Goal: Task Accomplishment & Management: Manage account settings

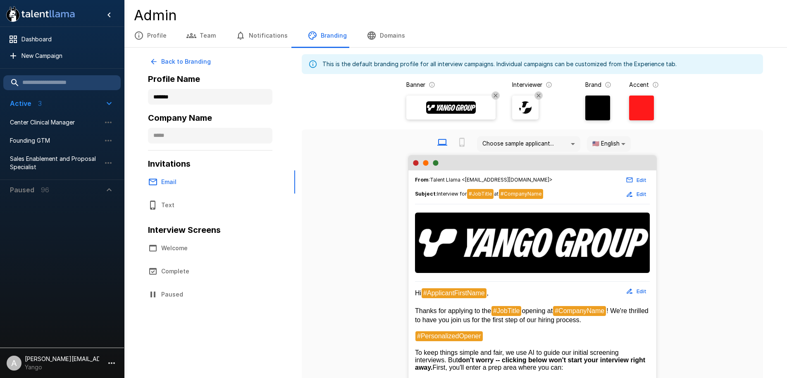
click at [67, 188] on span "Paused 96" at bounding box center [57, 190] width 94 height 10
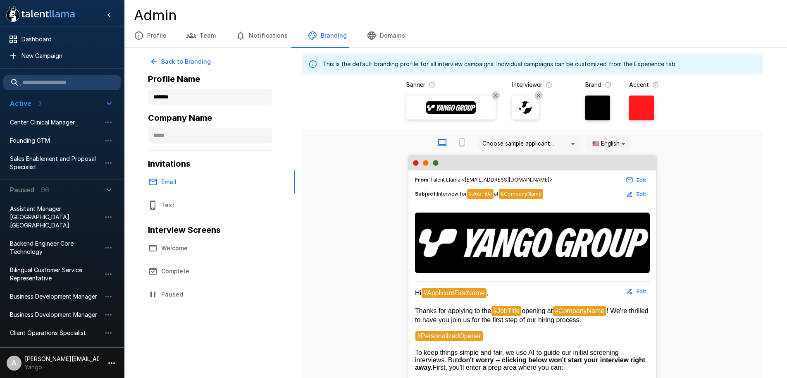
click at [692, 139] on div "Choose sample applicant... 🇺🇸 English **" at bounding box center [532, 144] width 448 height 22
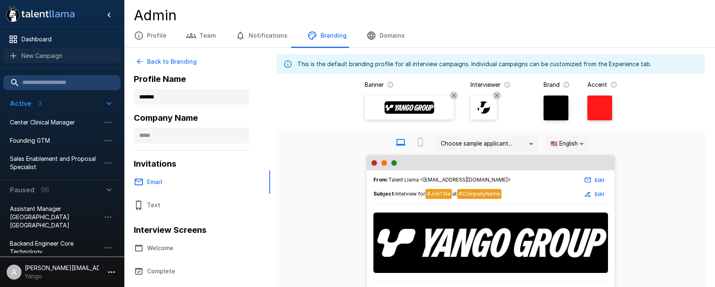
click at [59, 60] on div "New Campaign" at bounding box center [61, 55] width 117 height 15
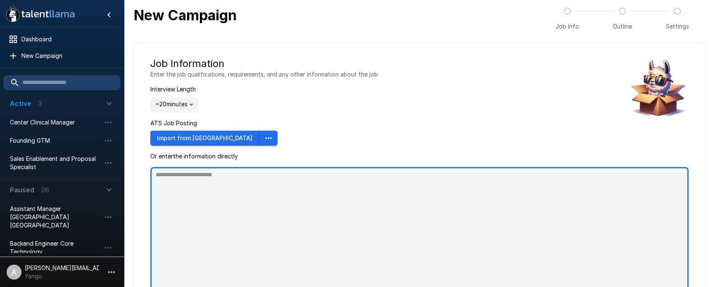
type textarea "*"
click at [369, 178] on textarea at bounding box center [419, 232] width 538 height 131
paste textarea "**********"
type textarea "**********"
type textarea "*"
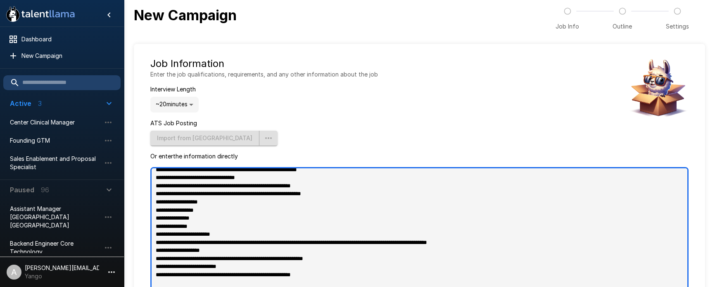
scroll to position [60, 0]
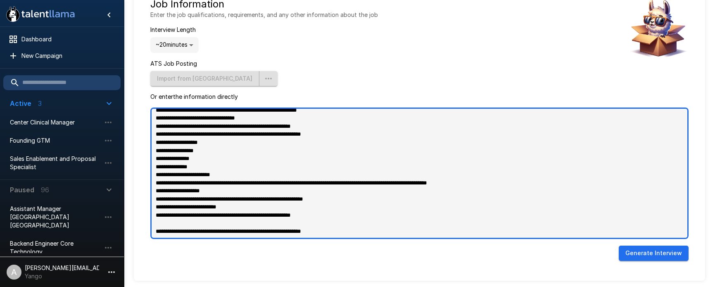
type textarea "**********"
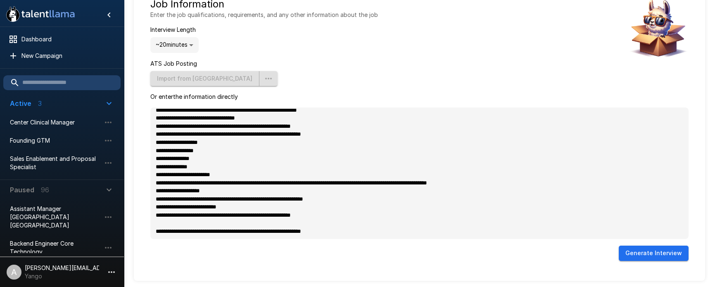
type textarea "*"
click at [645, 256] on button "Generate Interview" at bounding box center [654, 252] width 70 height 15
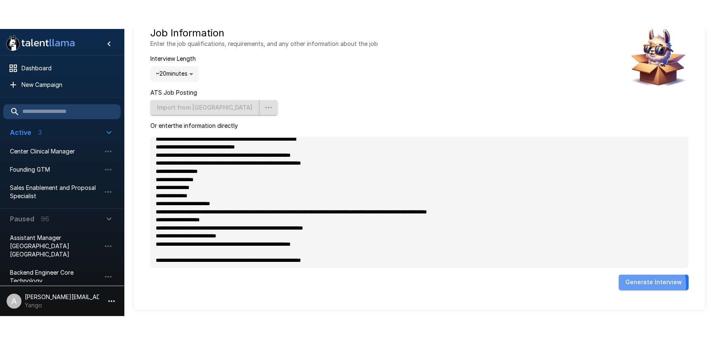
scroll to position [0, 0]
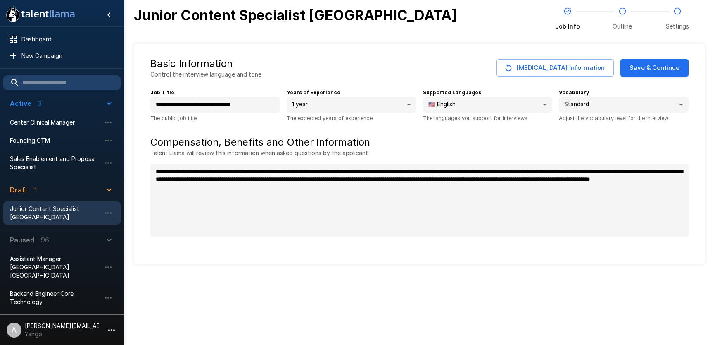
click at [659, 67] on button "Save & Continue" at bounding box center [655, 67] width 68 height 17
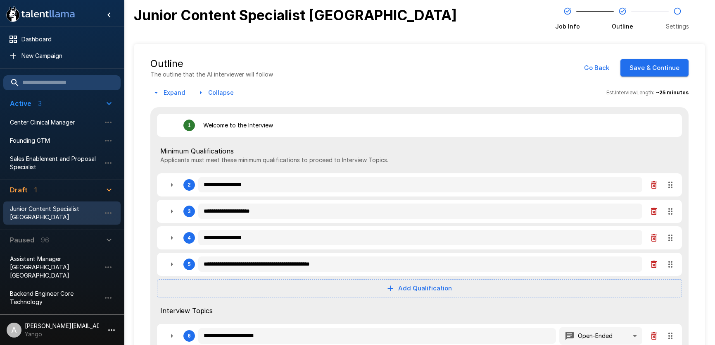
scroll to position [98, 0]
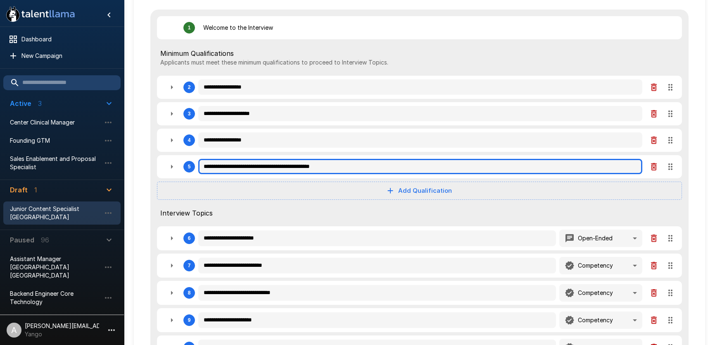
type textarea "*"
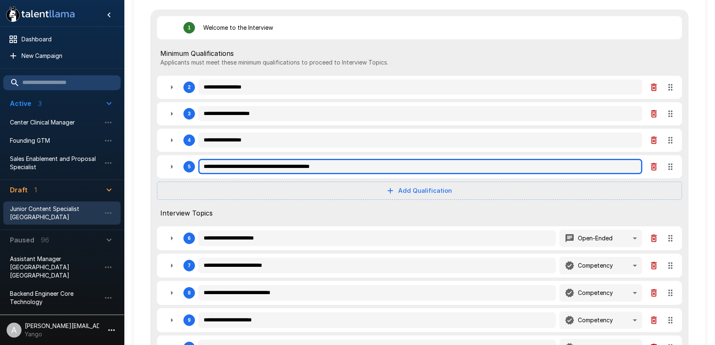
type textarea "*"
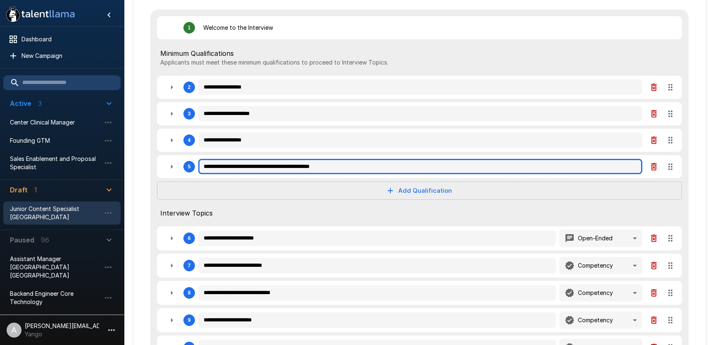
type textarea "*"
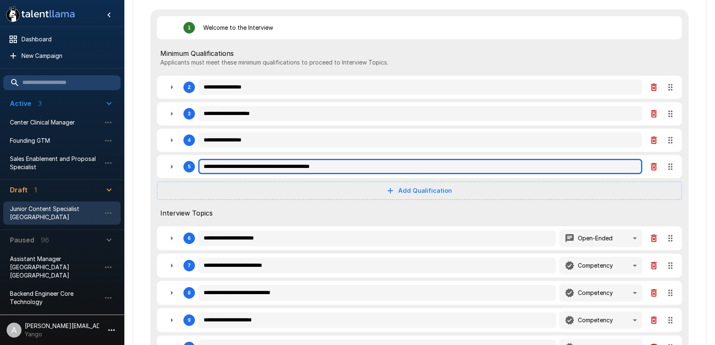
type textarea "*"
click at [255, 166] on input "**********" at bounding box center [420, 167] width 444 height 16
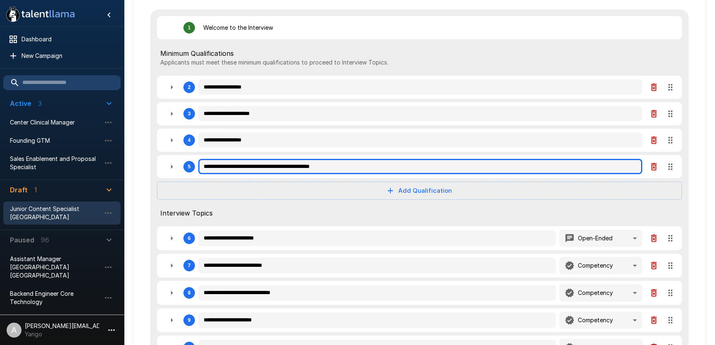
type textarea "*"
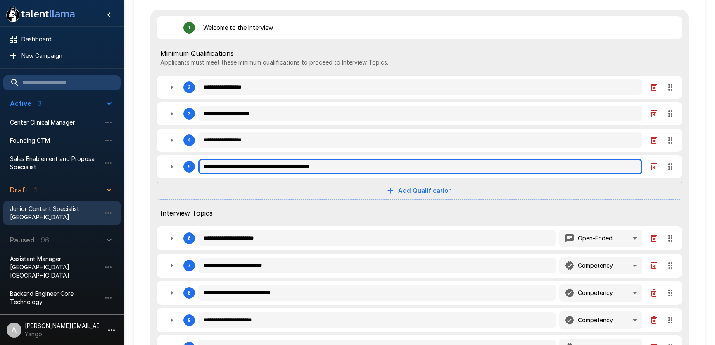
type textarea "*"
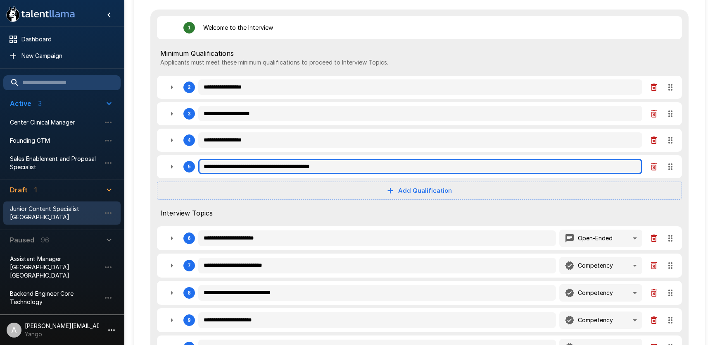
type textarea "*"
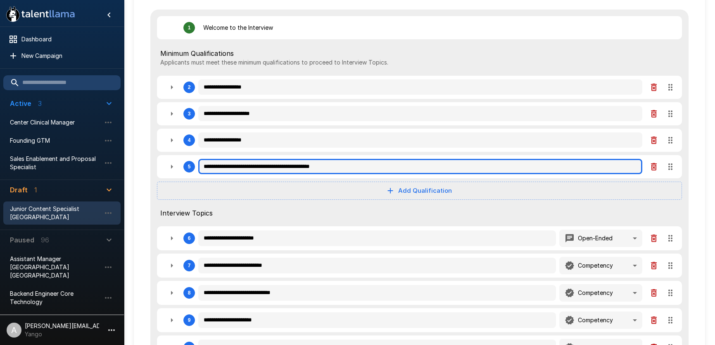
type textarea "*"
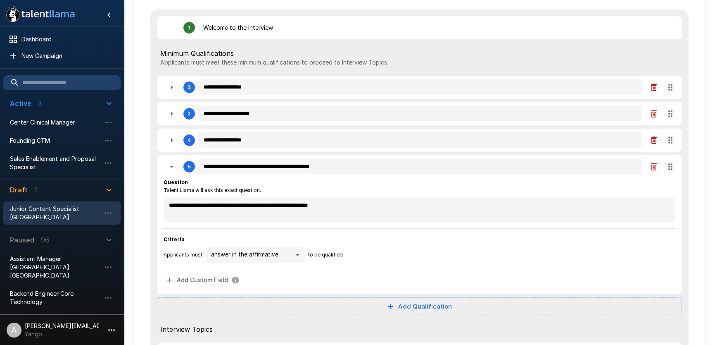
click at [176, 167] on icon "button" at bounding box center [172, 167] width 10 height 10
type textarea "*"
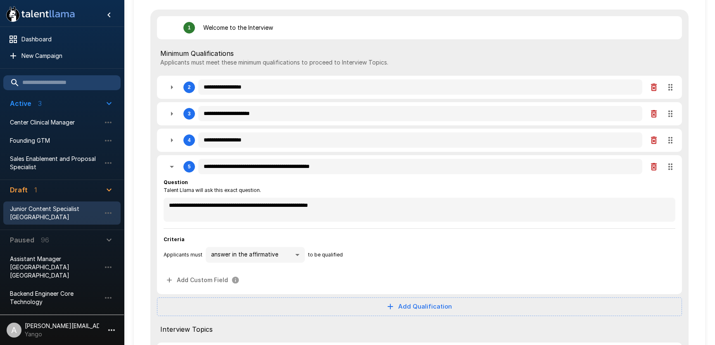
type textarea "*"
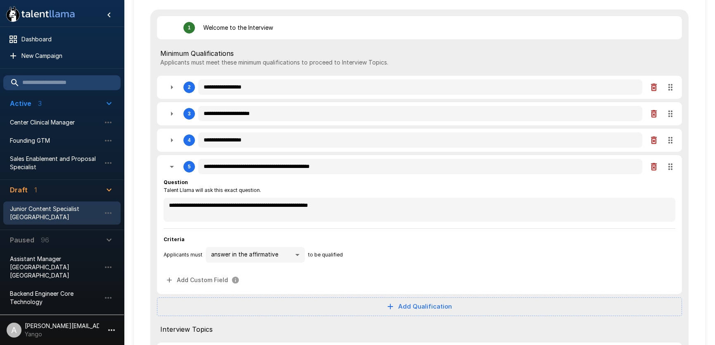
type textarea "*"
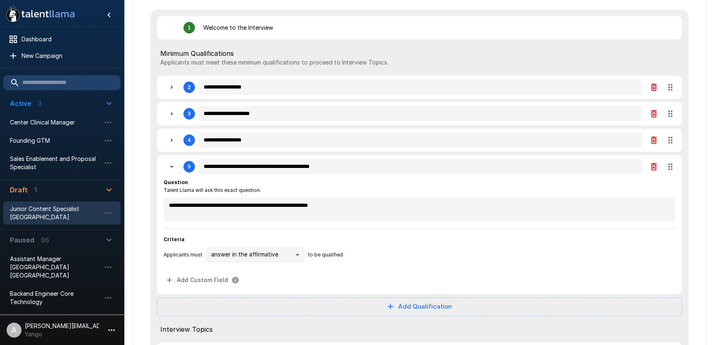
type textarea "*"
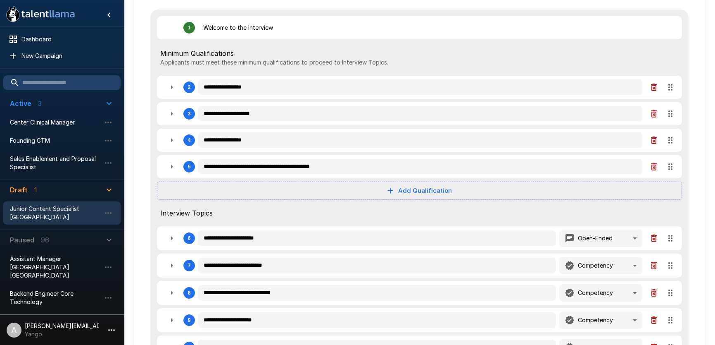
click at [655, 164] on icon "button" at bounding box center [654, 166] width 6 height 7
type textarea "*"
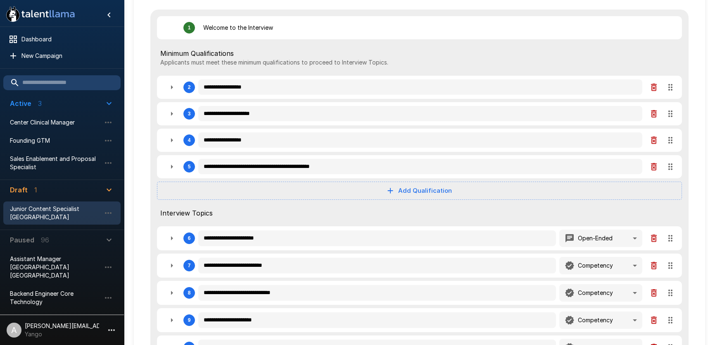
type textarea "*"
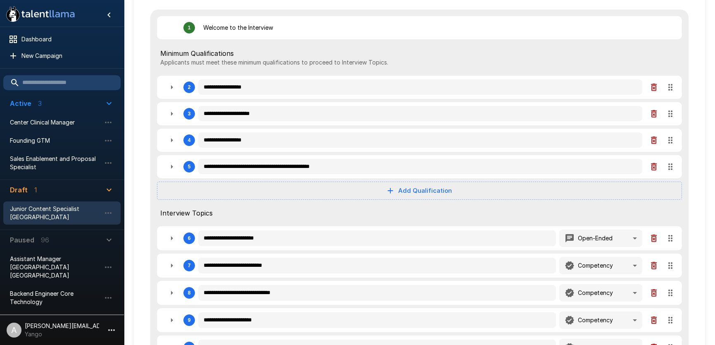
type textarea "*"
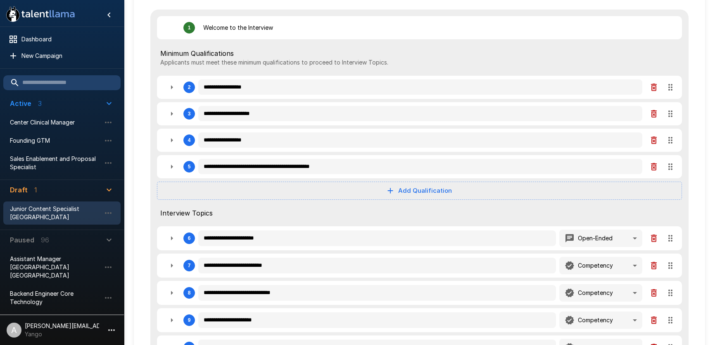
type textarea "*"
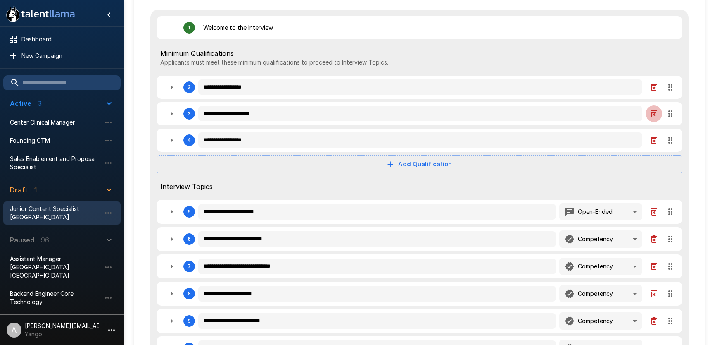
click at [654, 119] on button "button" at bounding box center [654, 113] width 17 height 17
type textarea "*"
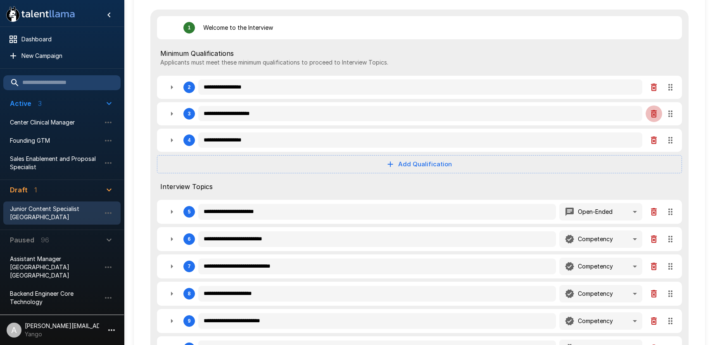
type textarea "*"
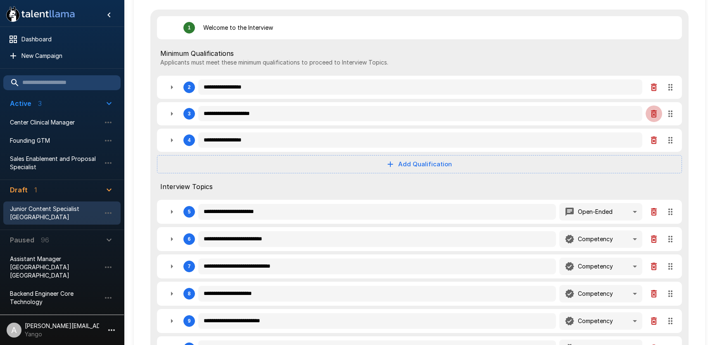
type textarea "*"
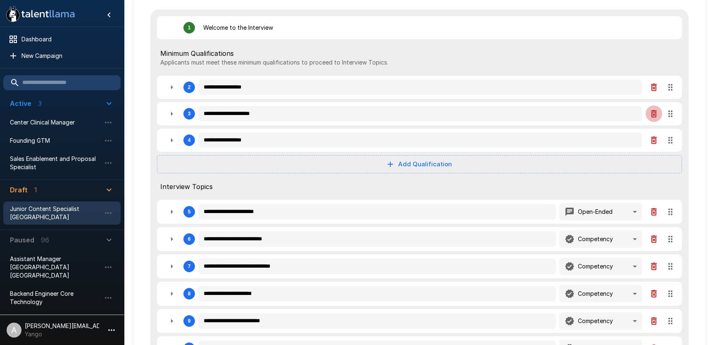
type textarea "*"
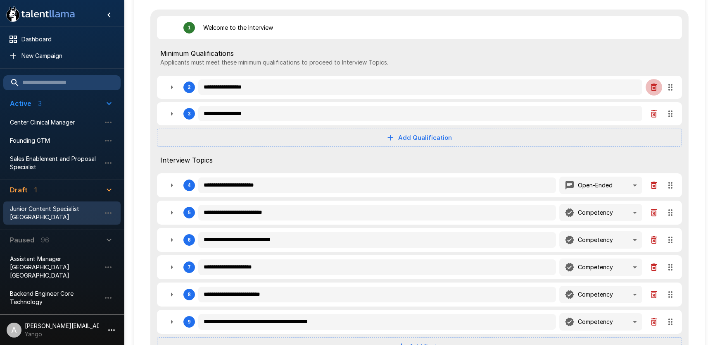
click at [657, 88] on icon "button" at bounding box center [654, 87] width 10 height 10
type textarea "*"
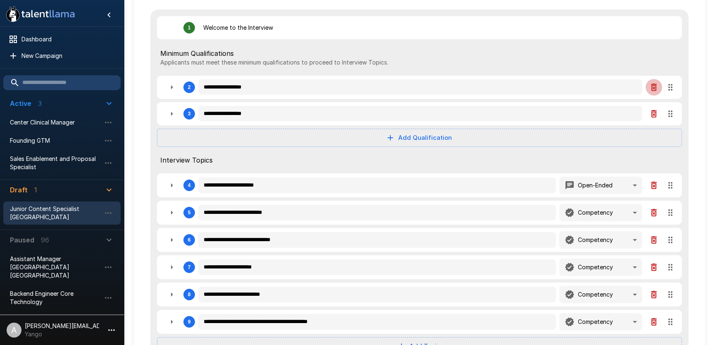
type textarea "*"
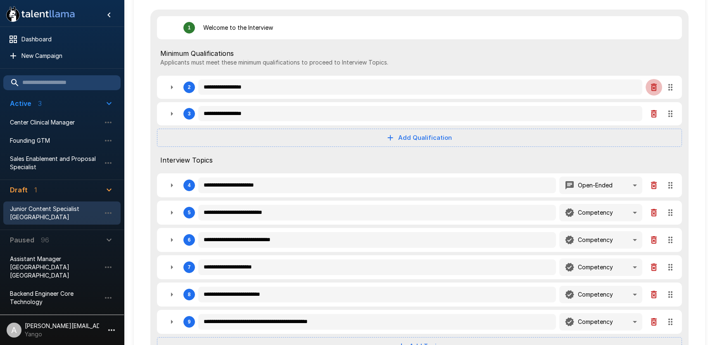
type textarea "*"
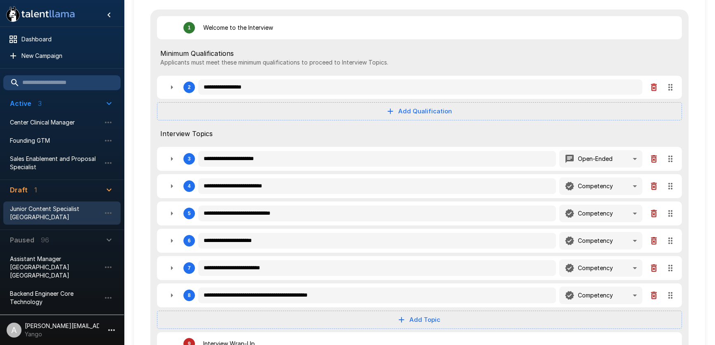
type textarea "*"
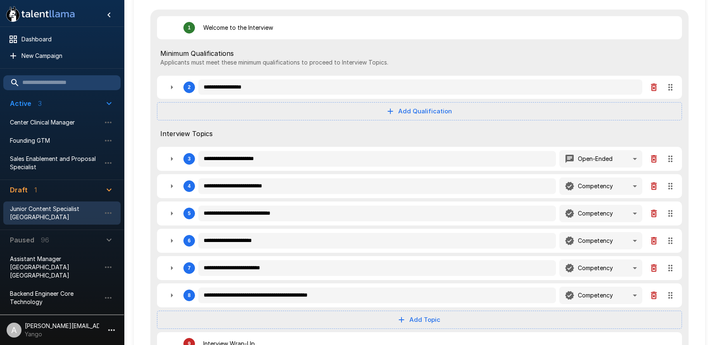
type textarea "*"
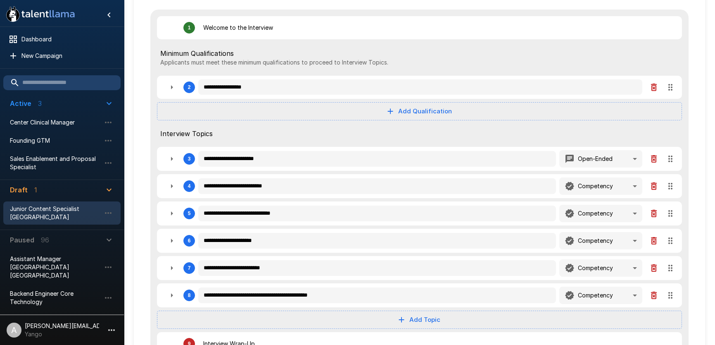
type textarea "*"
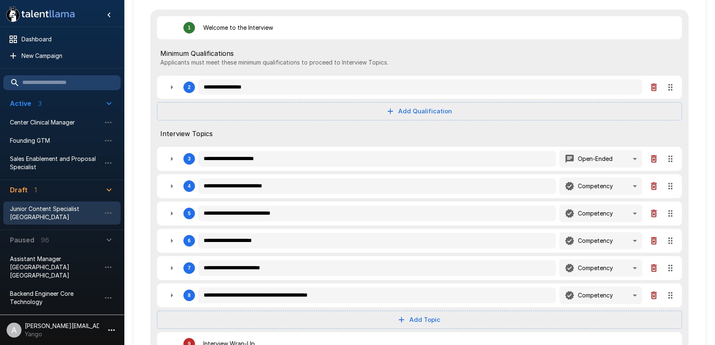
type textarea "*"
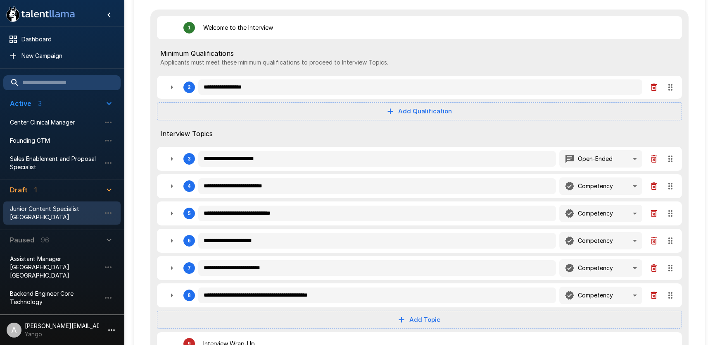
type textarea "*"
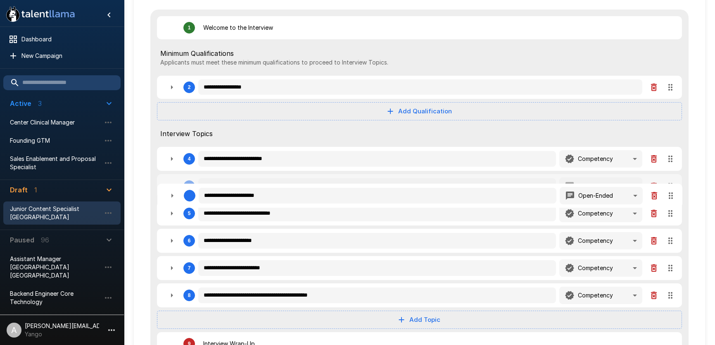
type textarea "*"
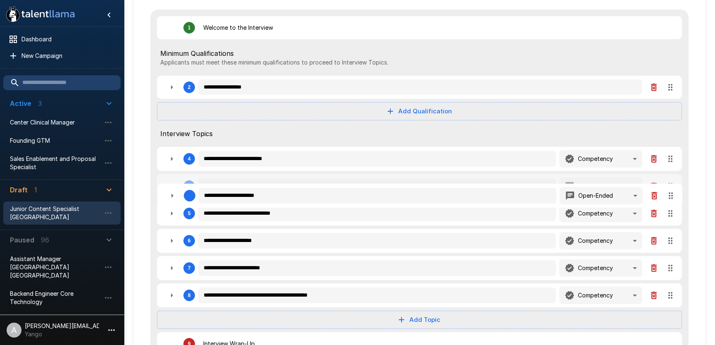
type textarea "*"
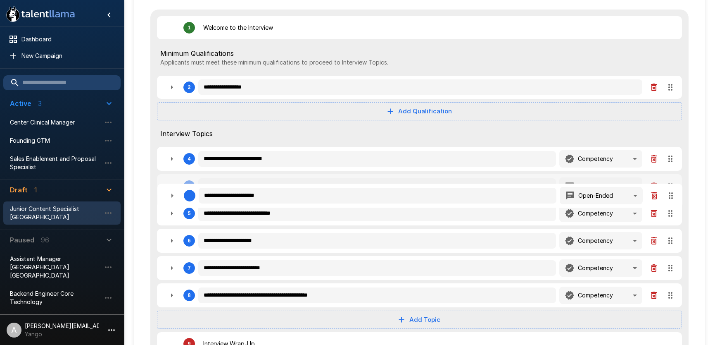
type textarea "*"
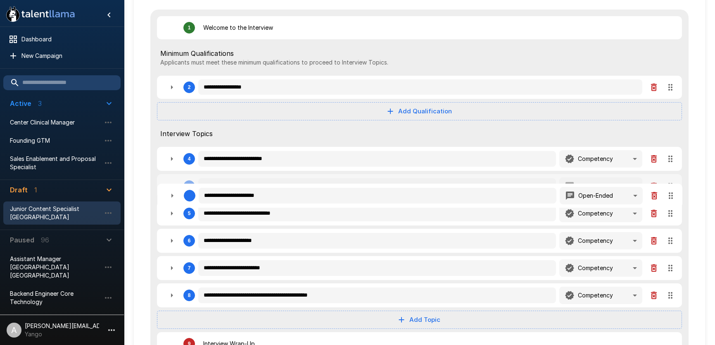
type textarea "*"
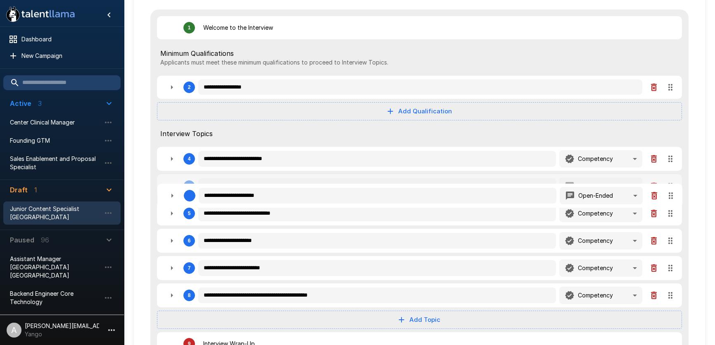
type textarea "*"
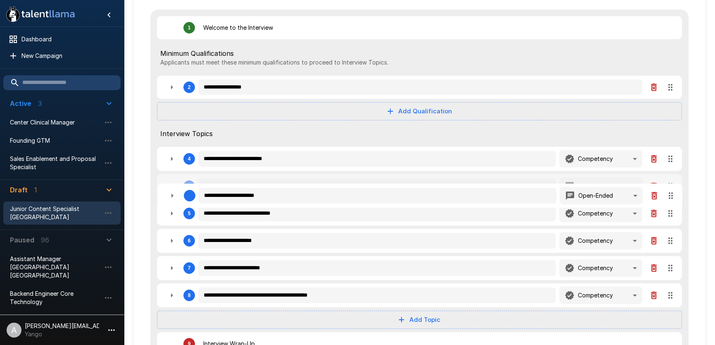
type textarea "*"
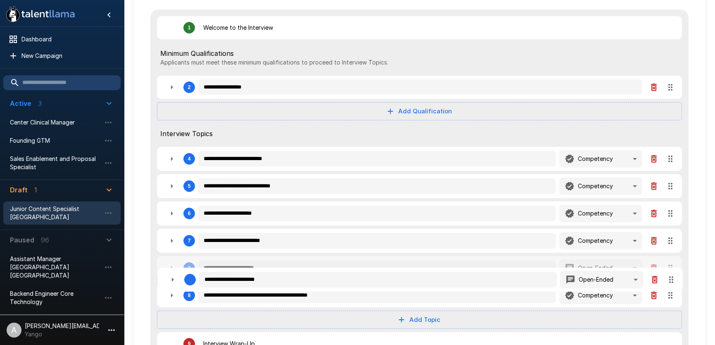
type textarea "*"
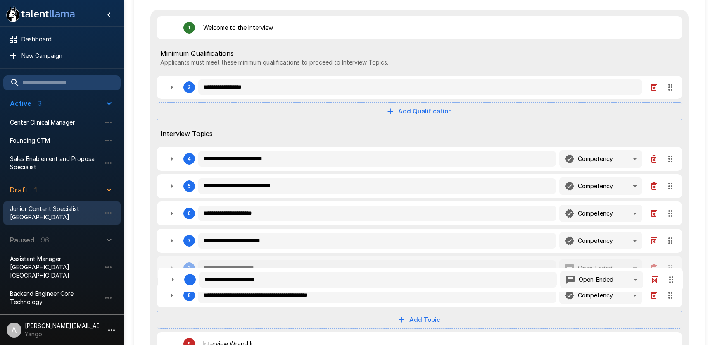
type textarea "*"
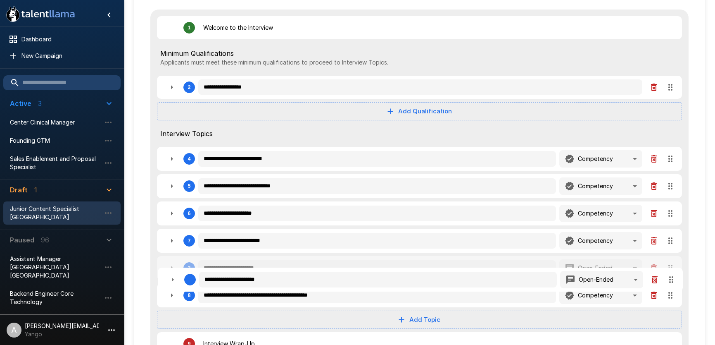
type textarea "*"
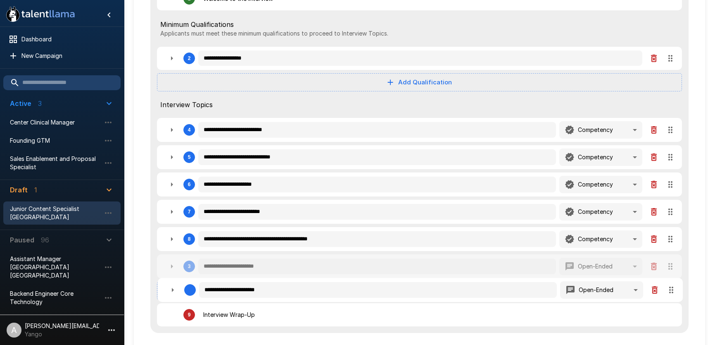
type textarea "*"
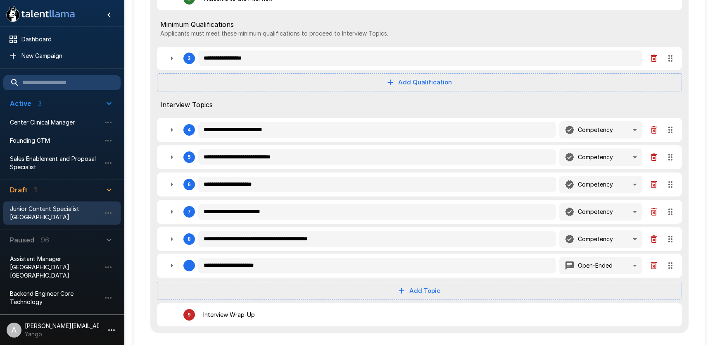
drag, startPoint x: 669, startPoint y: 160, endPoint x: 660, endPoint y: 264, distance: 105.0
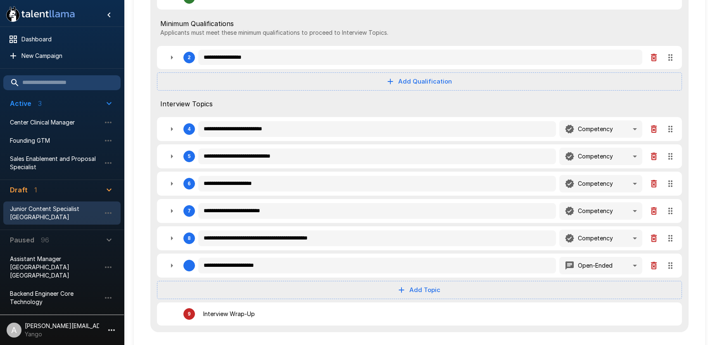
type textarea "*"
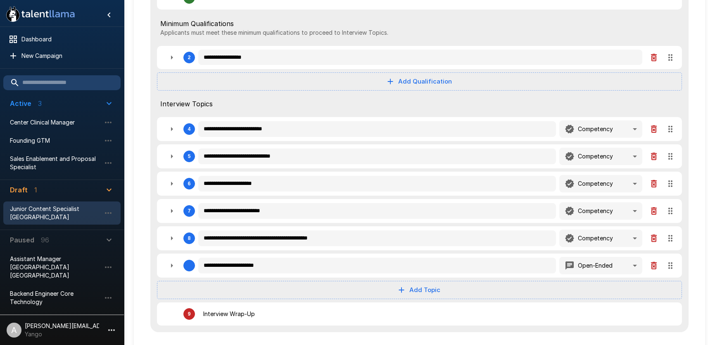
type textarea "*"
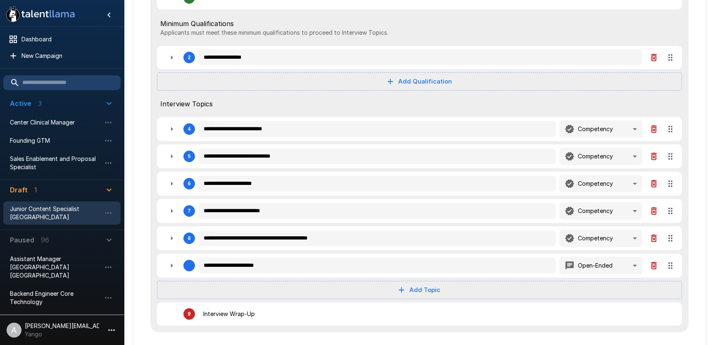
type textarea "*"
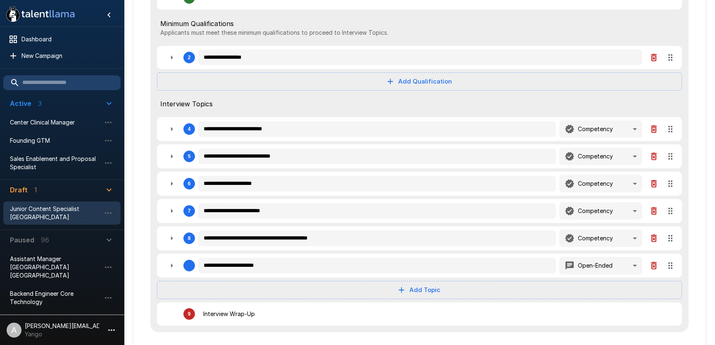
type textarea "*"
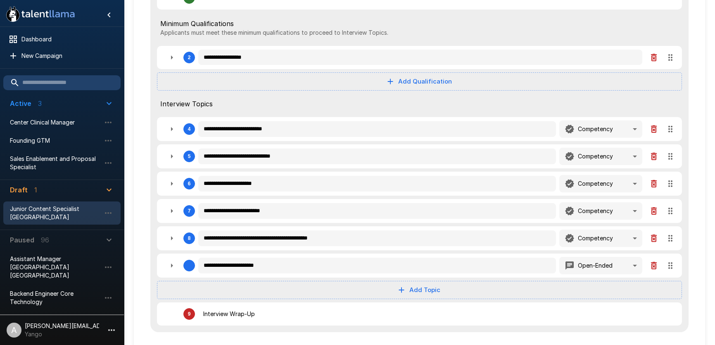
type textarea "*"
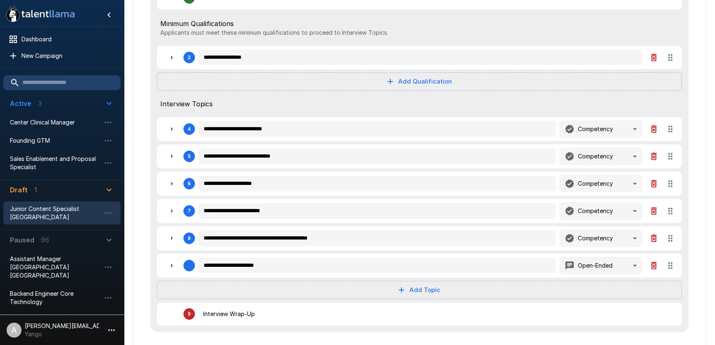
type textarea "*"
drag, startPoint x: 660, startPoint y: 264, endPoint x: 666, endPoint y: 262, distance: 6.4
click at [663, 263] on div "**********" at bounding box center [419, 265] width 525 height 24
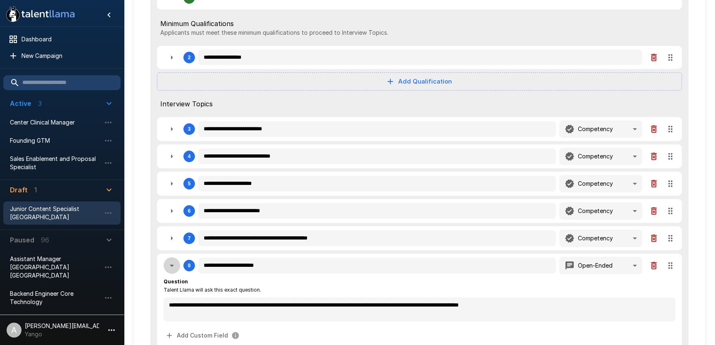
click at [172, 262] on icon "button" at bounding box center [172, 265] width 10 height 10
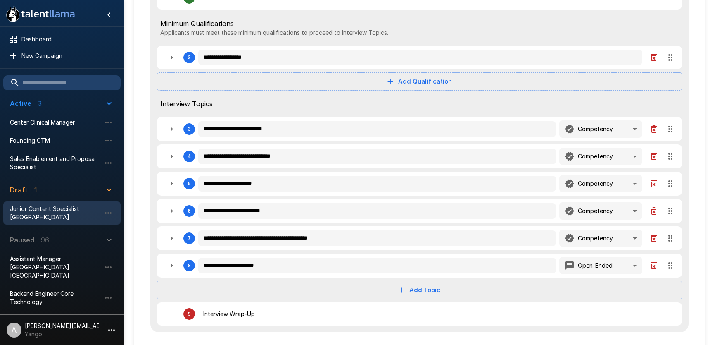
click at [180, 128] on button "button" at bounding box center [172, 129] width 17 height 17
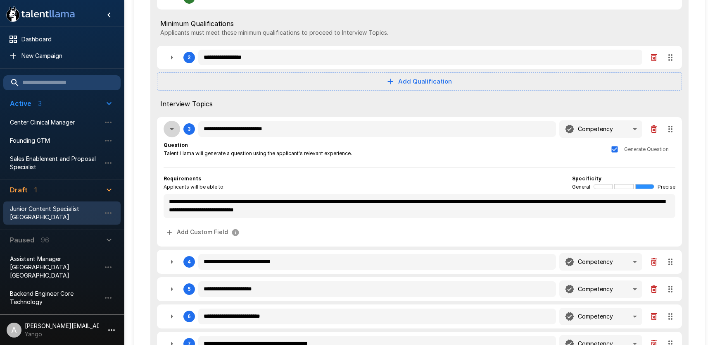
click at [171, 130] on icon "button" at bounding box center [172, 129] width 10 height 10
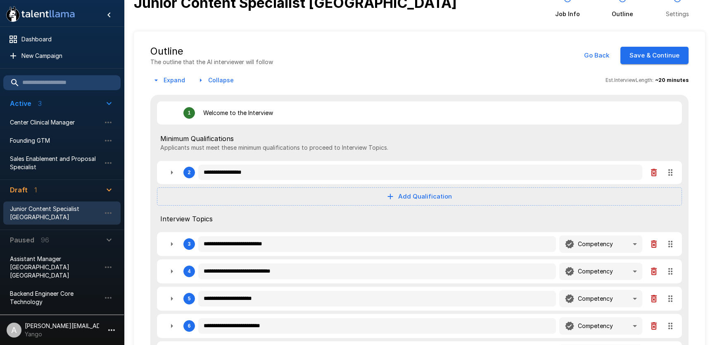
scroll to position [9, 0]
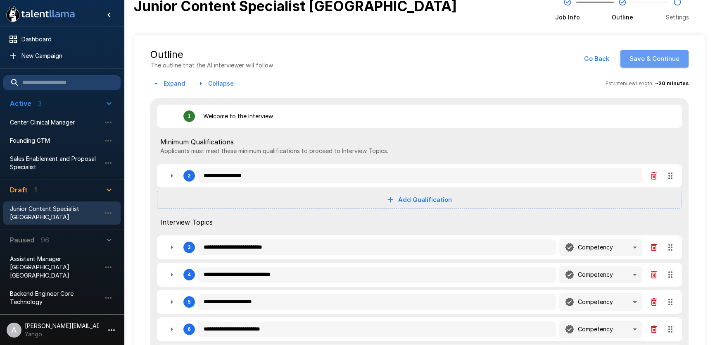
click at [650, 65] on button "Save & Continue" at bounding box center [655, 58] width 68 height 17
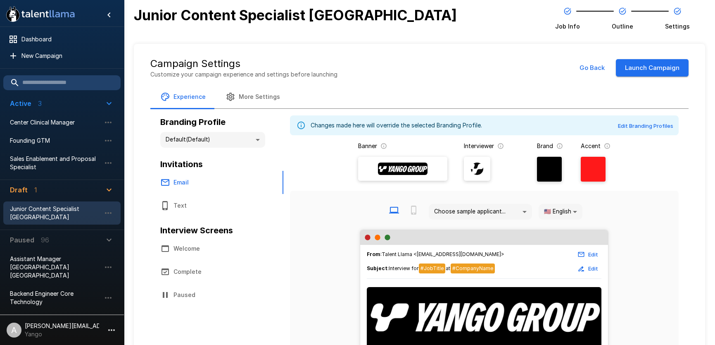
click at [635, 70] on button "Launch Campaign" at bounding box center [652, 67] width 73 height 17
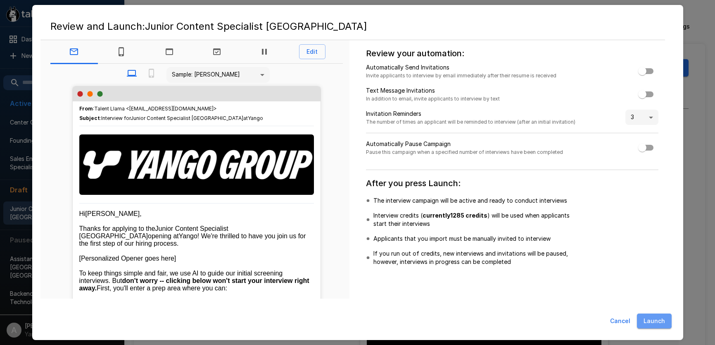
click at [648, 318] on button "Launch" at bounding box center [654, 320] width 35 height 15
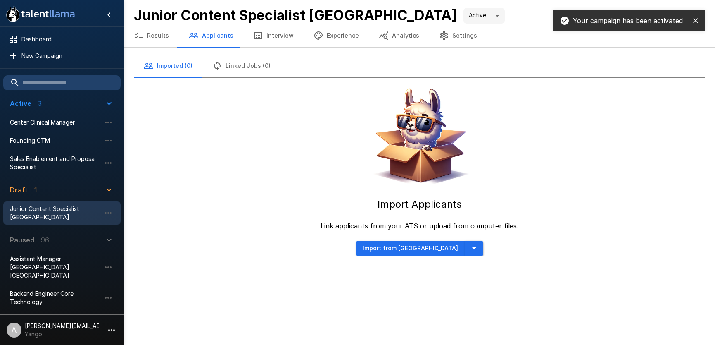
click at [469, 243] on icon "button" at bounding box center [474, 248] width 10 height 10
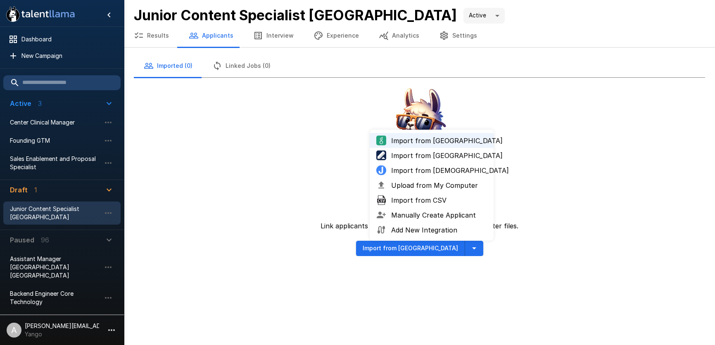
click at [434, 187] on span "Upload from My Computer" at bounding box center [439, 185] width 96 height 10
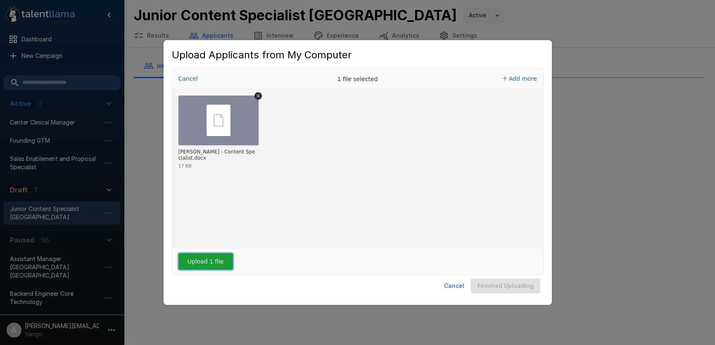
click at [219, 263] on button "Upload 1 file" at bounding box center [206, 261] width 55 height 17
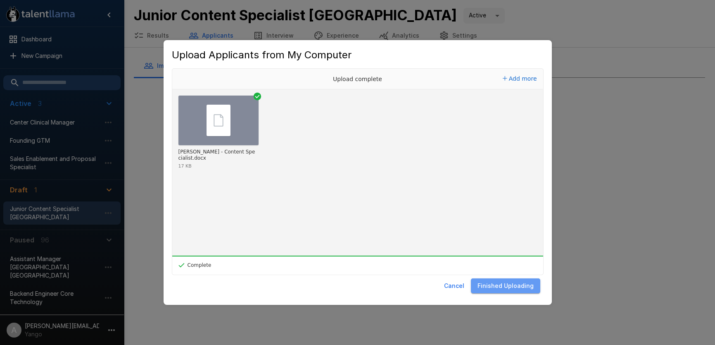
click at [514, 290] on button "Finished Uploading" at bounding box center [505, 285] width 69 height 15
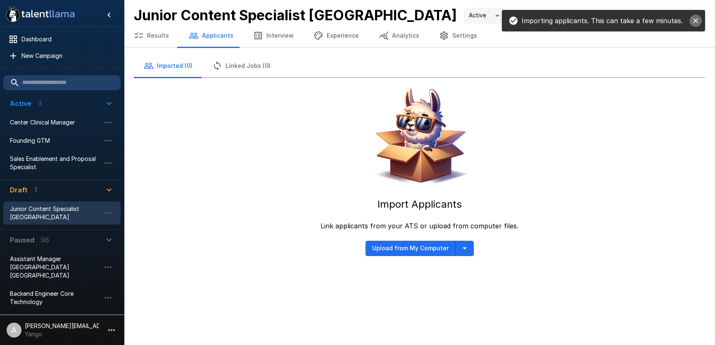
click at [693, 21] on icon "close" at bounding box center [696, 21] width 8 height 8
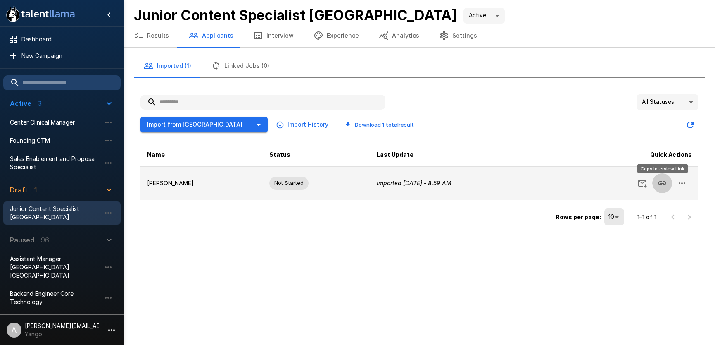
click at [662, 184] on icon "Copy Interview Link" at bounding box center [662, 183] width 8 height 4
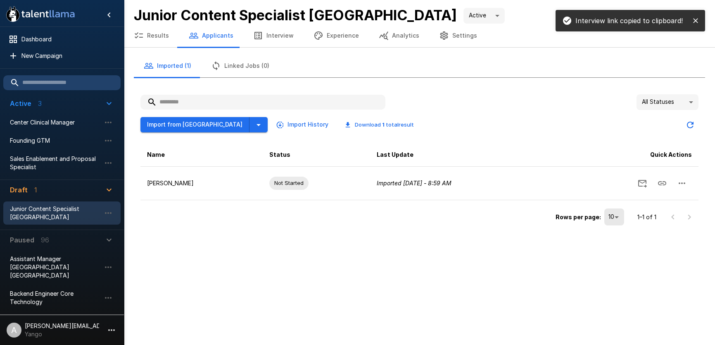
click at [343, 36] on button "Experience" at bounding box center [336, 35] width 65 height 23
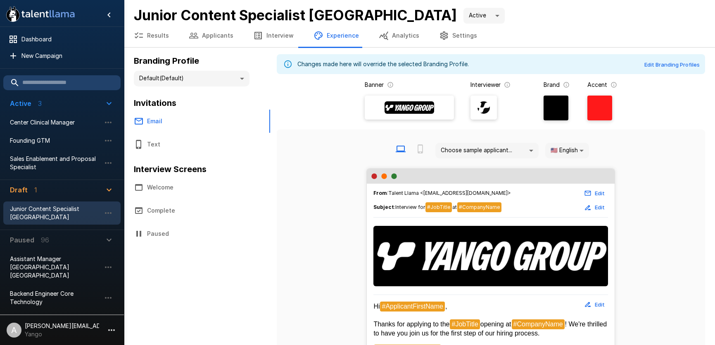
click at [483, 110] on img at bounding box center [484, 107] width 12 height 12
click at [0, 0] on input "file" at bounding box center [0, 0] width 0 height 0
click at [353, 133] on div "Choose sample applicant... 🇺🇸 English **" at bounding box center [490, 151] width 415 height 36
click at [78, 325] on p "[PERSON_NAME][EMAIL_ADDRESS][DOMAIN_NAME]" at bounding box center [62, 325] width 74 height 8
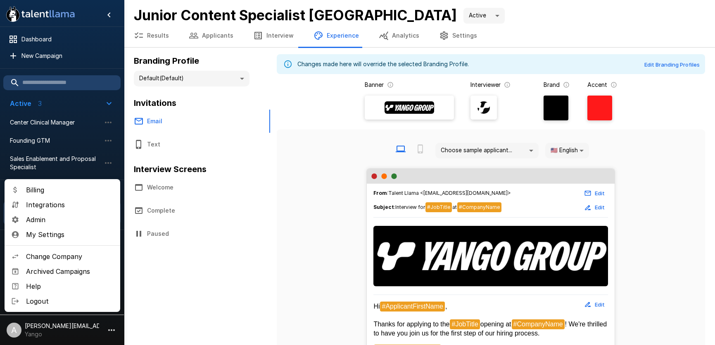
click at [64, 217] on span "Admin" at bounding box center [70, 219] width 88 height 10
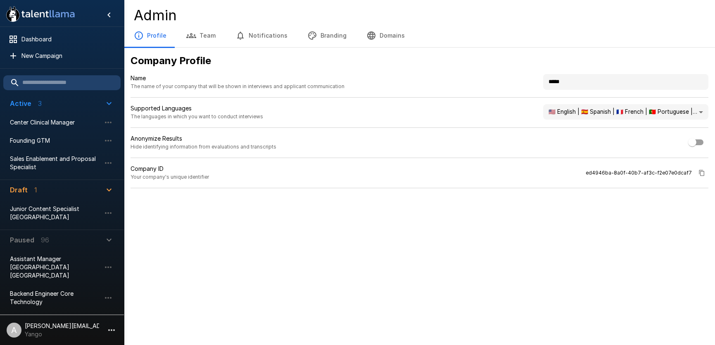
click at [327, 32] on button "Branding" at bounding box center [327, 35] width 59 height 23
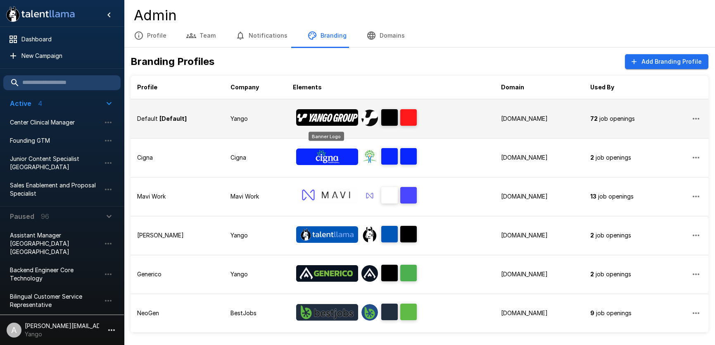
click at [334, 120] on img "Banner Logo" at bounding box center [327, 117] width 62 height 17
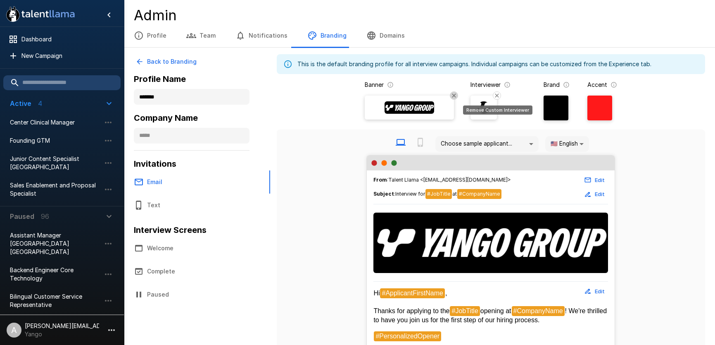
click at [496, 94] on icon "Remove Custom Interviewer" at bounding box center [497, 95] width 4 height 4
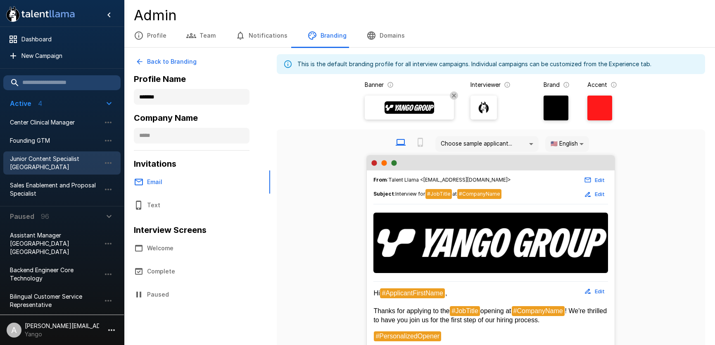
click at [33, 157] on span "Junior Content Specialist Azerbaijan" at bounding box center [55, 163] width 91 height 17
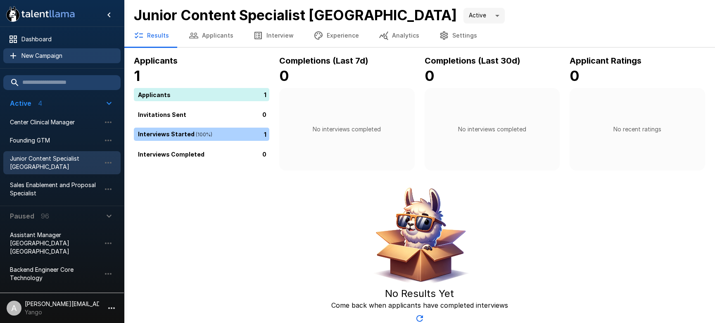
click at [64, 54] on span "New Campaign" at bounding box center [67, 56] width 93 height 8
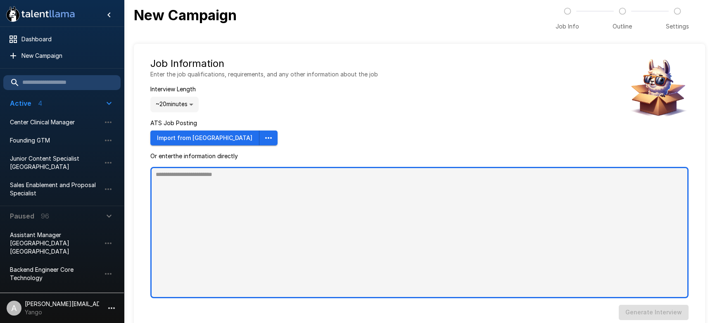
click at [275, 208] on textarea at bounding box center [419, 232] width 538 height 131
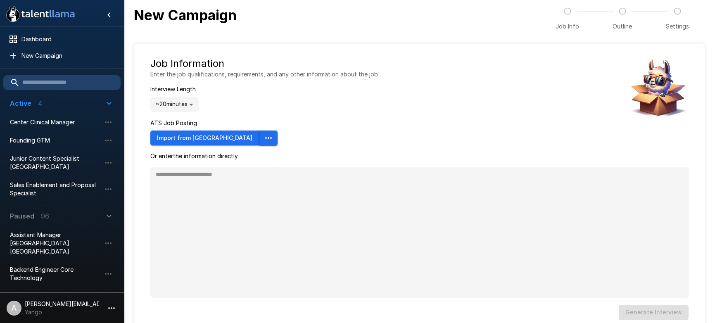
click at [264, 141] on icon "button" at bounding box center [269, 138] width 10 height 10
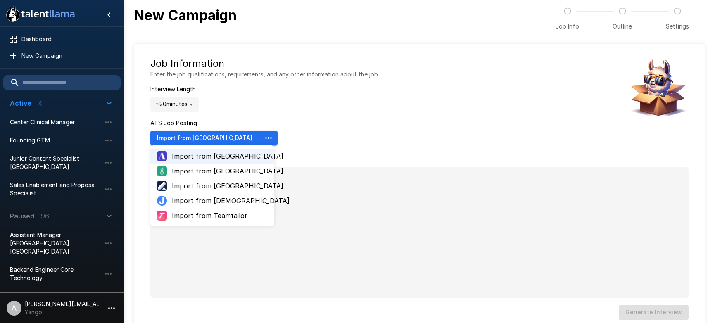
click at [354, 125] on div "Job Information Enter the job qualifications, requirements, and any other infor…" at bounding box center [264, 101] width 228 height 88
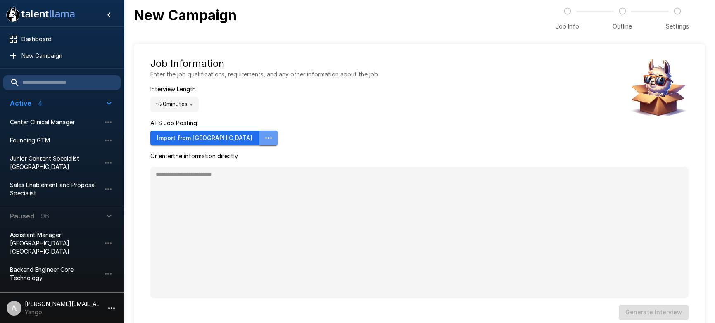
click at [264, 140] on icon "button" at bounding box center [269, 138] width 10 height 10
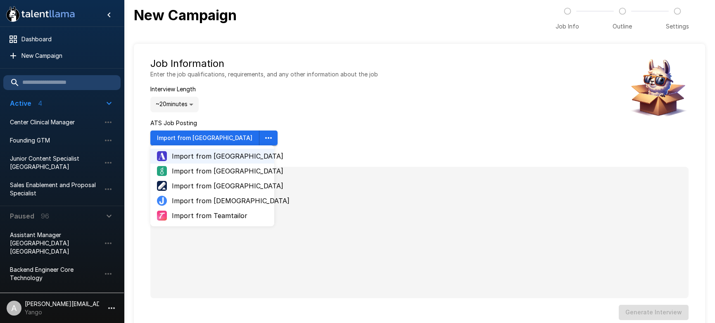
click at [347, 113] on div "Job Information Enter the job qualifications, requirements, and any other infor…" at bounding box center [264, 101] width 228 height 88
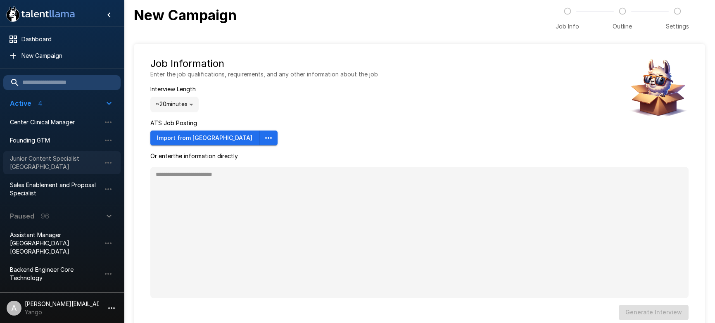
click at [43, 166] on span "Junior Content Specialist Azerbaijan" at bounding box center [55, 163] width 91 height 17
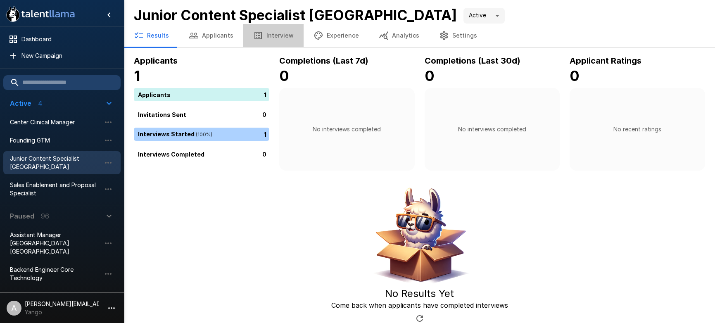
click at [275, 39] on button "Interview" at bounding box center [273, 35] width 60 height 23
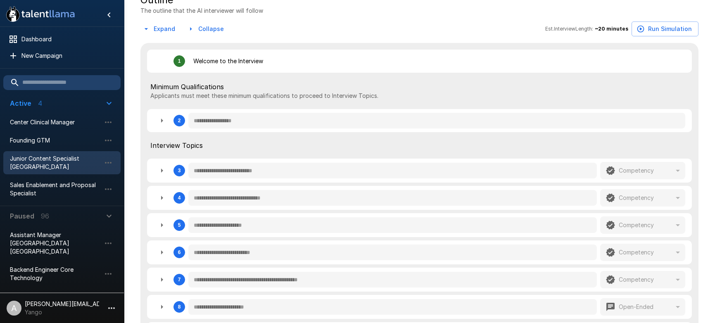
scroll to position [195, 0]
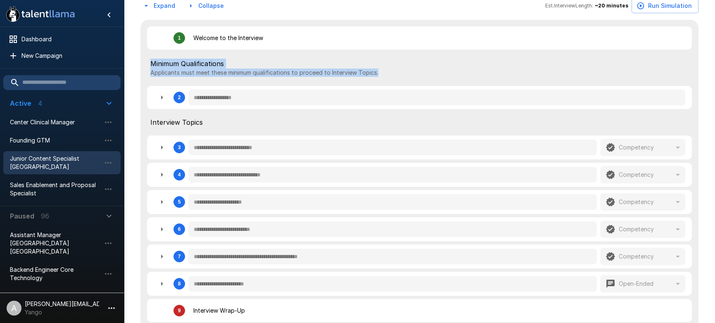
drag, startPoint x: 150, startPoint y: 64, endPoint x: 430, endPoint y: 76, distance: 279.6
click at [430, 76] on div "Minimum Qualifications Applicants must meet these minimum qualifications to pro…" at bounding box center [419, 68] width 538 height 18
click at [322, 76] on p "Applicants must meet these minimum qualifications to proceed to Interview Topic…" at bounding box center [419, 73] width 538 height 8
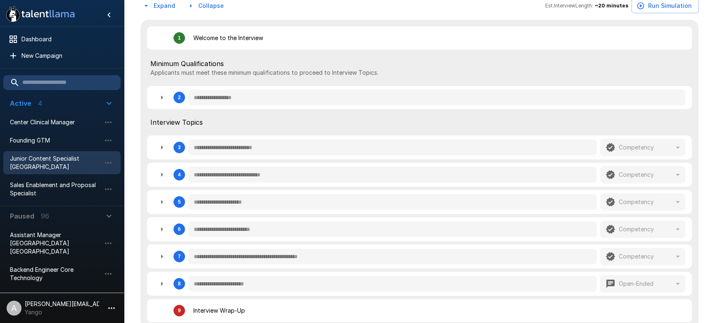
click at [168, 92] on div "2" at bounding box center [169, 97] width 31 height 17
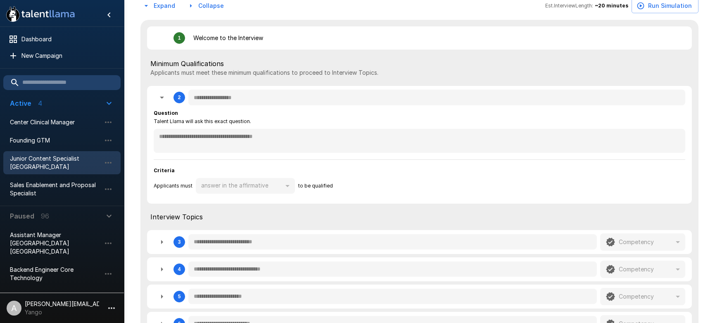
click at [164, 98] on icon "button" at bounding box center [162, 98] width 10 height 10
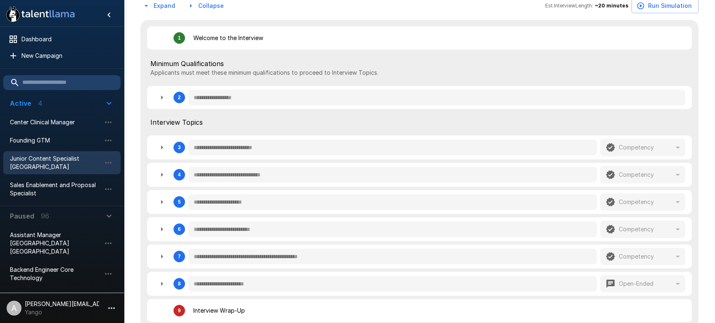
drag, startPoint x: 157, startPoint y: 96, endPoint x: 174, endPoint y: 114, distance: 24.6
click at [157, 96] on icon "button" at bounding box center [162, 98] width 10 height 10
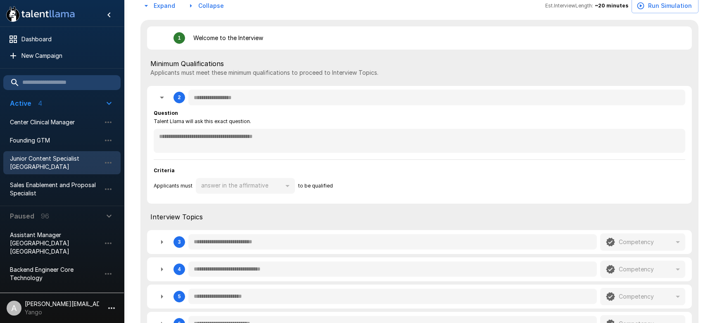
click at [162, 99] on icon "button" at bounding box center [162, 98] width 4 height 2
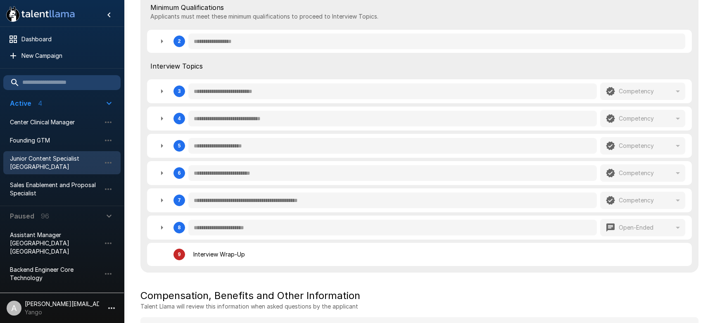
scroll to position [241, 0]
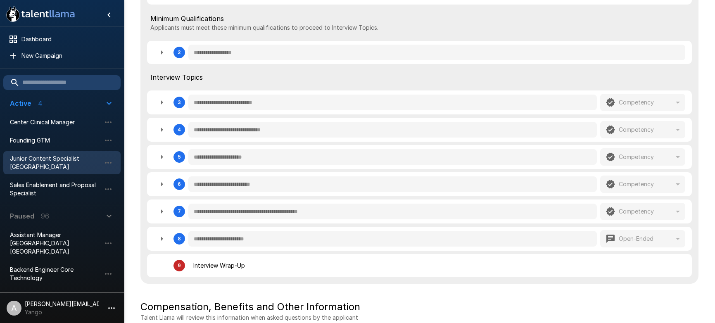
click at [162, 109] on button "button" at bounding box center [162, 102] width 17 height 17
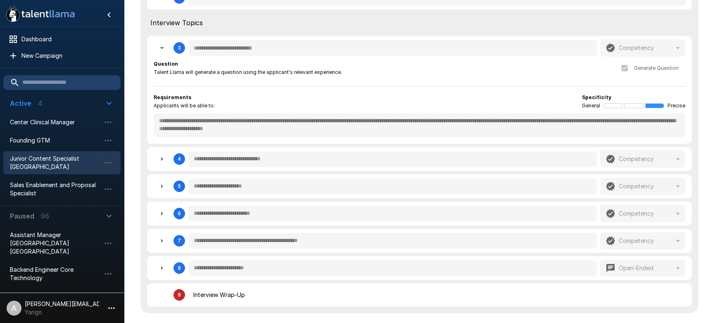
scroll to position [315, 0]
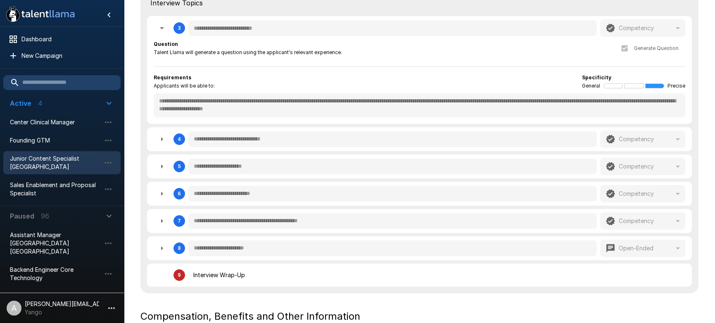
click at [161, 31] on icon "button" at bounding box center [162, 28] width 10 height 10
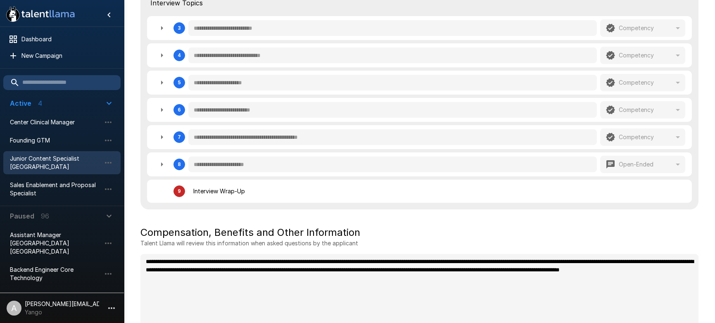
scroll to position [327, 0]
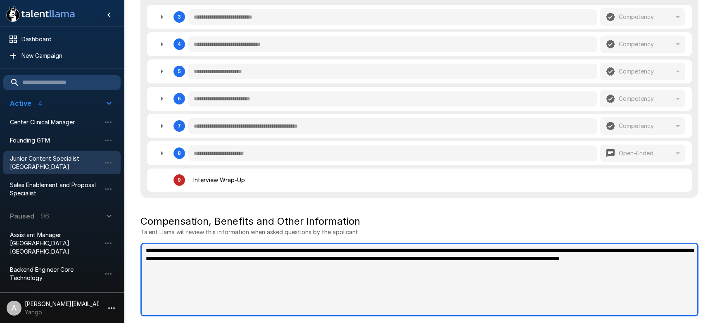
drag, startPoint x: 341, startPoint y: 271, endPoint x: 141, endPoint y: 250, distance: 201.6
click at [141, 250] on textarea "**********" at bounding box center [419, 280] width 558 height 74
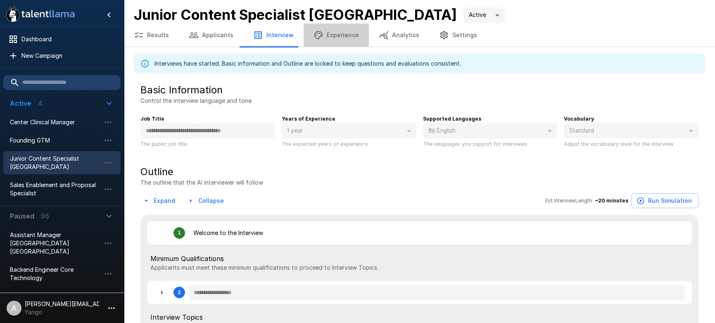
scroll to position [0, 0]
drag, startPoint x: 325, startPoint y: 36, endPoint x: 369, endPoint y: 55, distance: 47.6
click at [369, 55] on div ".st0{fill:#FFFFFF;} .st1{fill:#76a4ed;} Dashboard New Campaign Active 4 Center …" at bounding box center [419, 324] width 591 height 649
drag, startPoint x: 74, startPoint y: 308, endPoint x: 74, endPoint y: 302, distance: 5.8
click at [74, 302] on div "adam+prodtest1@talentllama.com Yango" at bounding box center [62, 308] width 74 height 17
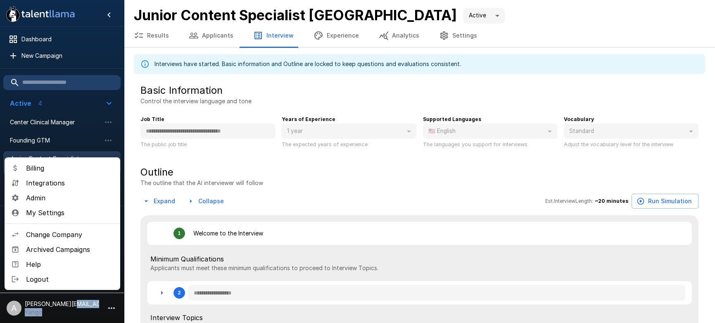
click at [46, 197] on span "Admin" at bounding box center [70, 198] width 88 height 10
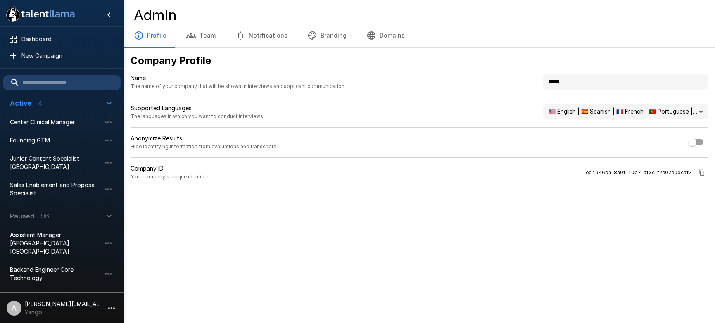
click at [561, 111] on body ".st0{fill:#FFFFFF;} .st1{fill:#76a4ed;} Dashboard New Campaign Active 4 Center …" at bounding box center [357, 161] width 715 height 323
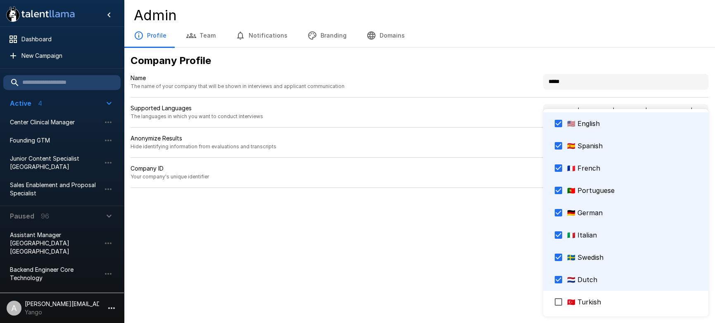
click at [74, 307] on div at bounding box center [357, 161] width 715 height 323
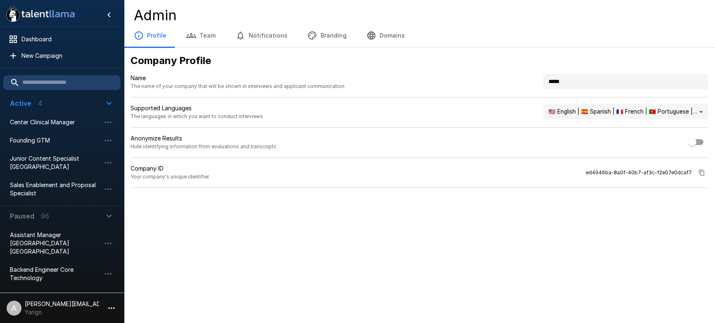
click at [84, 305] on p "[PERSON_NAME][EMAIL_ADDRESS][DOMAIN_NAME]" at bounding box center [62, 304] width 74 height 8
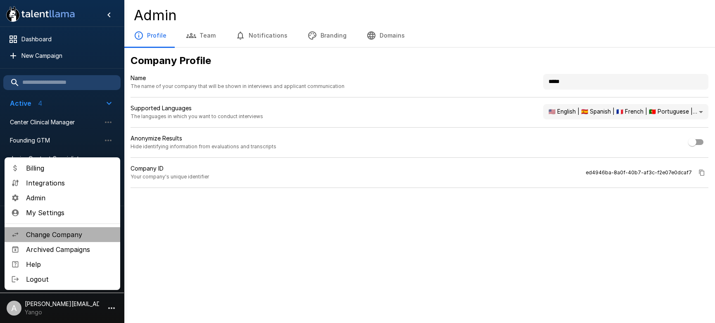
click at [65, 235] on span "Change Company" at bounding box center [70, 235] width 88 height 10
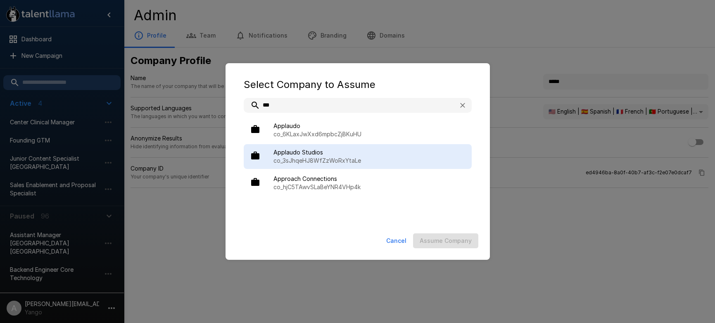
click at [376, 160] on p "co_3sJhqeHJ8WfZzWoRxYtaLe" at bounding box center [370, 161] width 192 height 8
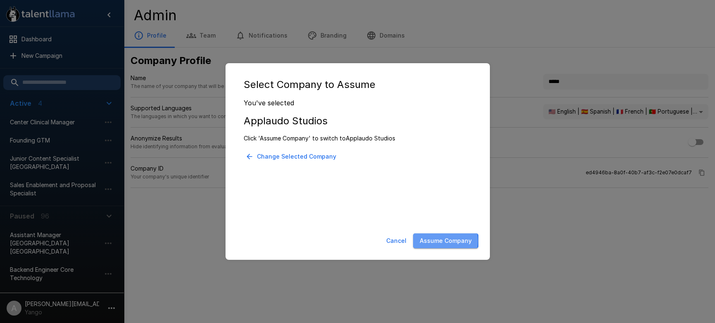
click at [439, 241] on button "Assume Company" at bounding box center [445, 240] width 65 height 15
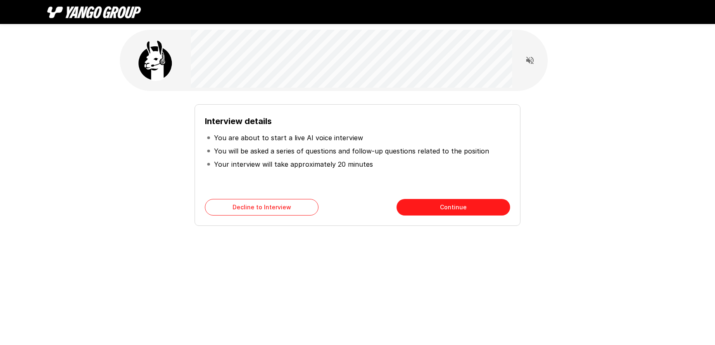
click at [420, 204] on button "Continue" at bounding box center [454, 207] width 114 height 17
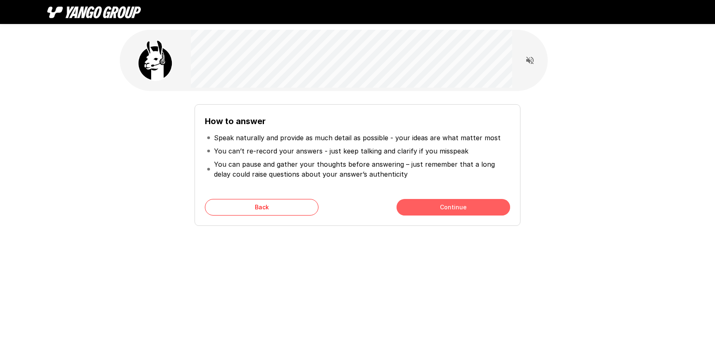
click at [420, 204] on button "Continue" at bounding box center [454, 207] width 114 height 17
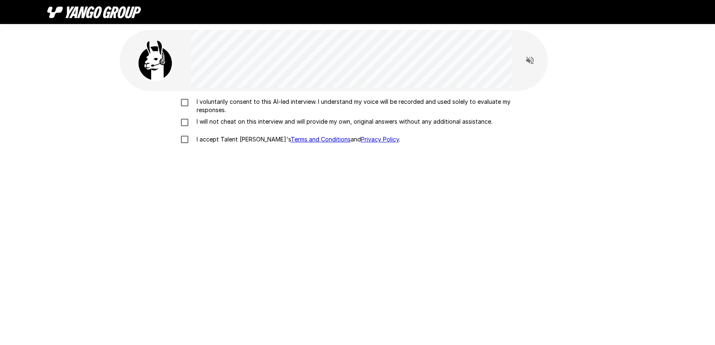
drag, startPoint x: 221, startPoint y: 106, endPoint x: 227, endPoint y: 120, distance: 15.7
click at [221, 106] on p "I voluntarily consent to this AI-led interview. I understand my voice will be r…" at bounding box center [366, 106] width 346 height 17
drag, startPoint x: 227, startPoint y: 120, endPoint x: 239, endPoint y: 147, distance: 28.9
click at [227, 121] on p "I will not cheat on this interview and will provide my own, original answers wi…" at bounding box center [342, 121] width 299 height 8
drag, startPoint x: 238, startPoint y: 138, endPoint x: 248, endPoint y: 141, distance: 10.5
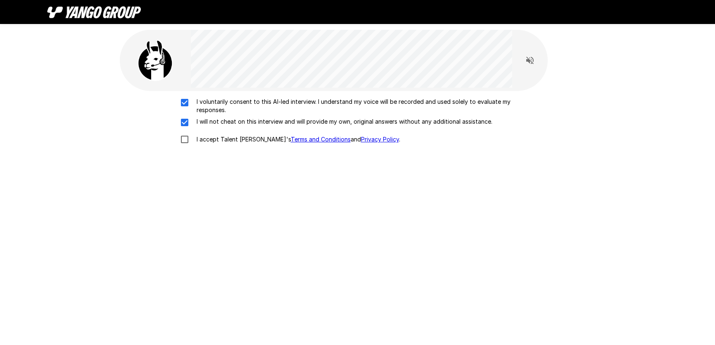
click at [237, 138] on p "I accept Talent Llama's Terms and Conditions and Privacy Policy ." at bounding box center [296, 139] width 207 height 8
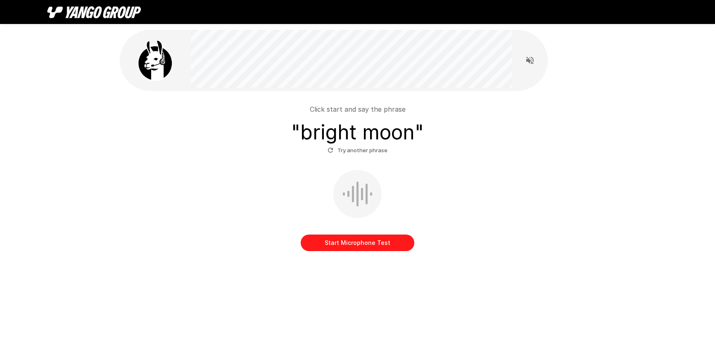
click at [359, 240] on button "Start Microphone Test" at bounding box center [358, 242] width 114 height 17
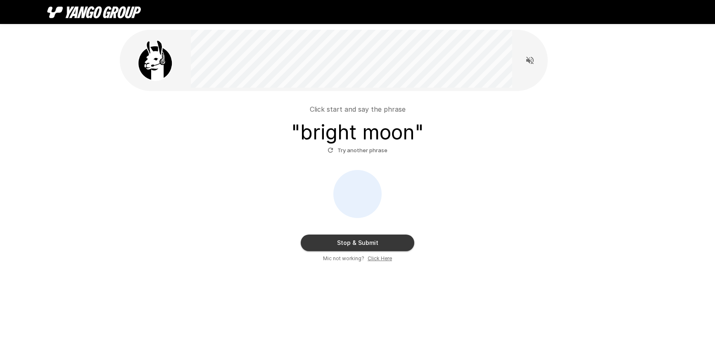
click at [359, 240] on button "Stop & Submit" at bounding box center [358, 242] width 114 height 17
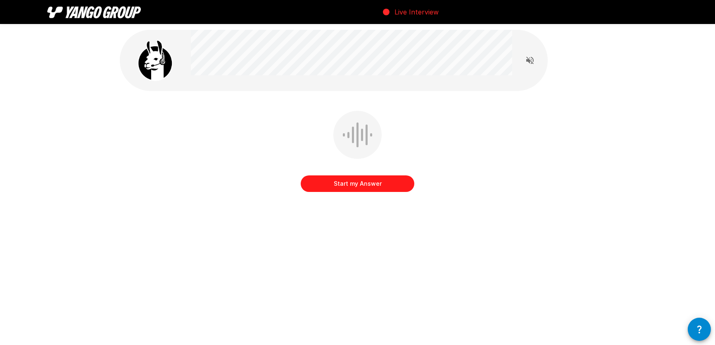
click at [374, 183] on button "Start my Answer" at bounding box center [358, 183] width 114 height 17
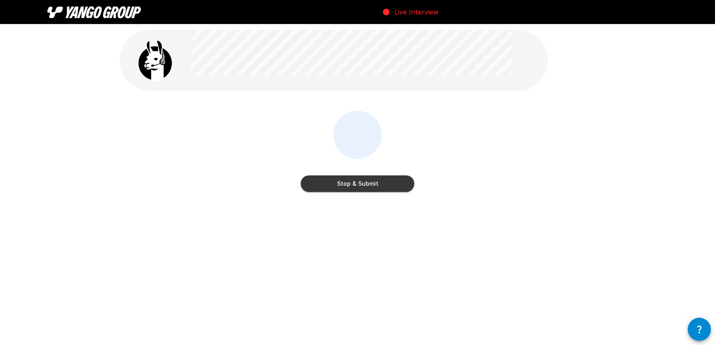
click at [374, 186] on button "Stop & Submit" at bounding box center [358, 183] width 114 height 17
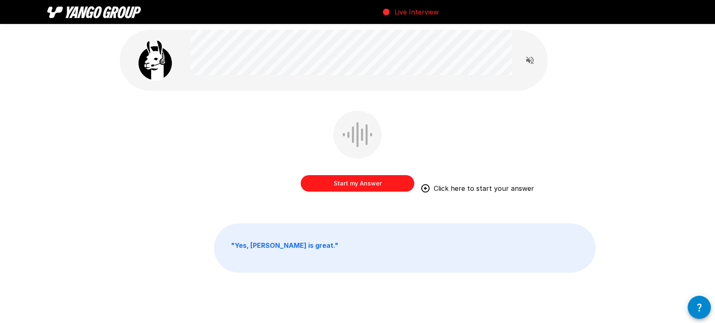
click at [283, 91] on div "Start my Answer Click here to start your answer " Yes, [PERSON_NAME] is great. "" at bounding box center [358, 169] width 496 height 339
click at [364, 186] on button "Start my Answer" at bounding box center [358, 183] width 114 height 17
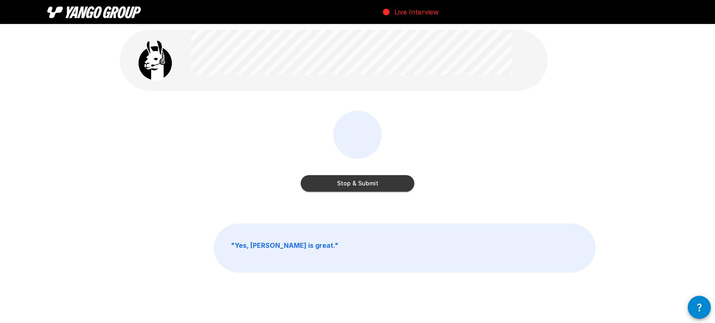
click at [400, 187] on button "Stop & Submit" at bounding box center [358, 183] width 114 height 17
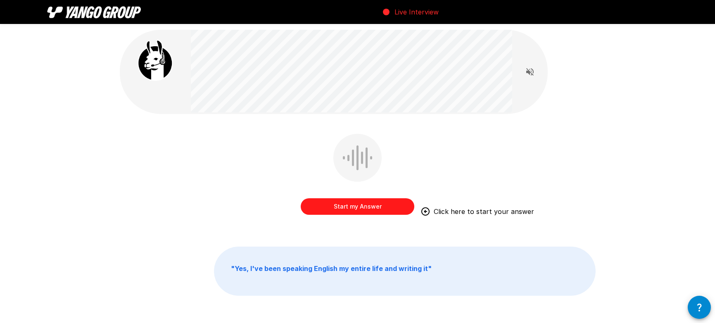
drag, startPoint x: 354, startPoint y: 209, endPoint x: 469, endPoint y: 174, distance: 120.1
click at [355, 209] on button "Start my Answer" at bounding box center [358, 206] width 114 height 17
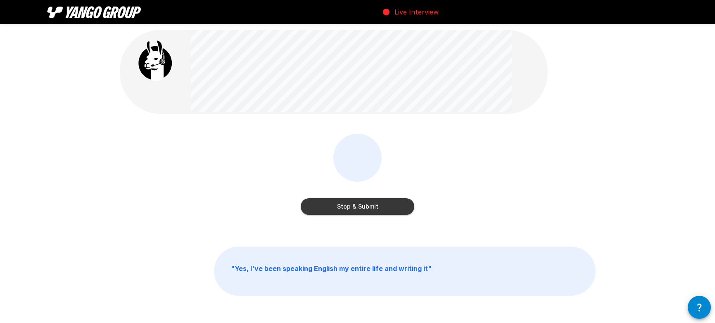
click at [381, 207] on button "Stop & Submit" at bounding box center [358, 206] width 114 height 17
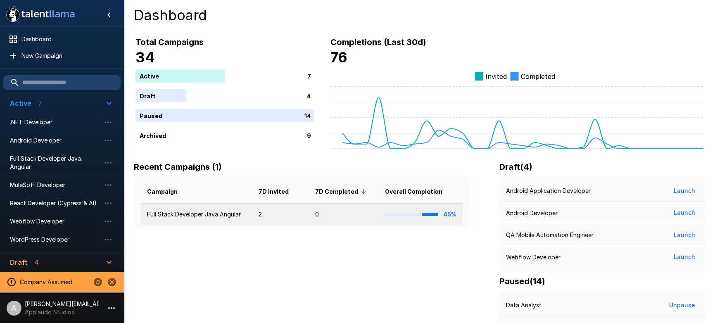
click at [210, 211] on td "Full Stack Developer Java Angular" at bounding box center [196, 215] width 112 height 22
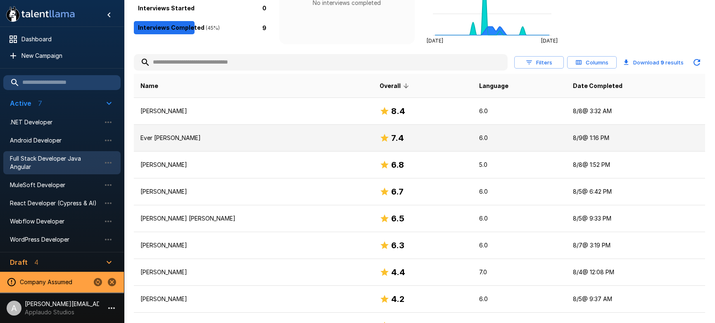
scroll to position [116, 0]
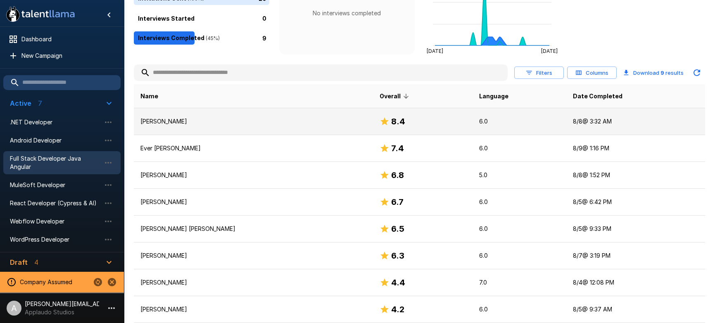
click at [312, 129] on td "Juan Felipe Hurtado" at bounding box center [253, 121] width 239 height 27
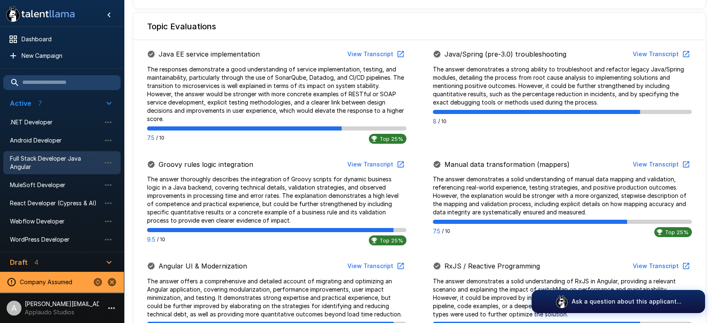
scroll to position [349, 0]
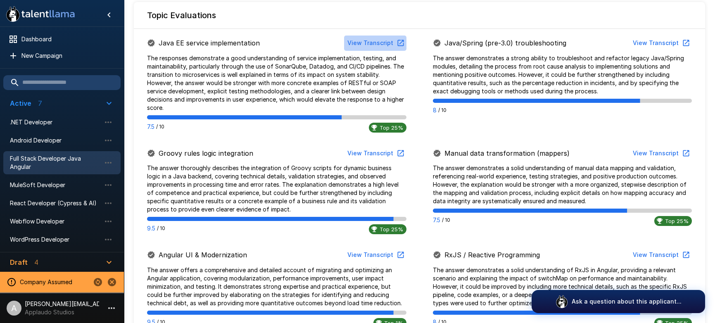
click at [379, 46] on button "View Transcript" at bounding box center [375, 43] width 62 height 15
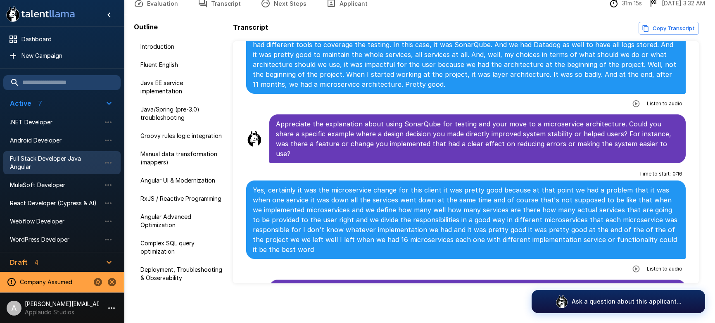
scroll to position [366, 0]
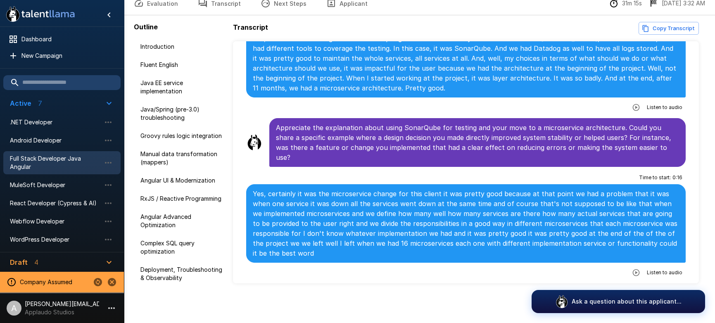
click at [640, 108] on icon "button" at bounding box center [636, 107] width 7 height 7
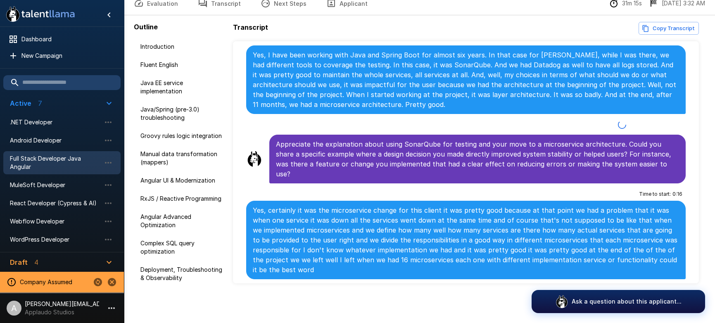
scroll to position [348, 0]
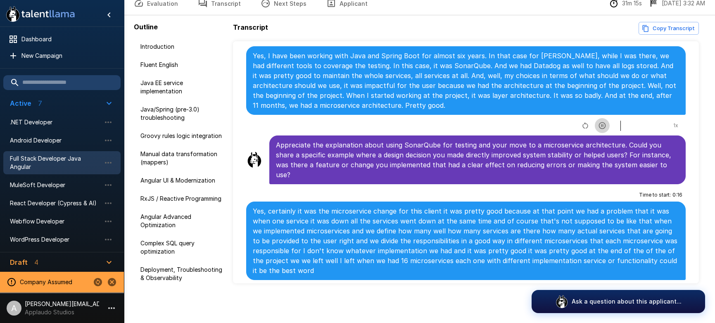
click at [602, 127] on icon "button" at bounding box center [602, 125] width 8 height 8
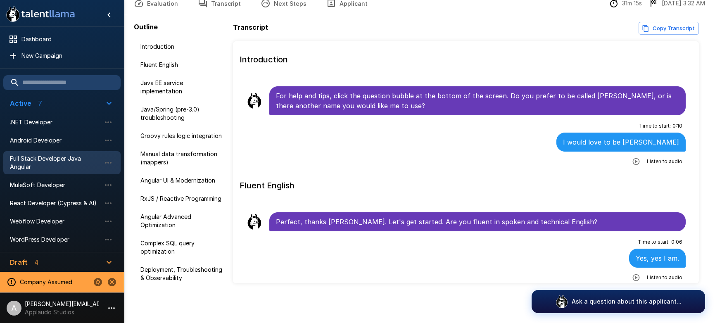
scroll to position [0, 0]
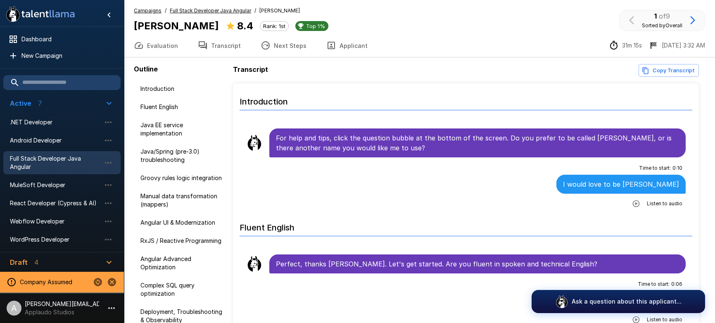
click at [292, 47] on button "Next Steps" at bounding box center [284, 45] width 66 height 23
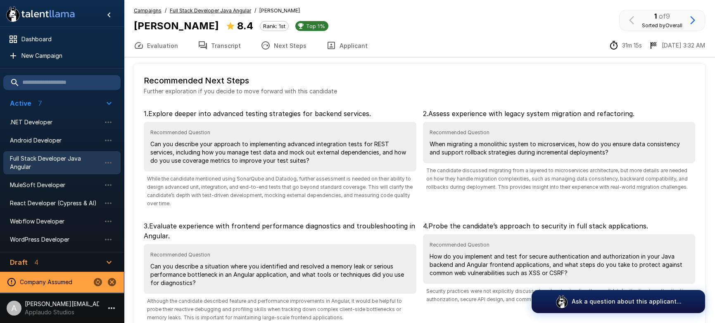
click at [202, 12] on u "Full Stack Developer Java Angular" at bounding box center [210, 10] width 81 height 6
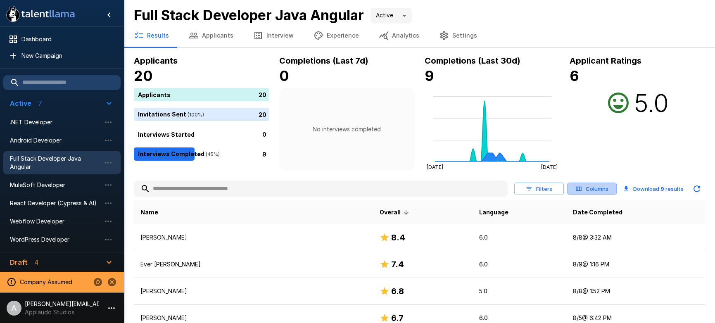
click at [583, 191] on button "Columns" at bounding box center [592, 189] width 50 height 13
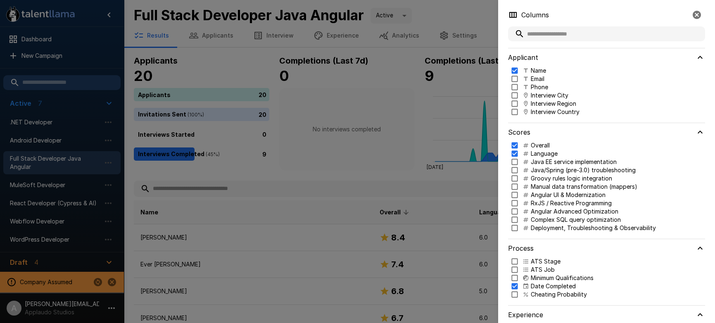
scroll to position [39, 0]
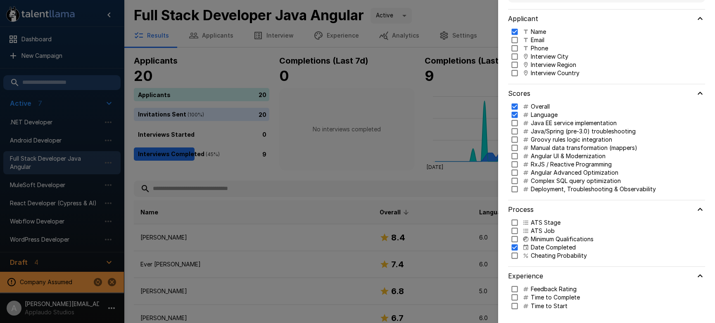
click at [535, 257] on p "Cheating Probability" at bounding box center [559, 256] width 56 height 8
click at [539, 142] on p "Groovy rules logic integration" at bounding box center [571, 140] width 81 height 8
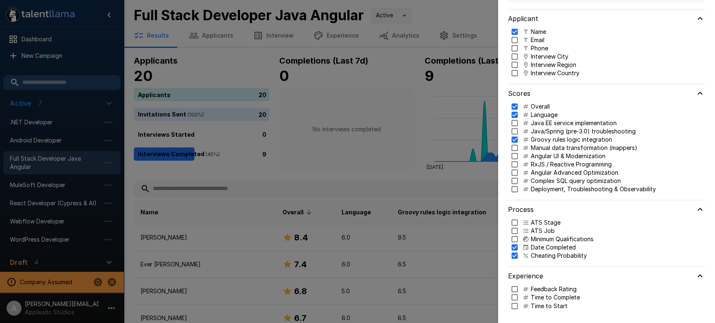
click at [453, 184] on div at bounding box center [357, 161] width 715 height 323
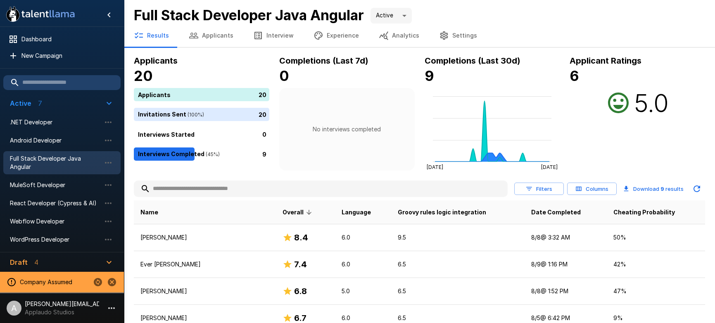
click at [544, 190] on button "Filters" at bounding box center [539, 189] width 50 height 13
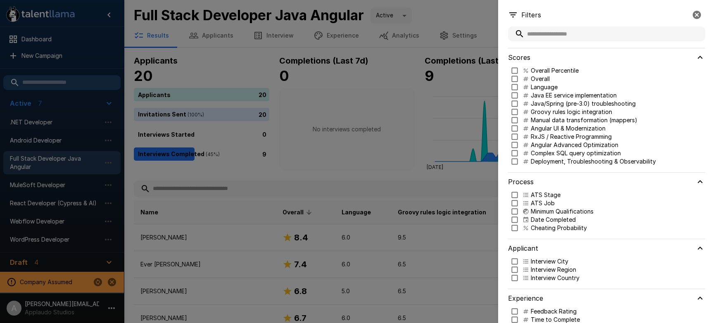
click at [529, 113] on div "Groovy rules logic integration" at bounding box center [568, 112] width 90 height 8
type input "***"
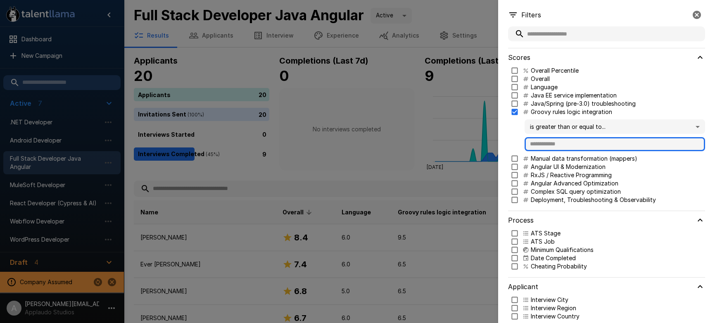
click at [550, 143] on input "text" at bounding box center [615, 144] width 181 height 14
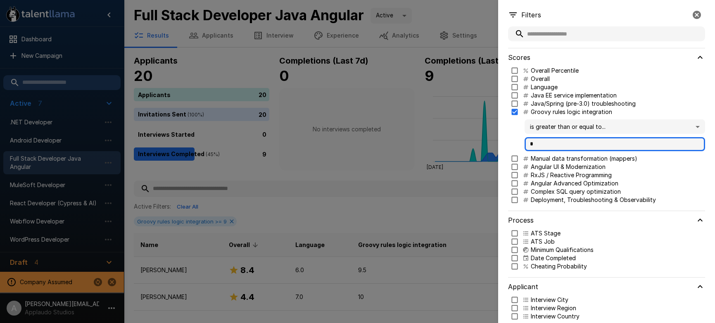
type input "*"
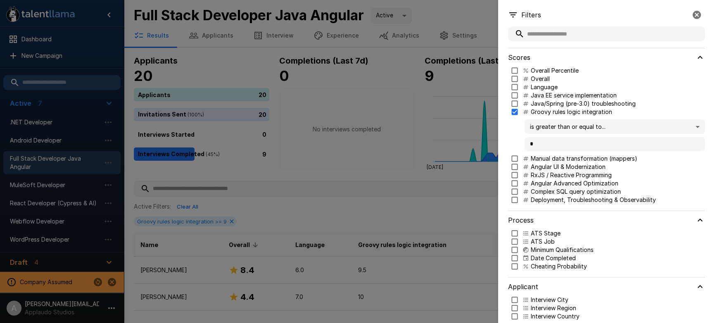
click at [425, 167] on div at bounding box center [357, 161] width 715 height 323
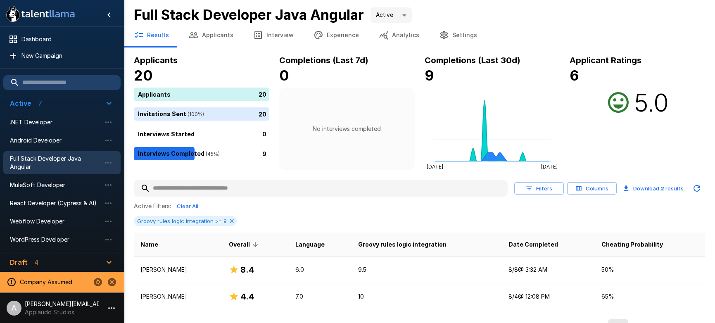
scroll to position [15, 0]
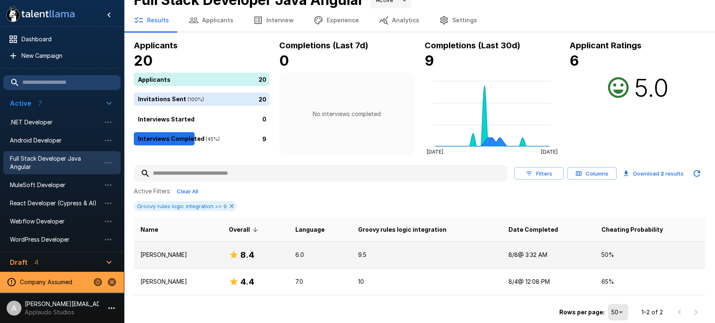
click at [391, 253] on p "9.5" at bounding box center [426, 255] width 137 height 8
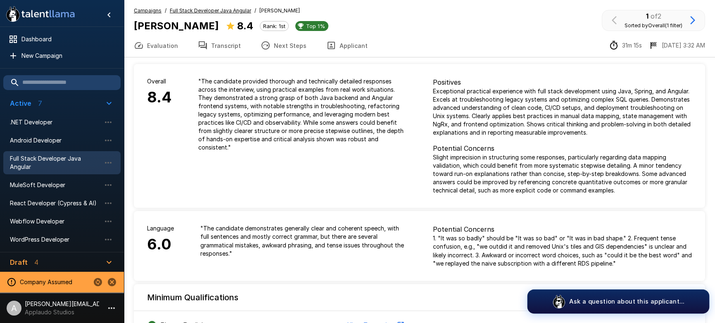
click at [598, 302] on p "Ask a question about this applicant..." at bounding box center [626, 301] width 115 height 9
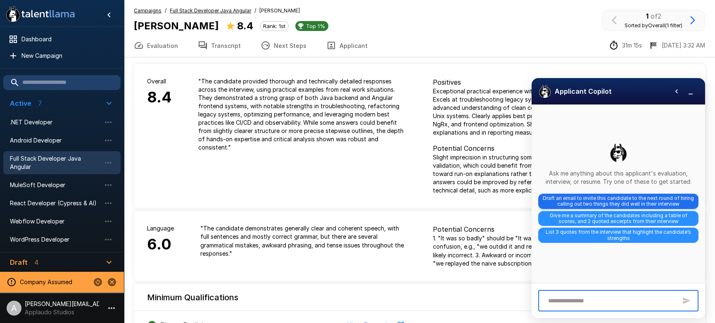
click at [629, 202] on span "Draft an email to invite this candidate to the next round of hiring calling out…" at bounding box center [618, 201] width 160 height 15
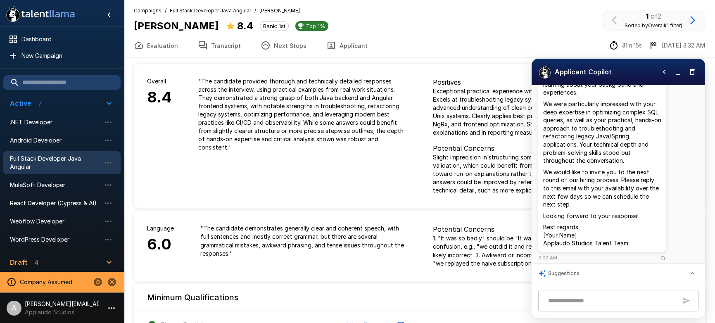
scroll to position [133, 0]
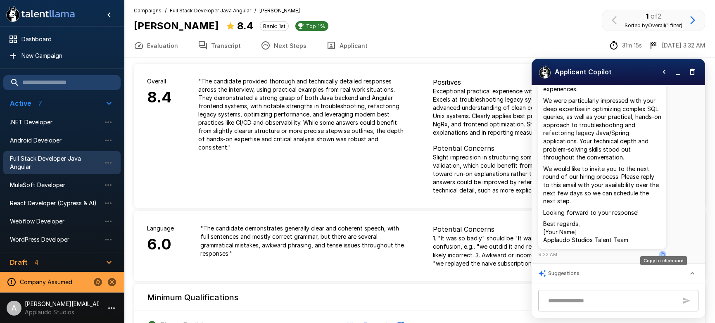
click at [664, 252] on icon "Copy to clipboard" at bounding box center [663, 254] width 5 height 5
click at [195, 14] on span "Full Stack Developer Java Angular" at bounding box center [210, 11] width 81 height 8
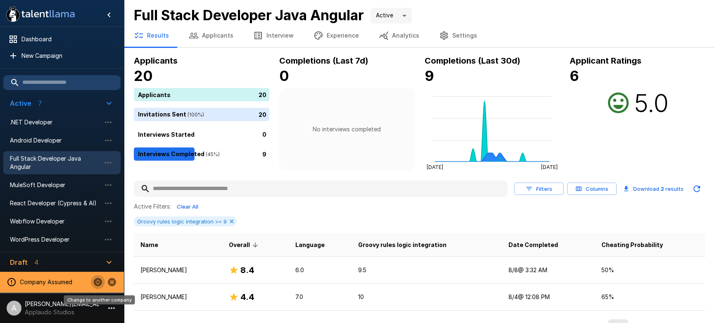
click at [99, 282] on icon "Change to another company" at bounding box center [98, 282] width 8 height 8
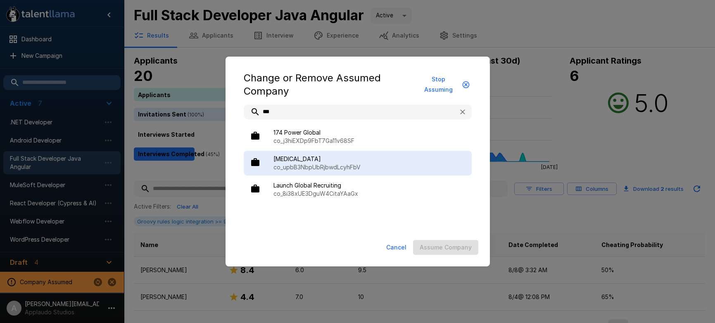
type input "***"
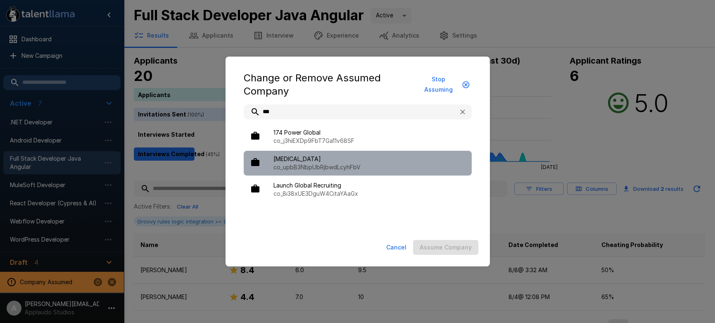
click at [312, 159] on span "BAL" at bounding box center [370, 159] width 192 height 8
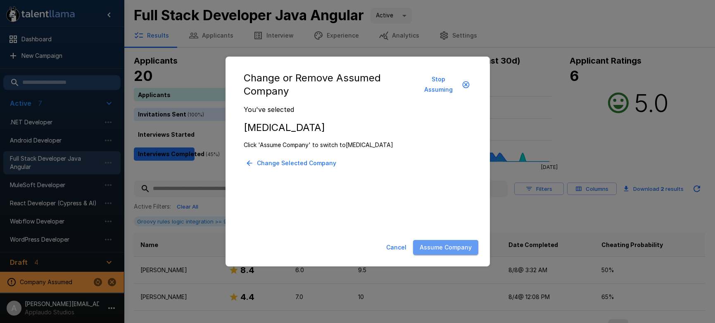
click at [454, 245] on button "Assume Company" at bounding box center [445, 247] width 65 height 15
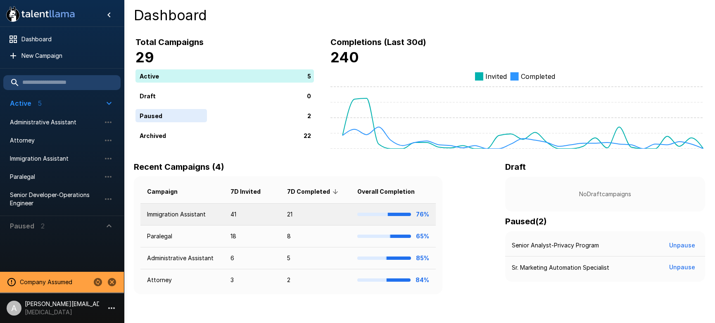
click at [293, 211] on td "21" at bounding box center [316, 215] width 70 height 22
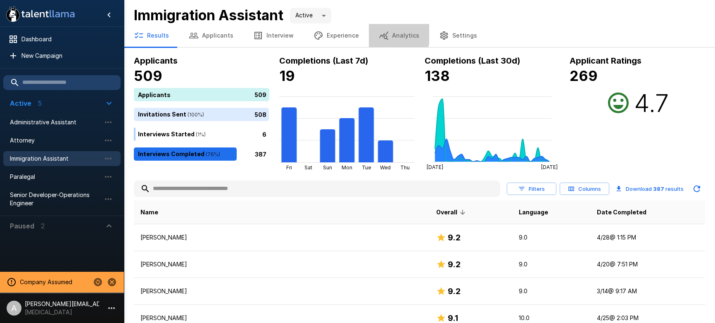
drag, startPoint x: 380, startPoint y: 33, endPoint x: 561, endPoint y: 121, distance: 201.3
click at [380, 33] on icon "button" at bounding box center [383, 35] width 9 height 9
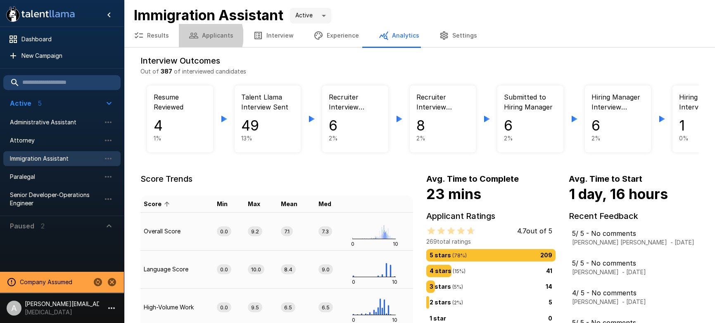
click at [202, 36] on button "Applicants" at bounding box center [211, 35] width 64 height 23
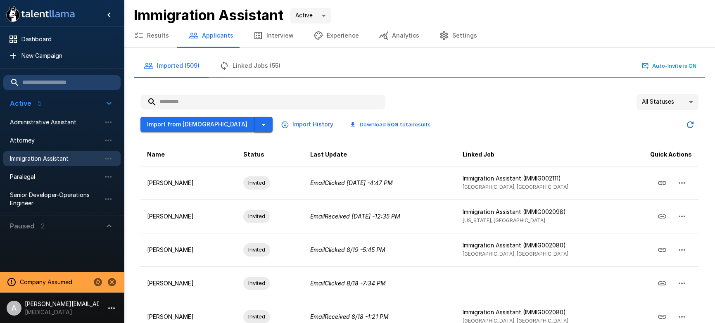
click at [259, 126] on icon "button" at bounding box center [264, 125] width 10 height 10
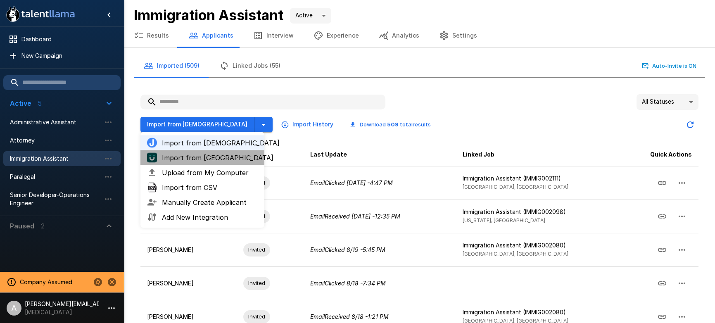
click at [186, 163] on li "Import from UKG" at bounding box center [202, 157] width 124 height 15
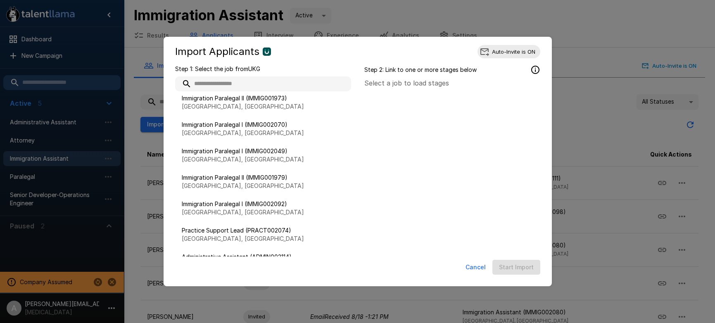
scroll to position [89, 0]
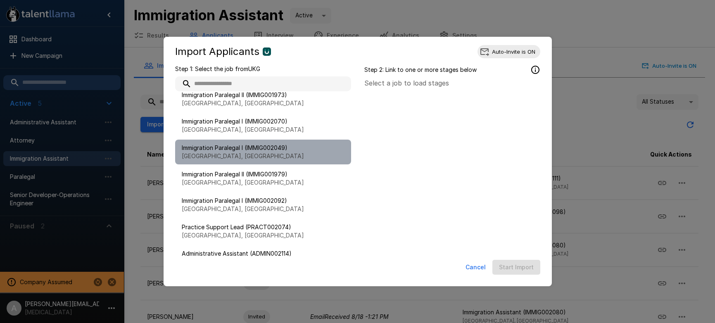
click at [257, 148] on span "Immigration Paralegal I (IMMIG002049)" at bounding box center [263, 148] width 163 height 8
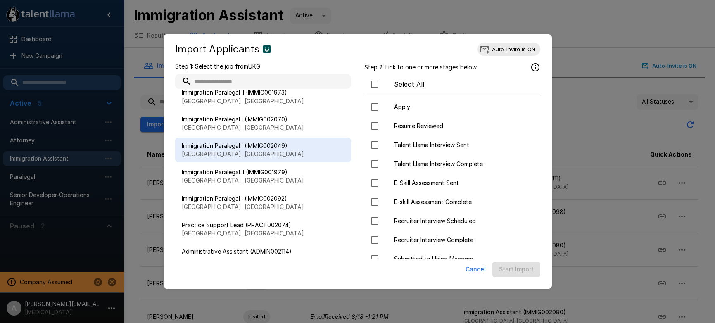
click at [472, 268] on button "Cancel" at bounding box center [475, 269] width 27 height 15
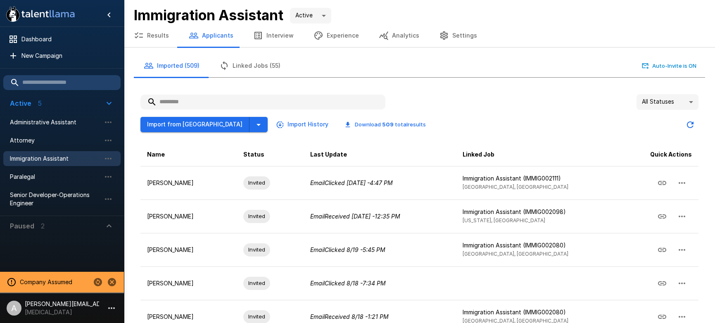
scroll to position [0, 0]
click at [333, 37] on button "Experience" at bounding box center [336, 35] width 65 height 23
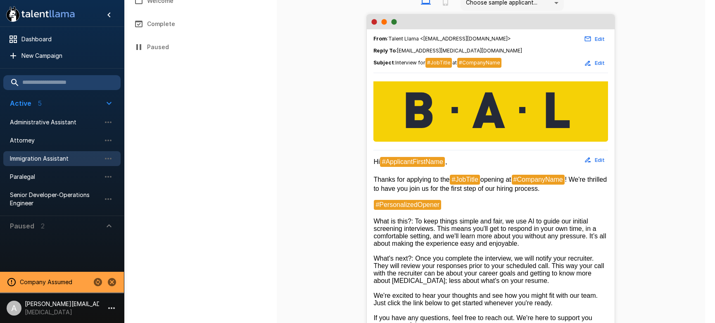
scroll to position [151, 0]
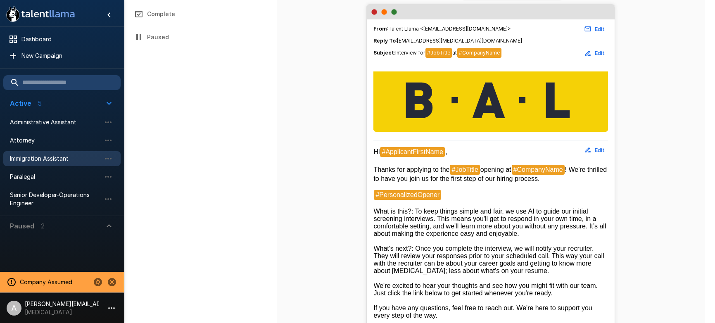
click at [605, 150] on button "Edit" at bounding box center [595, 150] width 26 height 13
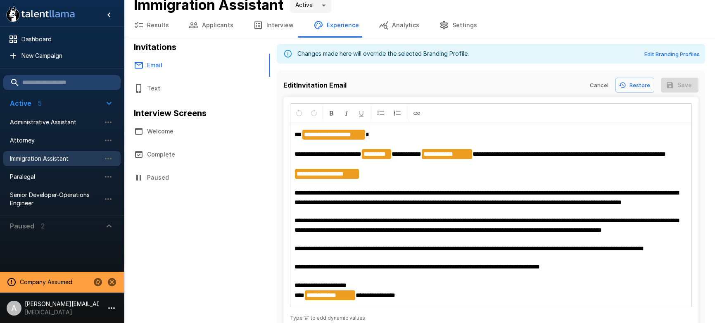
click at [381, 227] on p "**********" at bounding box center [491, 215] width 393 height 171
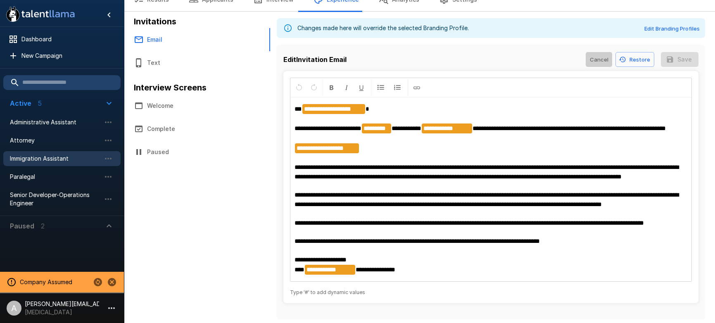
click at [612, 52] on button "Cancel" at bounding box center [599, 59] width 26 height 15
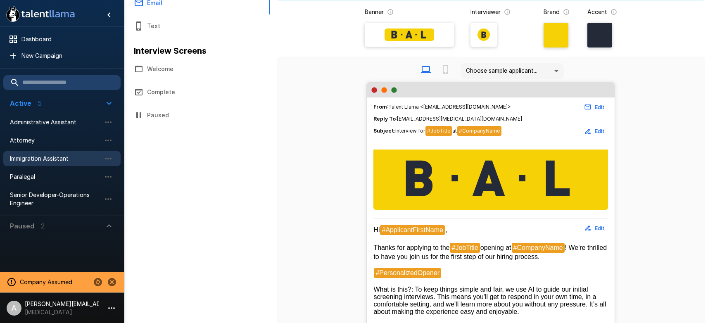
scroll to position [0, 0]
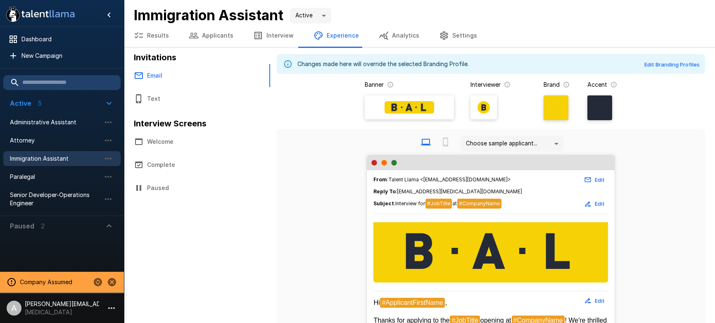
click at [452, 38] on button "Settings" at bounding box center [458, 35] width 58 height 23
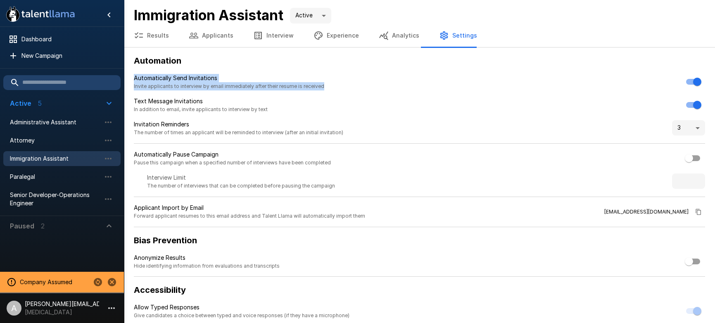
drag, startPoint x: 137, startPoint y: 77, endPoint x: 333, endPoint y: 84, distance: 196.0
click at [333, 84] on div "Automatically Send Invitations Invite applicants to interview by email immediat…" at bounding box center [420, 82] width 572 height 17
click at [336, 38] on button "Experience" at bounding box center [336, 35] width 65 height 23
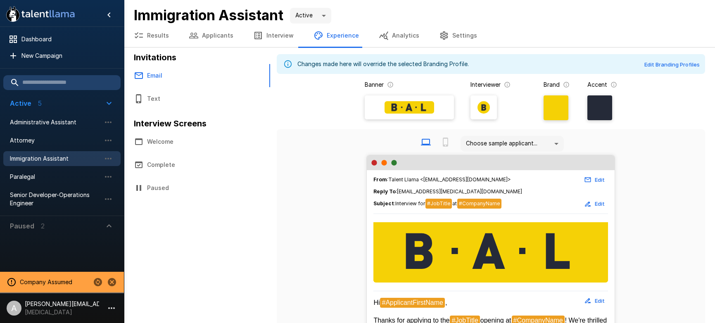
click at [226, 44] on button "Applicants" at bounding box center [211, 35] width 64 height 23
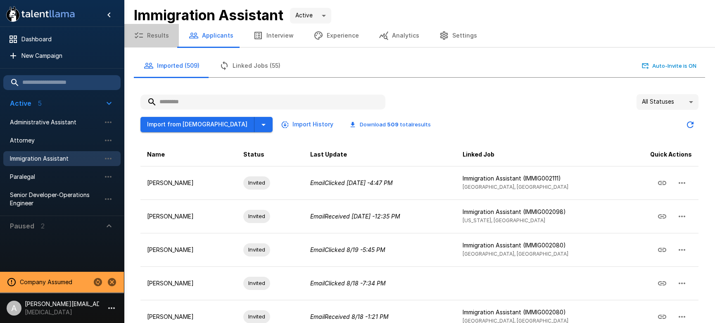
click at [164, 41] on button "Results" at bounding box center [151, 35] width 55 height 23
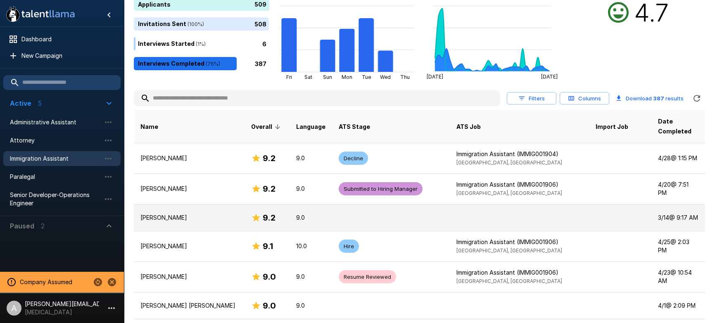
scroll to position [102, 0]
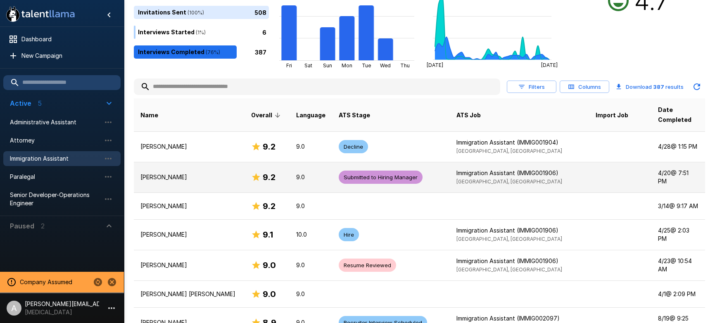
click at [450, 165] on td "Immigration Assistant (IMMIG001906) McLean, VA" at bounding box center [519, 177] width 139 height 31
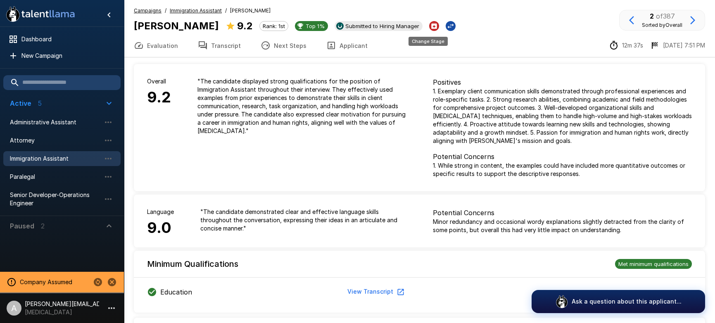
click at [448, 26] on icon "Change Stage" at bounding box center [451, 26] width 6 height 5
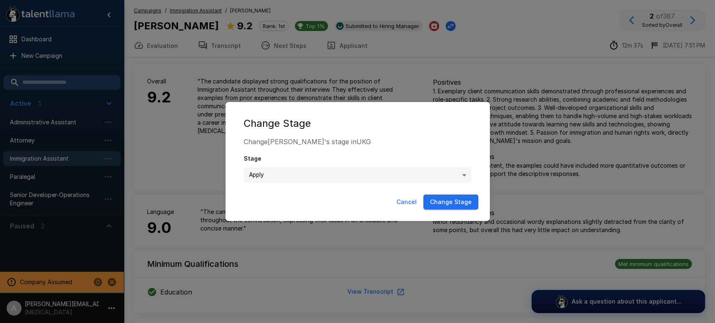
click at [345, 178] on body ".st0{fill:#FFFFFF;} .st1{fill:#76a4ed;} Dashboard New Campaign Active 5 Adminis…" at bounding box center [357, 161] width 715 height 323
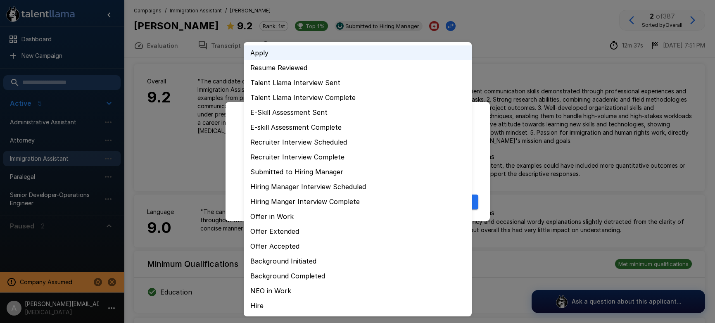
drag, startPoint x: 239, startPoint y: 160, endPoint x: 330, endPoint y: 133, distance: 94.3
click at [240, 160] on div at bounding box center [357, 161] width 715 height 323
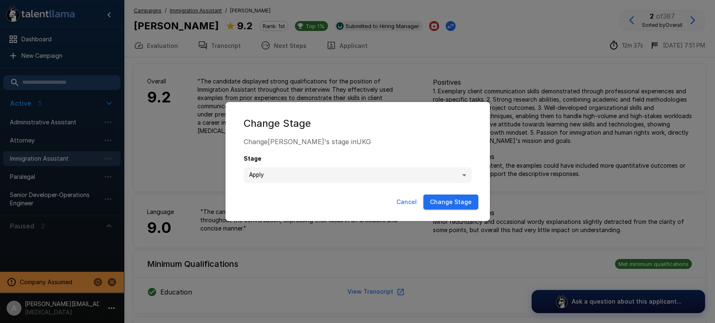
drag, startPoint x: 410, startPoint y: 198, endPoint x: 420, endPoint y: 168, distance: 31.0
click at [410, 198] on button "Cancel" at bounding box center [406, 202] width 27 height 15
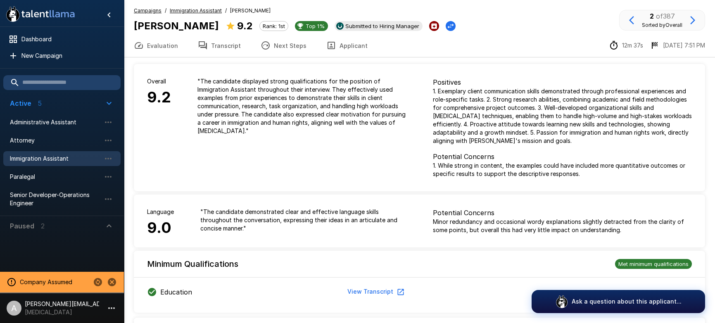
click at [429, 25] on button "Archive Applicant" at bounding box center [434, 26] width 10 height 10
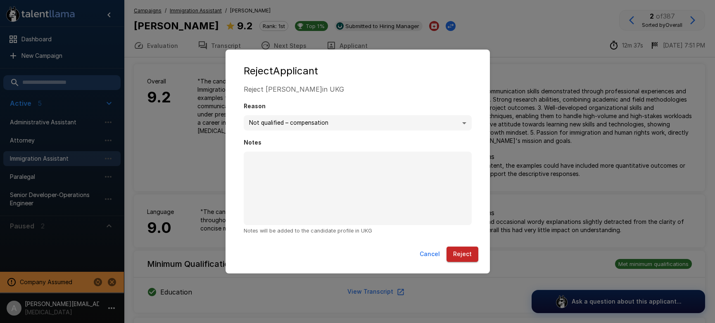
drag, startPoint x: 243, startPoint y: 67, endPoint x: 354, endPoint y: 72, distance: 111.3
click at [355, 72] on h2 "Reject Applicant" at bounding box center [358, 71] width 248 height 26
click at [430, 250] on button "Cancel" at bounding box center [430, 254] width 27 height 15
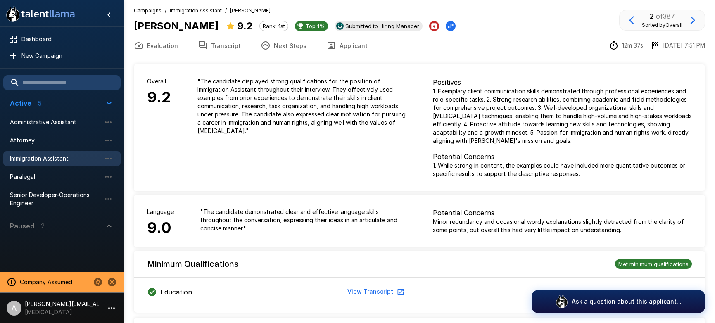
click at [186, 11] on u "Immigration Assistant" at bounding box center [196, 10] width 52 height 6
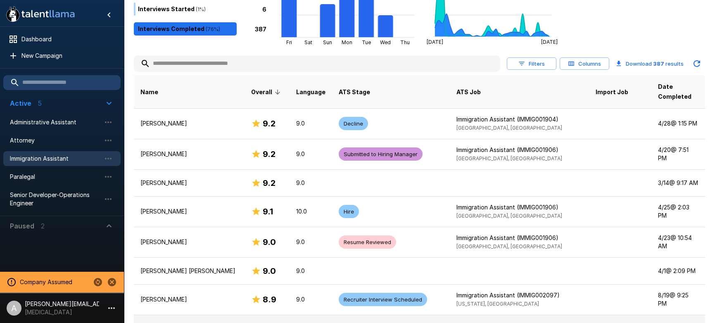
scroll to position [164, 0]
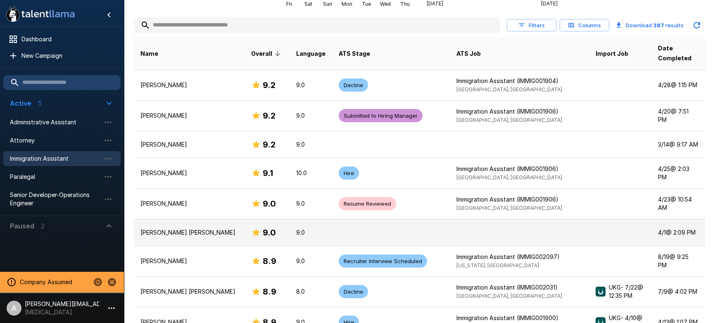
click at [332, 228] on td at bounding box center [391, 232] width 118 height 27
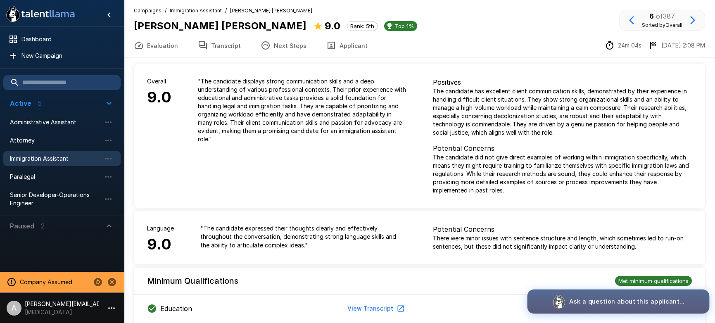
click at [633, 300] on p "Ask a question about this applicant..." at bounding box center [626, 301] width 115 height 9
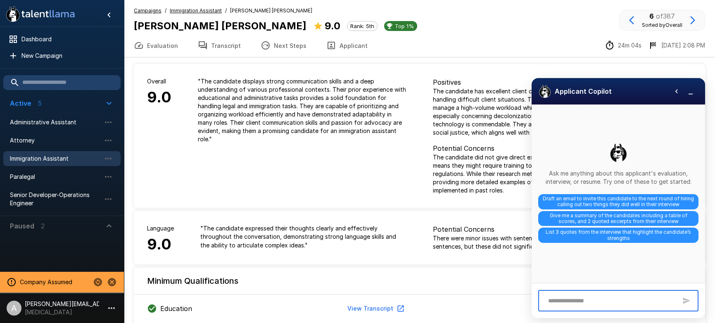
click at [600, 305] on textarea at bounding box center [610, 301] width 133 height 14
click at [203, 11] on u "Immigration Assistant" at bounding box center [196, 10] width 52 height 6
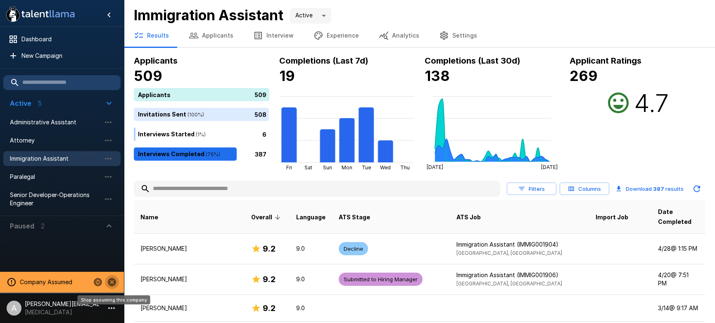
click at [114, 283] on icon "Stop assuming this company" at bounding box center [112, 282] width 8 height 8
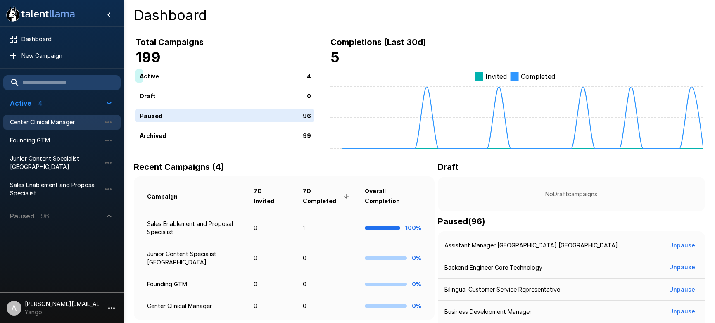
click at [31, 120] on span "Center Clinical Manager" at bounding box center [55, 122] width 91 height 8
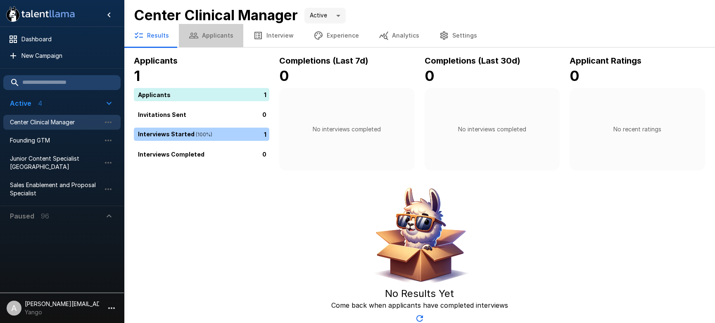
click at [214, 36] on button "Applicants" at bounding box center [211, 35] width 64 height 23
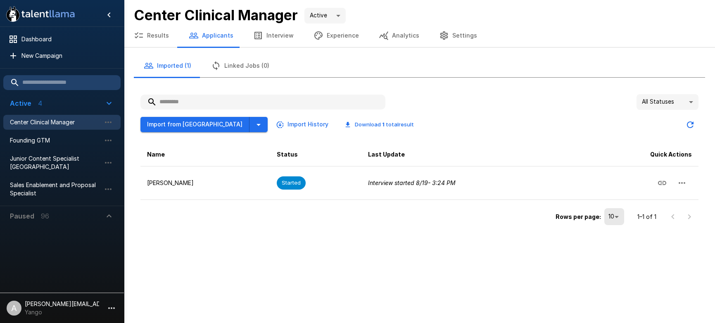
click at [107, 310] on icon "button" at bounding box center [112, 308] width 10 height 10
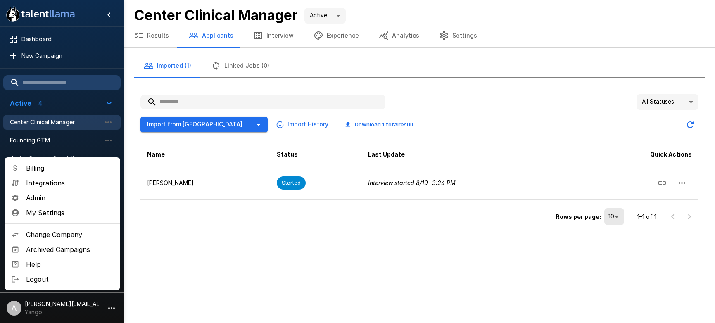
click at [55, 182] on span "Integrations" at bounding box center [70, 183] width 88 height 10
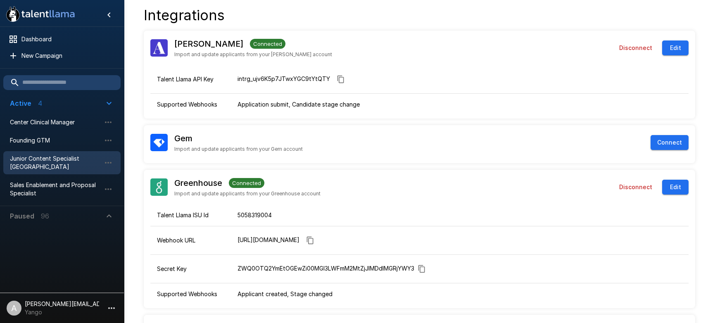
click at [46, 164] on span "Junior Content Specialist Azerbaijan" at bounding box center [55, 163] width 91 height 17
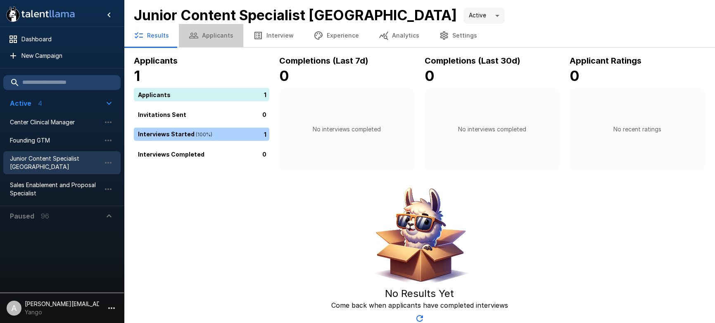
click at [219, 31] on button "Applicants" at bounding box center [211, 35] width 64 height 23
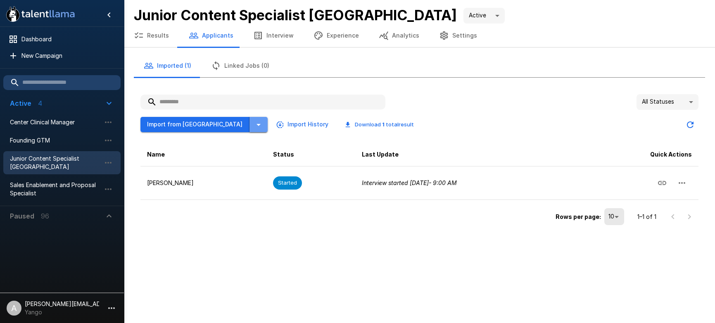
click at [250, 127] on button "button" at bounding box center [259, 124] width 18 height 15
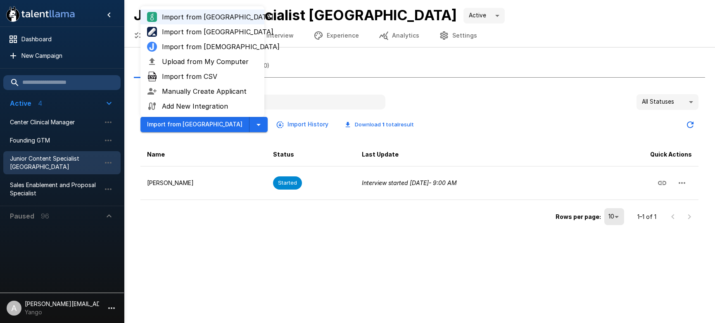
click at [326, 152] on th "Status" at bounding box center [311, 155] width 89 height 24
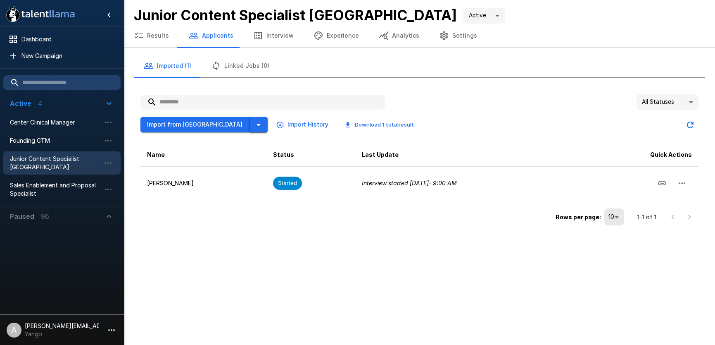
click at [254, 125] on icon "button" at bounding box center [259, 125] width 10 height 10
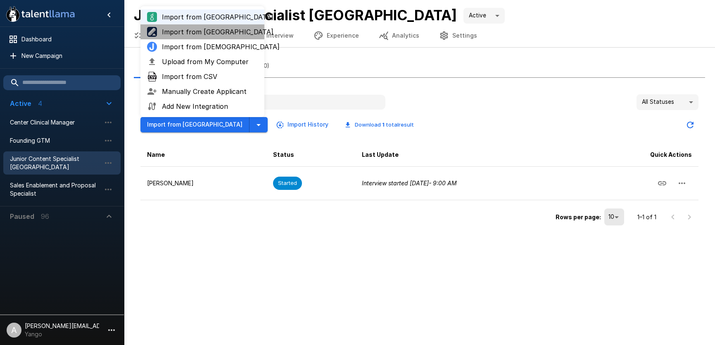
click at [218, 31] on span "Import from Lever" at bounding box center [210, 32] width 96 height 10
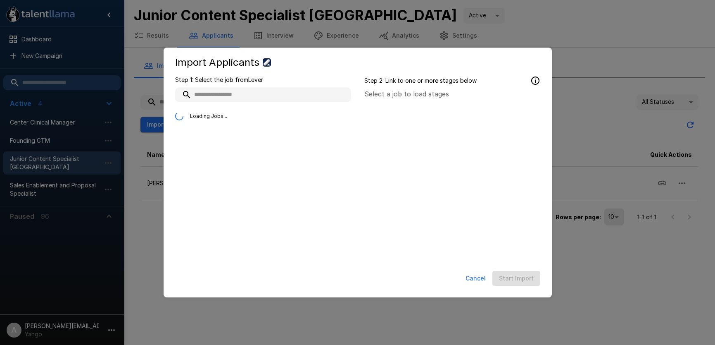
click at [477, 282] on button "Cancel" at bounding box center [475, 278] width 27 height 15
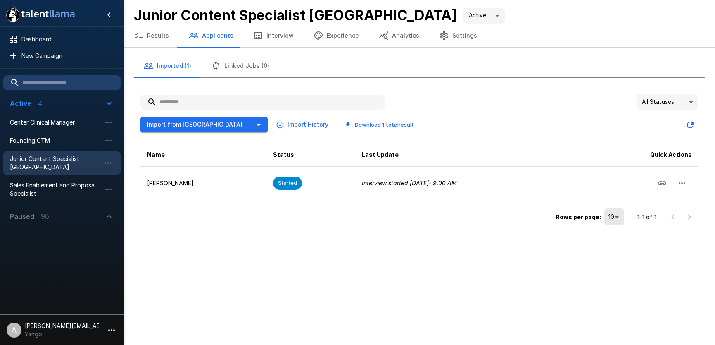
click at [250, 238] on div ".st0{fill:#FFFFFF;} .st1{fill:#76a4ed;} Dashboard New Campaign Active 4 Center …" at bounding box center [357, 172] width 715 height 345
click at [107, 164] on icon "button" at bounding box center [108, 163] width 10 height 10
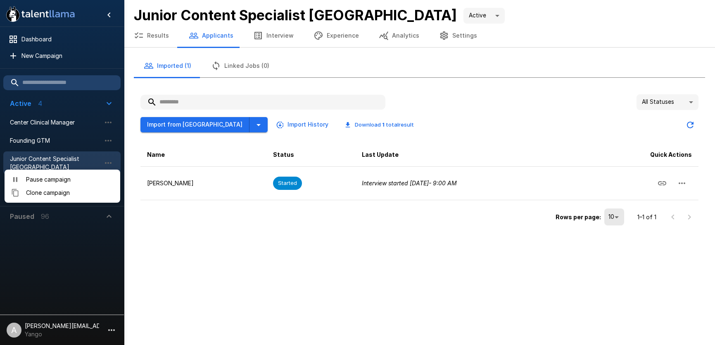
click at [95, 179] on span "Pause campaign" at bounding box center [70, 179] width 88 height 8
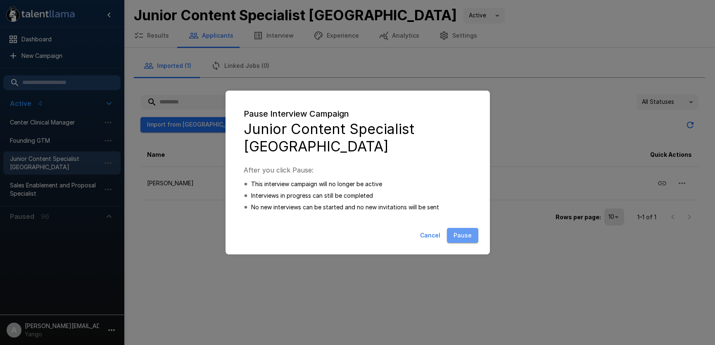
click at [462, 240] on button "Pause" at bounding box center [462, 235] width 31 height 15
type input "*****"
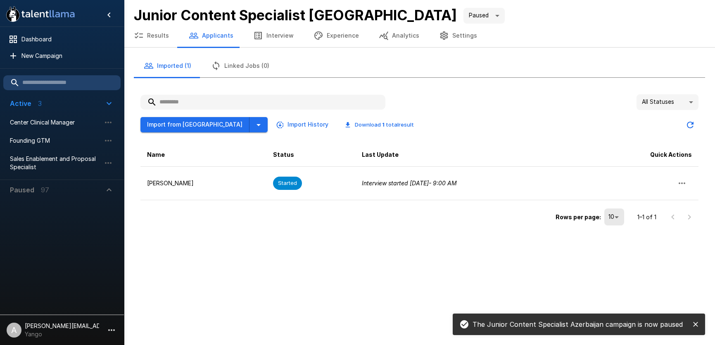
click at [695, 323] on icon "close" at bounding box center [695, 323] width 5 height 5
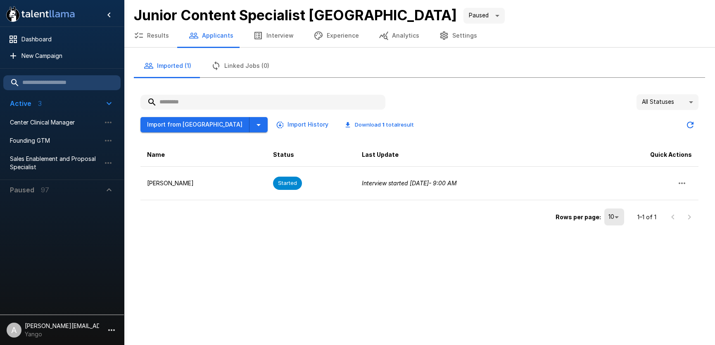
click at [222, 128] on div "Import from Lever Import History Download 1 total result" at bounding box center [280, 124] width 280 height 15
click at [250, 128] on button "button" at bounding box center [259, 124] width 18 height 15
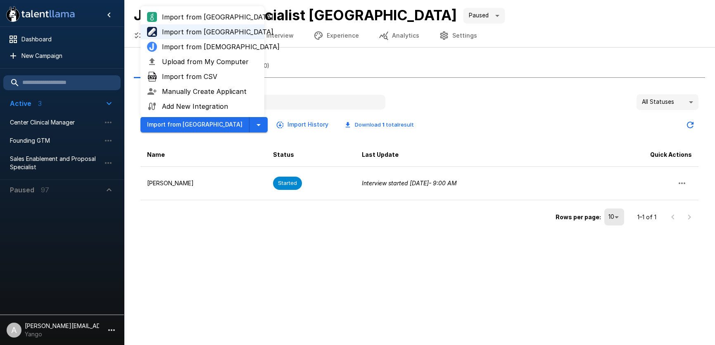
click at [104, 323] on li "A adam+prodtest1@talentllama.com Yango" at bounding box center [62, 328] width 124 height 26
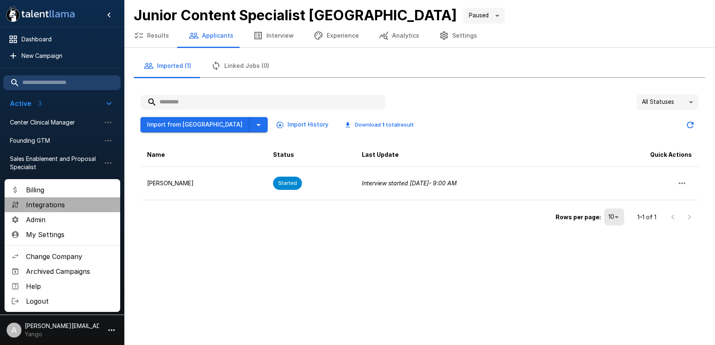
click at [58, 207] on span "Integrations" at bounding box center [70, 205] width 88 height 10
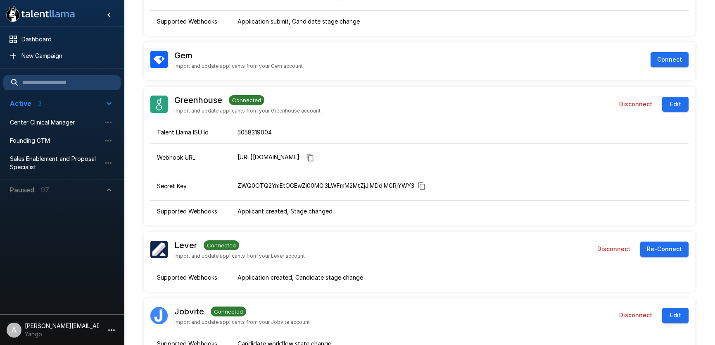
scroll to position [105, 0]
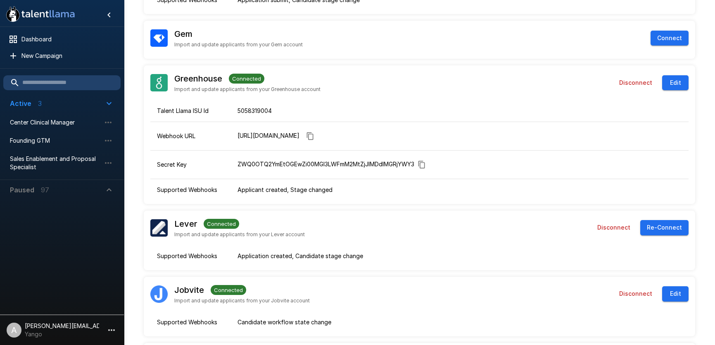
click at [621, 226] on button "Disconnect" at bounding box center [614, 227] width 40 height 15
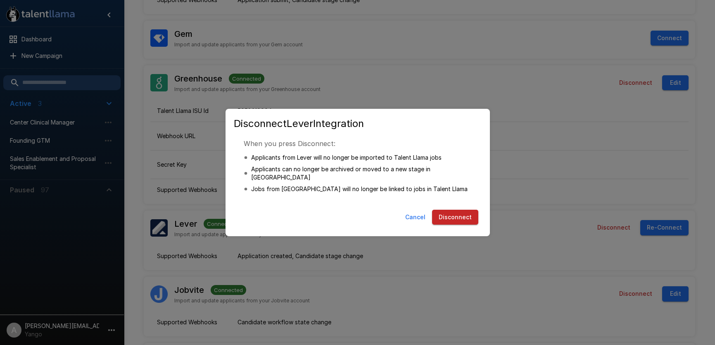
click at [476, 214] on button "Disconnect" at bounding box center [455, 217] width 46 height 15
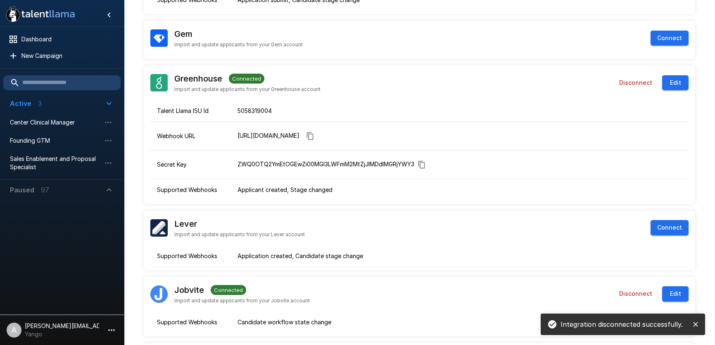
click at [699, 323] on icon "close" at bounding box center [696, 324] width 8 height 8
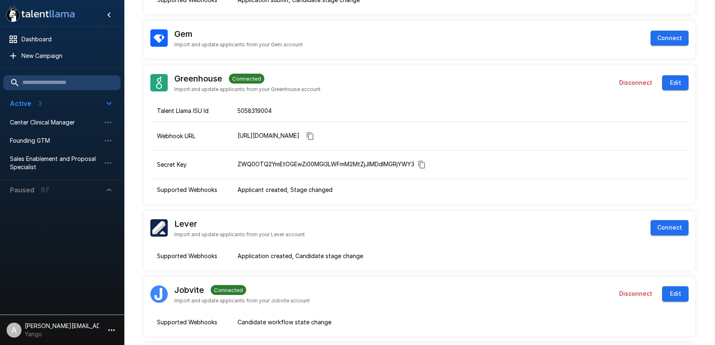
click at [56, 64] on ul "Dashboard New Campaign" at bounding box center [62, 47] width 124 height 41
click at [54, 60] on div "New Campaign" at bounding box center [61, 55] width 117 height 15
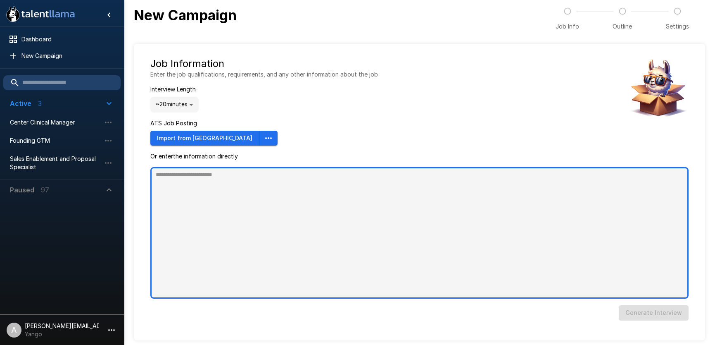
type textarea "*"
click at [230, 191] on textarea at bounding box center [419, 232] width 538 height 131
paste textarea "**********"
type textarea "**********"
type textarea "*"
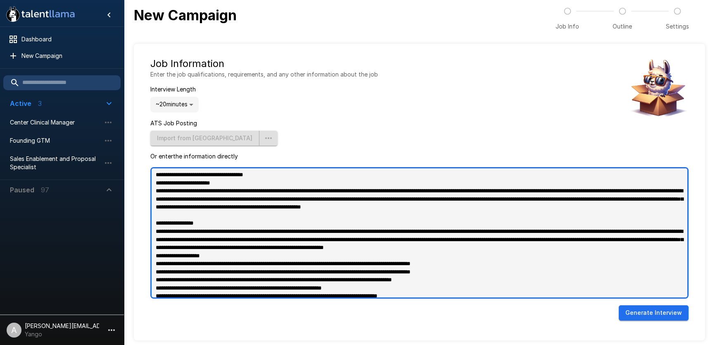
scroll to position [131, 0]
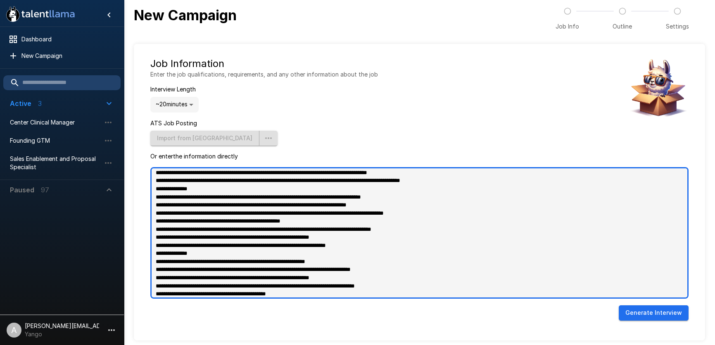
type textarea "**********"
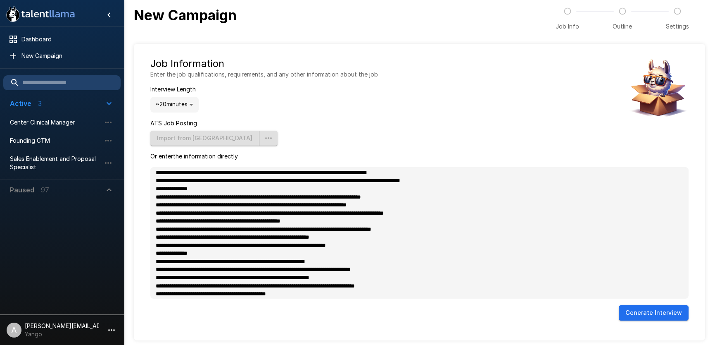
type textarea "*"
click at [647, 314] on button "Generate Interview" at bounding box center [654, 312] width 70 height 15
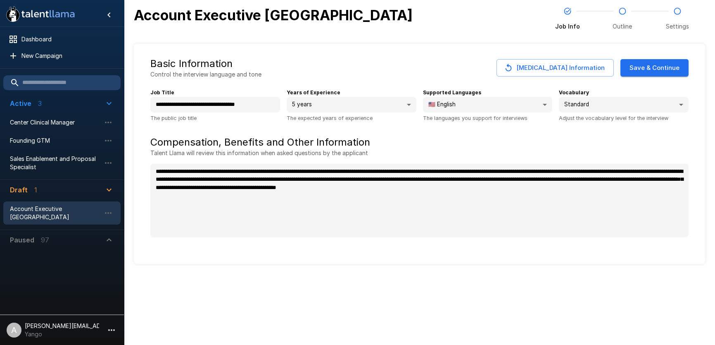
type textarea "*"
click at [652, 72] on button "Save & Continue" at bounding box center [655, 67] width 68 height 17
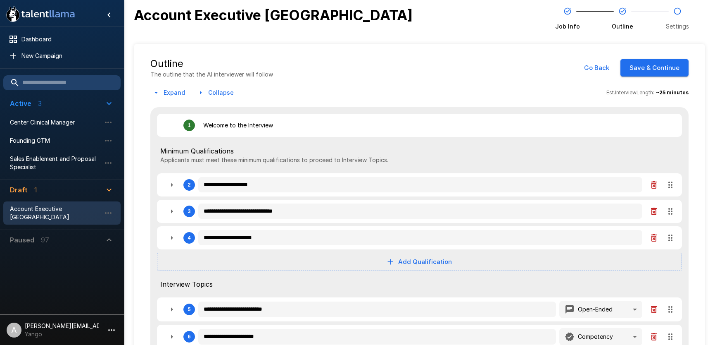
click at [171, 182] on icon "button" at bounding box center [172, 185] width 10 height 10
type textarea "*"
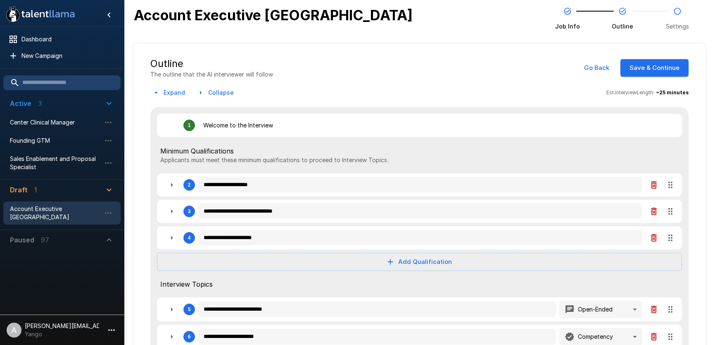
type textarea "*"
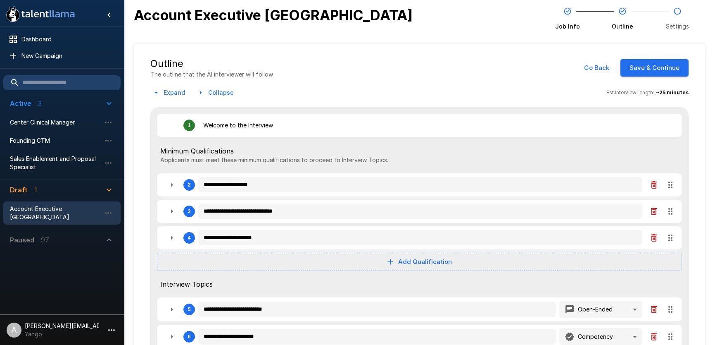
type textarea "*"
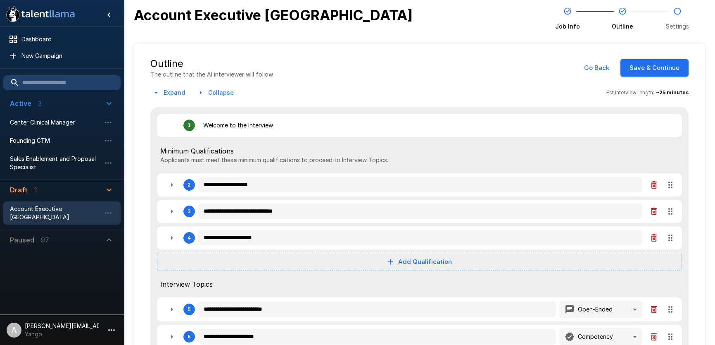
type textarea "*"
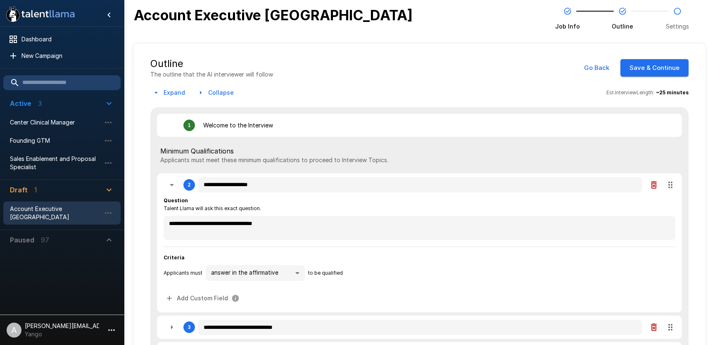
click at [171, 182] on icon "button" at bounding box center [172, 185] width 10 height 10
type textarea "*"
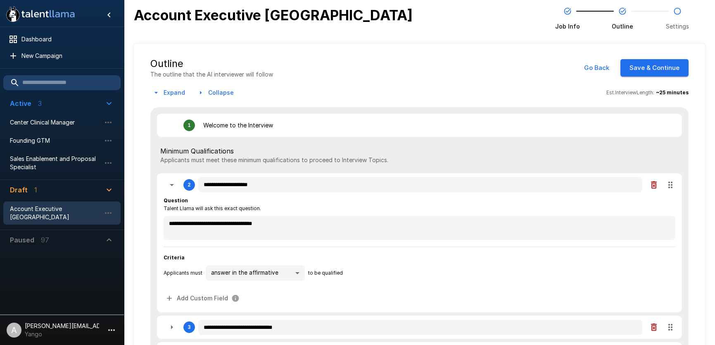
type textarea "*"
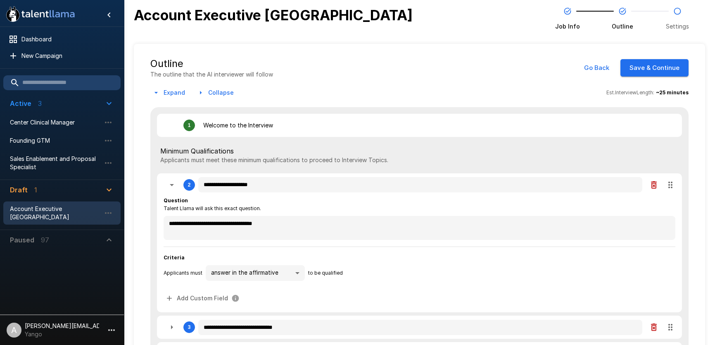
type textarea "*"
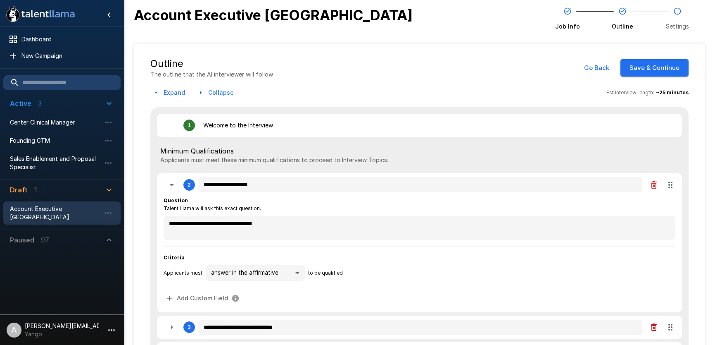
type textarea "*"
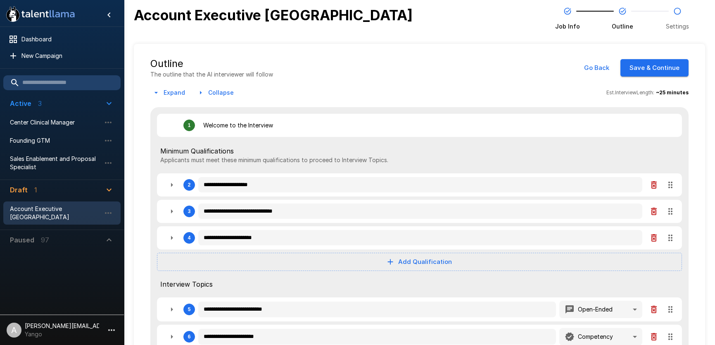
click at [652, 211] on icon "button" at bounding box center [654, 211] width 10 height 10
type textarea "*"
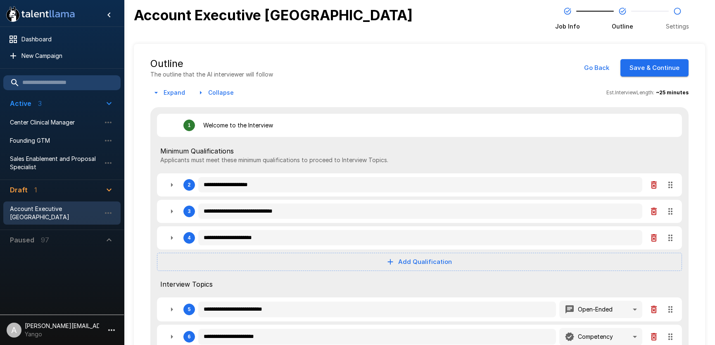
type textarea "*"
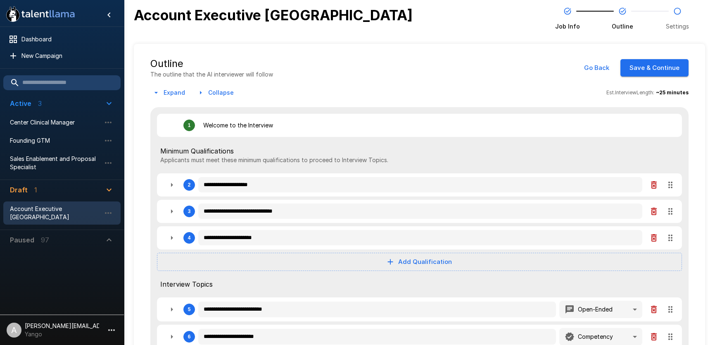
type textarea "*"
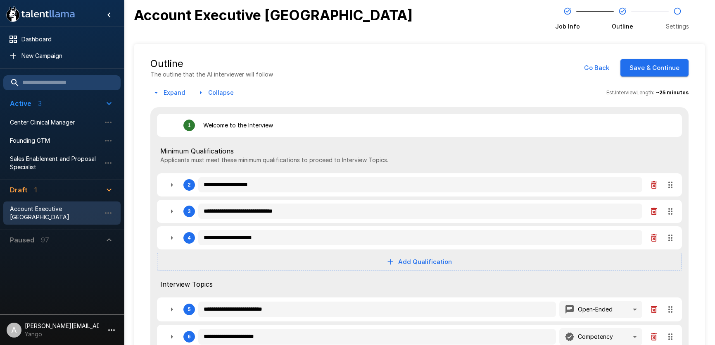
type textarea "*"
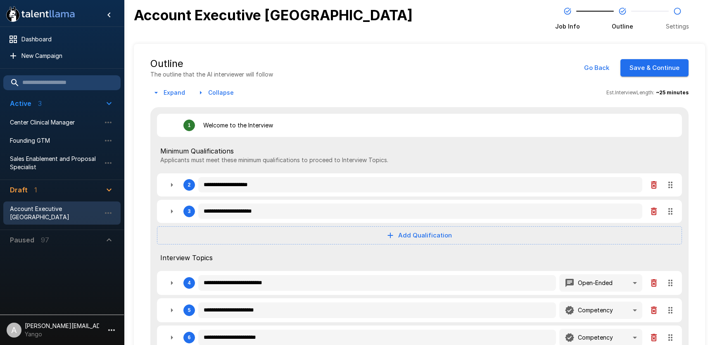
click at [652, 211] on icon "button" at bounding box center [654, 211] width 10 height 10
type textarea "*"
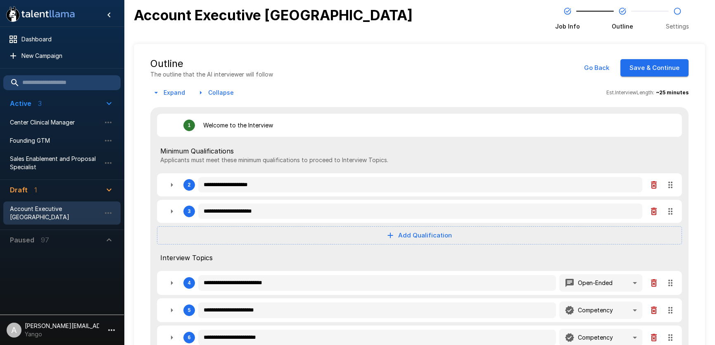
type textarea "*"
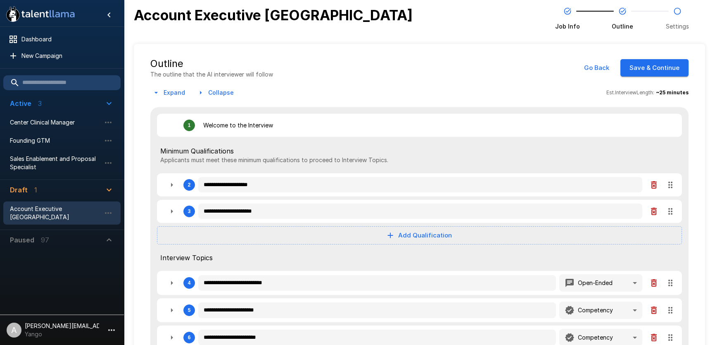
type textarea "*"
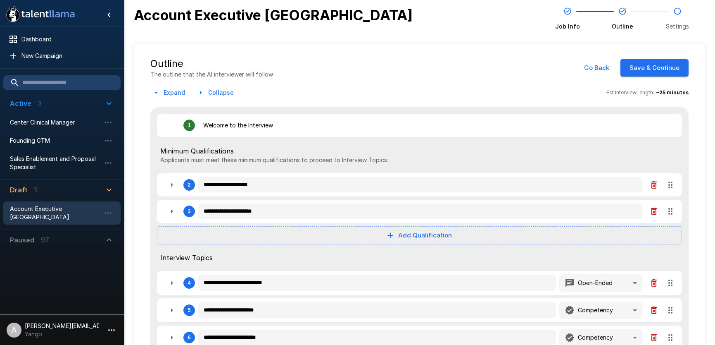
type textarea "*"
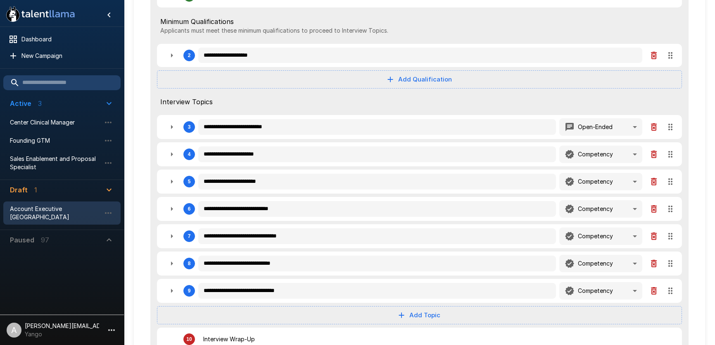
scroll to position [168, 0]
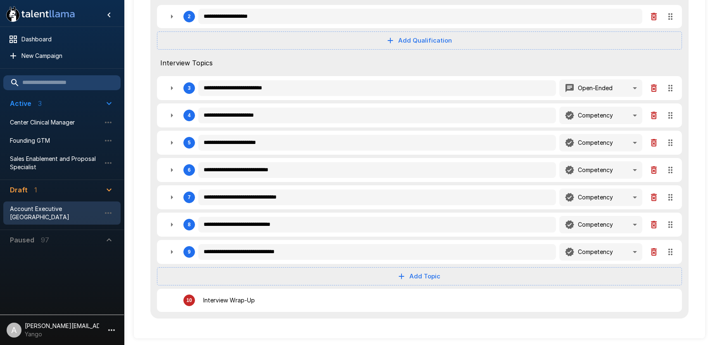
type textarea "*"
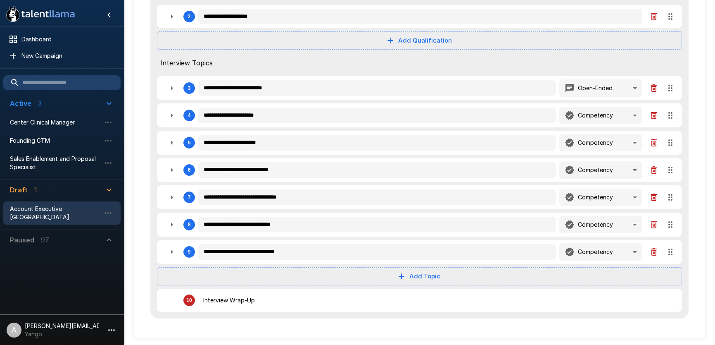
type textarea "*"
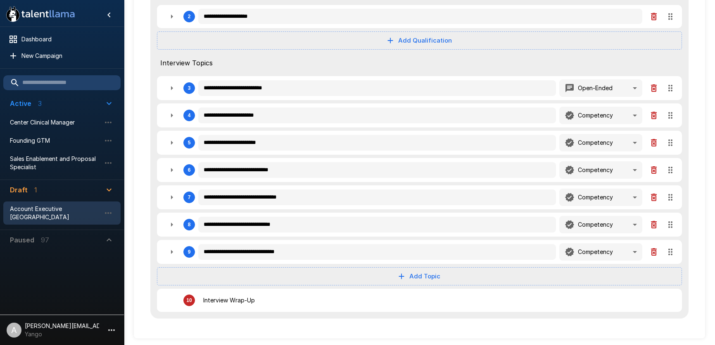
type textarea "*"
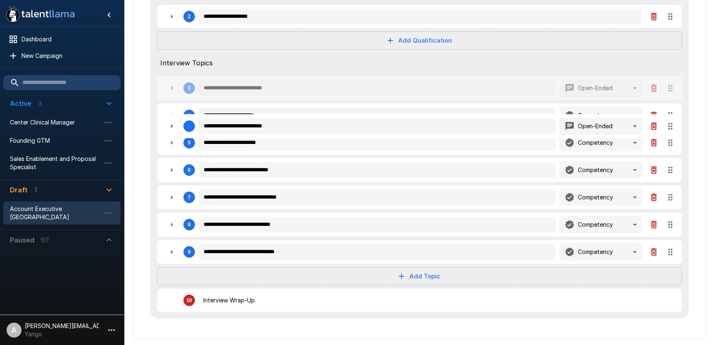
type textarea "*"
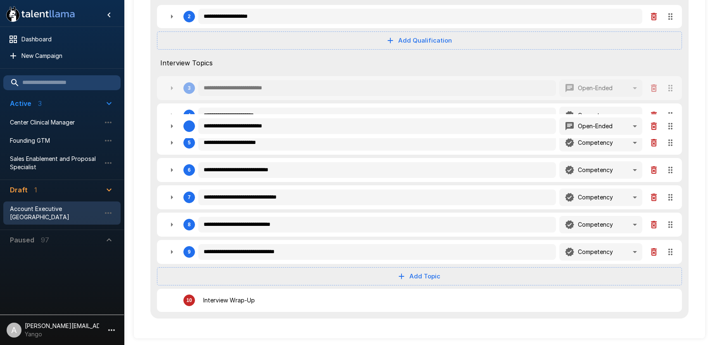
type textarea "*"
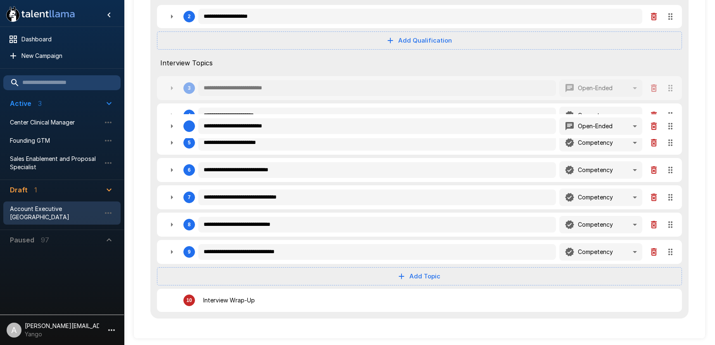
type textarea "*"
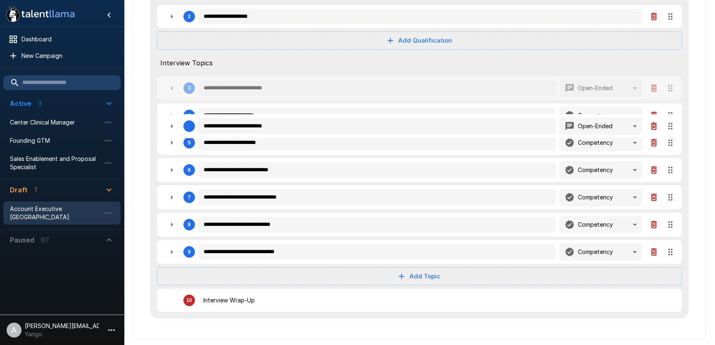
type textarea "*"
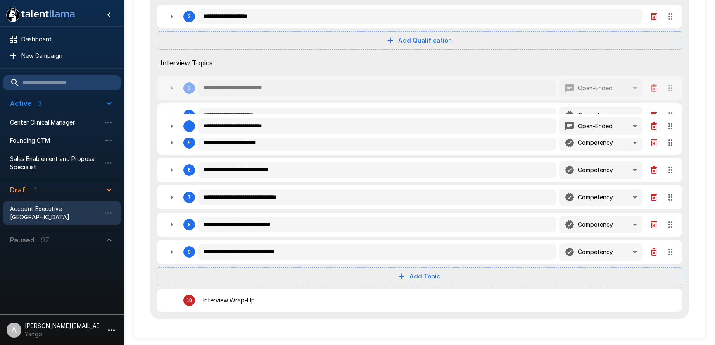
type textarea "*"
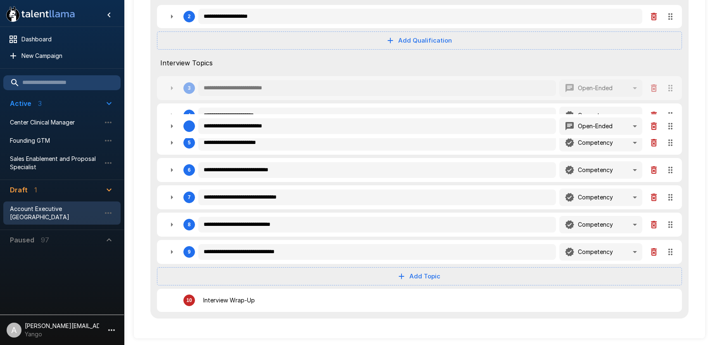
type textarea "*"
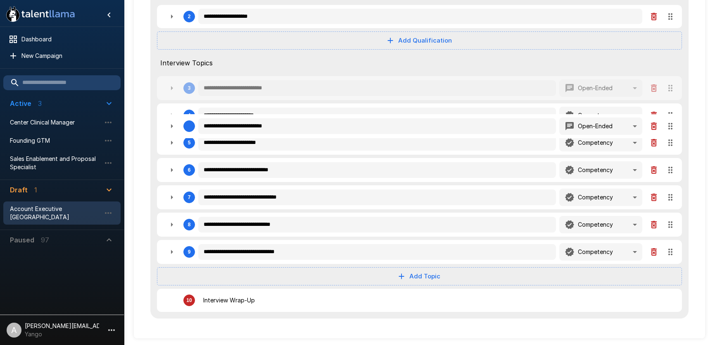
type textarea "*"
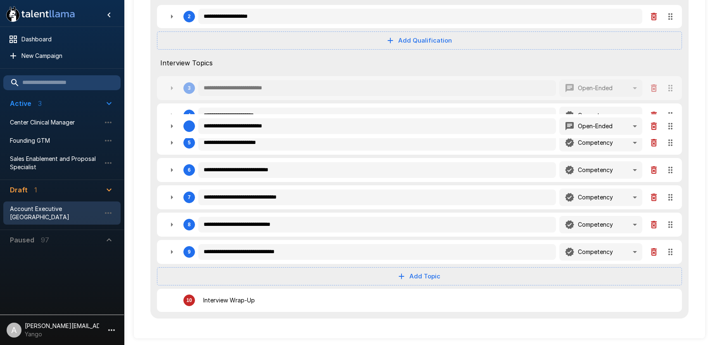
type textarea "*"
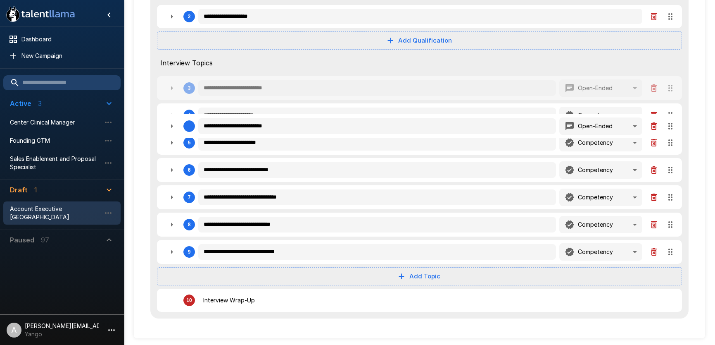
type textarea "*"
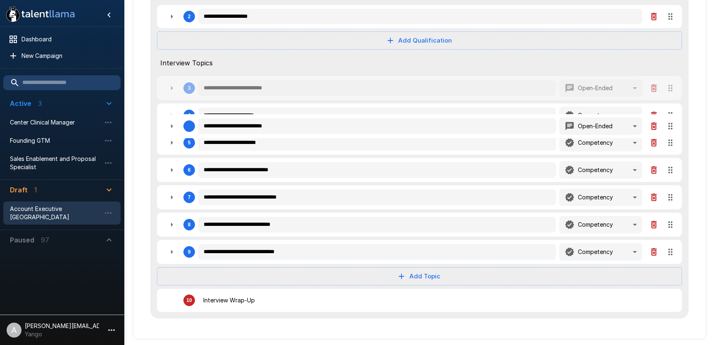
type textarea "*"
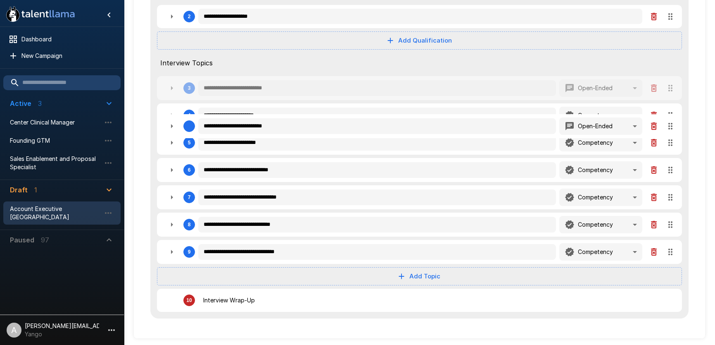
type textarea "*"
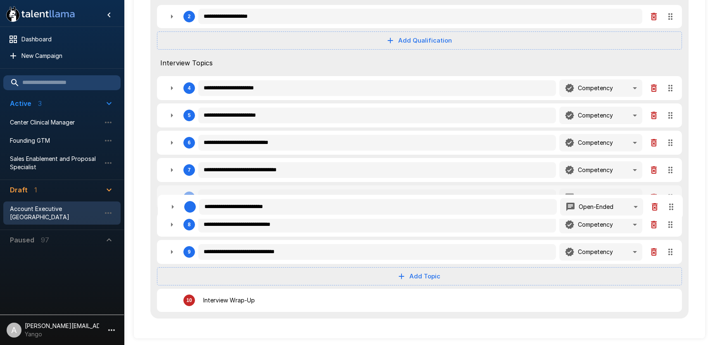
type textarea "*"
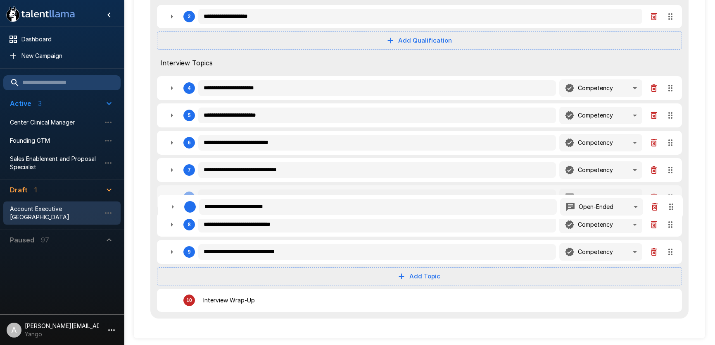
type textarea "*"
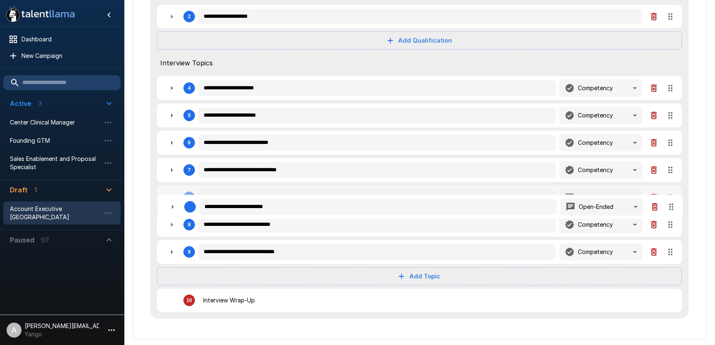
type textarea "*"
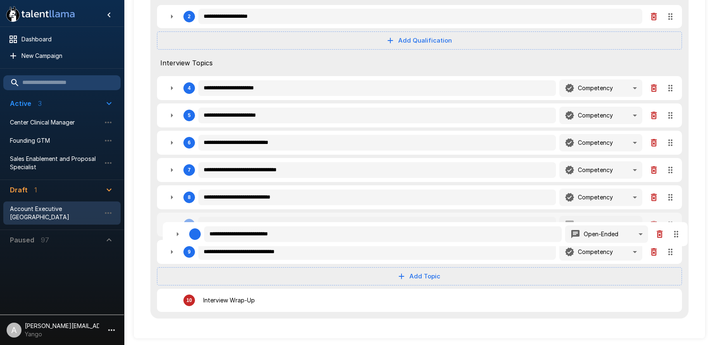
type textarea "*"
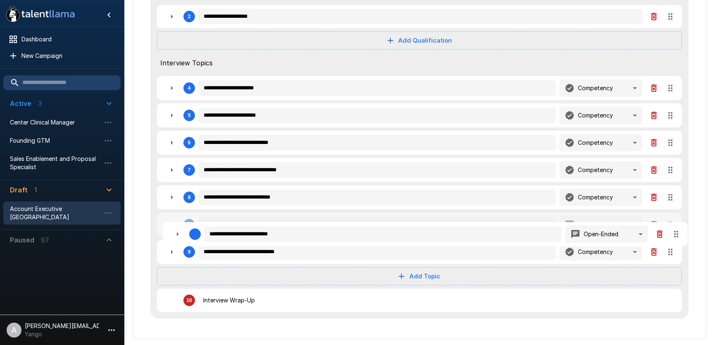
type textarea "*"
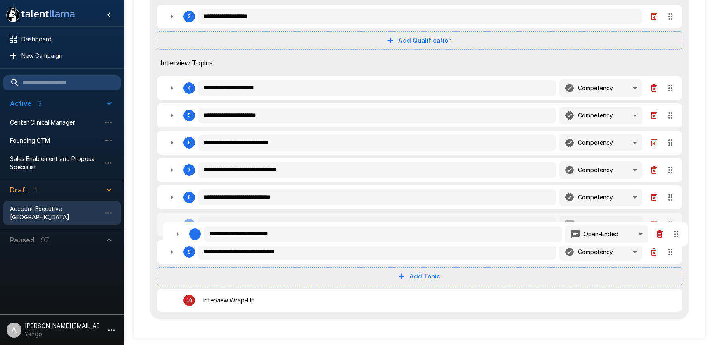
type textarea "*"
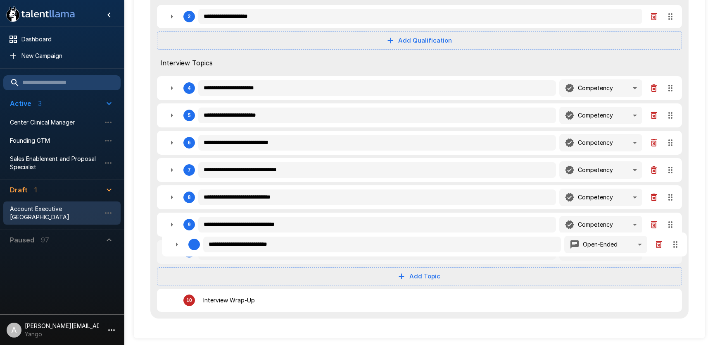
type textarea "*"
drag, startPoint x: 670, startPoint y: 89, endPoint x: 549, endPoint y: 194, distance: 159.9
type textarea "*"
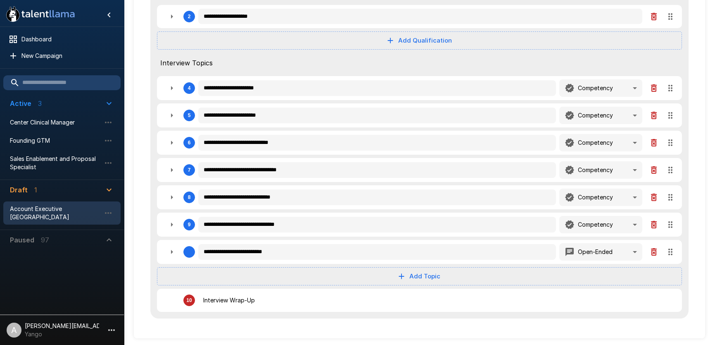
type textarea "*"
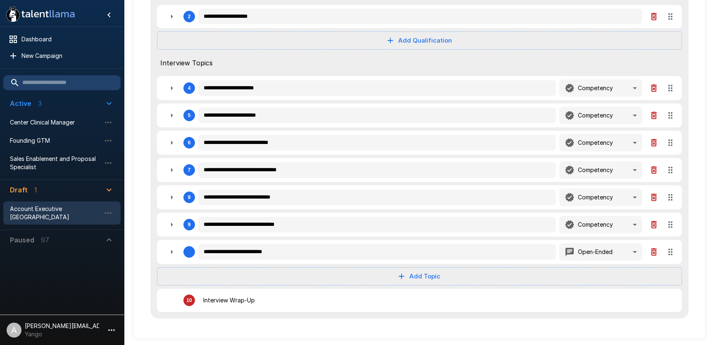
type textarea "*"
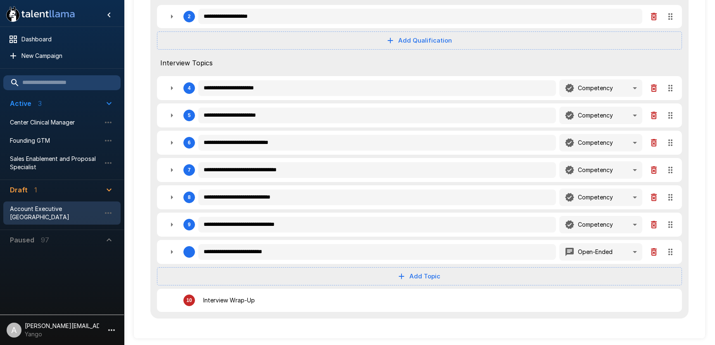
type textarea "*"
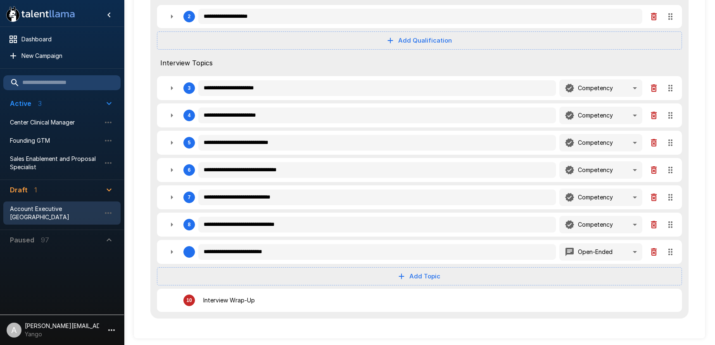
type textarea "*"
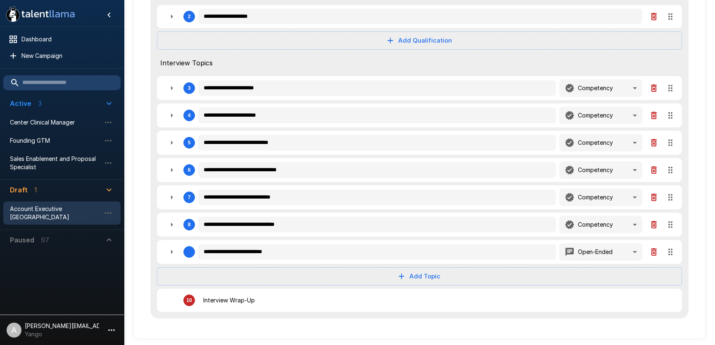
type textarea "*"
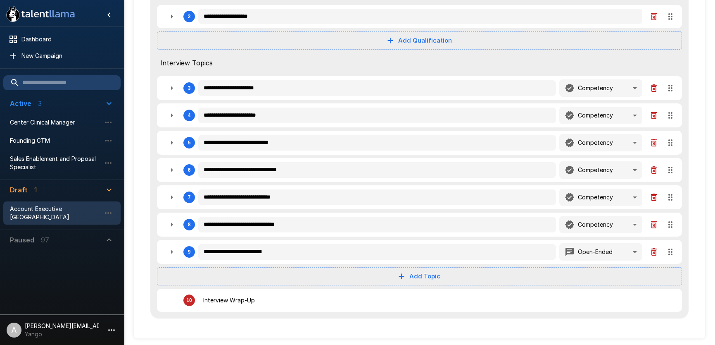
click at [166, 112] on button "button" at bounding box center [172, 115] width 17 height 17
type textarea "*"
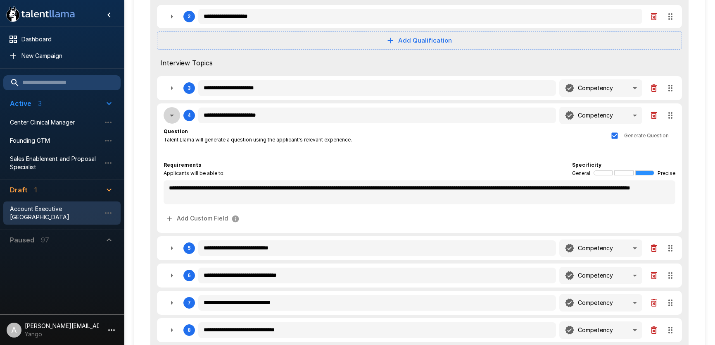
click at [166, 112] on button "button" at bounding box center [172, 115] width 17 height 17
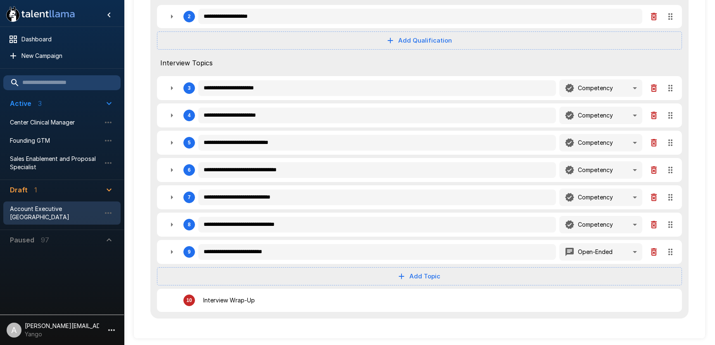
click at [167, 142] on icon "button" at bounding box center [172, 143] width 10 height 10
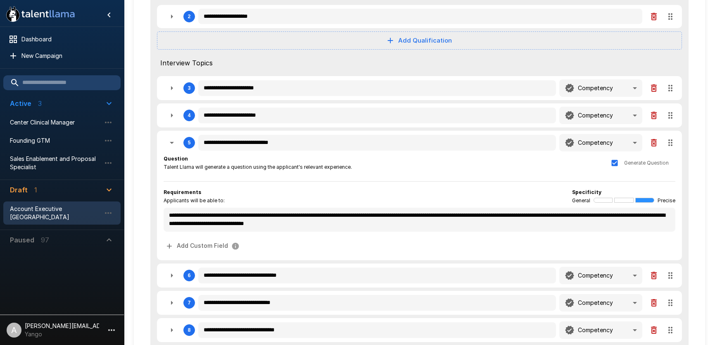
click at [169, 141] on icon "button" at bounding box center [172, 143] width 10 height 10
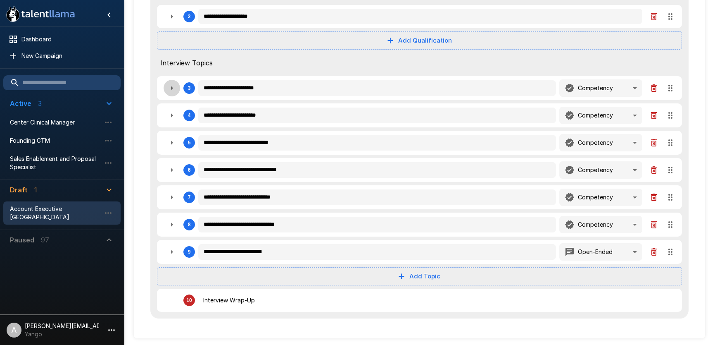
click at [170, 88] on icon "button" at bounding box center [172, 88] width 10 height 10
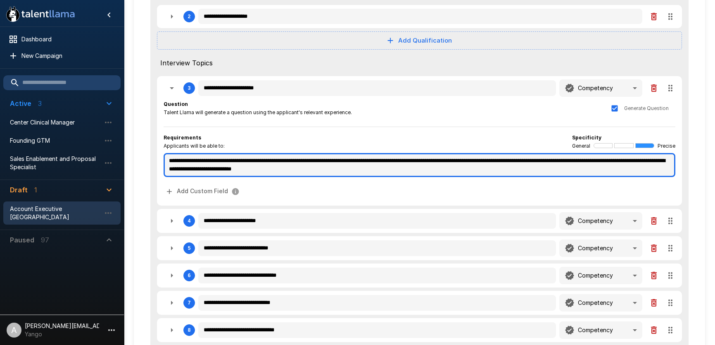
drag, startPoint x: 448, startPoint y: 160, endPoint x: 365, endPoint y: 161, distance: 82.7
click at [365, 161] on textarea "**********" at bounding box center [420, 165] width 512 height 24
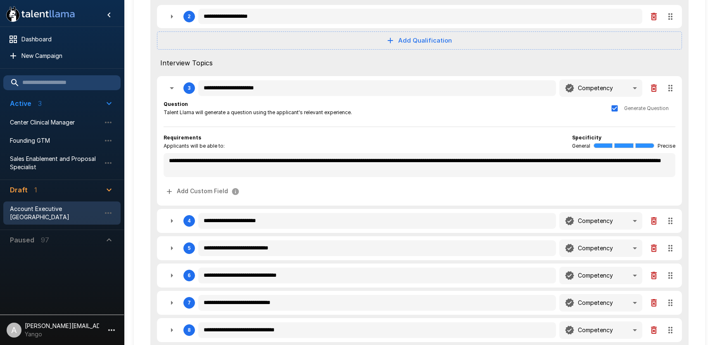
click at [467, 121] on div "**********" at bounding box center [420, 149] width 512 height 99
click at [168, 89] on icon "button" at bounding box center [172, 88] width 10 height 10
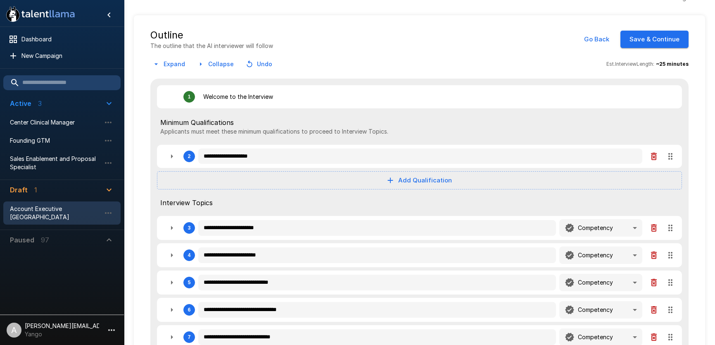
scroll to position [0, 0]
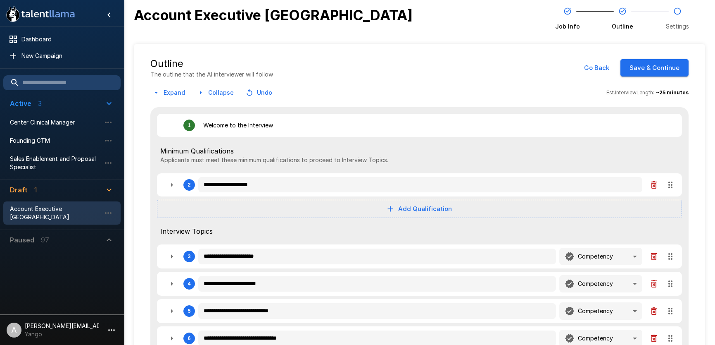
click at [660, 69] on button "Save & Continue" at bounding box center [655, 67] width 68 height 17
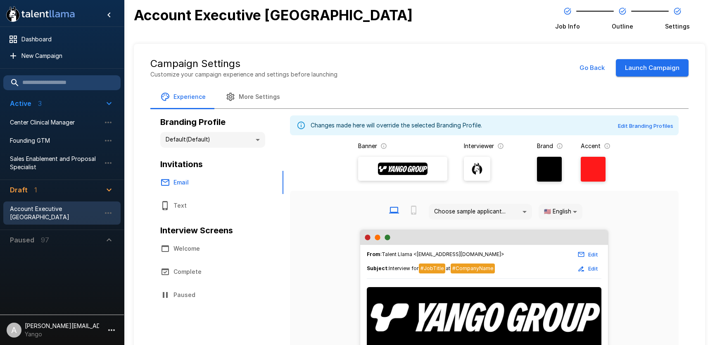
click at [651, 68] on button "Launch Campaign" at bounding box center [652, 67] width 73 height 17
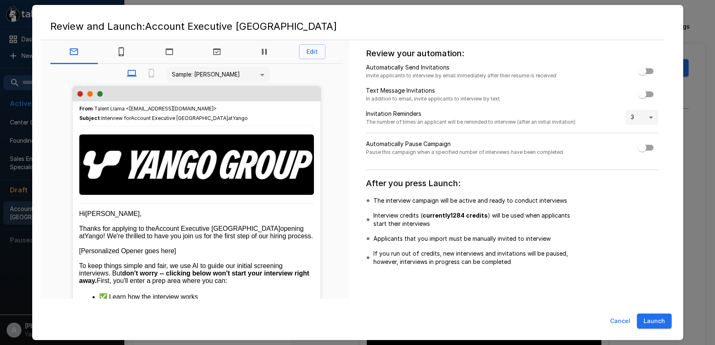
click at [658, 315] on button "Launch" at bounding box center [654, 320] width 35 height 15
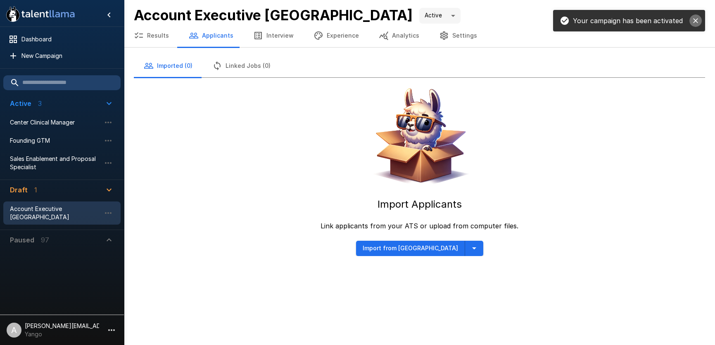
drag, startPoint x: 694, startPoint y: 22, endPoint x: 490, endPoint y: 191, distance: 265.6
click at [694, 22] on icon "close" at bounding box center [696, 21] width 8 height 8
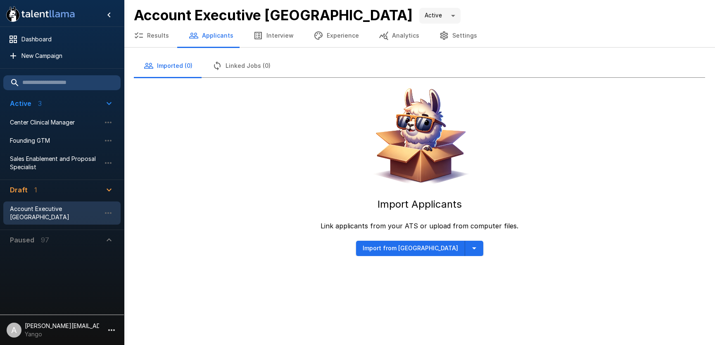
click at [474, 265] on div ".st0{fill:#FFFFFF;} .st1{fill:#76a4ed;} Dashboard New Campaign Active 3 Center …" at bounding box center [357, 172] width 715 height 345
click at [469, 250] on icon "button" at bounding box center [474, 248] width 10 height 10
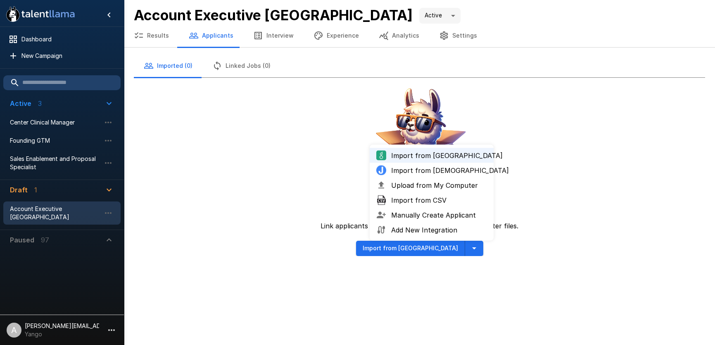
click at [426, 182] on span "Upload from My Computer" at bounding box center [439, 185] width 96 height 10
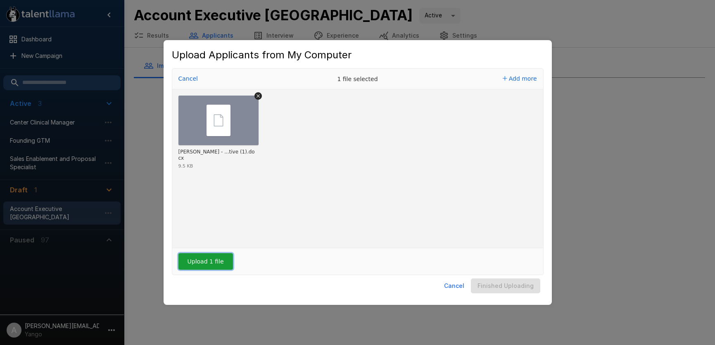
click at [212, 259] on button "Upload 1 file" at bounding box center [206, 261] width 55 height 17
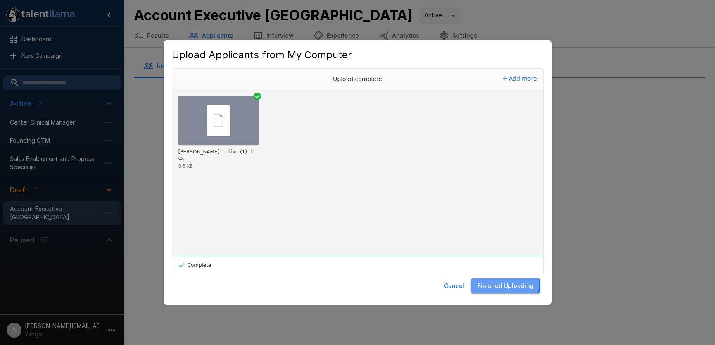
click at [502, 283] on button "Finished Uploading" at bounding box center [505, 285] width 69 height 15
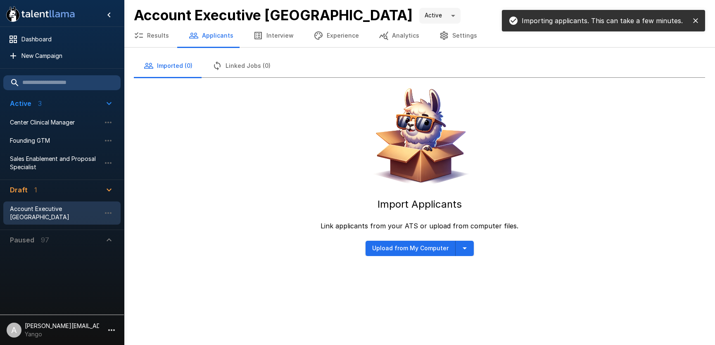
click at [695, 21] on icon "close" at bounding box center [696, 21] width 8 height 8
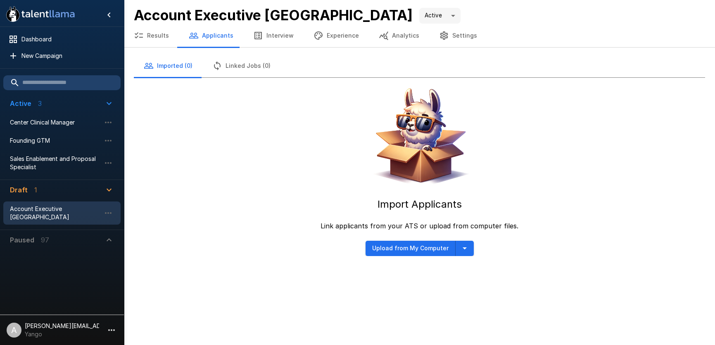
click at [241, 133] on div "Import Applicants Link applicants from your ATS or upload from computer files. …" at bounding box center [420, 167] width 572 height 178
drag, startPoint x: 528, startPoint y: 194, endPoint x: 569, endPoint y: 149, distance: 60.6
click at [528, 194] on div "Import Applicants Link applicants from your ATS or upload from computer files. …" at bounding box center [420, 167] width 572 height 178
click at [45, 58] on span "New Campaign" at bounding box center [67, 56] width 93 height 8
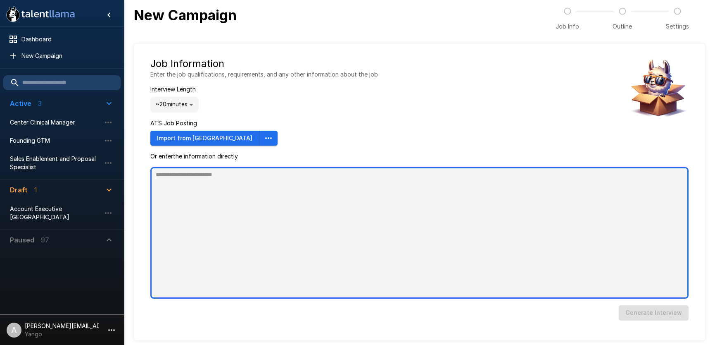
click at [280, 200] on textarea at bounding box center [419, 232] width 538 height 131
paste textarea "**********"
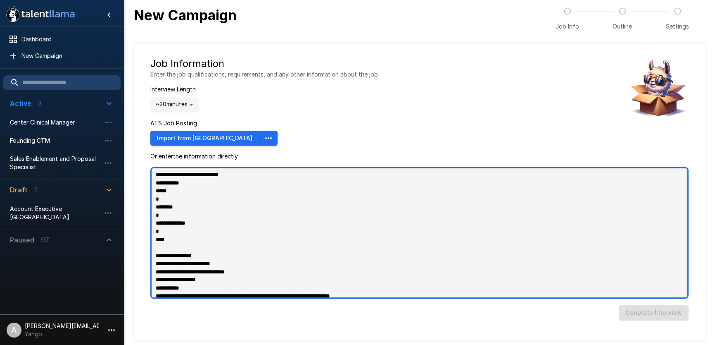
scroll to position [543, 0]
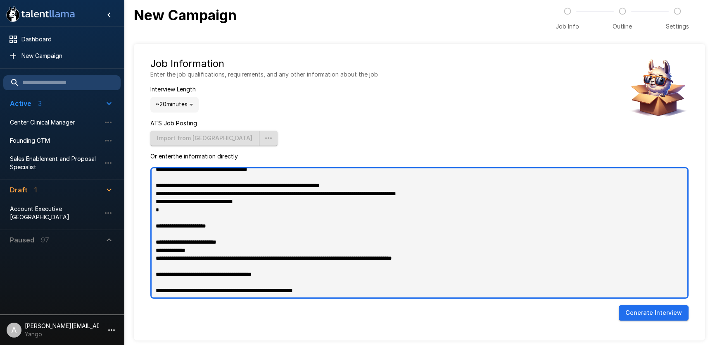
drag, startPoint x: 357, startPoint y: 284, endPoint x: 363, endPoint y: 293, distance: 10.8
click at [363, 293] on textarea at bounding box center [419, 232] width 538 height 131
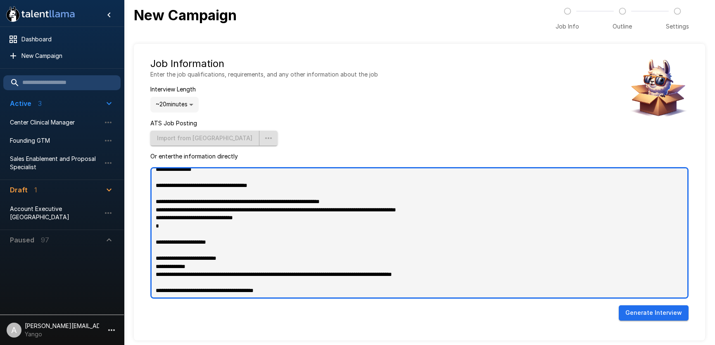
scroll to position [538, 0]
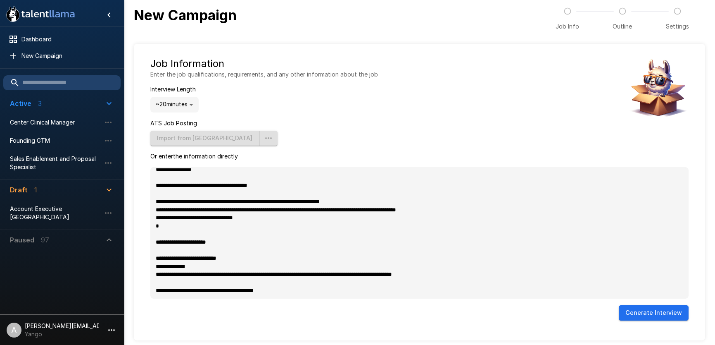
click at [650, 314] on button "Generate Interview" at bounding box center [654, 312] width 70 height 15
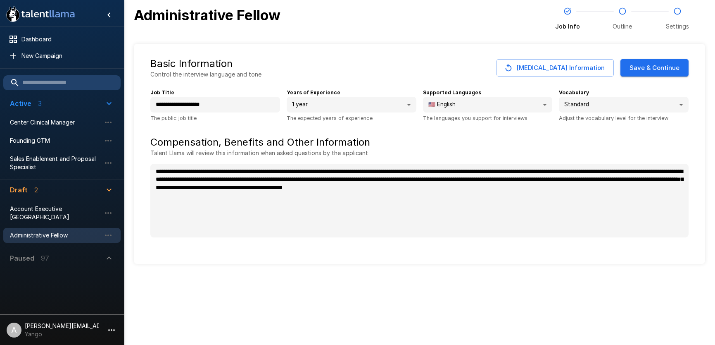
click at [649, 70] on button "Save & Continue" at bounding box center [655, 67] width 68 height 17
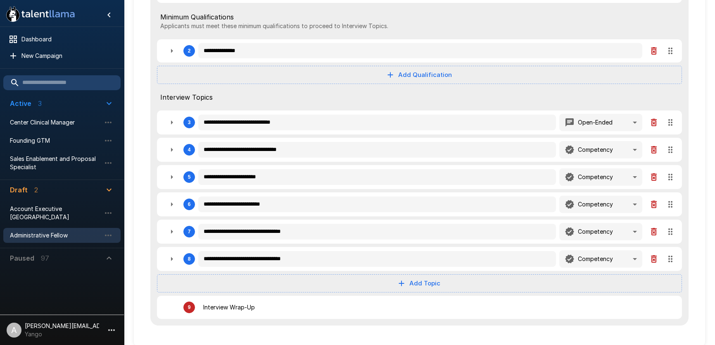
scroll to position [141, 0]
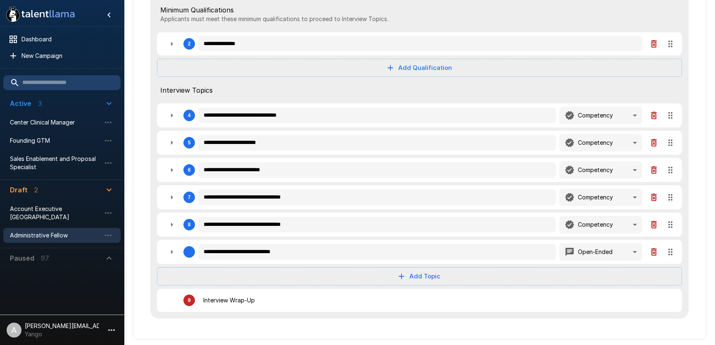
drag, startPoint x: 673, startPoint y: 115, endPoint x: 640, endPoint y: 247, distance: 135.5
click at [168, 46] on icon "button" at bounding box center [172, 44] width 10 height 10
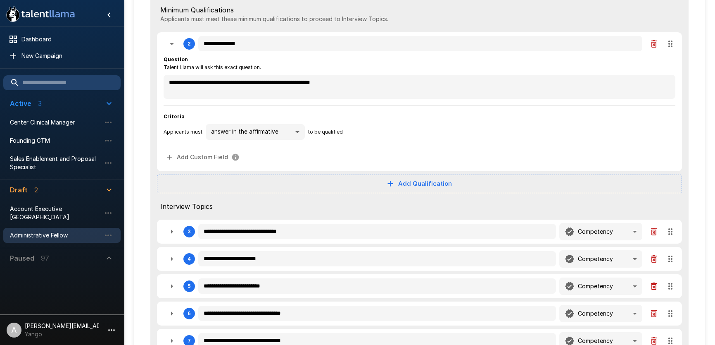
click at [170, 46] on icon "button" at bounding box center [172, 44] width 10 height 10
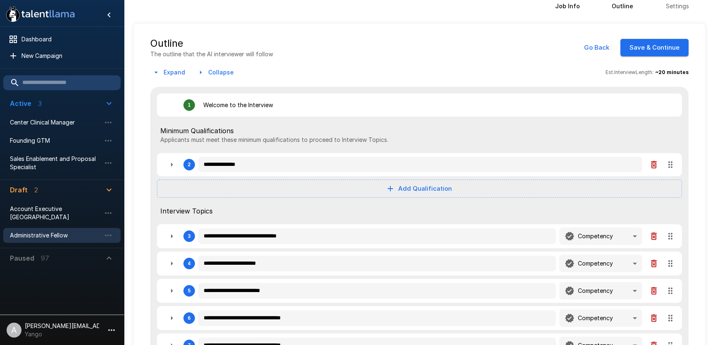
scroll to position [5, 0]
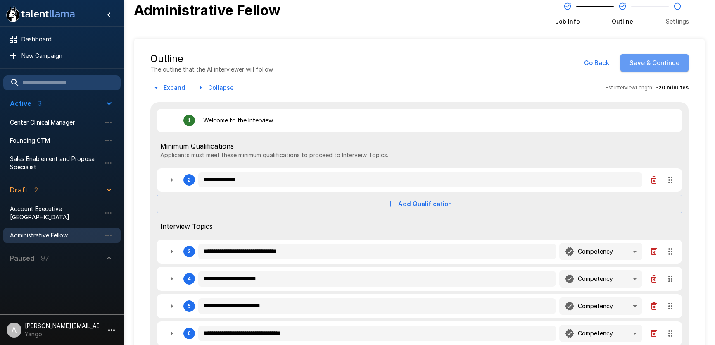
click at [667, 69] on button "Save & Continue" at bounding box center [655, 62] width 68 height 17
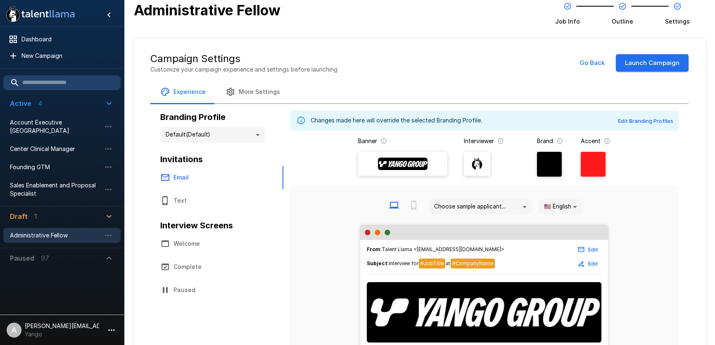
click at [664, 69] on button "Launch Campaign" at bounding box center [652, 62] width 73 height 17
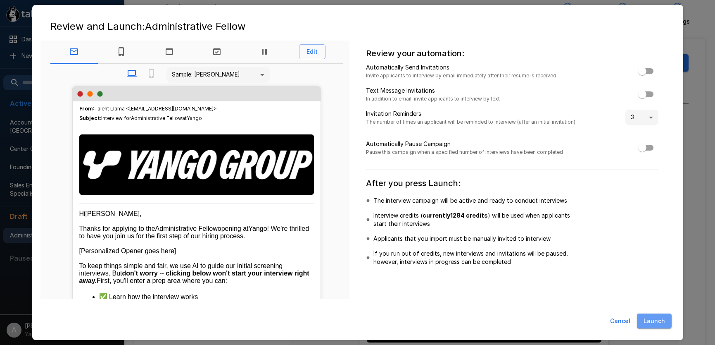
click at [655, 321] on button "Launch" at bounding box center [654, 320] width 35 height 15
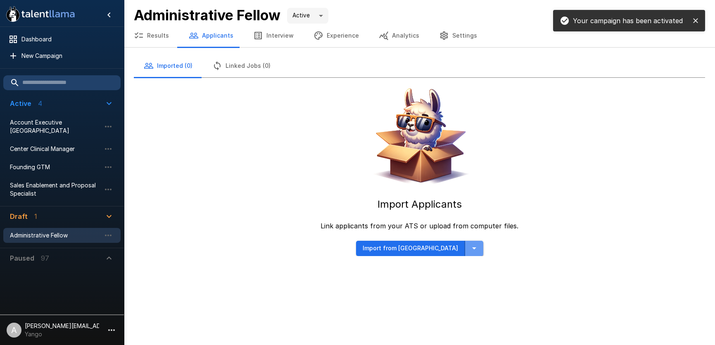
click at [469, 252] on icon "button" at bounding box center [474, 248] width 10 height 10
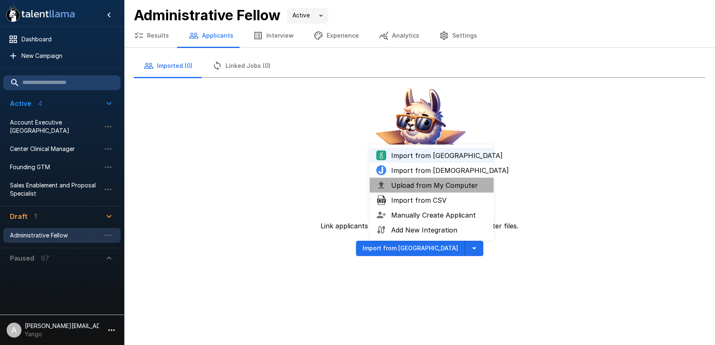
click at [441, 186] on span "Upload from My Computer" at bounding box center [439, 185] width 96 height 10
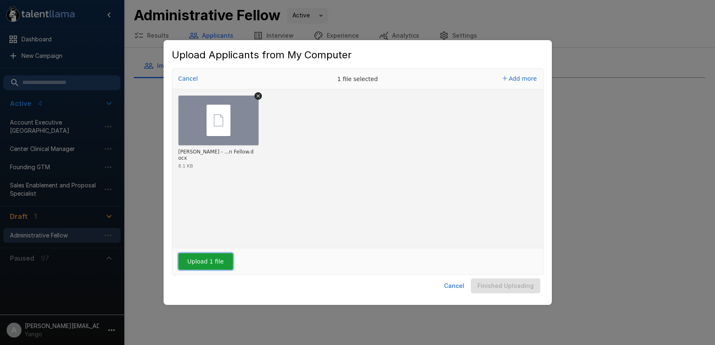
click at [214, 263] on button "Upload 1 file" at bounding box center [206, 261] width 55 height 17
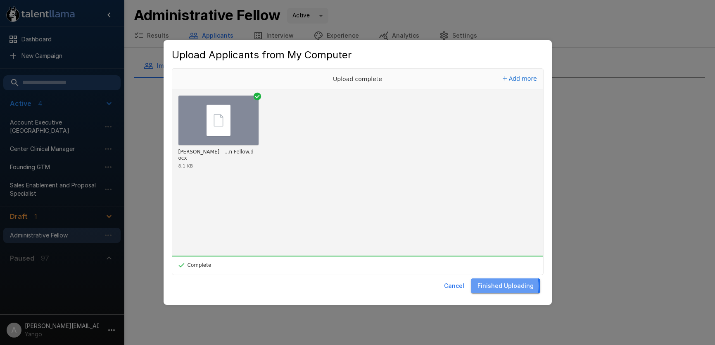
click at [506, 286] on button "Finished Uploading" at bounding box center [505, 285] width 69 height 15
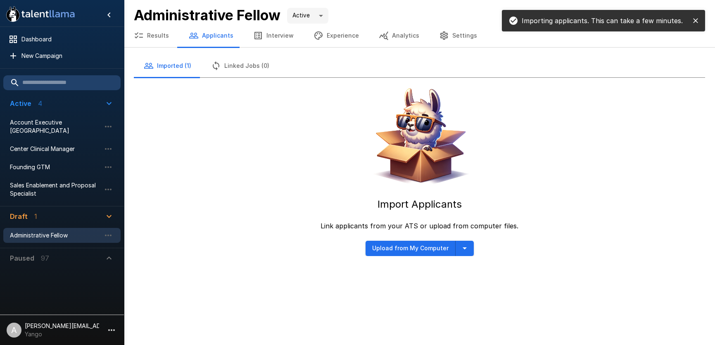
click at [94, 323] on p "Yango" at bounding box center [62, 334] width 74 height 8
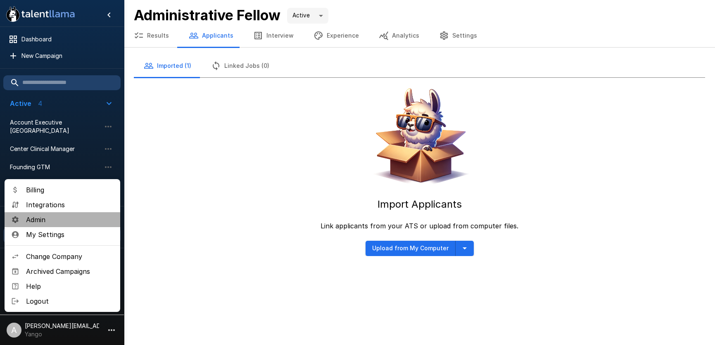
click at [52, 219] on span "Admin" at bounding box center [70, 219] width 88 height 10
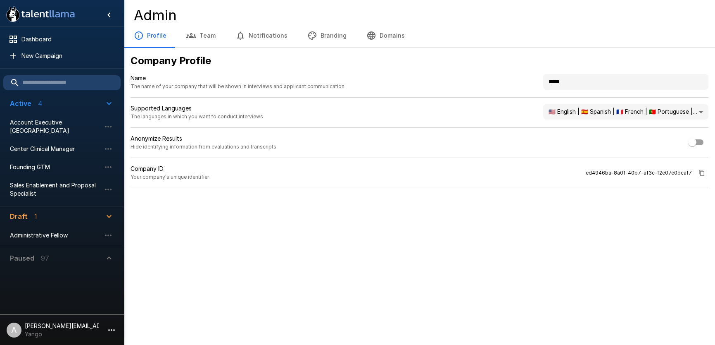
drag, startPoint x: 556, startPoint y: 78, endPoint x: 534, endPoint y: 76, distance: 22.0
click at [540, 77] on div "Name The name of your company that will be shown in interviews and applicant co…" at bounding box center [420, 86] width 578 height 24
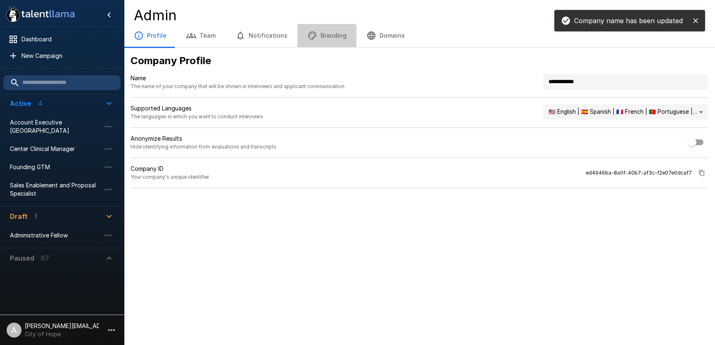
click at [314, 36] on button "Branding" at bounding box center [327, 35] width 59 height 23
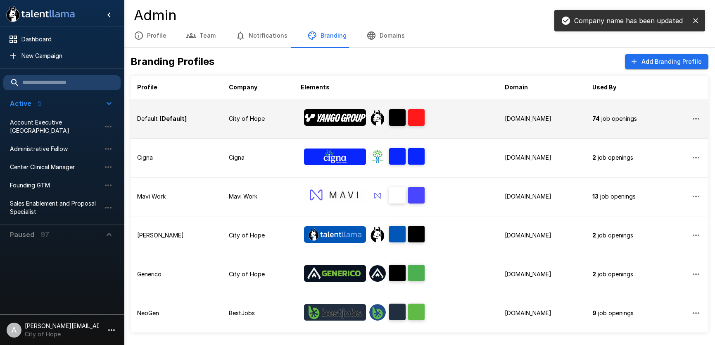
click at [443, 123] on div at bounding box center [396, 118] width 191 height 25
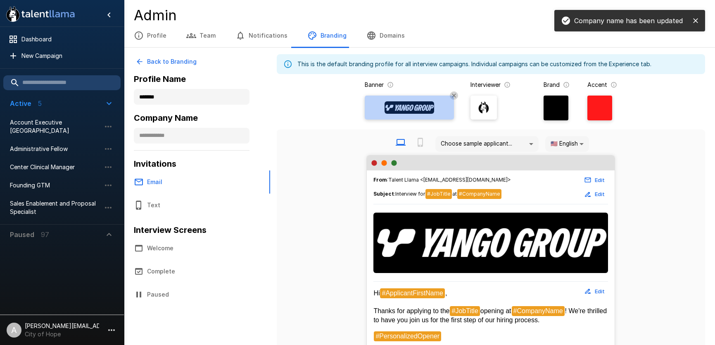
click at [422, 110] on img at bounding box center [410, 107] width 50 height 12
click at [0, 0] on input "file" at bounding box center [0, 0] width 0 height 0
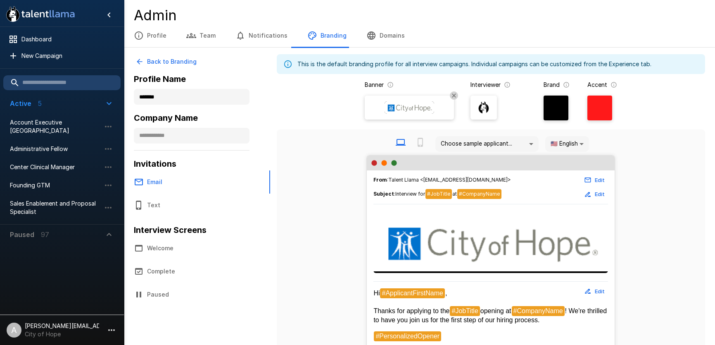
click at [563, 110] on div at bounding box center [556, 107] width 25 height 25
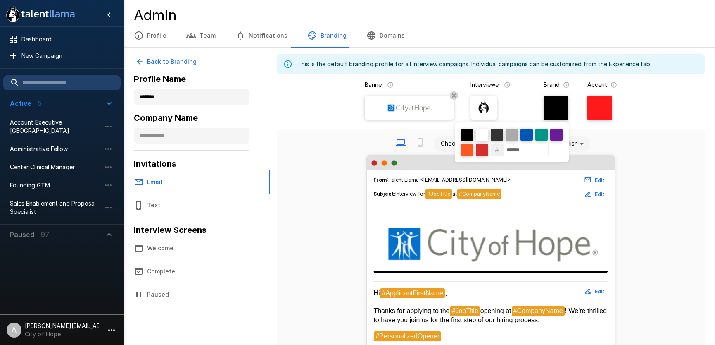
click at [489, 131] on div "# ******" at bounding box center [512, 142] width 114 height 40
click at [485, 132] on div at bounding box center [482, 135] width 12 height 12
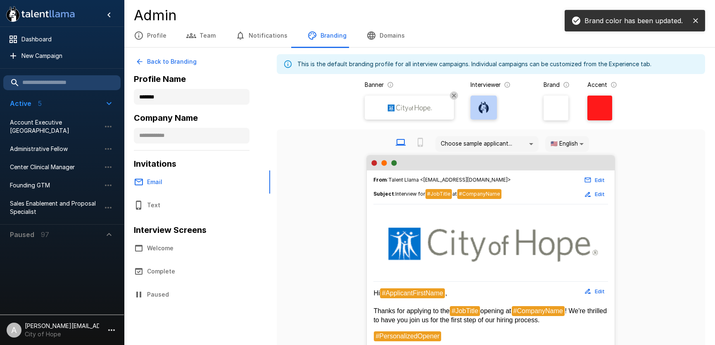
click at [482, 110] on img at bounding box center [484, 107] width 12 height 12
click at [0, 0] on input "file" at bounding box center [0, 0] width 0 height 0
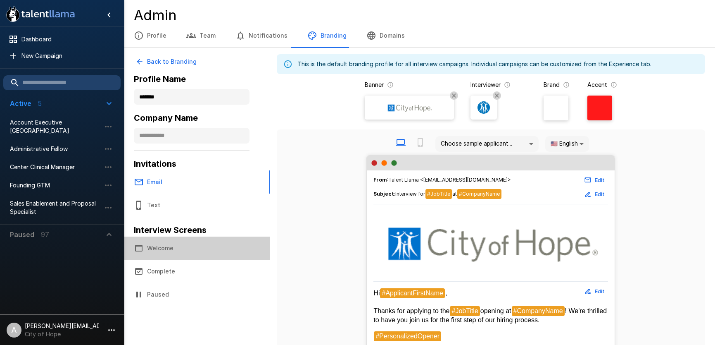
click at [171, 240] on button "Welcome" at bounding box center [197, 247] width 146 height 23
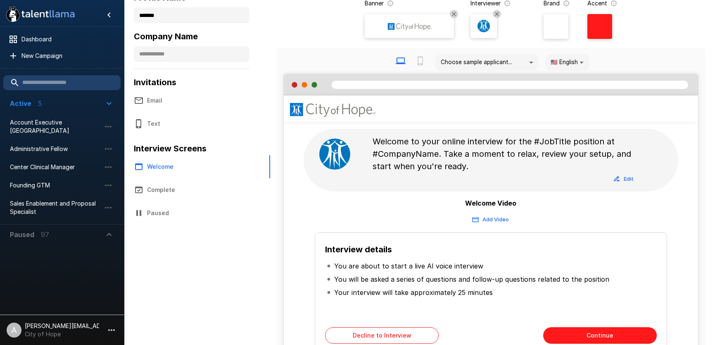
scroll to position [89, 0]
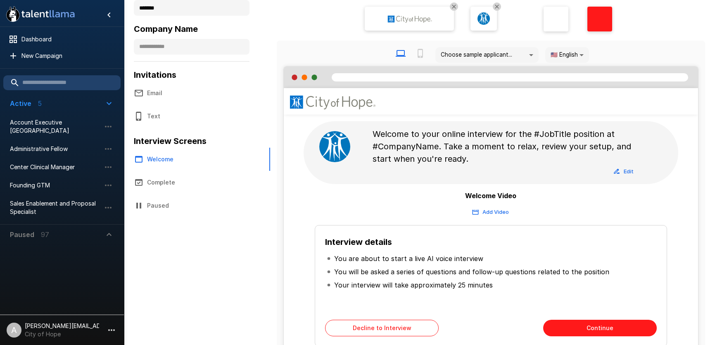
click at [641, 188] on div "Welcome to your online interview for the #JobTitle position at #CompanyName. Ta…" at bounding box center [491, 152] width 414 height 76
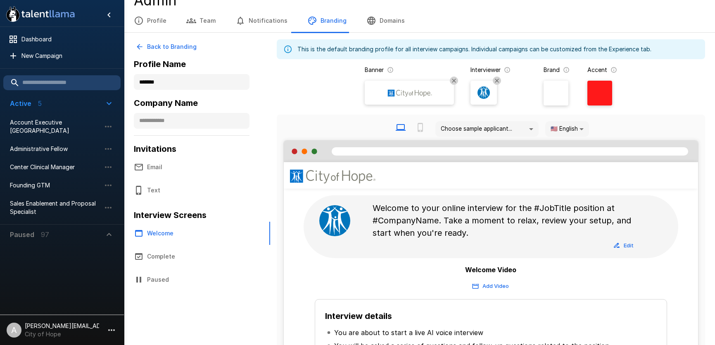
scroll to position [2, 0]
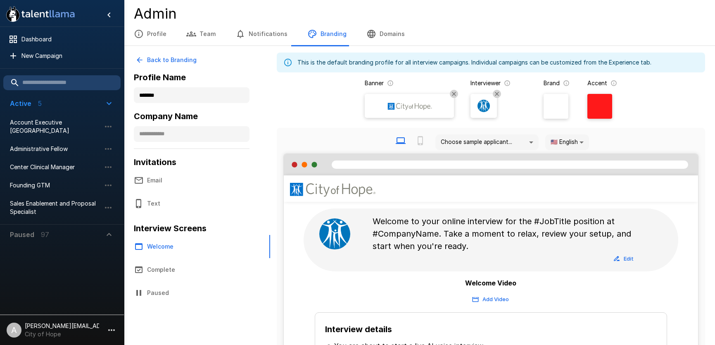
click at [600, 99] on div at bounding box center [600, 106] width 25 height 25
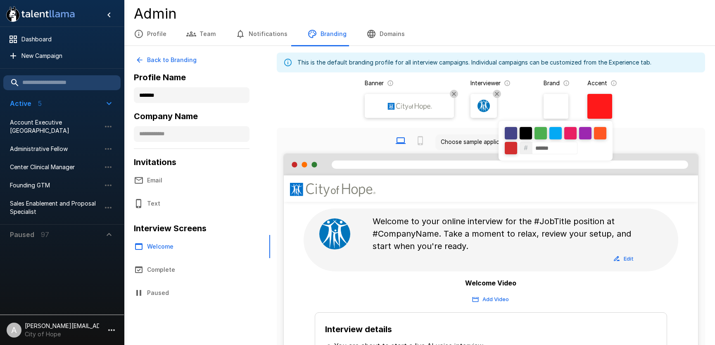
click at [555, 148] on input "******" at bounding box center [554, 148] width 45 height 12
paste input
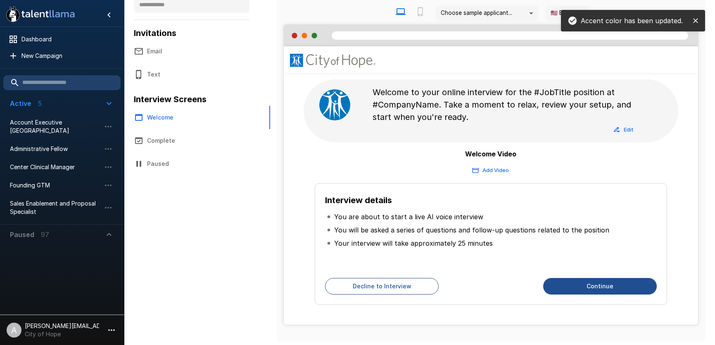
scroll to position [0, 0]
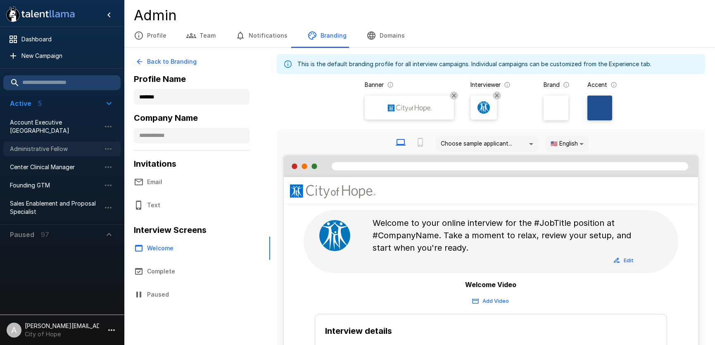
click at [51, 143] on div "Administrative Fellow" at bounding box center [61, 148] width 117 height 15
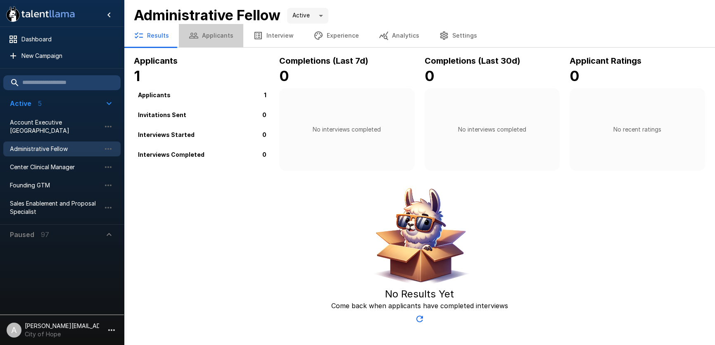
click at [220, 33] on button "Applicants" at bounding box center [211, 35] width 64 height 23
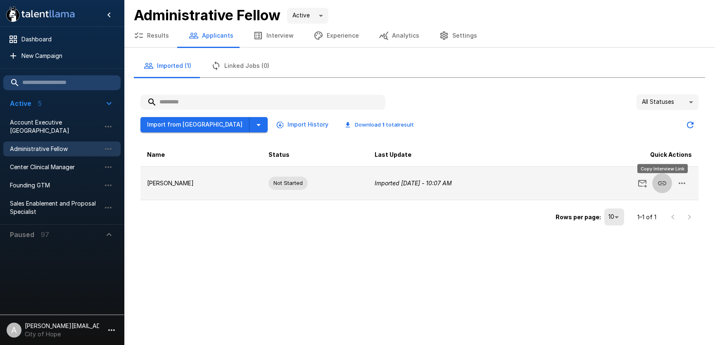
click at [662, 180] on icon "Copy Interview Link" at bounding box center [662, 183] width 10 height 10
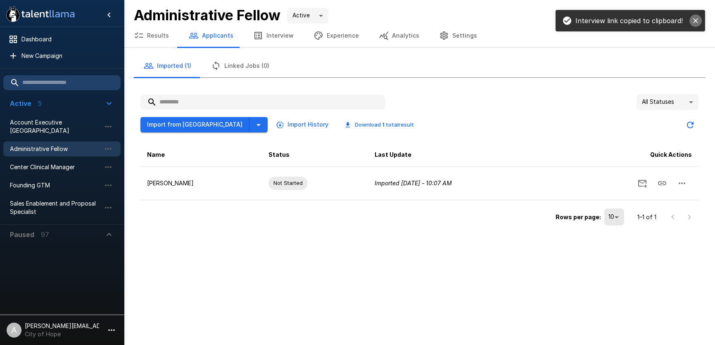
click at [696, 22] on icon "close" at bounding box center [696, 21] width 8 height 8
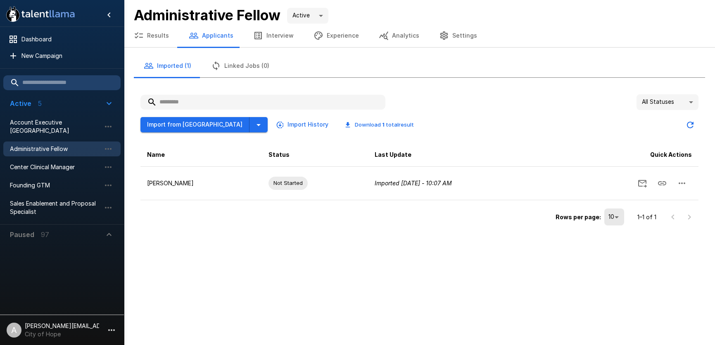
drag, startPoint x: 256, startPoint y: 36, endPoint x: 263, endPoint y: 43, distance: 9.4
click at [256, 36] on icon "button" at bounding box center [258, 36] width 10 height 10
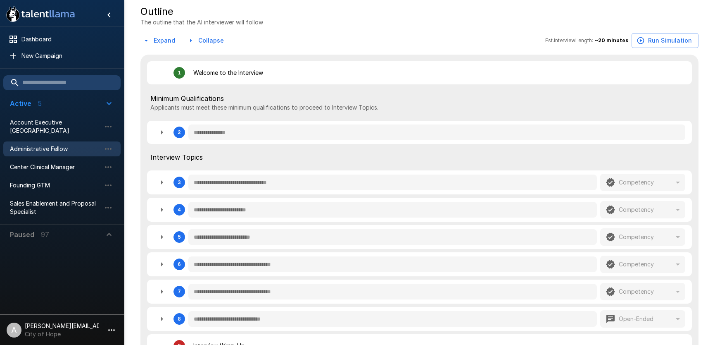
scroll to position [165, 0]
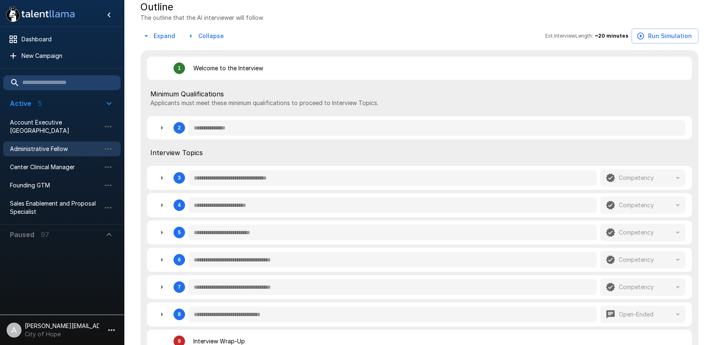
click at [110, 323] on icon "button" at bounding box center [112, 330] width 10 height 10
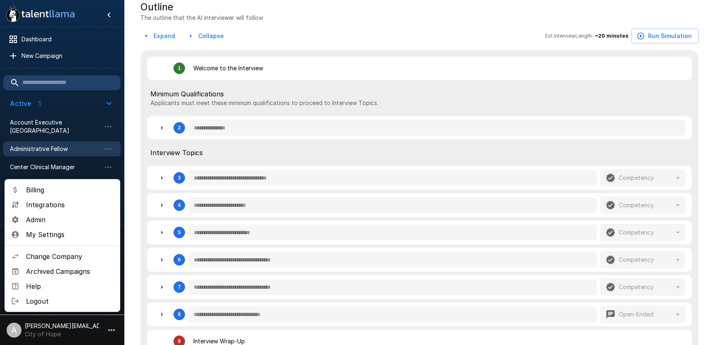
click at [59, 221] on span "Admin" at bounding box center [70, 219] width 88 height 10
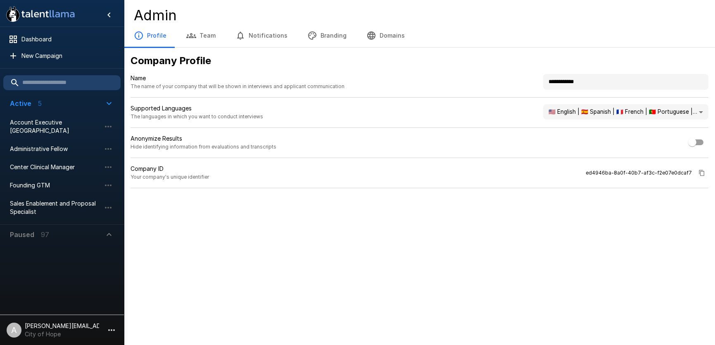
click at [326, 39] on button "Branding" at bounding box center [327, 35] width 59 height 23
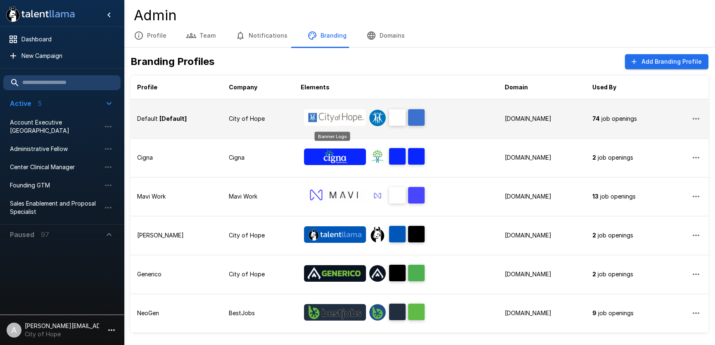
click at [320, 122] on img "Banner Logo" at bounding box center [335, 117] width 62 height 17
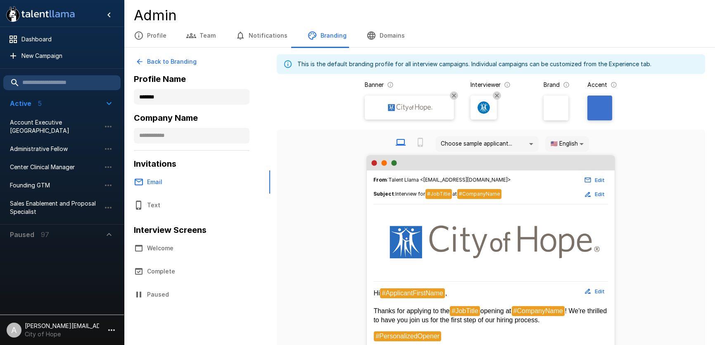
click at [403, 114] on div at bounding box center [409, 107] width 83 height 19
click at [0, 0] on input "file" at bounding box center [0, 0] width 0 height 0
click at [55, 207] on span "Sales Enablement and Proposal Specialist" at bounding box center [55, 207] width 91 height 17
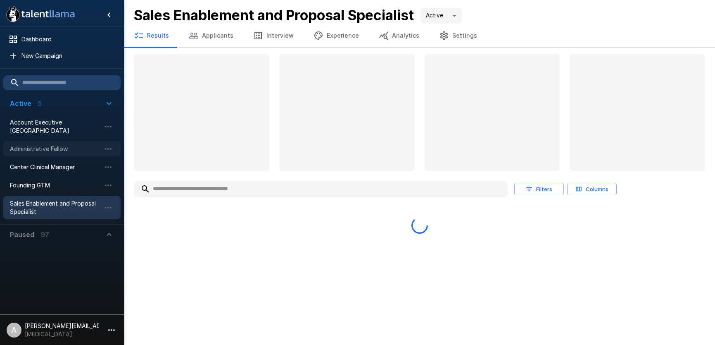
drag, startPoint x: 54, startPoint y: 145, endPoint x: 59, endPoint y: 143, distance: 5.1
click at [54, 145] on span "Administrative Fellow" at bounding box center [55, 149] width 91 height 8
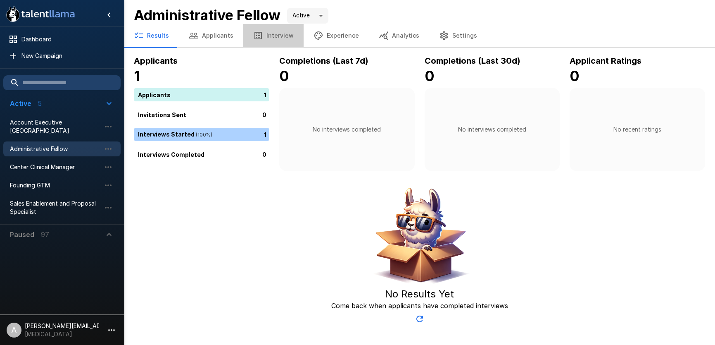
click at [271, 39] on button "Interview" at bounding box center [273, 35] width 60 height 23
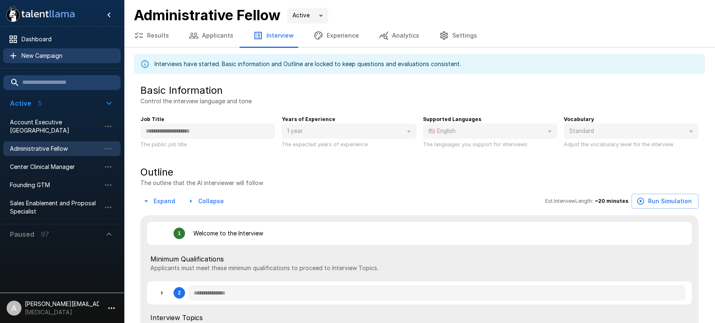
click at [50, 55] on span "New Campaign" at bounding box center [67, 56] width 93 height 8
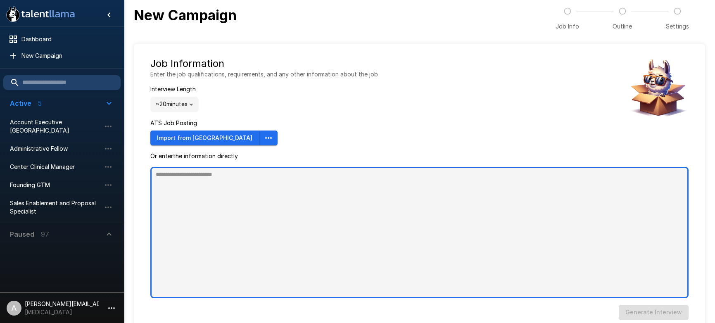
drag, startPoint x: 216, startPoint y: 180, endPoint x: 291, endPoint y: 175, distance: 75.8
click at [217, 180] on textarea at bounding box center [419, 232] width 538 height 131
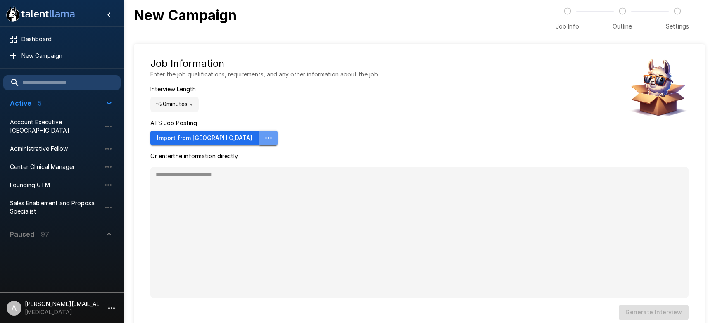
click at [264, 134] on icon "button" at bounding box center [269, 138] width 10 height 10
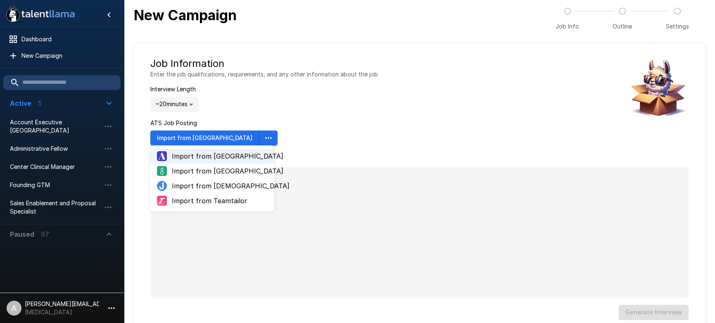
drag, startPoint x: 336, startPoint y: 118, endPoint x: 271, endPoint y: 127, distance: 65.9
click at [336, 118] on div "Job Information Enter the job qualifications, requirements, and any other infor…" at bounding box center [264, 101] width 228 height 88
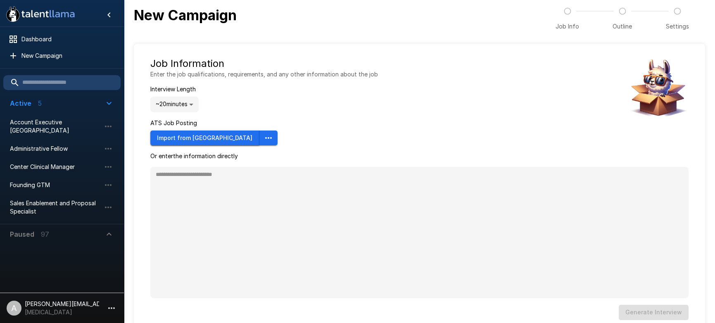
click at [201, 139] on button "Import from Ashby" at bounding box center [204, 138] width 109 height 15
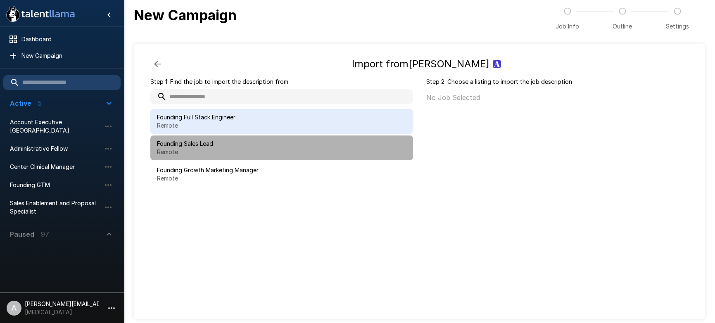
drag, startPoint x: 208, startPoint y: 154, endPoint x: 401, endPoint y: 130, distance: 194.5
click at [214, 152] on p "Remote" at bounding box center [282, 152] width 250 height 8
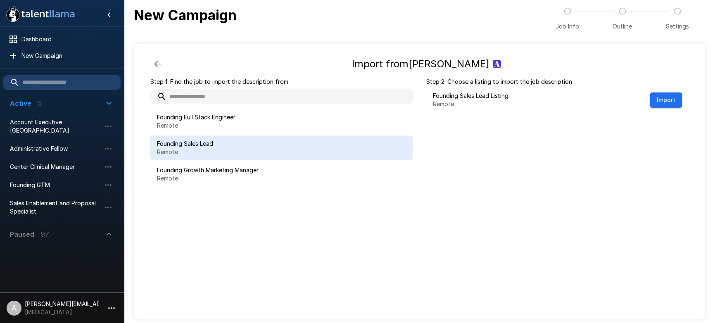
click at [161, 60] on icon "button" at bounding box center [157, 64] width 10 height 10
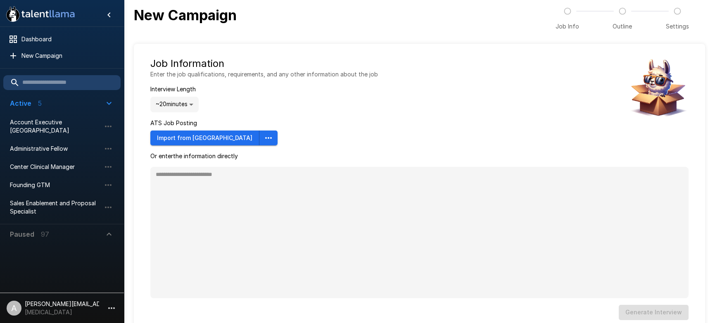
click at [36, 140] on li "Administrative Fellow" at bounding box center [61, 149] width 117 height 18
click at [39, 158] on li "Center Clinical Manager" at bounding box center [61, 167] width 117 height 18
click at [41, 148] on span "Administrative Fellow" at bounding box center [55, 149] width 91 height 8
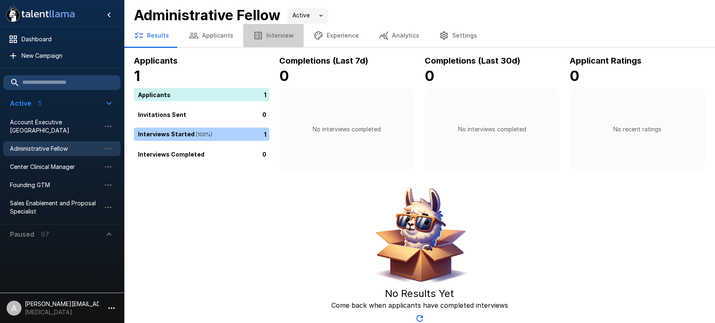
click at [282, 46] on button "Interview" at bounding box center [273, 35] width 60 height 23
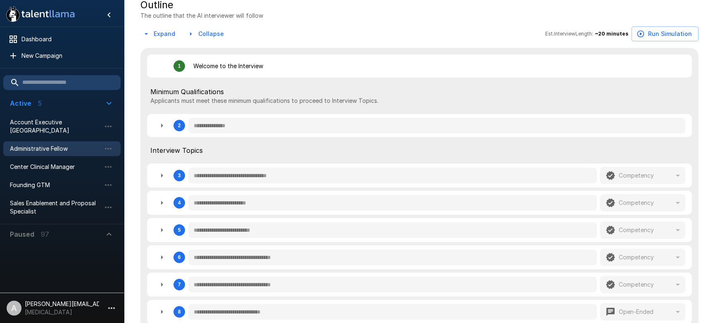
scroll to position [168, 0]
click at [164, 32] on button "Expand" at bounding box center [159, 33] width 38 height 15
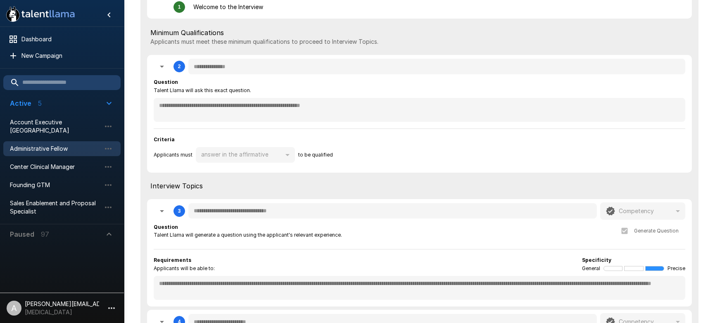
scroll to position [228, 0]
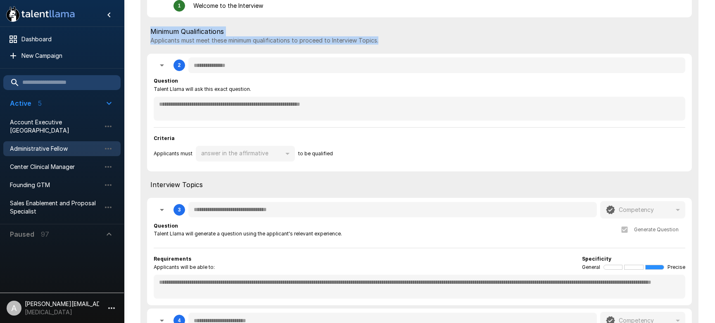
drag, startPoint x: 148, startPoint y: 28, endPoint x: 373, endPoint y: 46, distance: 225.1
click at [373, 46] on div "Minimum Qualifications Applicants must meet these minimum qualifications to pro…" at bounding box center [419, 36] width 545 height 30
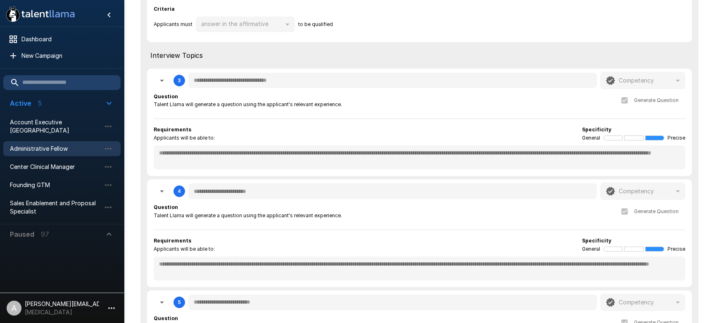
scroll to position [364, 0]
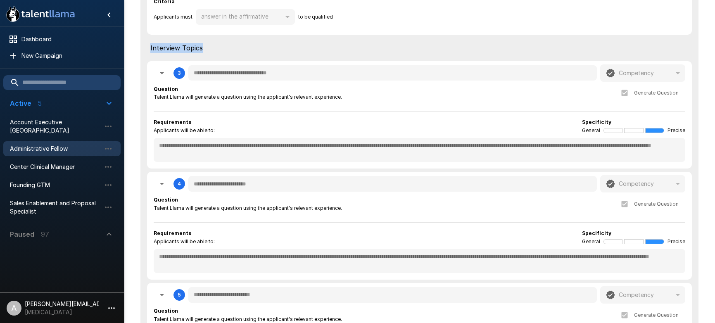
drag, startPoint x: 153, startPoint y: 50, endPoint x: 221, endPoint y: 50, distance: 67.8
click at [221, 50] on span "Interview Topics" at bounding box center [419, 48] width 538 height 10
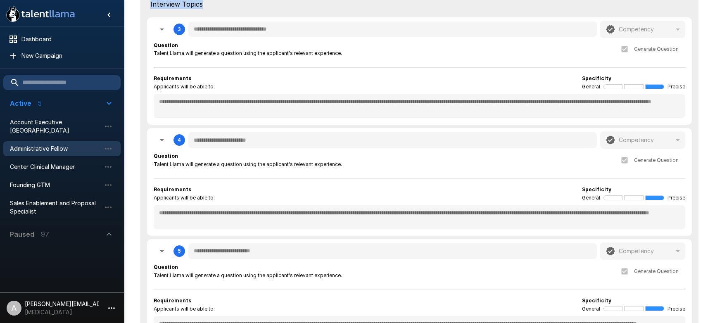
scroll to position [411, 0]
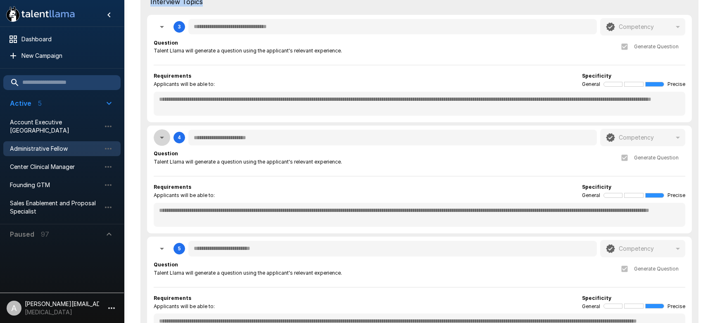
click at [159, 139] on icon "button" at bounding box center [162, 138] width 10 height 10
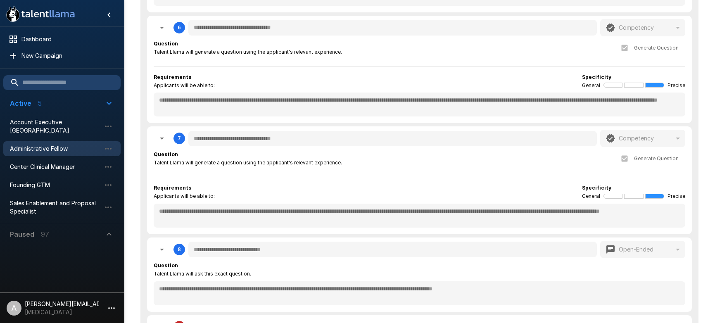
scroll to position [806, 0]
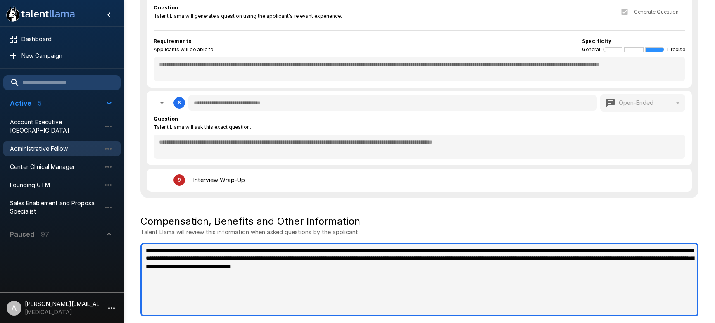
click at [336, 272] on textarea "**********" at bounding box center [419, 280] width 558 height 74
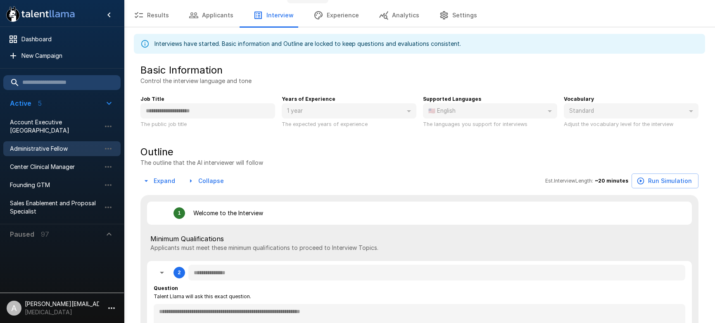
scroll to position [0, 0]
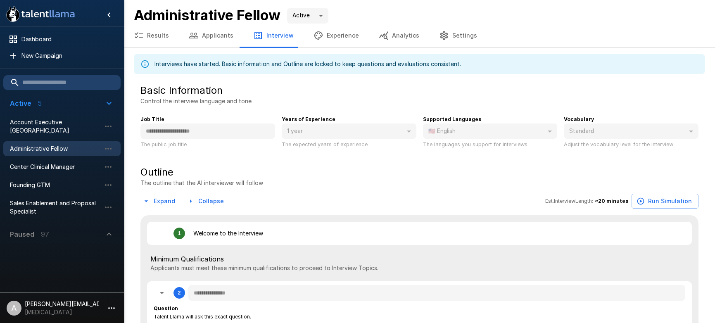
click at [326, 34] on button "Experience" at bounding box center [336, 35] width 65 height 23
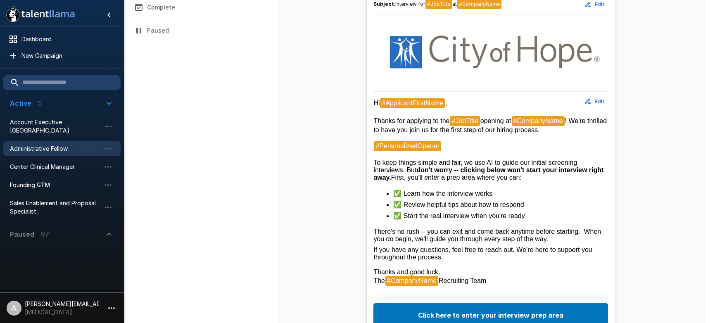
scroll to position [257, 0]
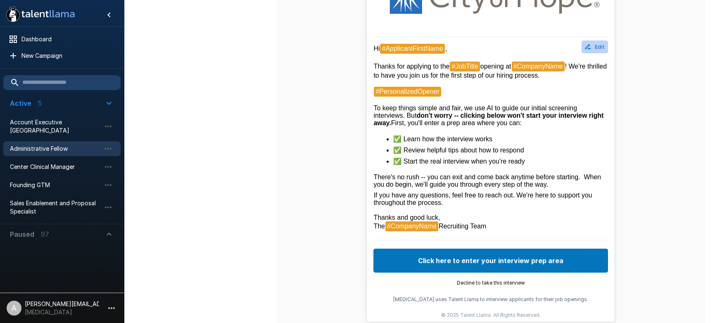
click at [598, 45] on button "Edit" at bounding box center [595, 46] width 26 height 13
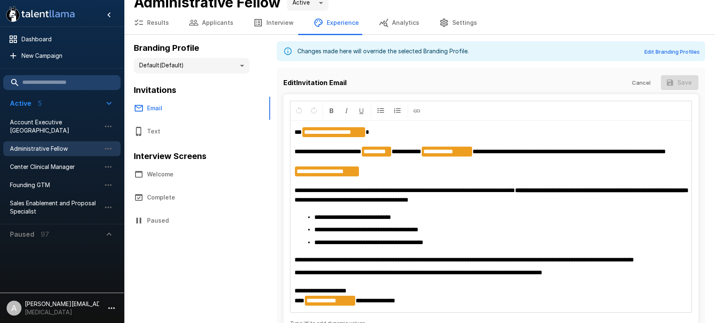
scroll to position [26, 0]
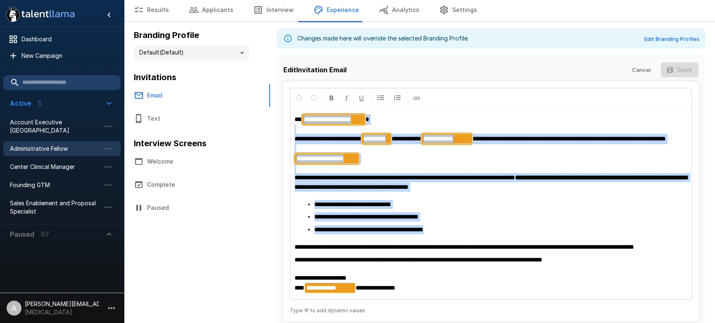
drag, startPoint x: 412, startPoint y: 236, endPoint x: 319, endPoint y: 135, distance: 137.2
click at [305, 121] on div "**********" at bounding box center [491, 203] width 401 height 191
click at [443, 181] on span "**********" at bounding box center [405, 177] width 221 height 6
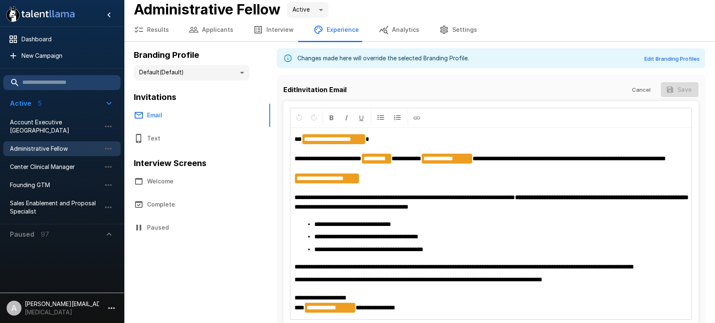
scroll to position [0, 0]
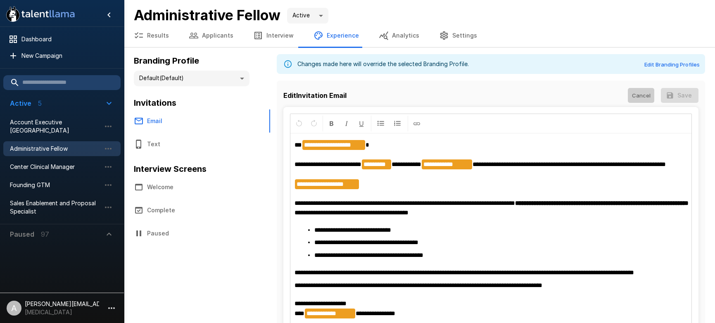
click at [639, 94] on button "Cancel" at bounding box center [641, 95] width 26 height 15
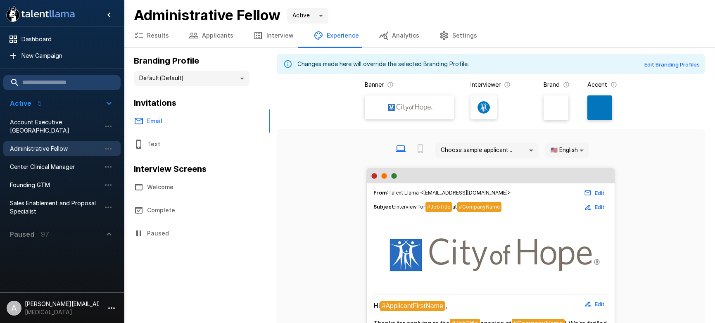
click at [221, 40] on button "Applicants" at bounding box center [211, 35] width 64 height 23
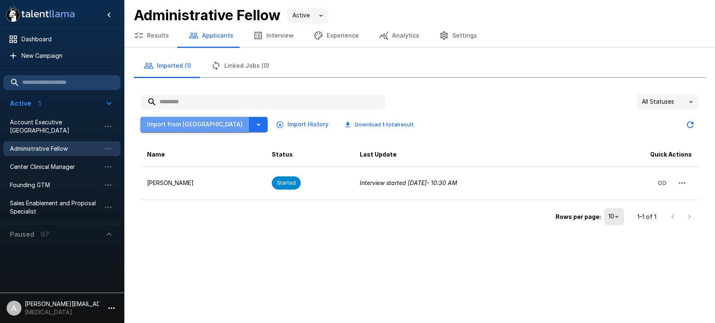
click at [211, 127] on button "Import from [GEOGRAPHIC_DATA]" at bounding box center [194, 124] width 109 height 15
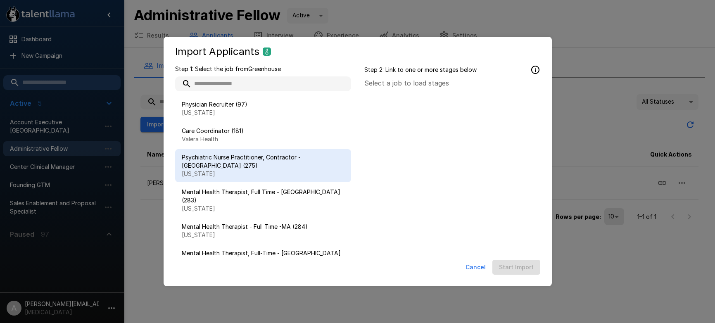
click at [260, 157] on span "Psychiatric Nurse Practitioner, Contractor - NY (275)" at bounding box center [263, 161] width 163 height 17
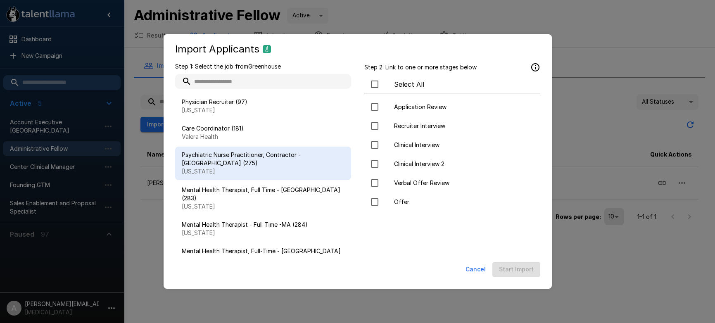
click at [476, 269] on button "Cancel" at bounding box center [475, 269] width 27 height 15
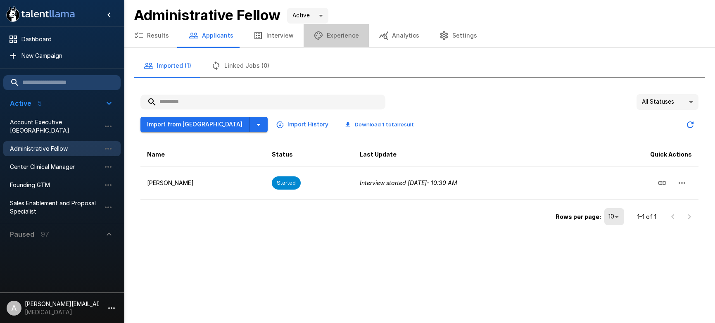
click at [342, 35] on button "Experience" at bounding box center [336, 35] width 65 height 23
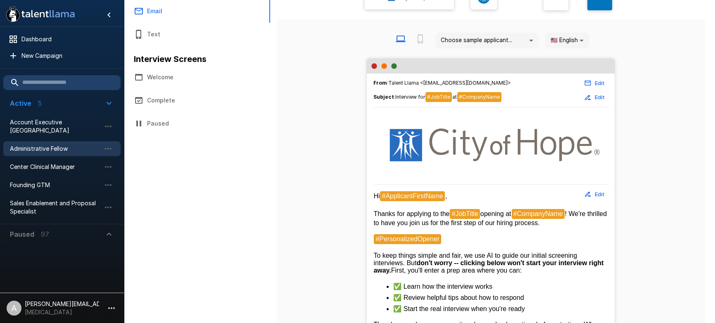
scroll to position [185, 0]
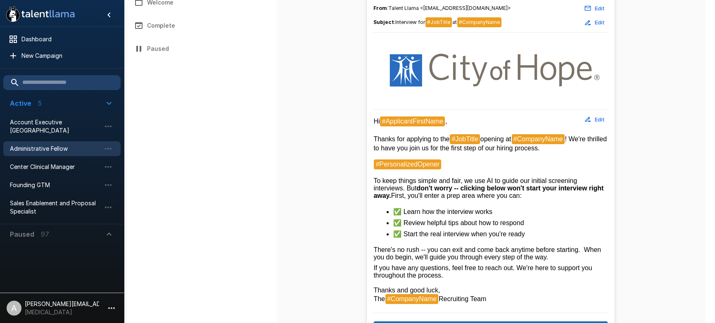
click at [80, 305] on p "[PERSON_NAME][EMAIL_ADDRESS][DOMAIN_NAME]" at bounding box center [62, 304] width 74 height 8
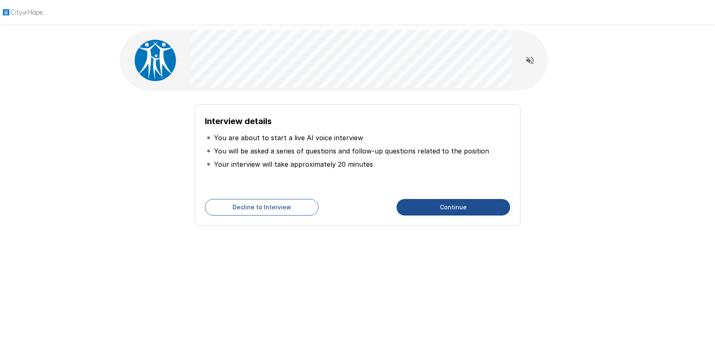
click at [433, 213] on button "Continue" at bounding box center [454, 207] width 114 height 17
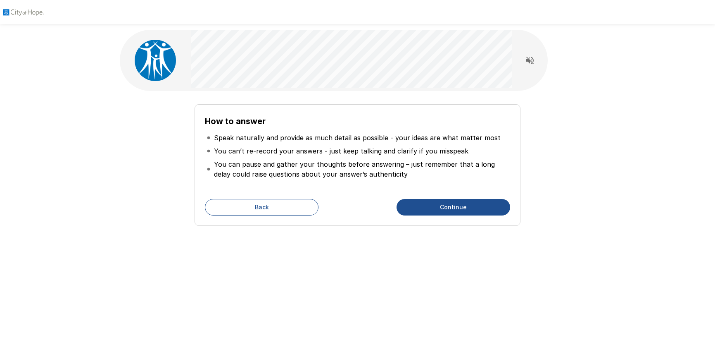
click at [433, 213] on button "Continue" at bounding box center [454, 207] width 114 height 17
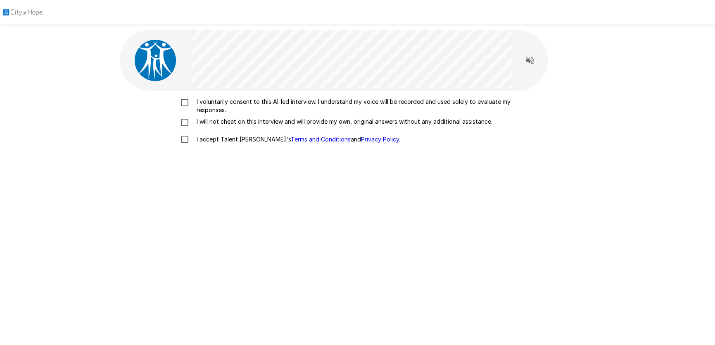
drag, startPoint x: 219, startPoint y: 104, endPoint x: 222, endPoint y: 133, distance: 28.7
click at [219, 104] on p "I voluntarily consent to this AI-led interview. I understand my voice will be r…" at bounding box center [366, 106] width 346 height 17
click at [225, 127] on div "I voluntarily consent to this AI-led interview. I understand my voice will be r…" at bounding box center [357, 123] width 469 height 50
click at [230, 139] on p "I accept Talent Llama's Terms and Conditions and Privacy Policy ." at bounding box center [296, 139] width 207 height 8
click at [223, 114] on p "I voluntarily consent to this AI-led interview. I understand my voice will be r…" at bounding box center [366, 106] width 346 height 17
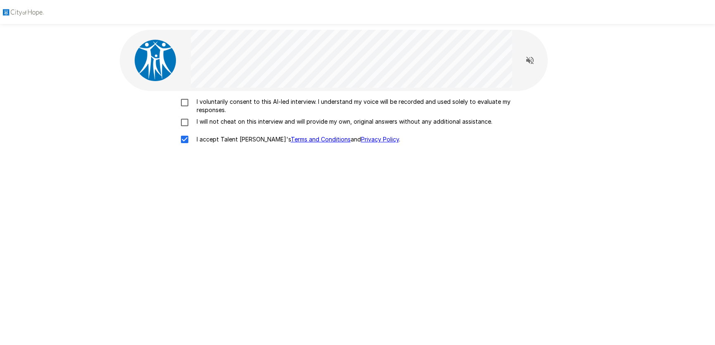
drag, startPoint x: 222, startPoint y: 108, endPoint x: 223, endPoint y: 114, distance: 5.9
click at [222, 111] on p "I voluntarily consent to this AI-led interview. I understand my voice will be r…" at bounding box center [366, 106] width 346 height 17
click at [229, 123] on p "I will not cheat on this interview and will provide my own, original answers wi…" at bounding box center [342, 121] width 299 height 8
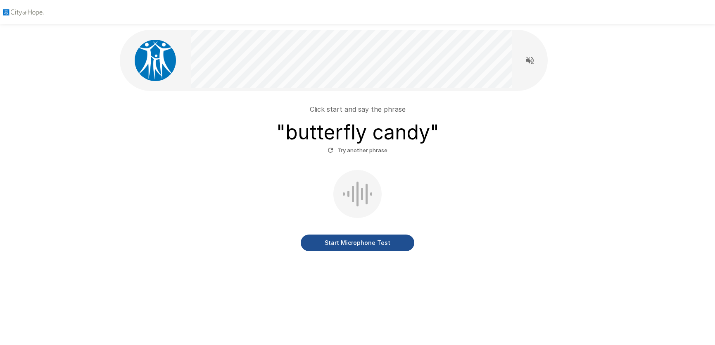
click at [377, 253] on div "Click start and say the phrase " butterfly candy " Try another phrase Start Mic…" at bounding box center [358, 172] width 476 height 163
click at [377, 248] on button "Start Microphone Test" at bounding box center [358, 242] width 114 height 17
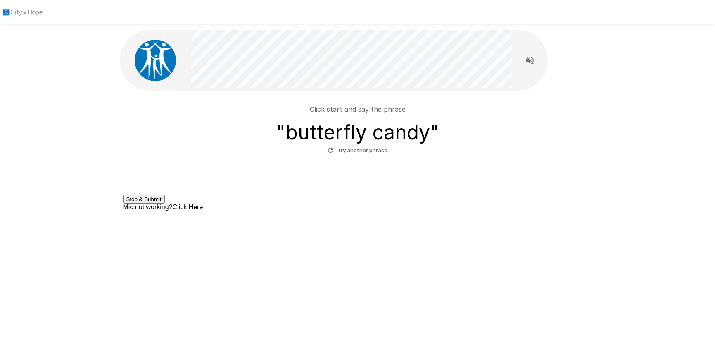
click at [165, 203] on button "Stop & Submit" at bounding box center [144, 199] width 42 height 9
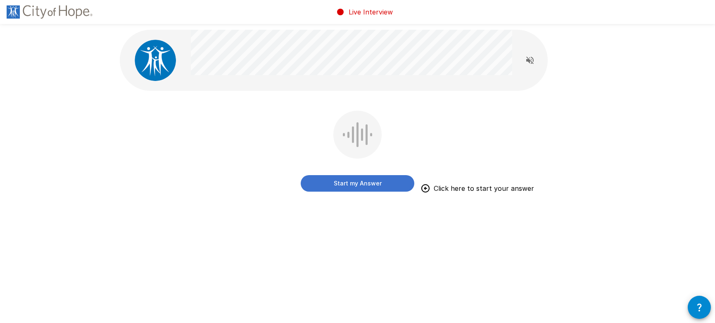
click at [362, 186] on button "Start my Answer" at bounding box center [358, 183] width 114 height 17
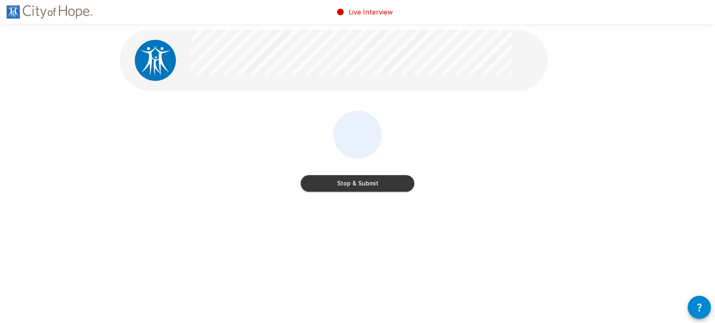
click at [361, 186] on button "Stop & Submit" at bounding box center [358, 183] width 114 height 17
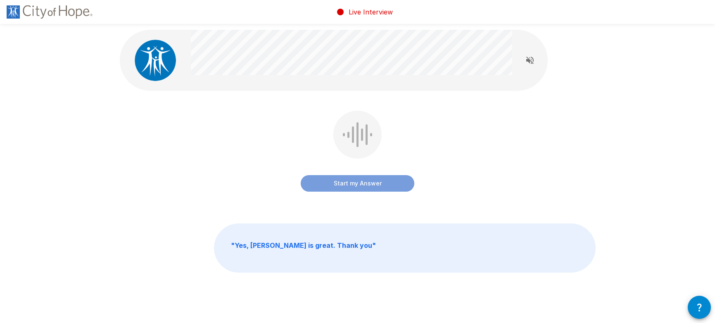
click at [372, 186] on button "Start my Answer" at bounding box center [358, 183] width 114 height 17
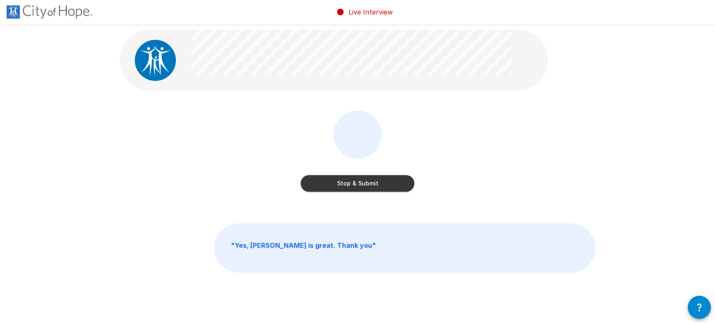
click at [396, 184] on button "Stop & Submit" at bounding box center [358, 183] width 114 height 17
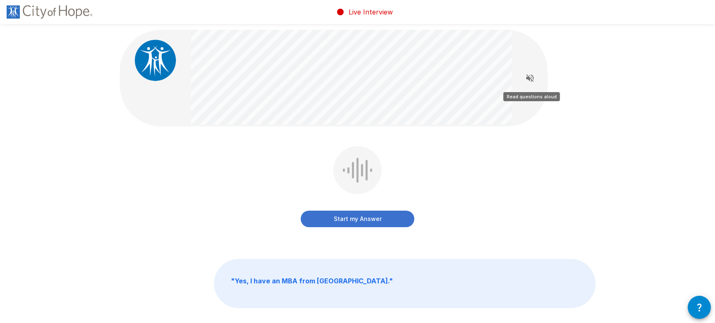
click at [533, 80] on icon "Read questions aloud" at bounding box center [530, 78] width 10 height 10
click at [527, 78] on icon "Stop reading questions aloud" at bounding box center [529, 77] width 7 height 7
click at [367, 217] on button "Start my Answer" at bounding box center [358, 219] width 114 height 17
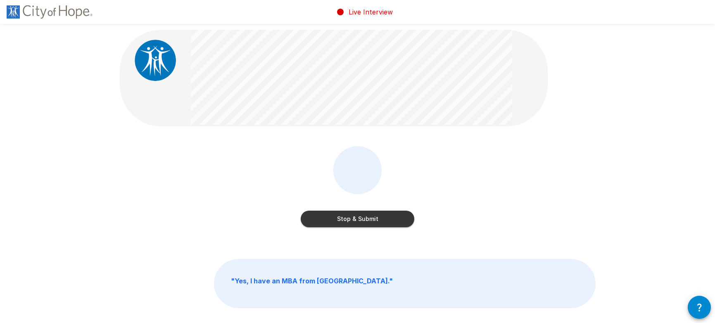
click at [392, 228] on div "Stop & Submit" at bounding box center [358, 188] width 114 height 84
click at [400, 225] on button "Stop & Submit" at bounding box center [358, 219] width 114 height 17
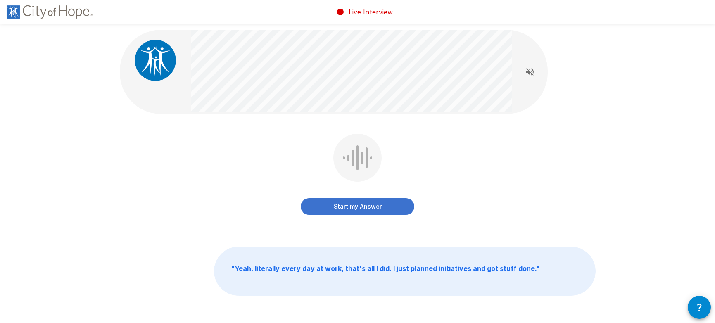
click at [280, 171] on div "Start my Answer" at bounding box center [358, 180] width 476 height 93
click at [312, 121] on div "Start my Answer Click here to start your answer " Yeah, literally every day at …" at bounding box center [358, 181] width 496 height 362
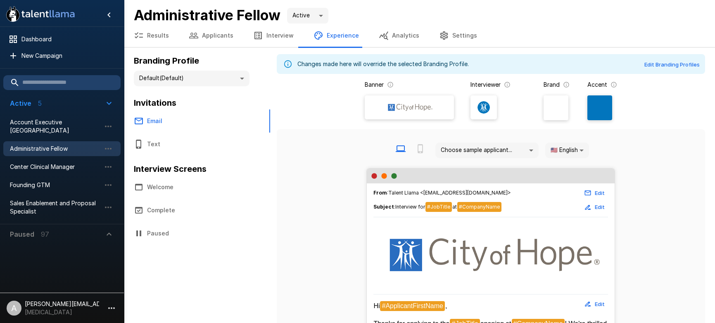
click at [96, 302] on p "[PERSON_NAME][EMAIL_ADDRESS][DOMAIN_NAME]" at bounding box center [62, 304] width 74 height 8
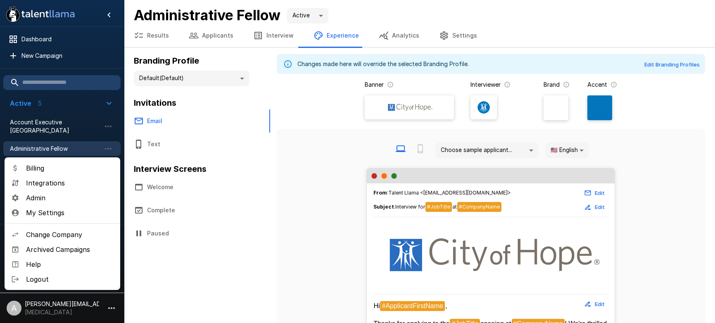
drag, startPoint x: 74, startPoint y: 236, endPoint x: 79, endPoint y: 231, distance: 7.0
click at [79, 231] on span "Change Company" at bounding box center [70, 235] width 88 height 10
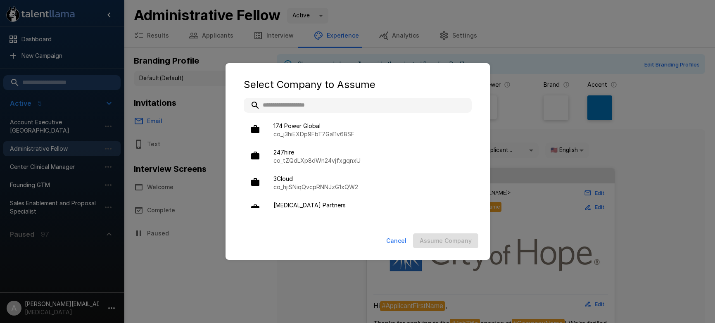
click at [317, 102] on input "text" at bounding box center [358, 105] width 228 height 15
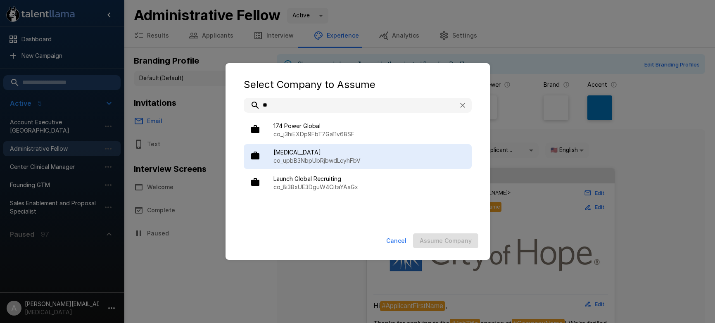
type input "*"
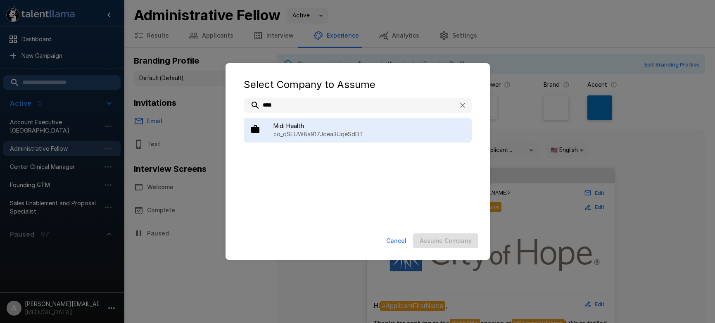
type input "****"
click at [357, 136] on p "co_qSEUW8a917Joea3UqeSdDT" at bounding box center [370, 134] width 192 height 8
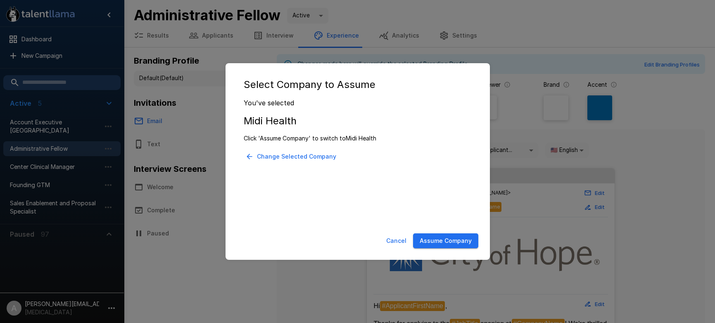
click at [457, 235] on button "Assume Company" at bounding box center [445, 240] width 65 height 15
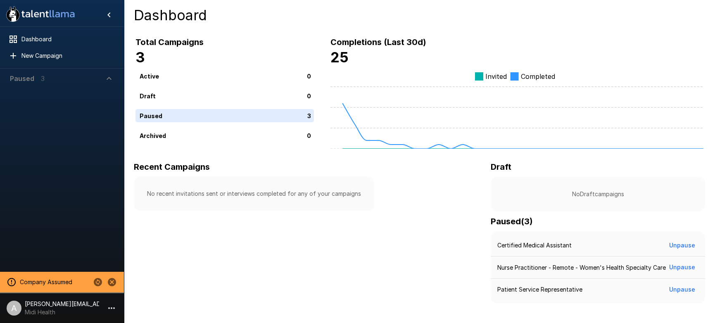
click at [100, 76] on span "Paused 3" at bounding box center [57, 79] width 94 height 10
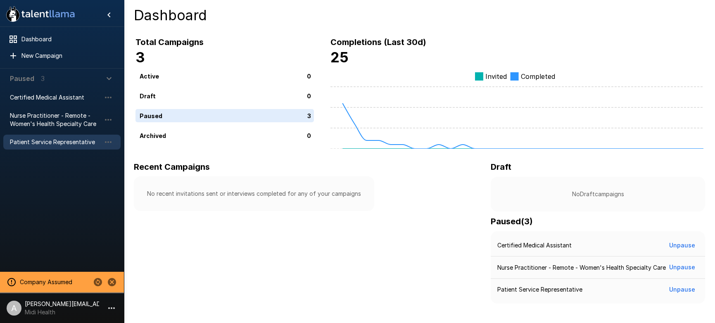
click at [71, 142] on span "Patient Service Representative" at bounding box center [55, 142] width 91 height 8
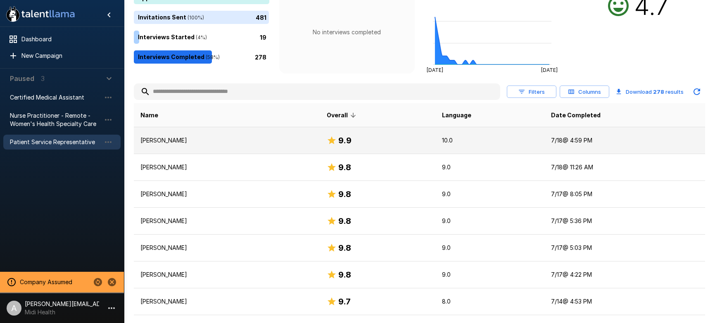
scroll to position [104, 0]
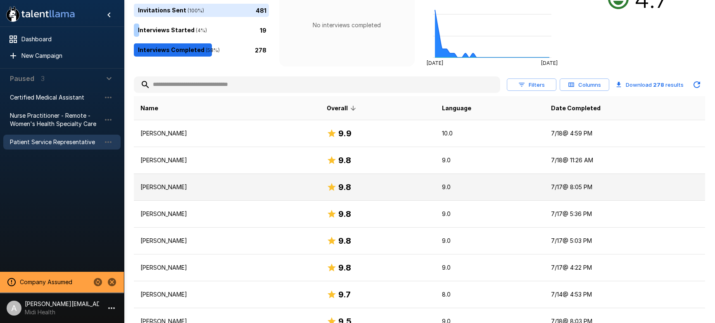
click at [288, 191] on td "[PERSON_NAME]" at bounding box center [227, 187] width 186 height 27
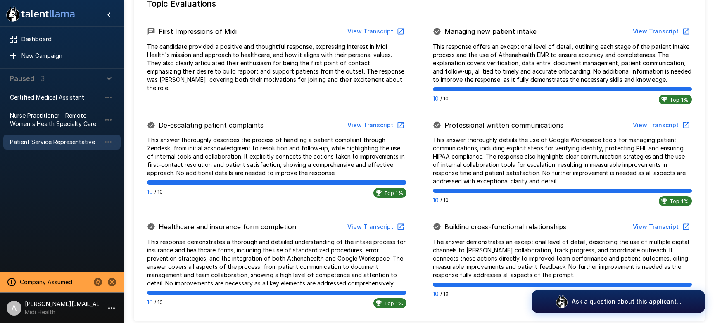
scroll to position [405, 0]
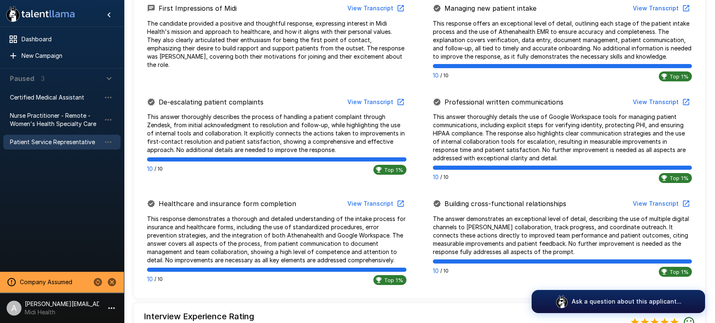
click at [368, 100] on button "View Transcript" at bounding box center [375, 102] width 62 height 15
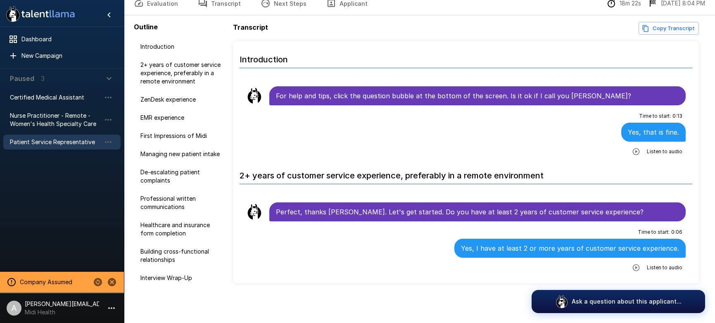
scroll to position [42, 0]
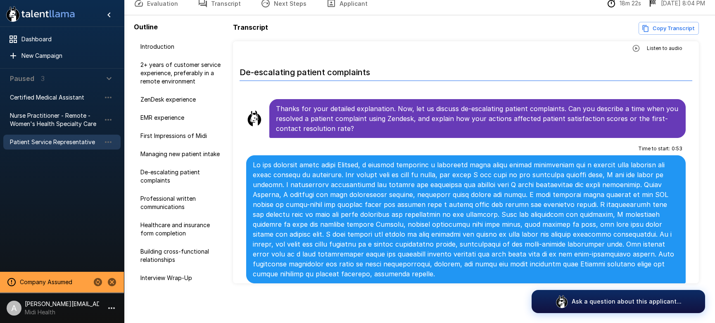
scroll to position [894, 0]
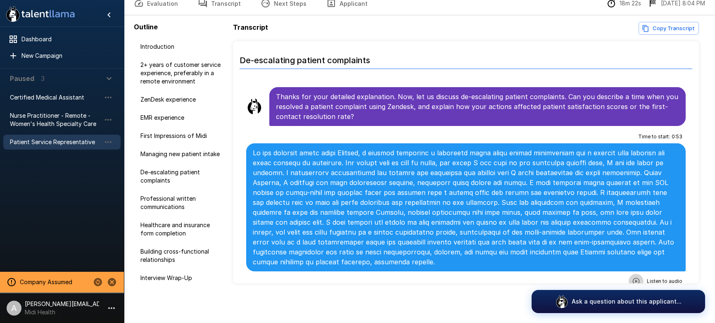
click at [635, 277] on icon "button" at bounding box center [636, 281] width 8 height 8
click at [600, 278] on icon "button" at bounding box center [602, 282] width 8 height 8
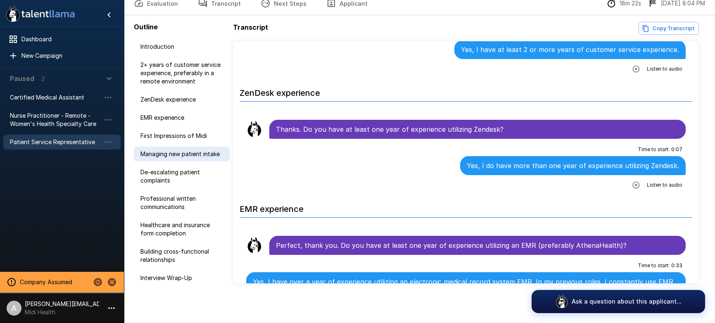
scroll to position [0, 0]
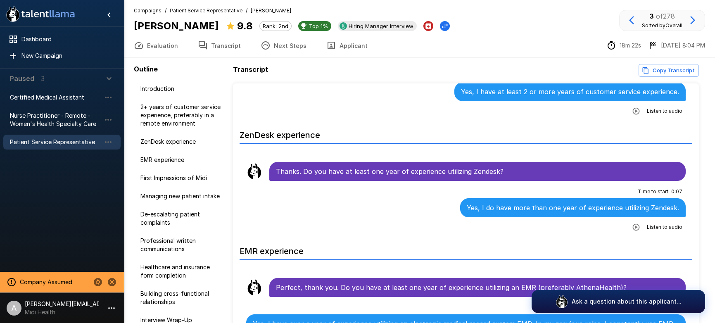
click at [210, 12] on u "Patient Service Representative" at bounding box center [206, 10] width 73 height 6
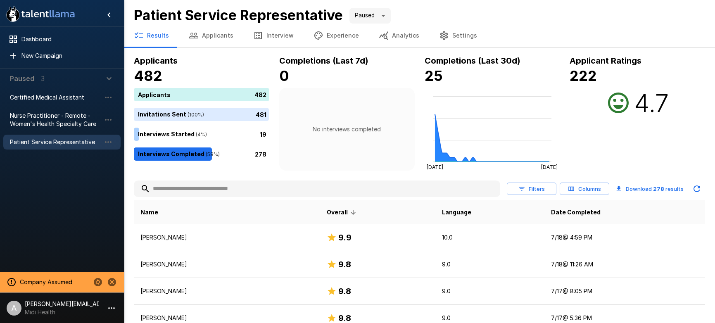
click at [539, 188] on button "Filters" at bounding box center [532, 189] width 50 height 13
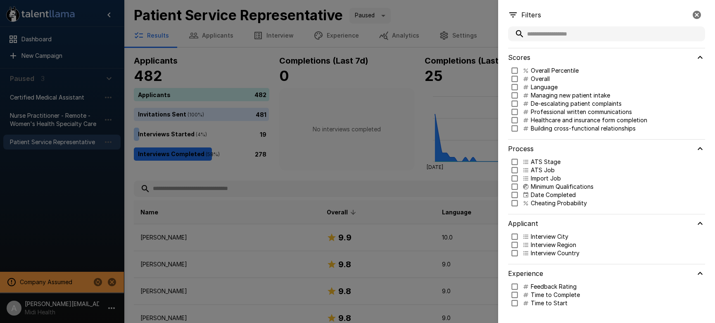
click at [542, 204] on p "Cheating Probability" at bounding box center [559, 203] width 56 height 8
type input "***"
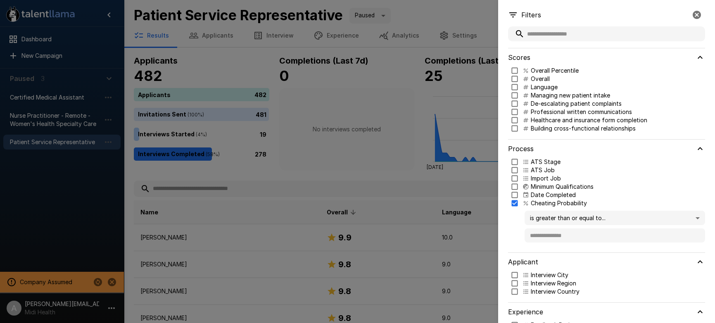
click at [539, 88] on p "Language" at bounding box center [544, 87] width 27 height 8
type input "***"
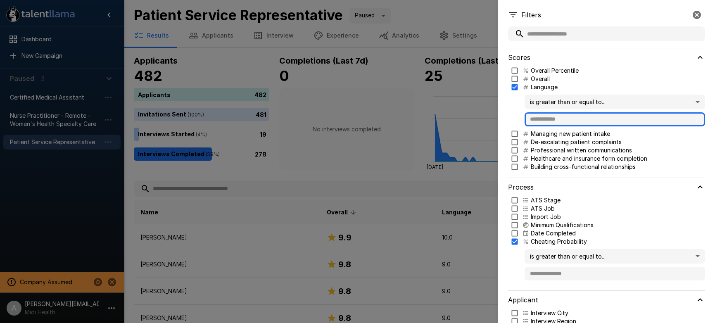
click at [534, 119] on input "text" at bounding box center [615, 119] width 181 height 14
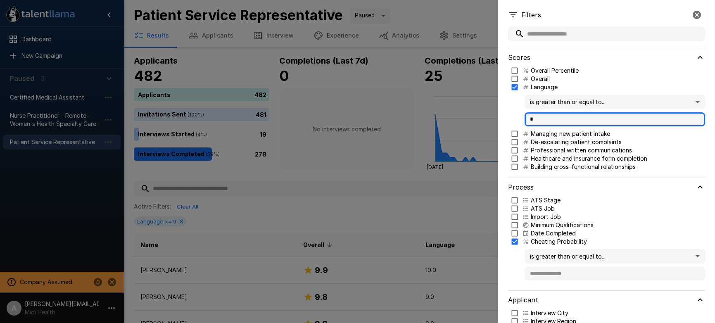
type input "*"
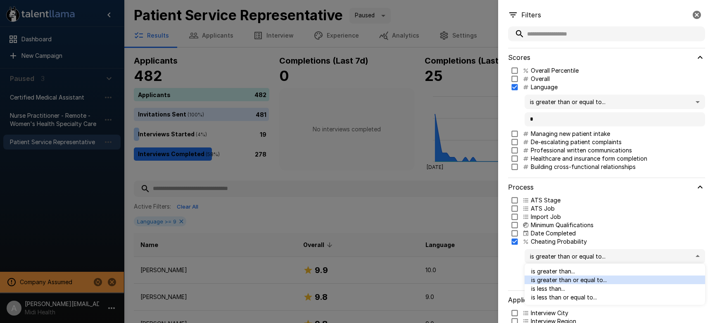
click at [569, 259] on body ".st0{fill:#FFFFFF;} .st1{fill:#76a4ed;} Dashboard New Campaign Paused 3 Certifi…" at bounding box center [357, 161] width 715 height 323
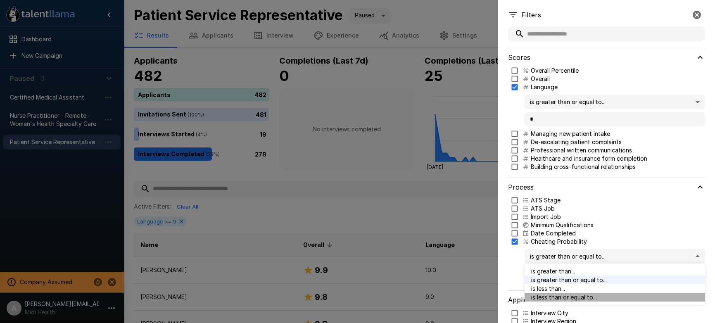
click at [570, 295] on span "is less than or equal to..." at bounding box center [614, 297] width 167 height 9
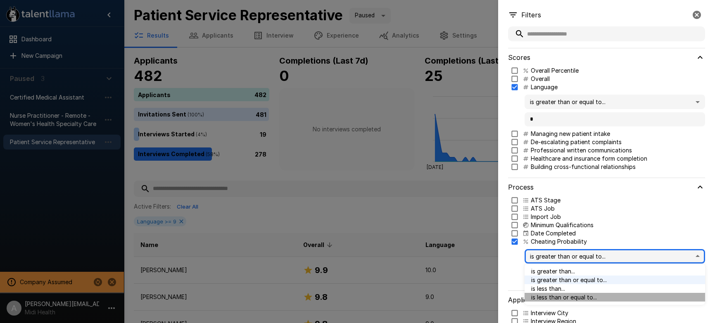
type input "***"
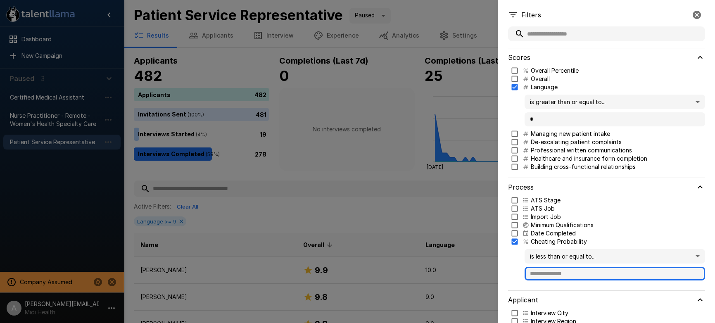
click at [567, 277] on input "text" at bounding box center [615, 274] width 181 height 14
type input "**"
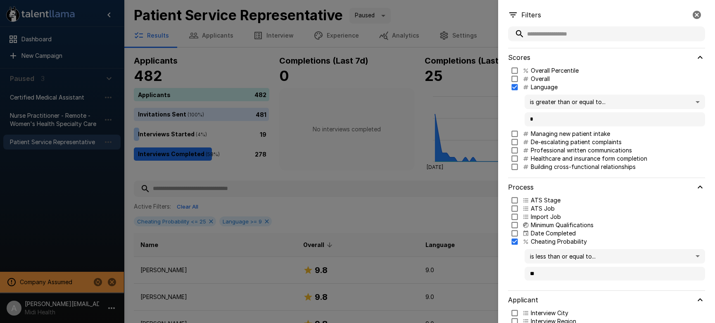
click at [431, 200] on div at bounding box center [357, 161] width 715 height 323
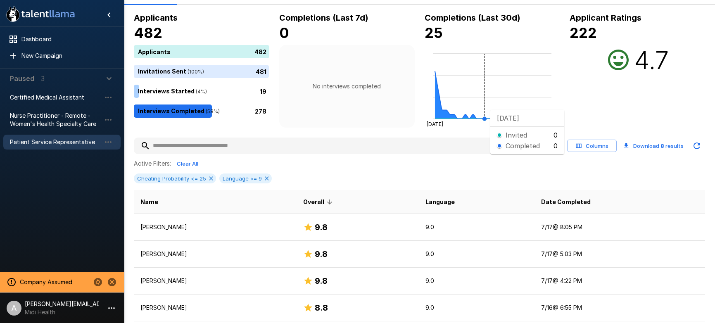
scroll to position [52, 0]
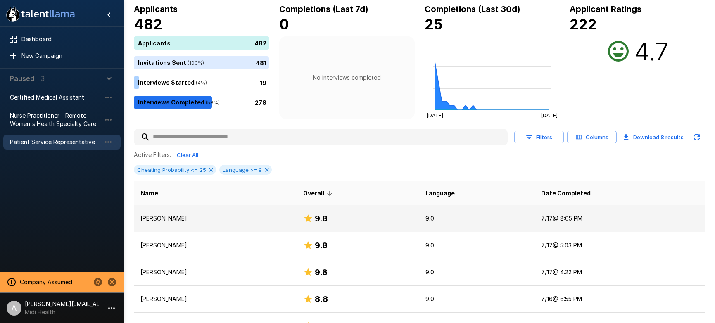
click at [391, 221] on div "9.8" at bounding box center [357, 218] width 109 height 13
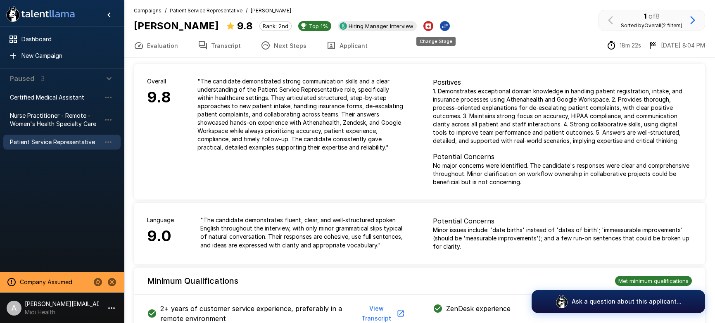
click at [442, 27] on icon "Change Stage" at bounding box center [445, 26] width 6 height 5
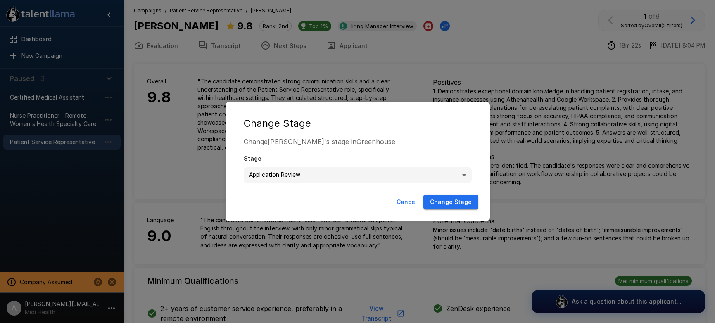
click at [459, 178] on body ".st0{fill:#FFFFFF;} .st1{fill:#76a4ed;} Dashboard New Campaign Paused 3 Certifi…" at bounding box center [357, 161] width 715 height 323
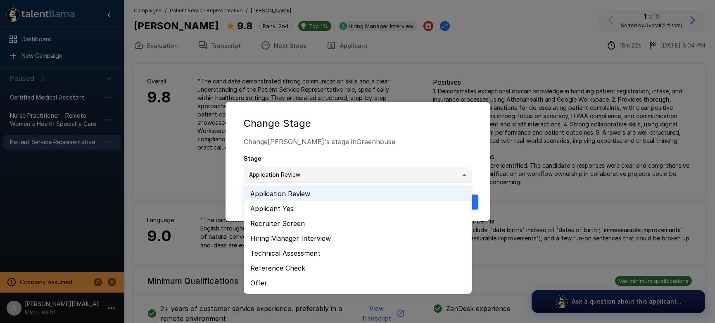
click at [400, 124] on div at bounding box center [357, 161] width 715 height 323
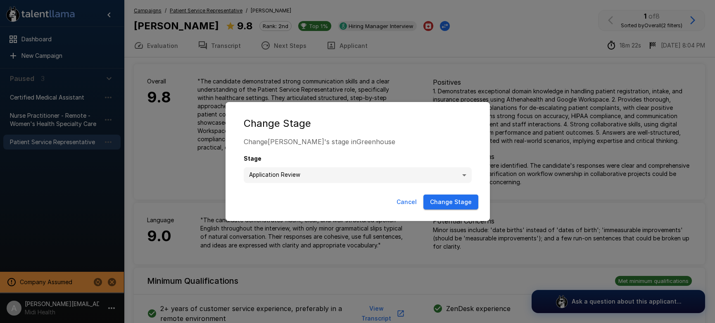
drag, startPoint x: 411, startPoint y: 206, endPoint x: 624, endPoint y: 71, distance: 252.6
click at [411, 206] on button "Cancel" at bounding box center [406, 202] width 27 height 15
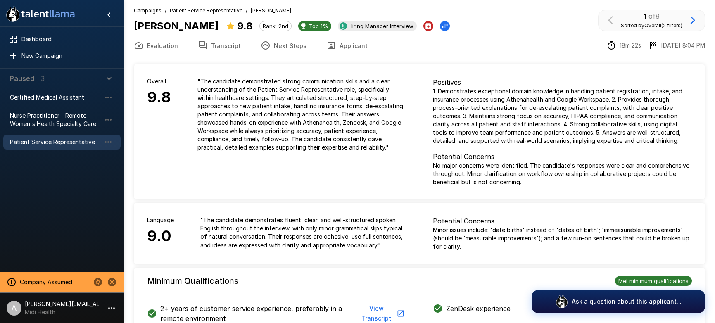
click at [692, 19] on icon "button" at bounding box center [693, 20] width 10 height 10
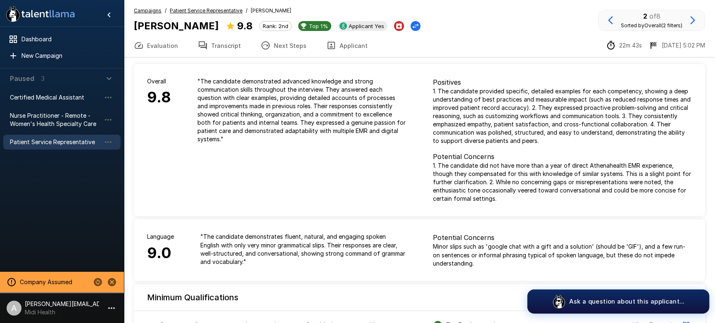
click at [583, 298] on p "Ask a question about this applicant..." at bounding box center [626, 301] width 115 height 9
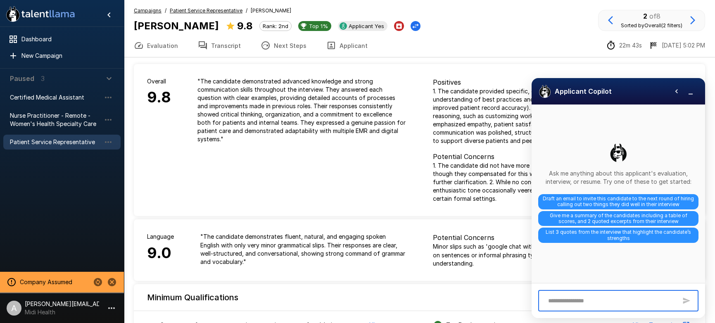
click at [594, 298] on textarea at bounding box center [610, 301] width 133 height 14
type textarea "**********"
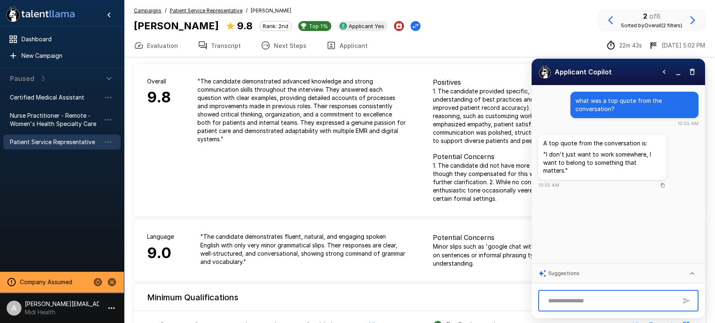
click at [633, 279] on div "Suggestions" at bounding box center [619, 273] width 174 height 19
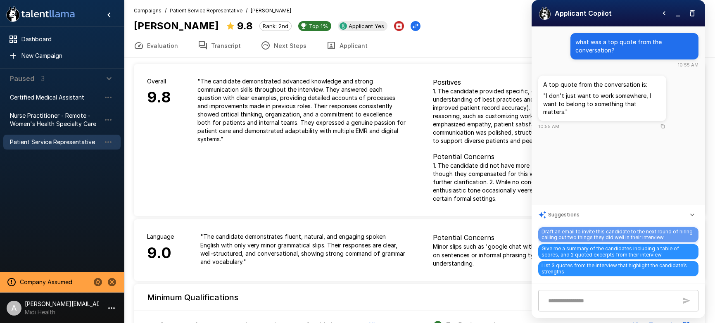
click at [572, 234] on span "Draft an email to invite this candidate to the next round of hiring calling out…" at bounding box center [618, 234] width 160 height 15
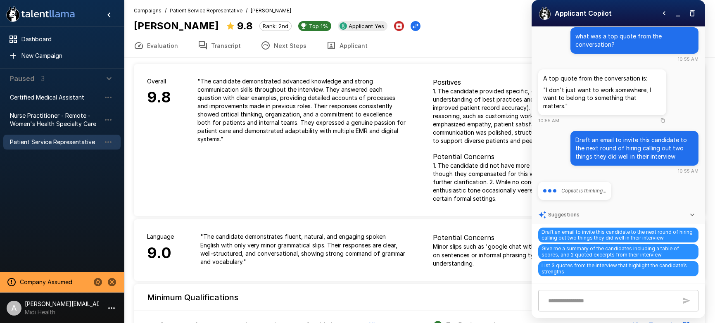
click at [691, 217] on icon "button" at bounding box center [692, 215] width 8 height 8
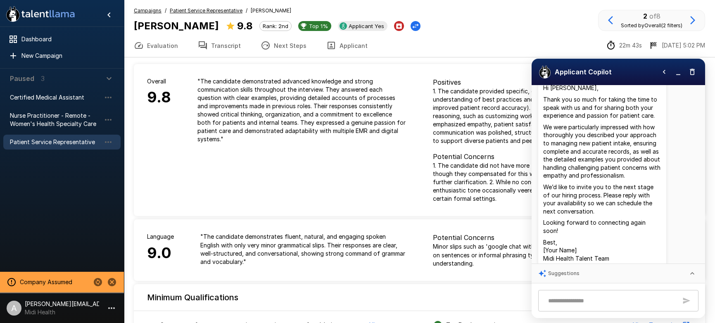
scroll to position [188, 0]
click at [198, 10] on u "Patient Service Representative" at bounding box center [206, 10] width 73 height 6
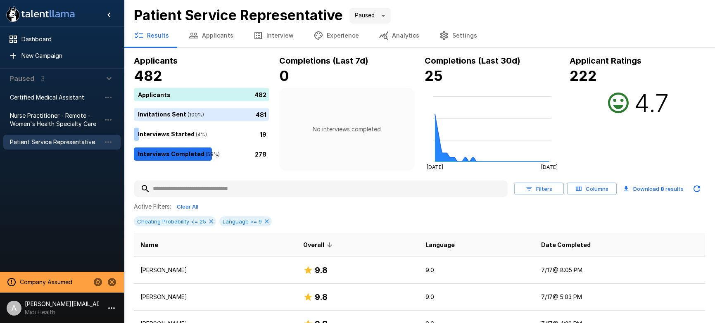
click at [392, 34] on button "Analytics" at bounding box center [399, 35] width 60 height 23
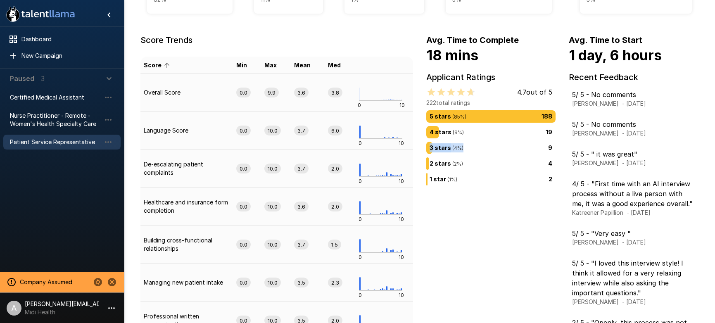
click at [485, 148] on div "5 stars ( 85 %) 188 4 stars ( 9 %) 19 3 stars ( 4 %) 9 2 stars ( 2 %) 4 1 star …" at bounding box center [491, 149] width 130 height 79
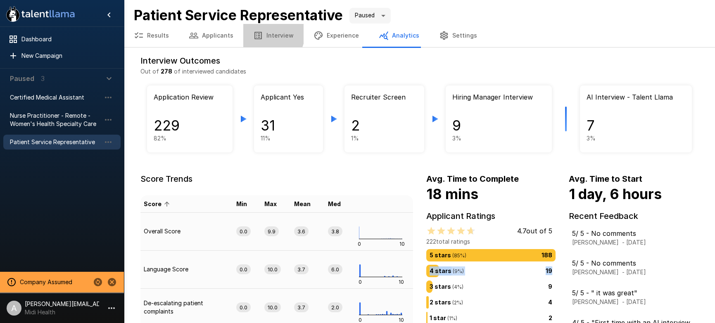
click at [259, 32] on icon "button" at bounding box center [258, 36] width 10 height 10
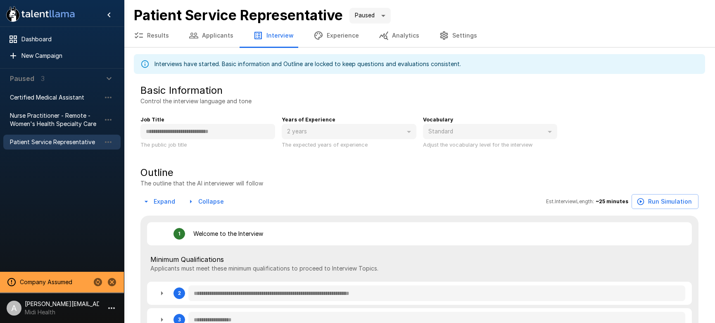
type textarea "*"
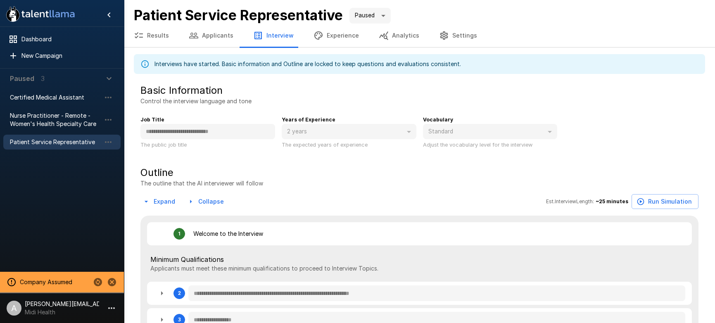
type textarea "*"
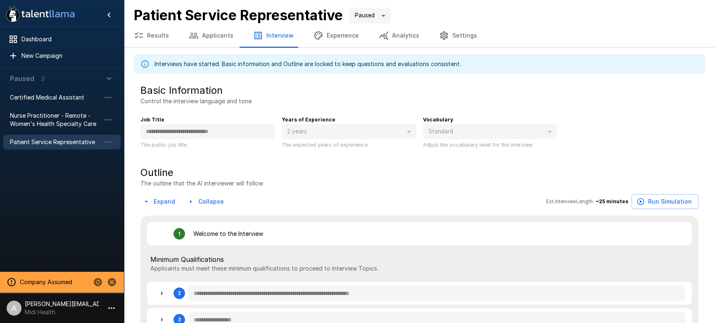
type textarea "*"
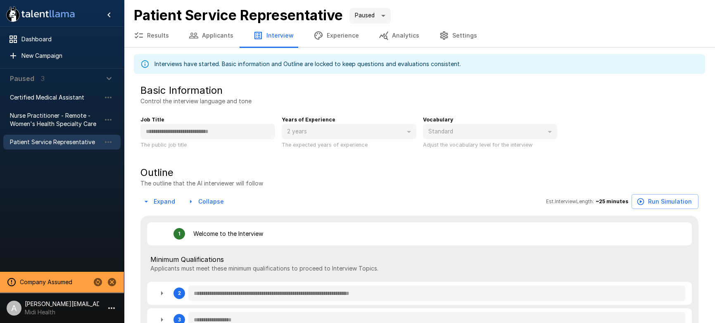
type textarea "*"
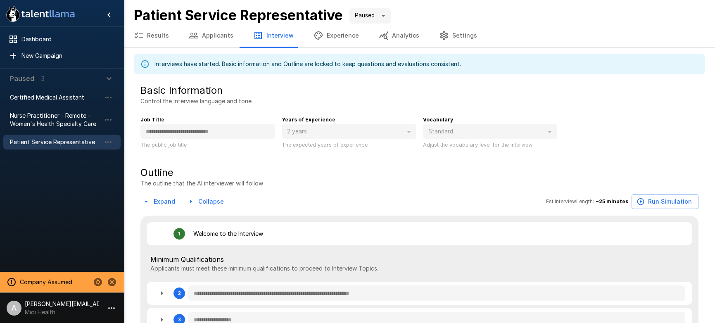
type textarea "*"
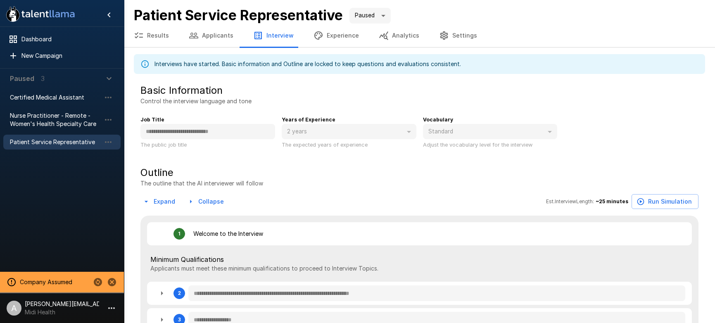
type textarea "*"
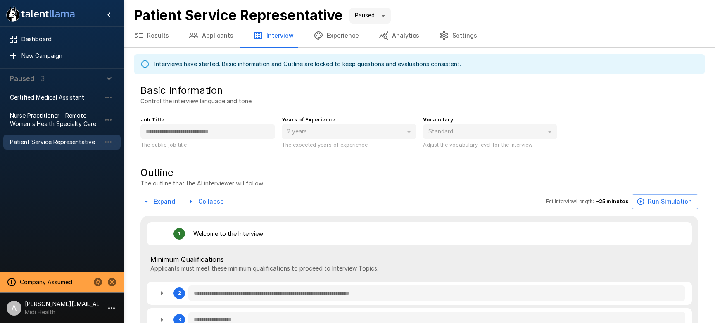
type textarea "*"
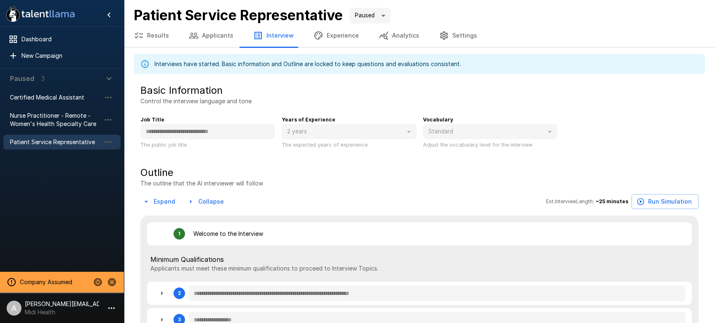
type textarea "*"
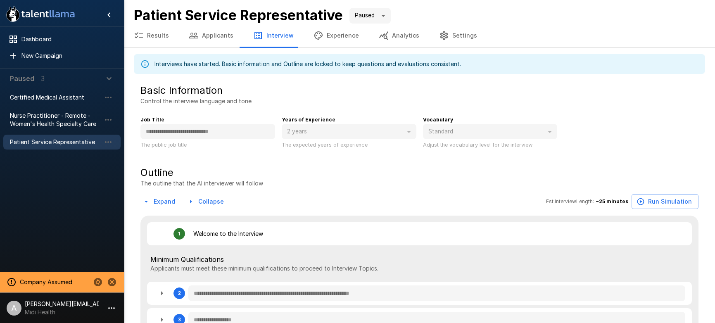
type textarea "*"
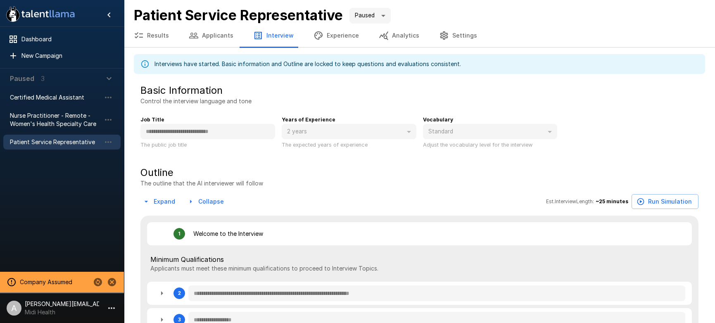
type textarea "*"
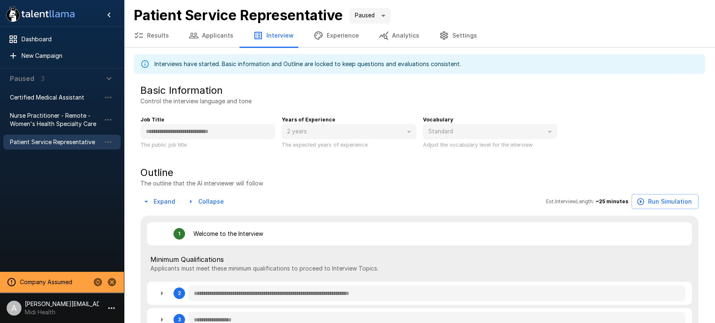
type textarea "*"
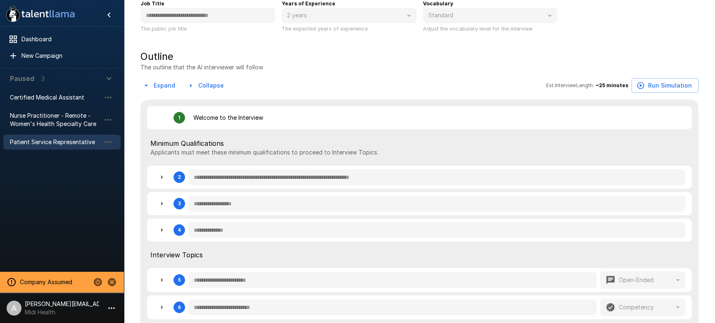
scroll to position [139, 0]
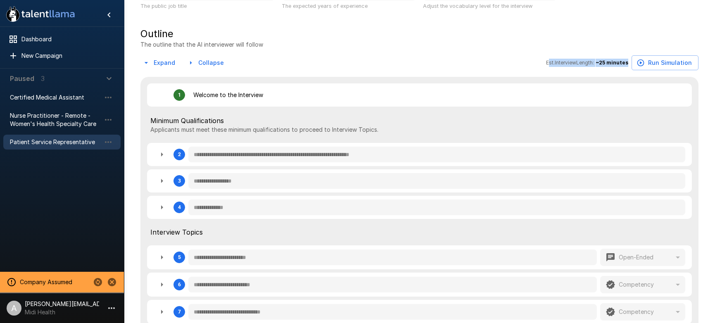
drag, startPoint x: 562, startPoint y: 63, endPoint x: 630, endPoint y: 62, distance: 68.2
click at [629, 62] on div "Est. Interview Length: ~ 25 minutes" at bounding box center [587, 63] width 82 height 8
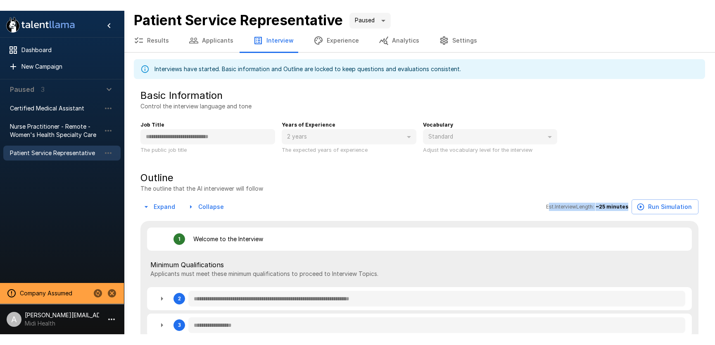
scroll to position [0, 0]
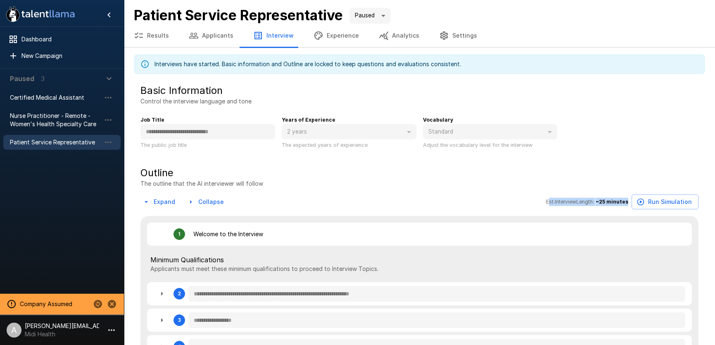
type textarea "*"
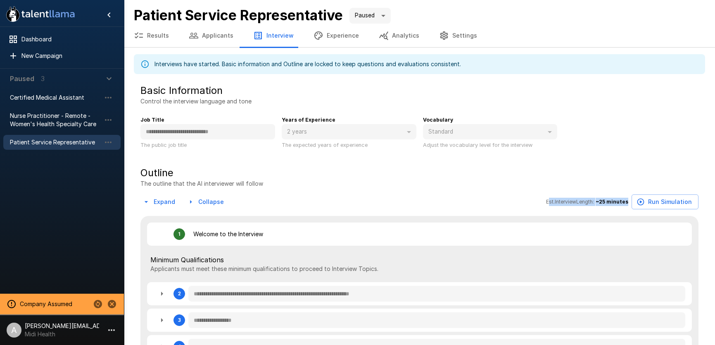
type textarea "*"
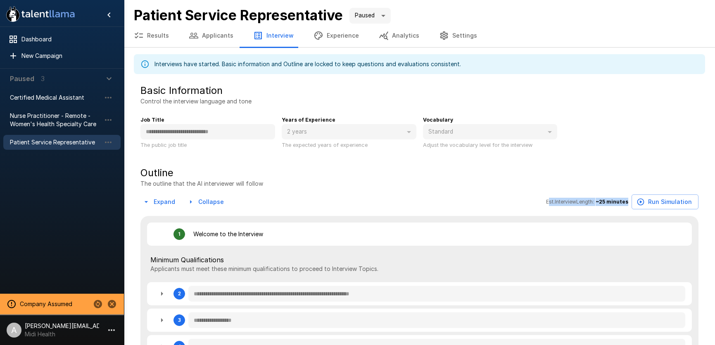
type textarea "*"
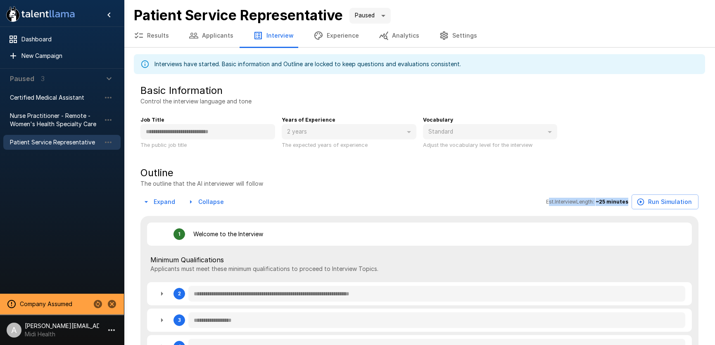
type textarea "*"
click at [113, 302] on icon "Stop assuming this company" at bounding box center [112, 304] width 8 height 8
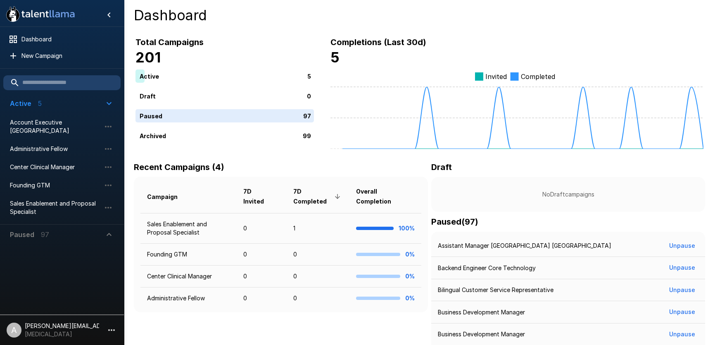
click at [116, 327] on icon "button" at bounding box center [112, 330] width 10 height 10
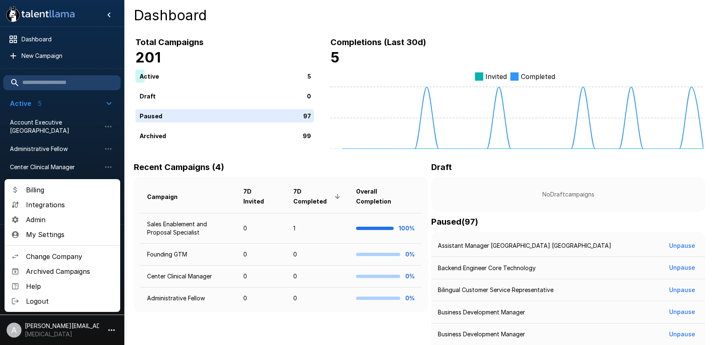
drag, startPoint x: 44, startPoint y: 216, endPoint x: 60, endPoint y: 211, distance: 17.3
click at [44, 216] on span "Admin" at bounding box center [70, 219] width 88 height 10
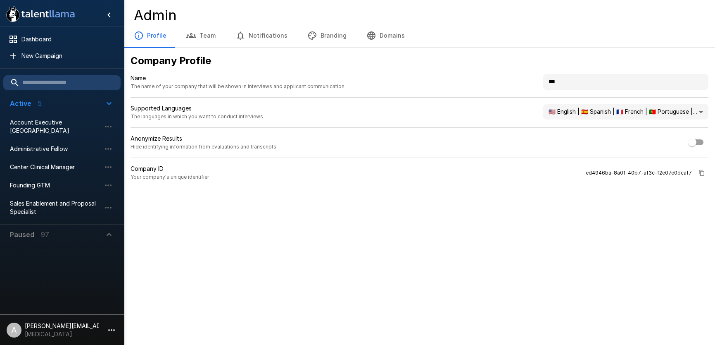
drag, startPoint x: 592, startPoint y: 83, endPoint x: 524, endPoint y: 76, distance: 67.7
click at [525, 76] on div "Name The name of your company that will be shown in interviews and applicant co…" at bounding box center [420, 86] width 578 height 24
click at [97, 327] on p "[PERSON_NAME][EMAIL_ADDRESS][DOMAIN_NAME]" at bounding box center [62, 325] width 74 height 8
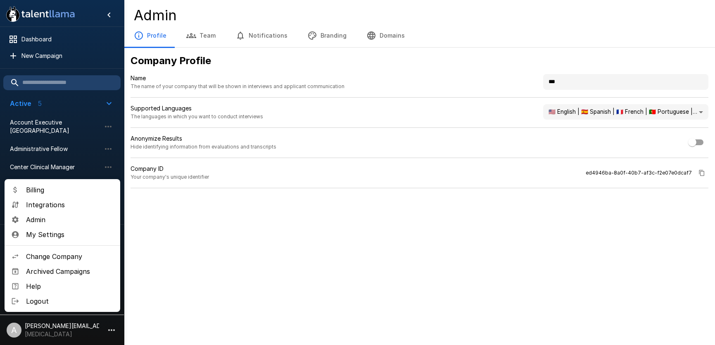
click at [551, 117] on div at bounding box center [357, 172] width 715 height 345
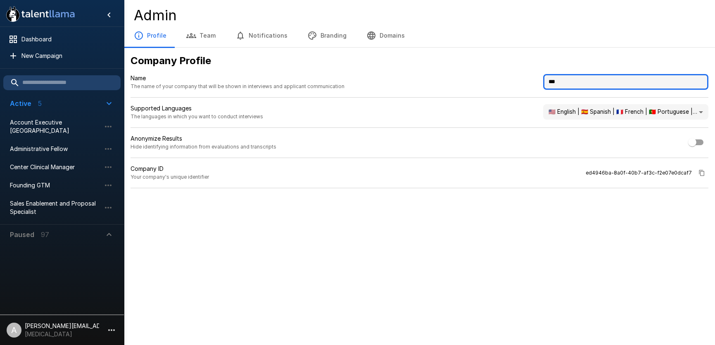
drag, startPoint x: 560, startPoint y: 81, endPoint x: 527, endPoint y: 78, distance: 32.4
click at [526, 79] on div "Name The name of your company that will be shown in interviews and applicant co…" at bounding box center [420, 86] width 578 height 24
type input "*****"
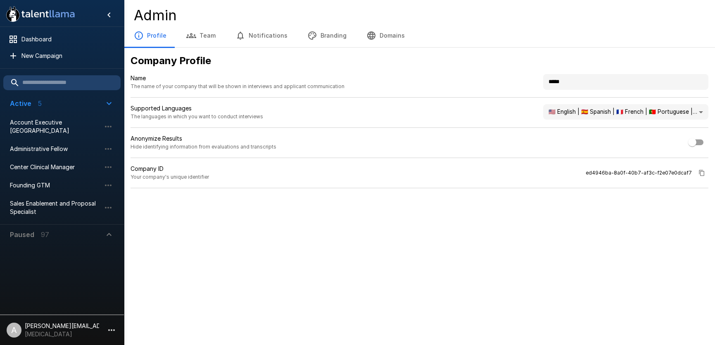
click at [522, 257] on div ".st0{fill:#FFFFFF;} .st1{fill:#76a4ed;} Dashboard New Campaign Active 5 Account…" at bounding box center [357, 172] width 715 height 345
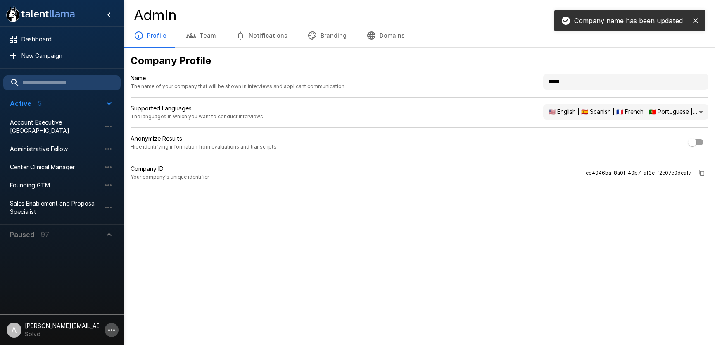
click at [111, 330] on icon "button" at bounding box center [112, 330] width 10 height 10
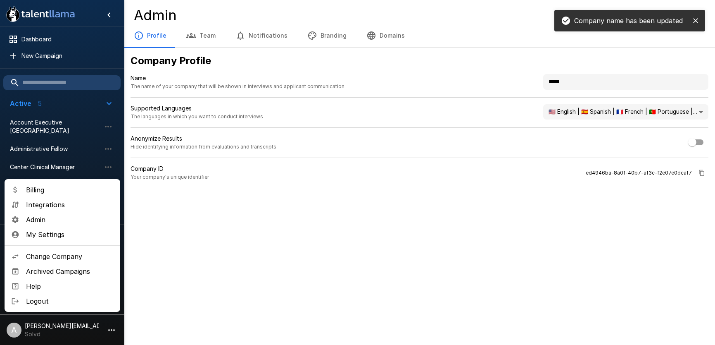
click at [56, 250] on li "Change Company" at bounding box center [63, 256] width 116 height 15
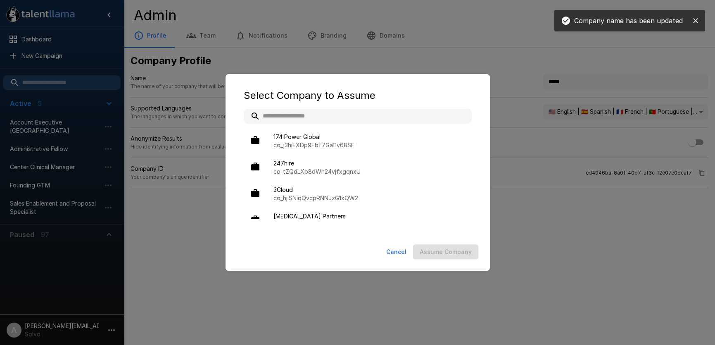
click at [373, 116] on input "text" at bounding box center [358, 116] width 228 height 15
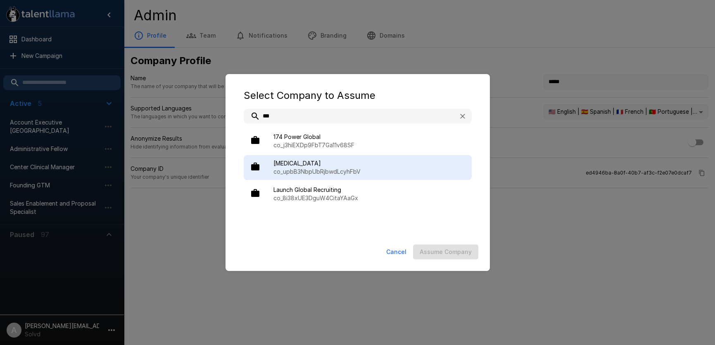
type input "***"
click at [386, 160] on span "[MEDICAL_DATA]" at bounding box center [370, 163] width 192 height 8
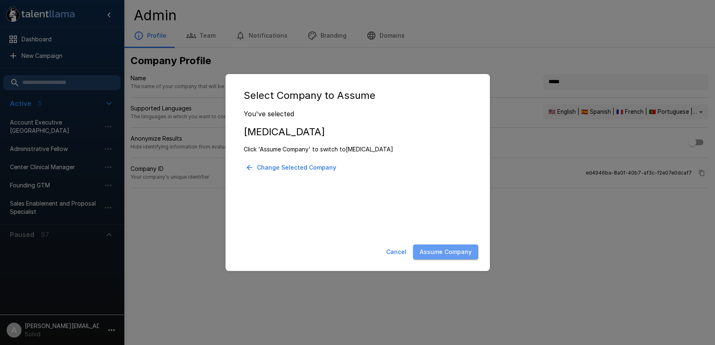
click at [449, 256] on button "Assume Company" at bounding box center [445, 251] width 65 height 15
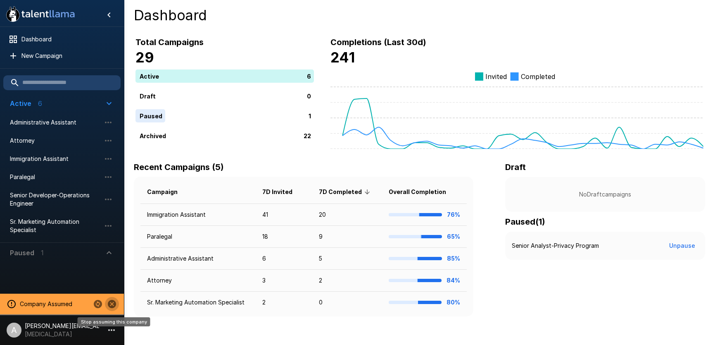
click at [113, 306] on icon "Stop assuming this company" at bounding box center [112, 304] width 8 height 8
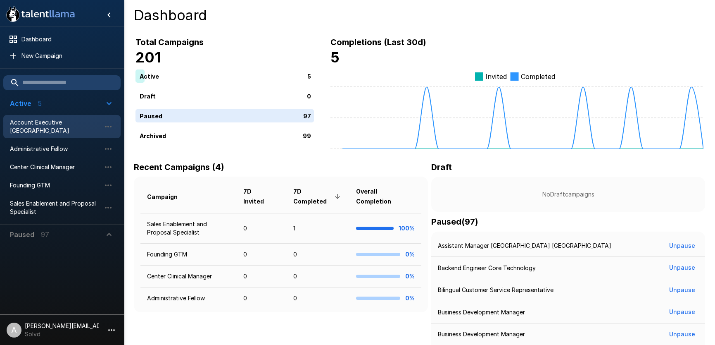
click at [55, 124] on span "Account Executive [GEOGRAPHIC_DATA]" at bounding box center [55, 126] width 91 height 17
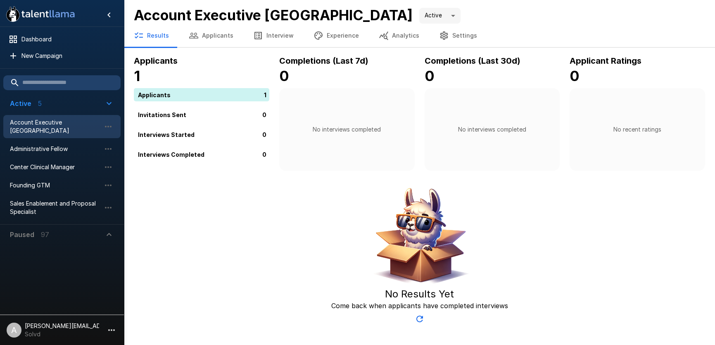
click at [336, 32] on button "Experience" at bounding box center [336, 35] width 65 height 23
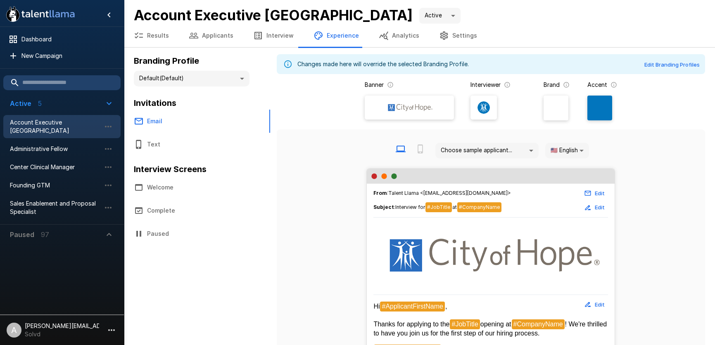
click at [107, 331] on icon "button" at bounding box center [112, 330] width 10 height 10
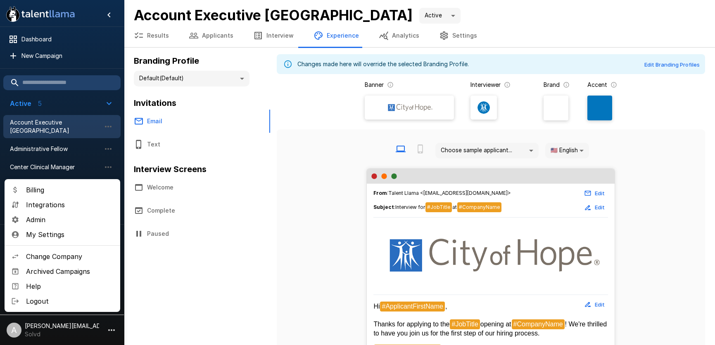
click at [362, 131] on div at bounding box center [357, 172] width 715 height 345
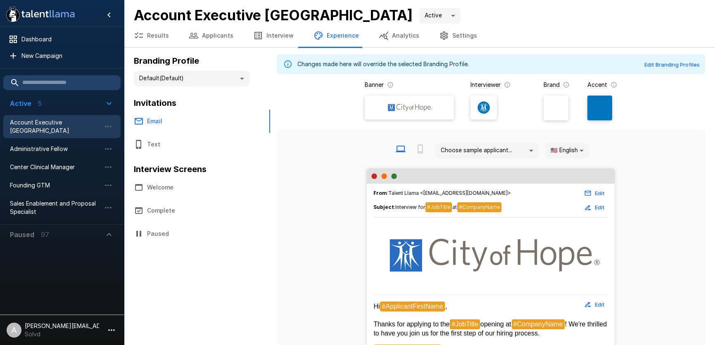
click at [410, 104] on img at bounding box center [410, 107] width 50 height 12
click at [0, 0] on input "file" at bounding box center [0, 0] width 0 height 0
click at [86, 327] on p "[PERSON_NAME][EMAIL_ADDRESS][DOMAIN_NAME]" at bounding box center [62, 325] width 74 height 8
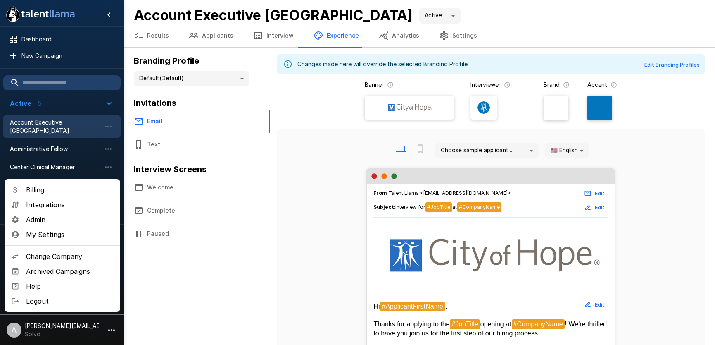
click at [52, 221] on span "Admin" at bounding box center [70, 219] width 88 height 10
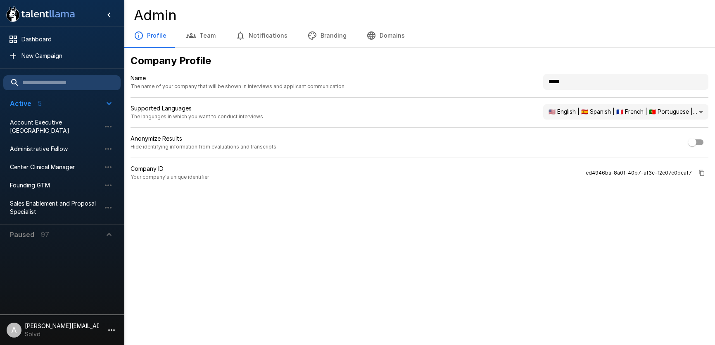
click at [299, 39] on button "Branding" at bounding box center [327, 35] width 59 height 23
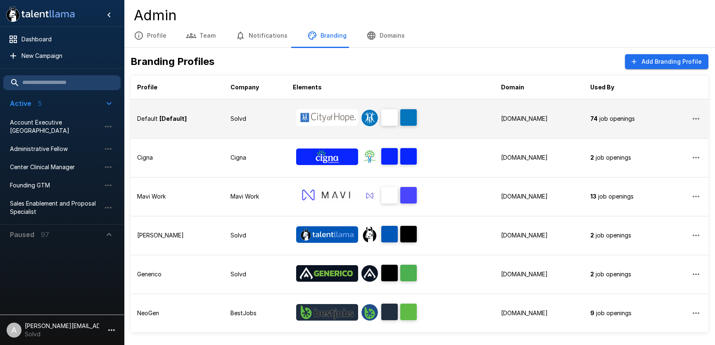
click at [260, 120] on p "Solvd" at bounding box center [255, 118] width 49 height 8
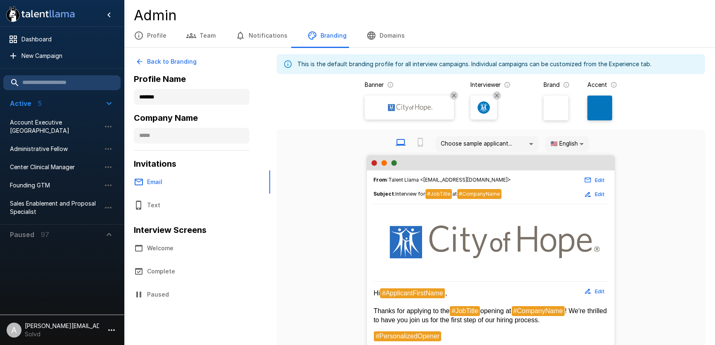
click at [598, 114] on div at bounding box center [600, 107] width 25 height 25
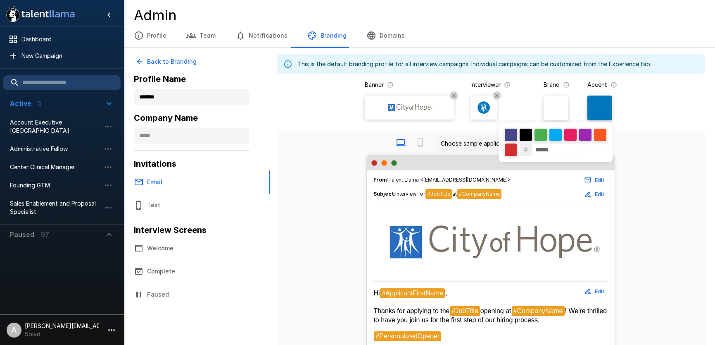
click at [581, 150] on div "# ******" at bounding box center [556, 142] width 114 height 40
click at [523, 136] on div at bounding box center [526, 135] width 12 height 12
type input "******"
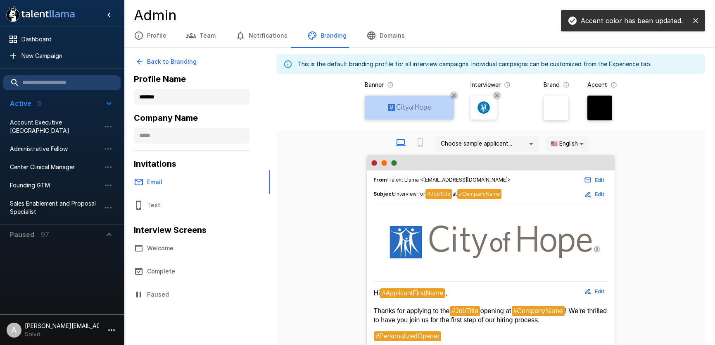
click at [426, 112] on img at bounding box center [410, 107] width 50 height 12
click at [0, 0] on input "file" at bounding box center [0, 0] width 0 height 0
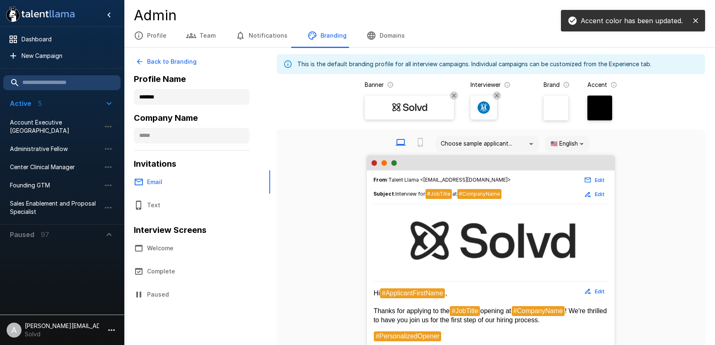
click at [487, 114] on div at bounding box center [483, 107] width 19 height 19
click at [0, 0] on input "file" at bounding box center [0, 0] width 0 height 0
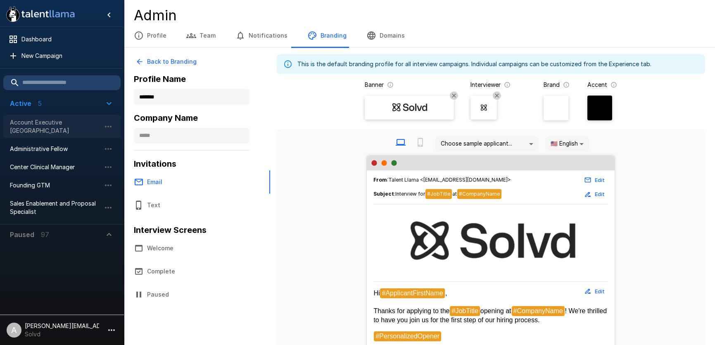
drag, startPoint x: 44, startPoint y: 126, endPoint x: 88, endPoint y: 121, distance: 44.5
click at [44, 126] on span "Account Executive [GEOGRAPHIC_DATA]" at bounding box center [55, 126] width 91 height 17
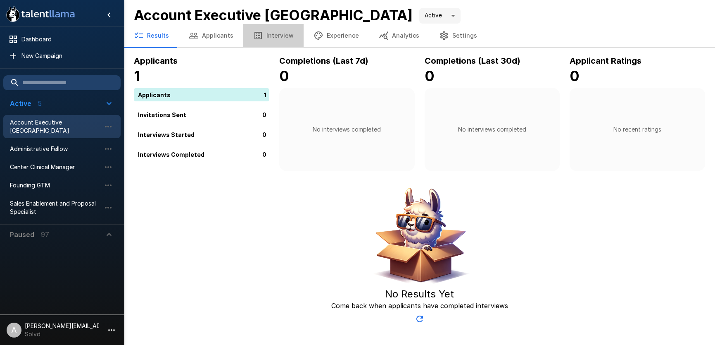
click at [271, 32] on button "Interview" at bounding box center [273, 35] width 60 height 23
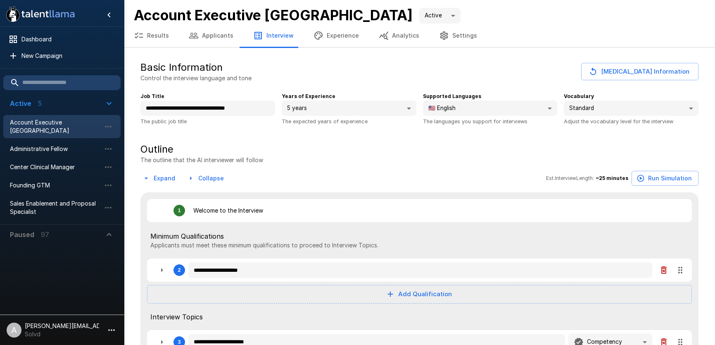
type textarea "*"
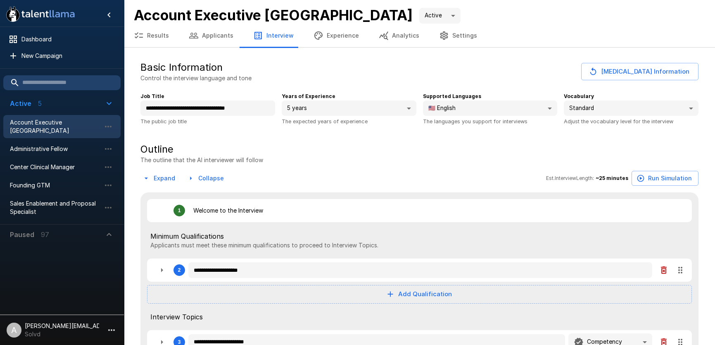
type textarea "*"
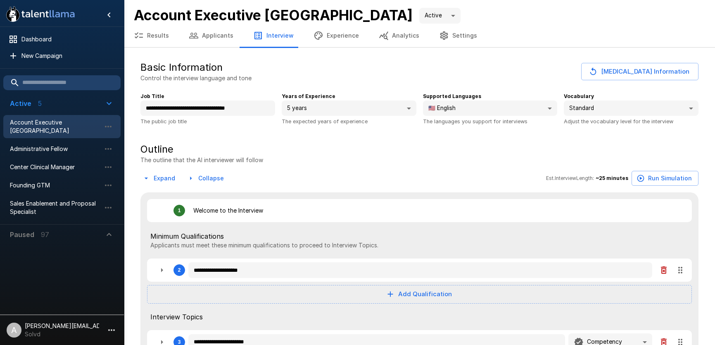
type textarea "*"
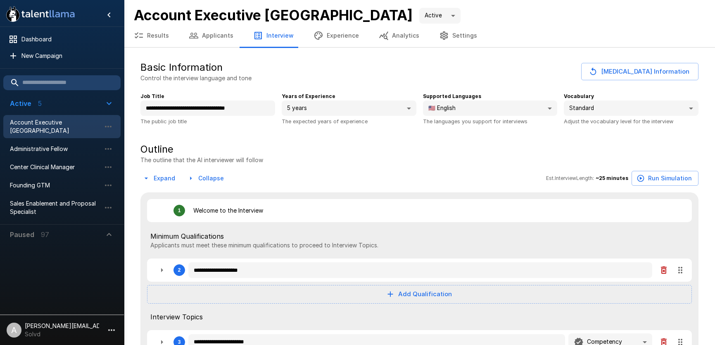
type textarea "*"
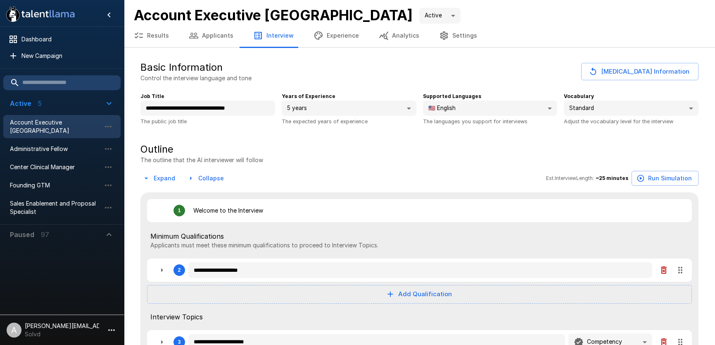
type textarea "*"
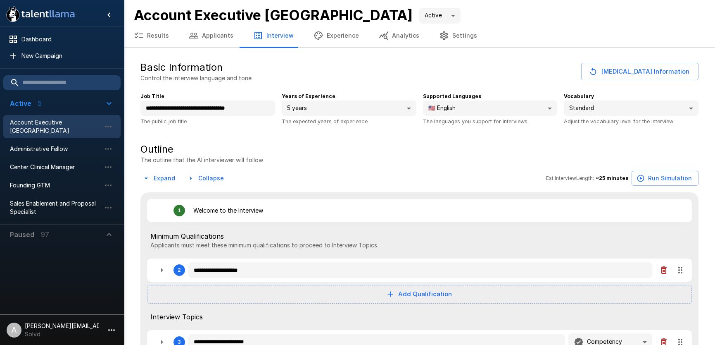
type textarea "*"
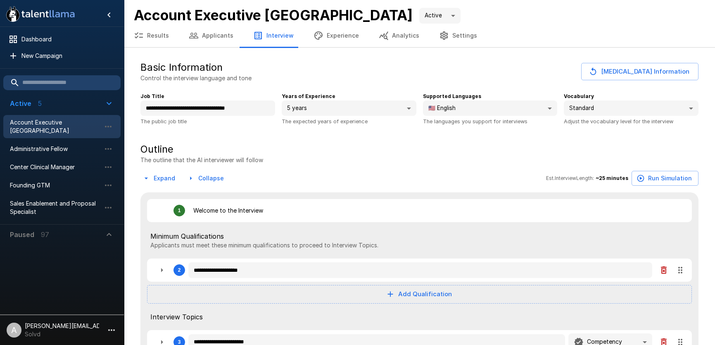
type textarea "*"
drag, startPoint x: 207, startPoint y: 38, endPoint x: 238, endPoint y: 48, distance: 32.3
click at [207, 38] on button "Applicants" at bounding box center [211, 35] width 64 height 23
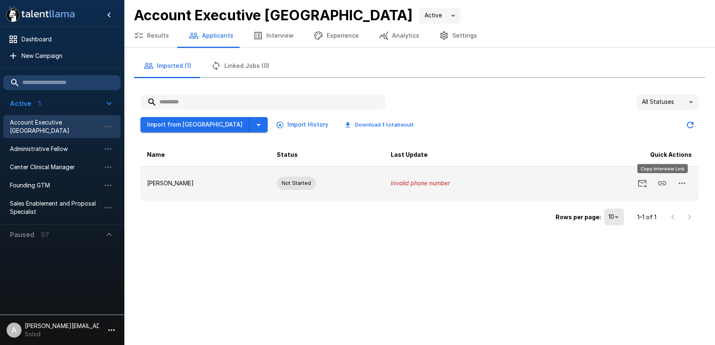
click at [664, 182] on icon "Copy Interview Link" at bounding box center [662, 183] width 10 height 10
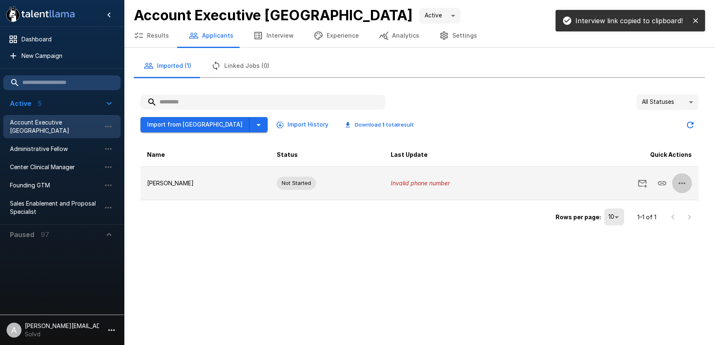
click at [676, 184] on button "button" at bounding box center [682, 183] width 20 height 20
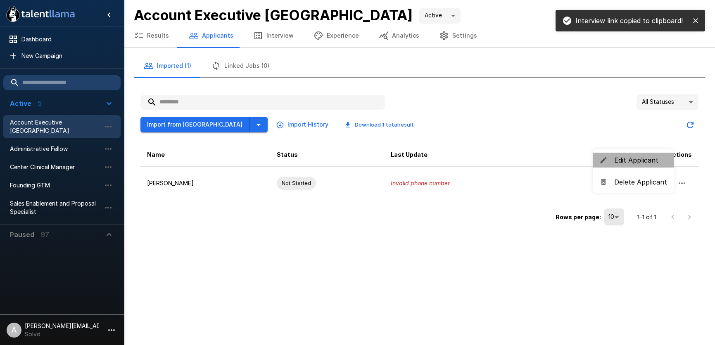
click at [635, 161] on span "Edit Applicant" at bounding box center [640, 160] width 53 height 10
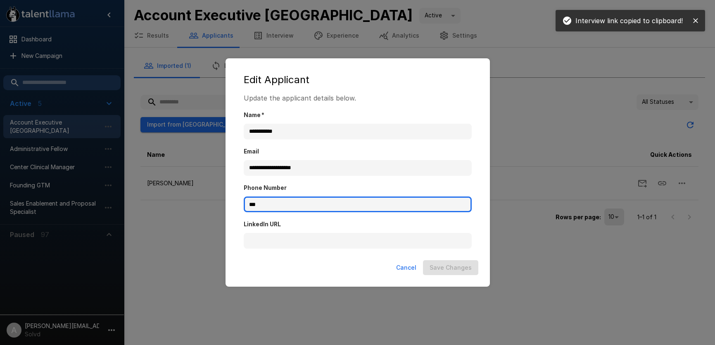
drag, startPoint x: 249, startPoint y: 204, endPoint x: 241, endPoint y: 205, distance: 8.3
click at [241, 205] on div "**********" at bounding box center [358, 175] width 248 height 164
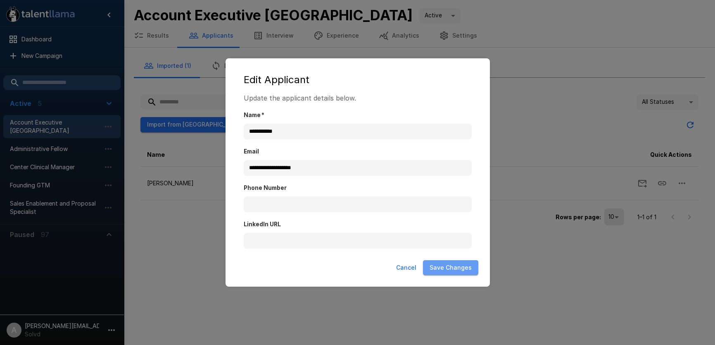
click at [454, 268] on button "Save Changes" at bounding box center [450, 267] width 55 height 15
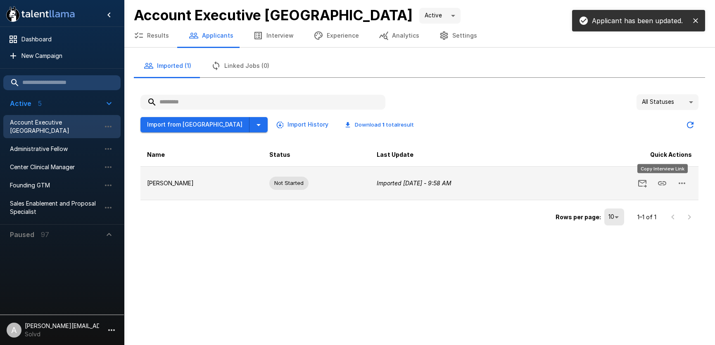
click at [655, 184] on button "Copy Interview Link" at bounding box center [662, 183] width 20 height 20
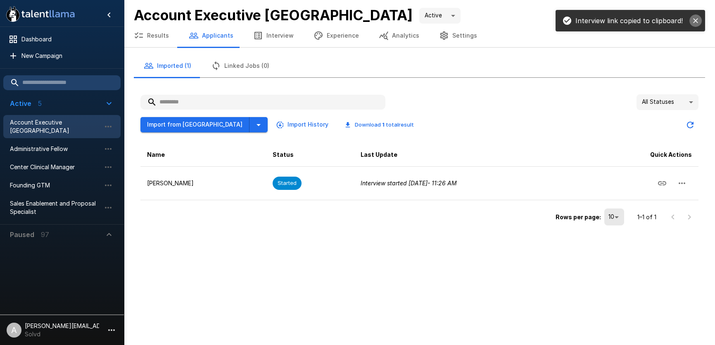
click at [698, 21] on icon "close" at bounding box center [696, 21] width 8 height 8
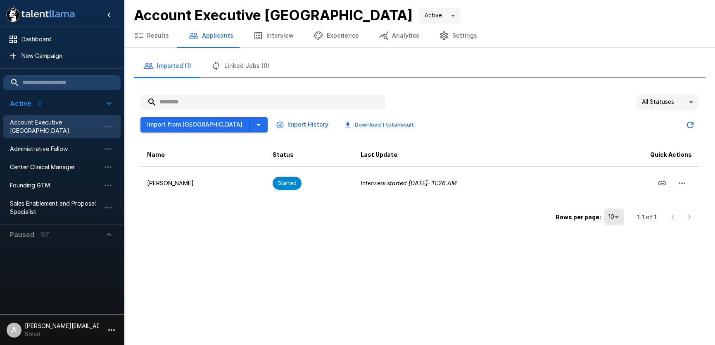
click at [273, 45] on button "Interview" at bounding box center [273, 35] width 60 height 23
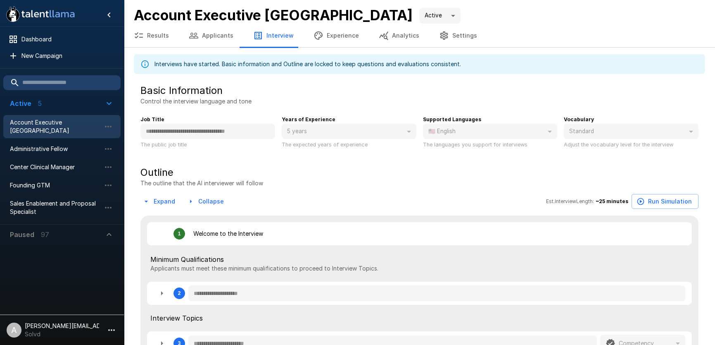
type textarea "*"
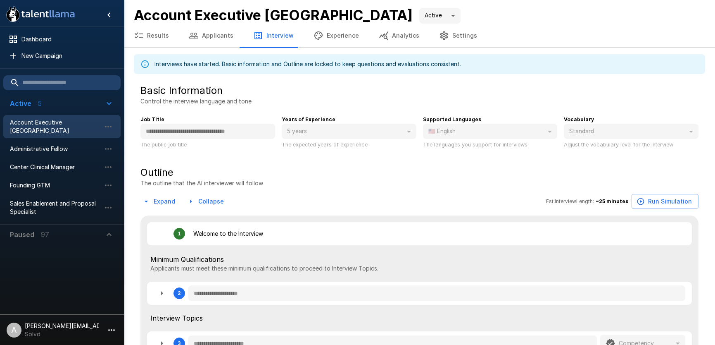
type textarea "*"
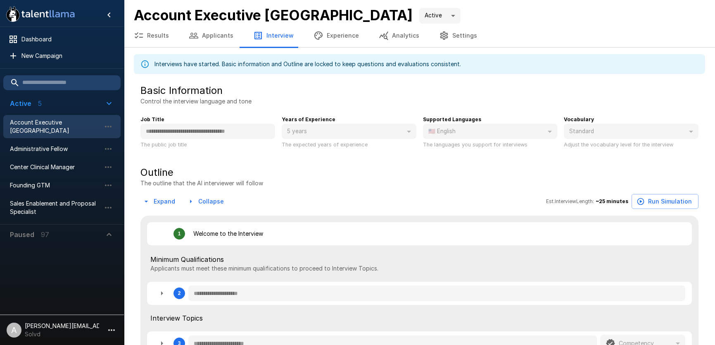
type textarea "*"
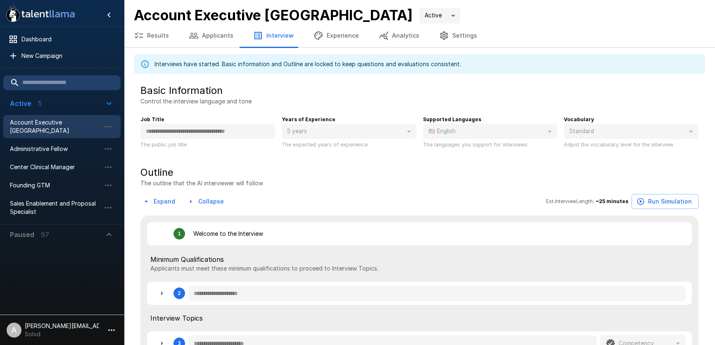
type textarea "*"
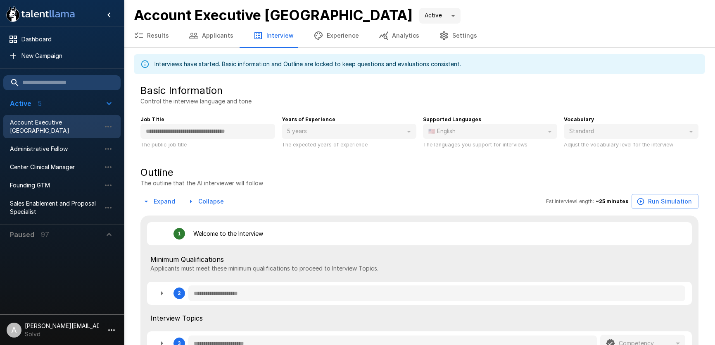
type textarea "*"
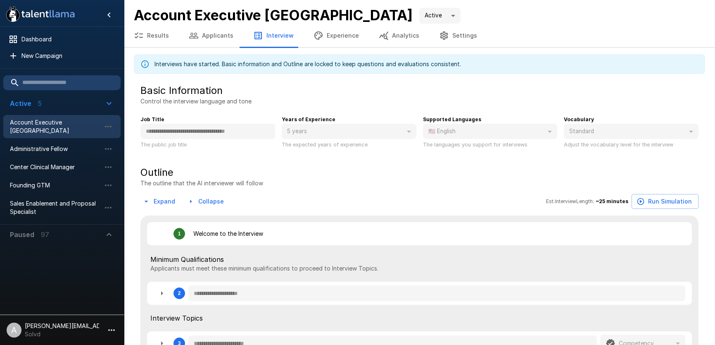
type textarea "*"
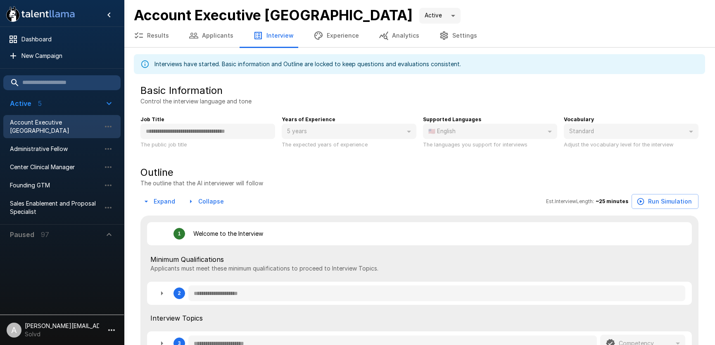
type textarea "*"
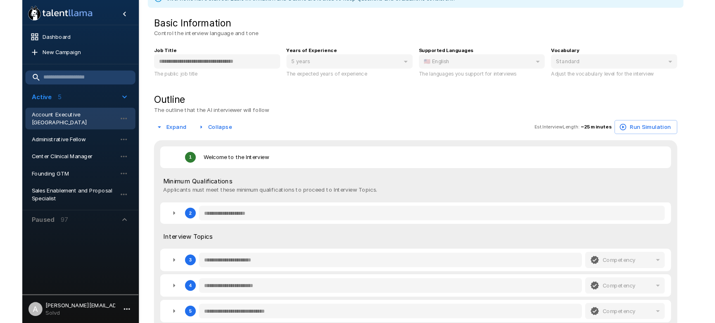
scroll to position [73, 0]
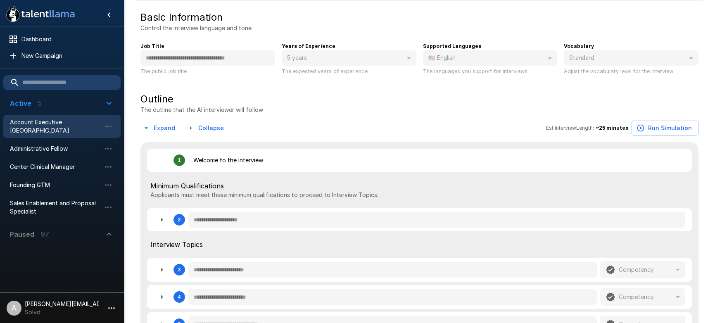
type textarea "*"
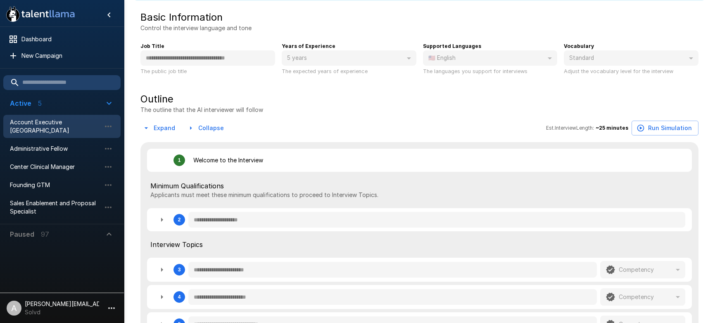
type textarea "*"
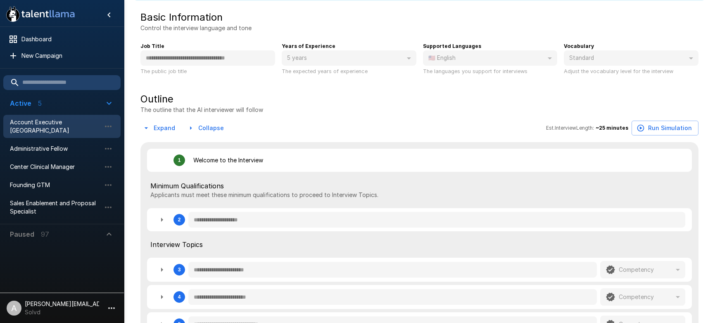
type textarea "*"
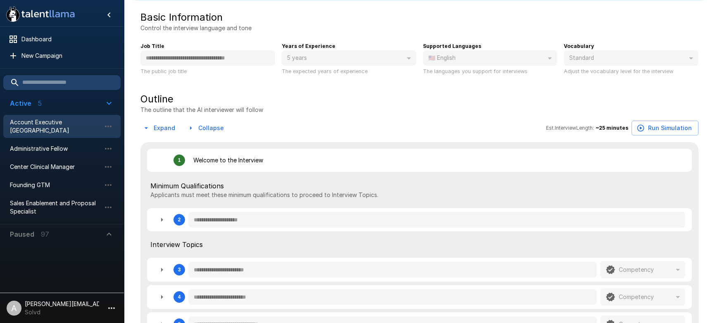
type textarea "*"
drag, startPoint x: 48, startPoint y: 59, endPoint x: 66, endPoint y: 60, distance: 17.8
click at [48, 59] on span "New Campaign" at bounding box center [67, 56] width 93 height 8
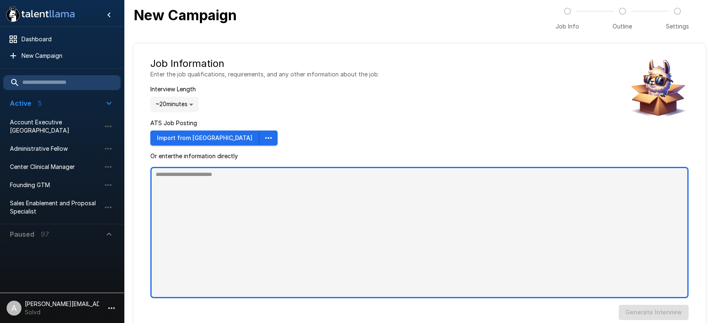
click at [257, 218] on textarea at bounding box center [419, 232] width 538 height 131
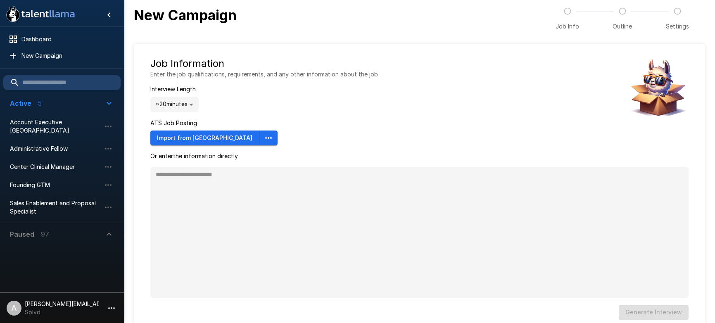
type textarea "*"
click at [264, 141] on icon "button" at bounding box center [269, 138] width 10 height 10
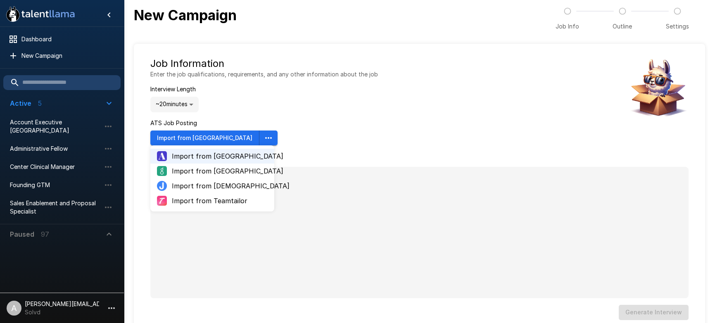
click at [332, 117] on div "Job Information Enter the job qualifications, requirements, and any other infor…" at bounding box center [264, 101] width 228 height 88
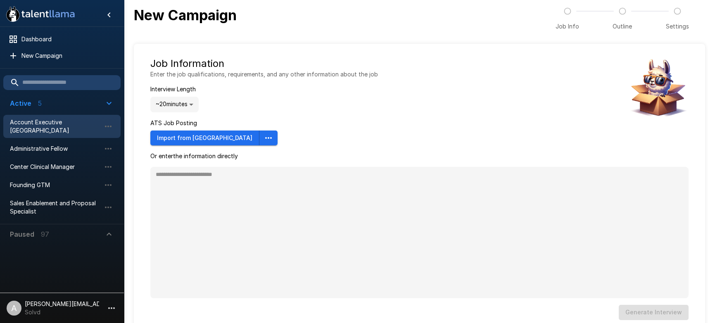
click at [42, 122] on span "Account Executive [GEOGRAPHIC_DATA]" at bounding box center [55, 126] width 91 height 17
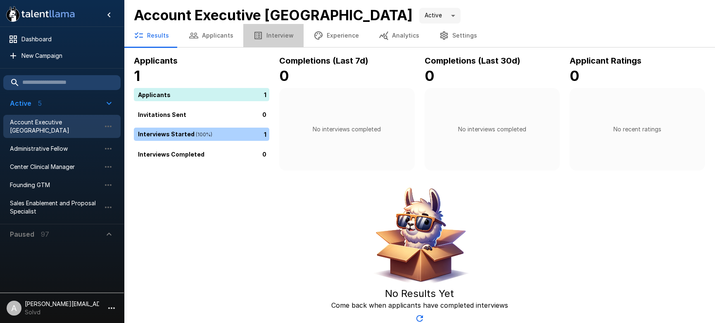
click at [278, 29] on button "Interview" at bounding box center [273, 35] width 60 height 23
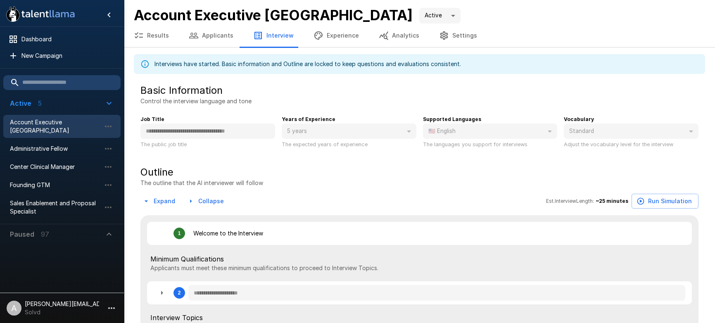
type textarea "*"
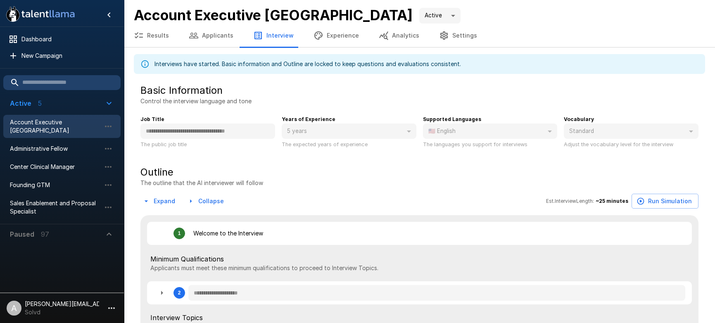
type textarea "*"
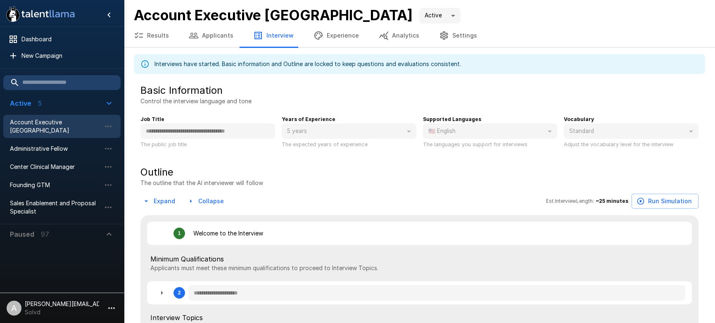
type textarea "*"
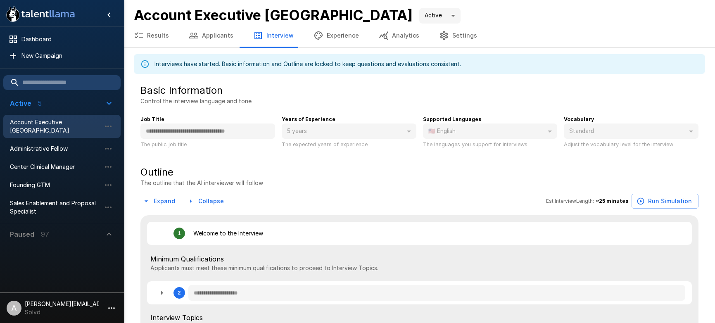
type textarea "*"
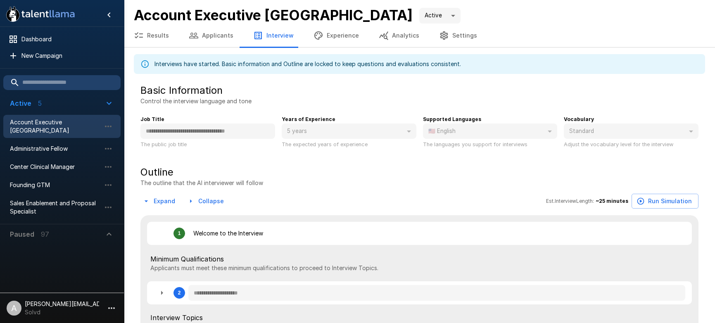
type textarea "*"
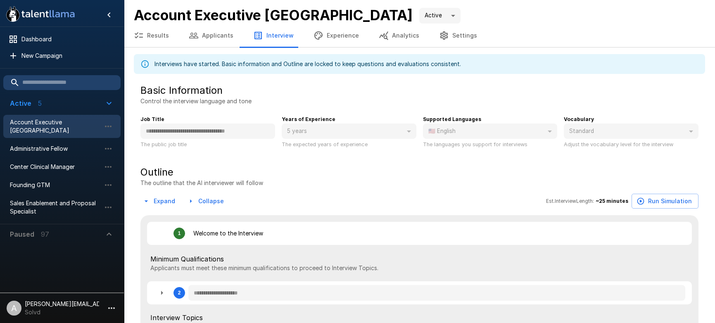
type textarea "*"
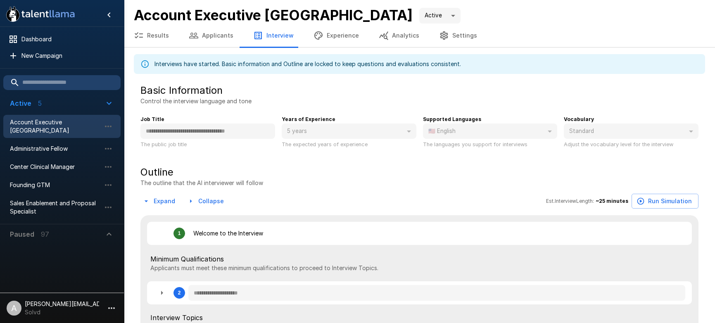
type textarea "*"
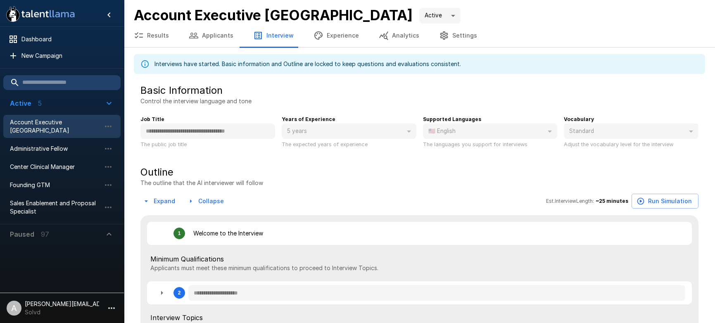
type textarea "*"
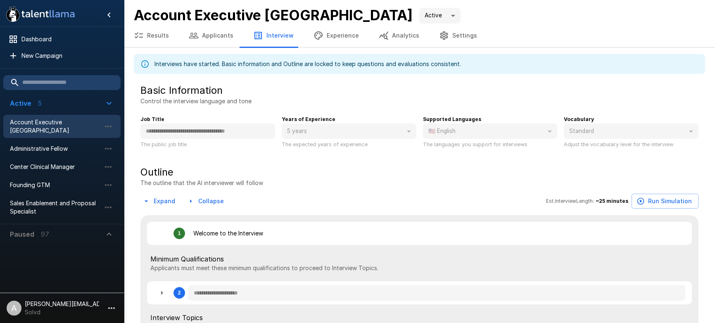
type textarea "*"
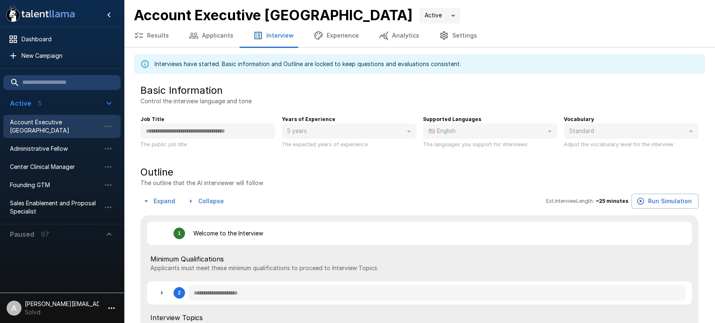
type textarea "*"
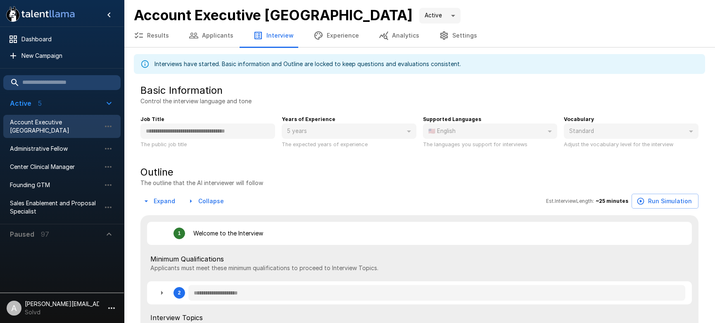
type textarea "*"
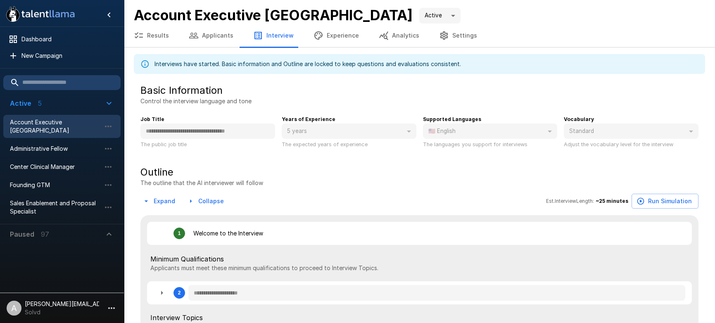
type textarea "*"
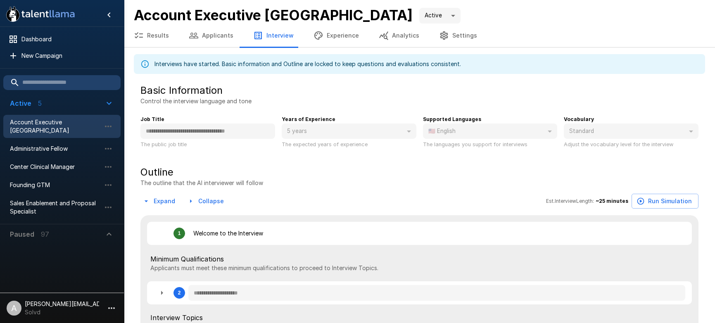
type textarea "*"
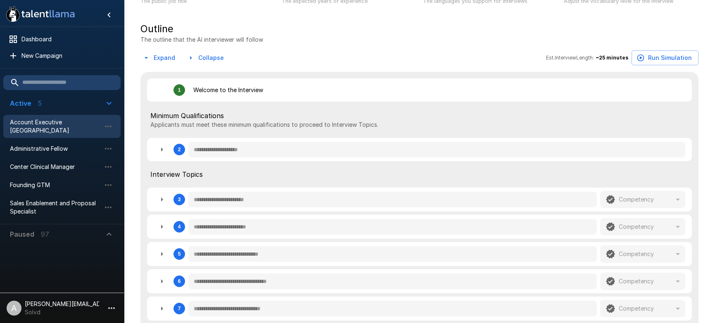
scroll to position [145, 0]
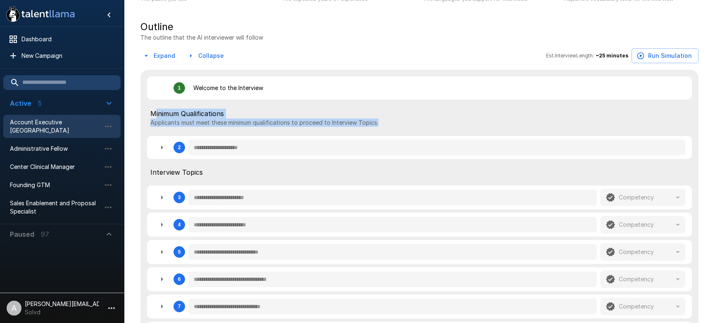
drag, startPoint x: 178, startPoint y: 112, endPoint x: 381, endPoint y: 125, distance: 203.3
click at [381, 125] on div "Minimum Qualifications Applicants must meet these minimum qualifications to pro…" at bounding box center [419, 118] width 538 height 18
click at [381, 125] on p "Applicants must meet these minimum qualifications to proceed to Interview Topic…" at bounding box center [419, 123] width 538 height 8
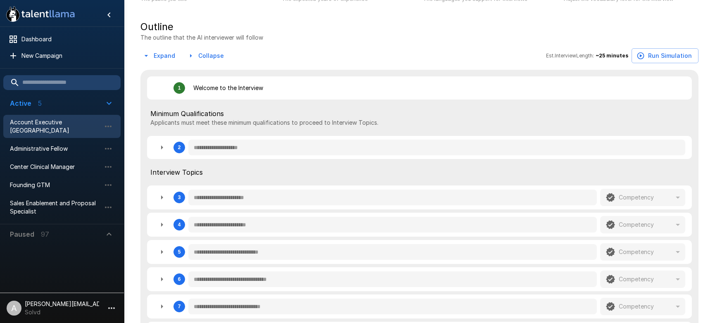
click at [158, 145] on icon "button" at bounding box center [162, 148] width 10 height 10
type textarea "*"
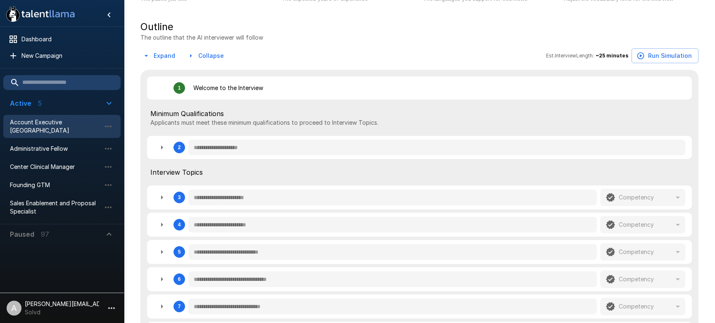
type textarea "*"
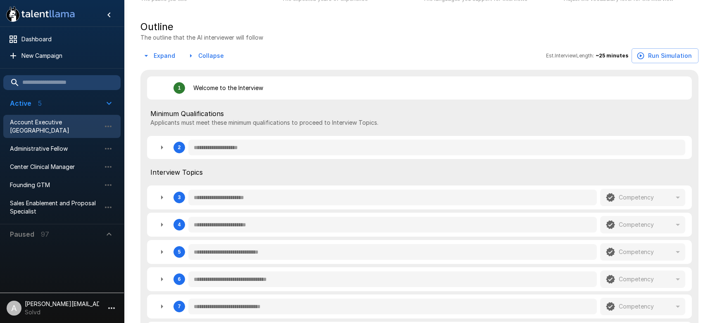
type textarea "*"
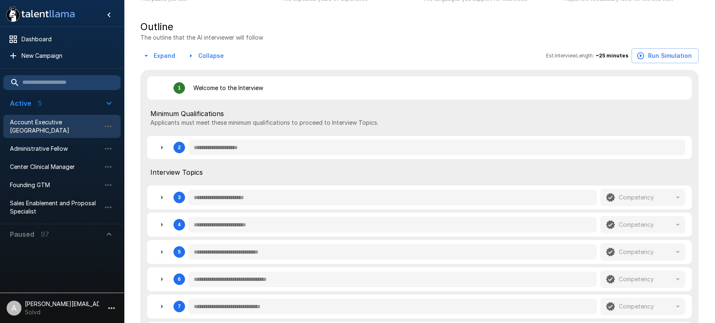
type textarea "*"
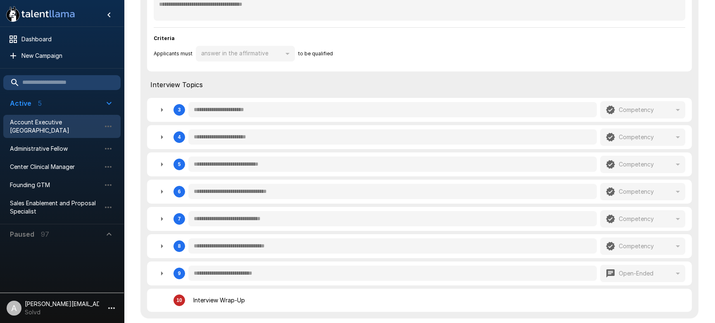
scroll to position [329, 0]
click at [163, 110] on icon "button" at bounding box center [162, 109] width 10 height 10
type textarea "*"
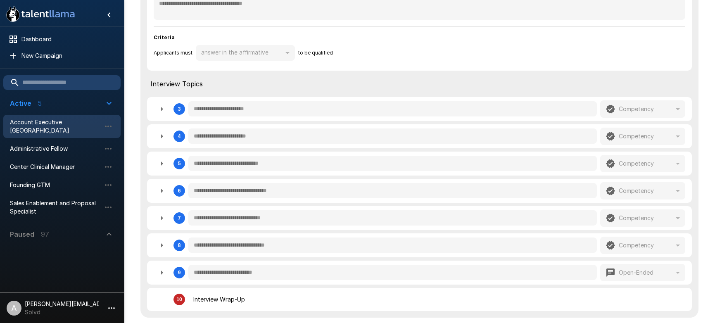
type textarea "*"
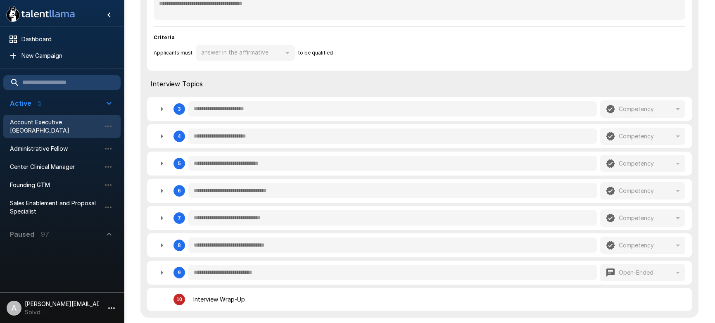
type textarea "*"
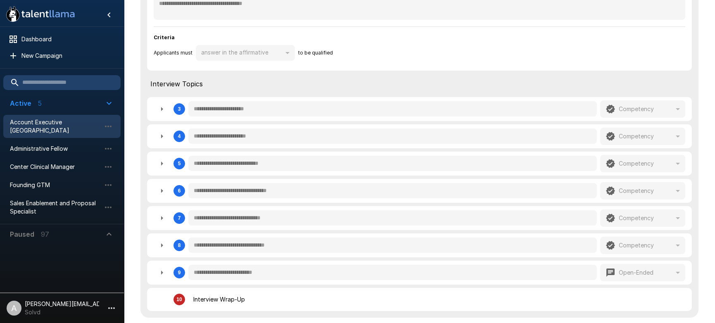
type textarea "*"
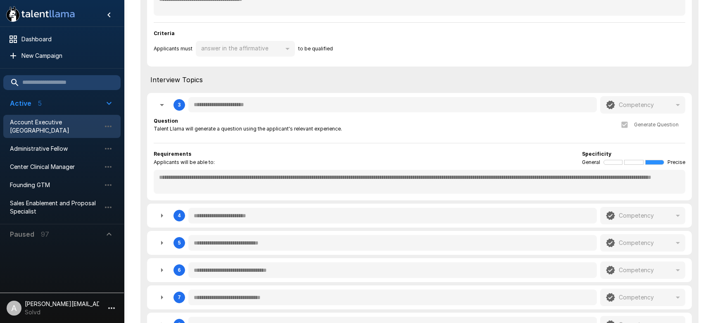
scroll to position [345, 0]
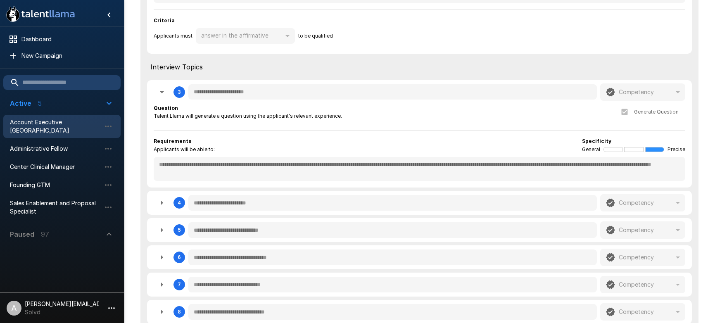
click at [319, 149] on div "Requirements Applicants will be able to: Specificity General Precise" at bounding box center [420, 145] width 532 height 17
type textarea "*"
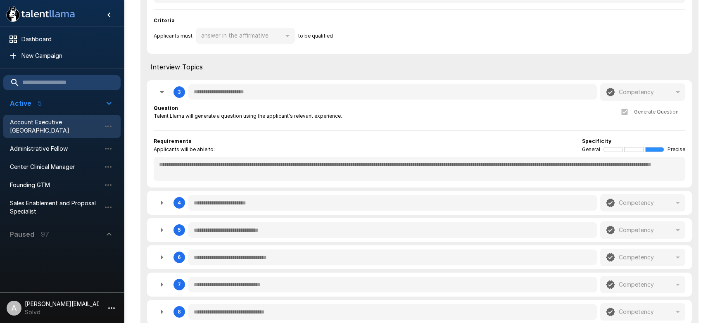
type textarea "*"
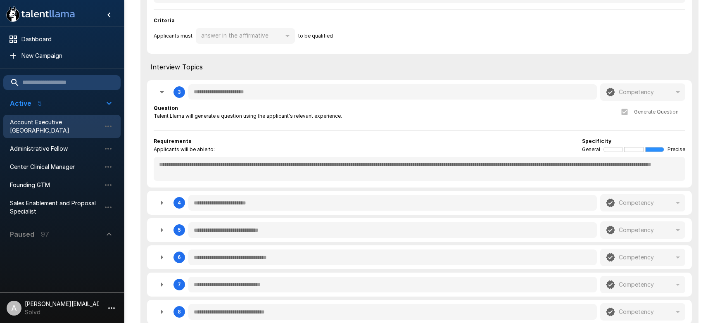
type textarea "*"
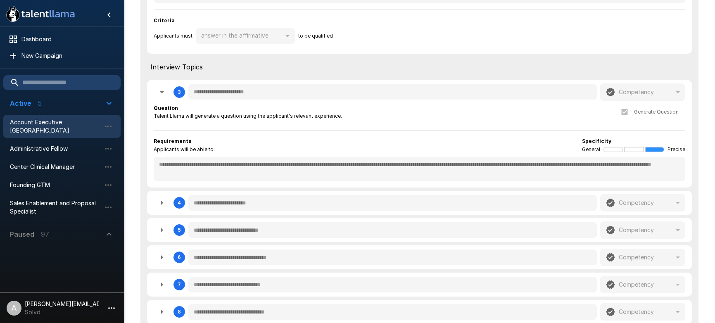
type textarea "*"
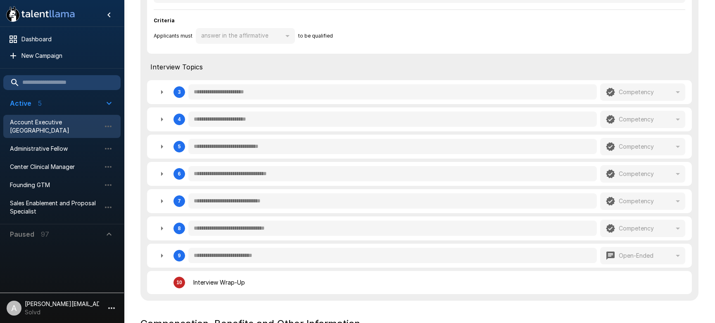
drag, startPoint x: 160, startPoint y: 95, endPoint x: 181, endPoint y: 110, distance: 26.1
click at [160, 96] on icon "button" at bounding box center [162, 92] width 10 height 10
type textarea "*"
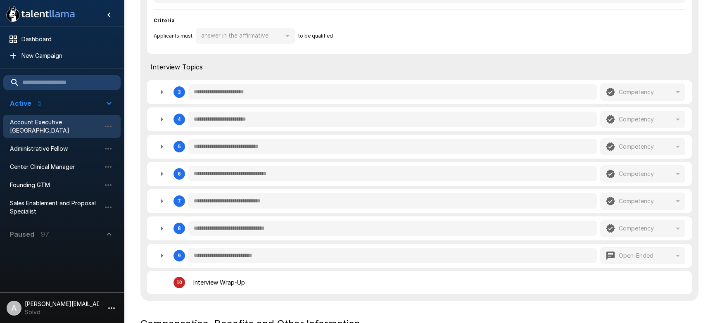
type textarea "*"
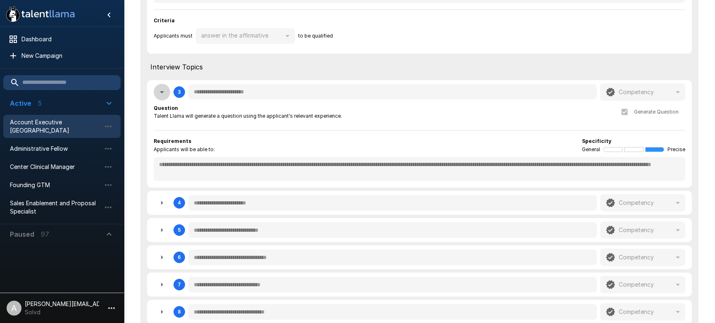
click at [165, 93] on icon "button" at bounding box center [162, 92] width 10 height 10
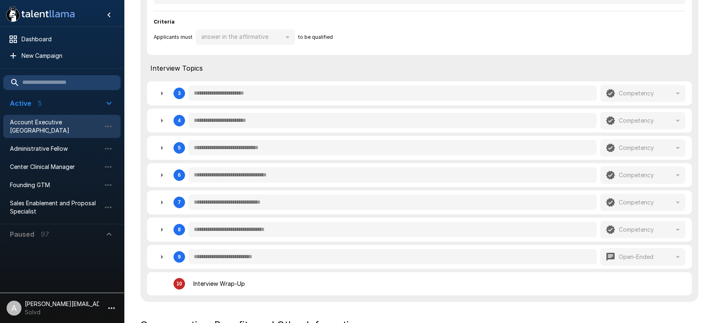
scroll to position [357, 0]
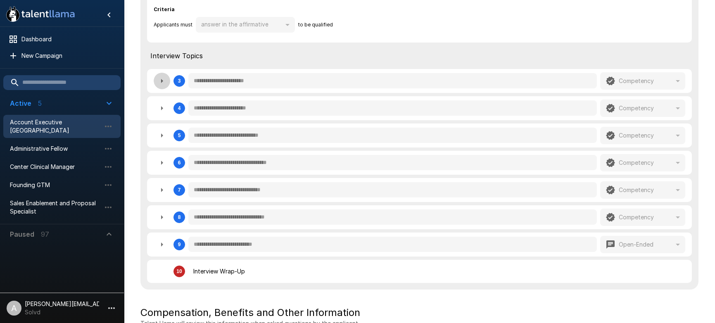
click at [165, 86] on icon "button" at bounding box center [162, 81] width 10 height 10
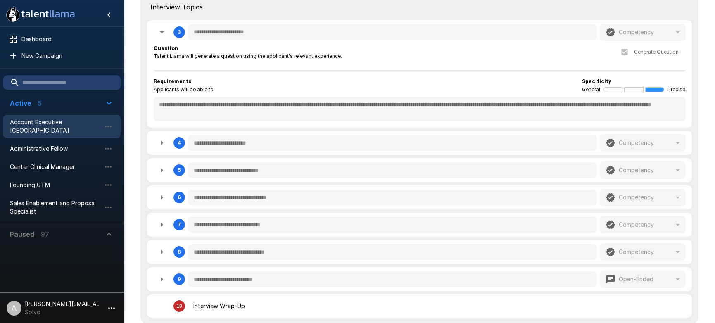
scroll to position [407, 0]
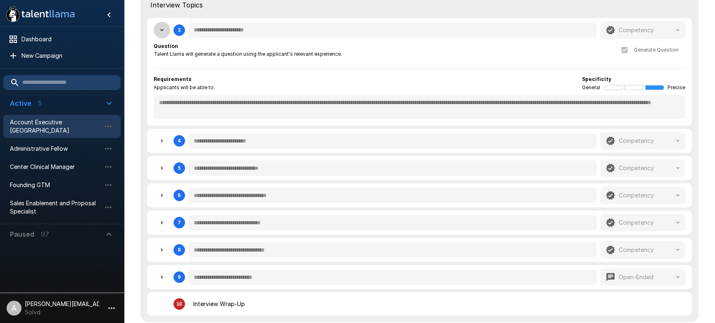
click at [165, 36] on button "button" at bounding box center [162, 30] width 17 height 17
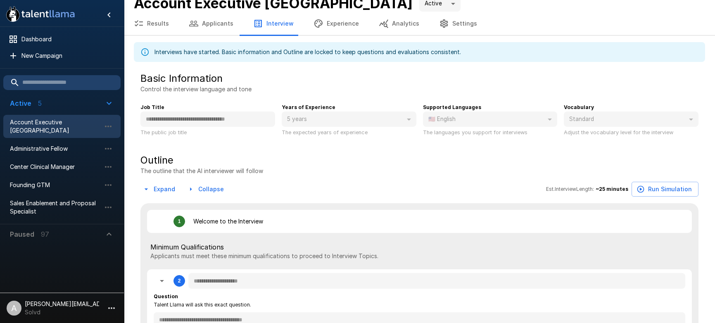
scroll to position [0, 0]
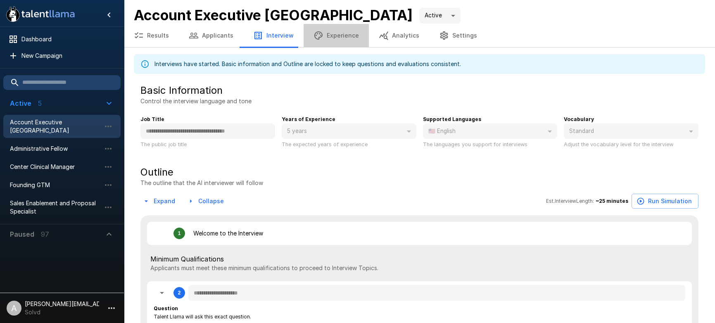
click at [334, 41] on button "Experience" at bounding box center [336, 35] width 65 height 23
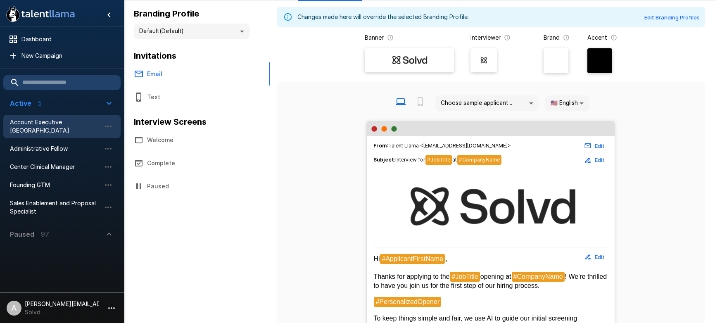
scroll to position [45, 0]
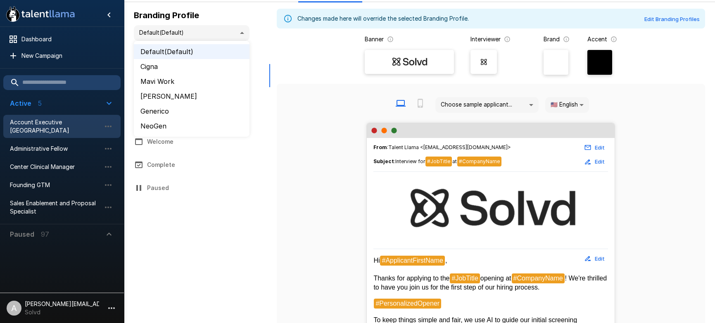
click at [246, 30] on body ".st0{fill:#FFFFFF;} .st1{fill:#76a4ed;} Dashboard New Campaign Active 5 Account…" at bounding box center [357, 116] width 715 height 323
click at [217, 111] on li "Generico" at bounding box center [192, 111] width 116 height 15
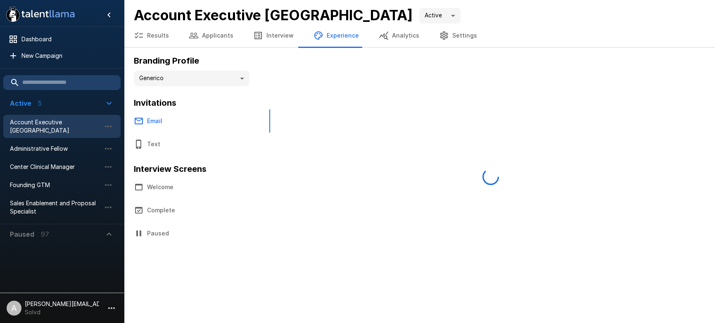
scroll to position [0, 0]
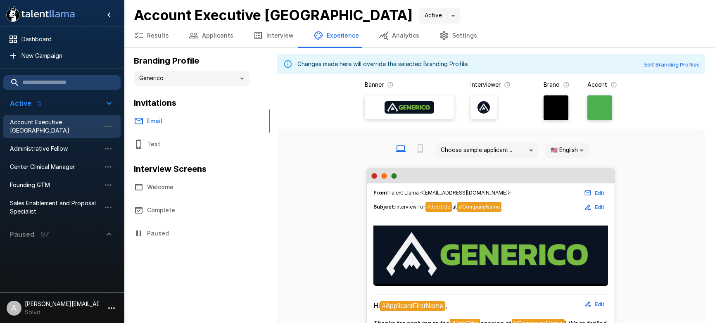
click at [242, 82] on body ".st0{fill:#FFFFFF;} .st1{fill:#76a4ed;} Dashboard New Campaign Active 5 Account…" at bounding box center [357, 161] width 715 height 323
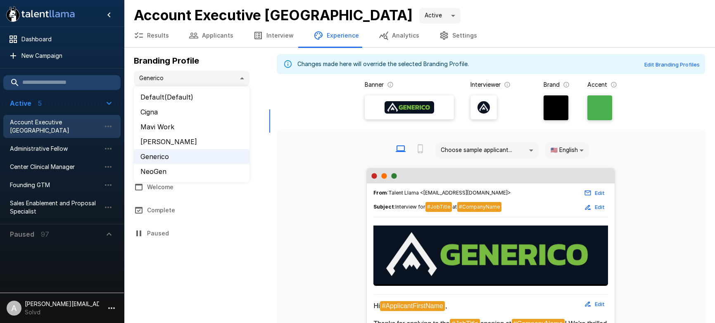
click at [169, 101] on li "Default (Default)" at bounding box center [192, 97] width 116 height 15
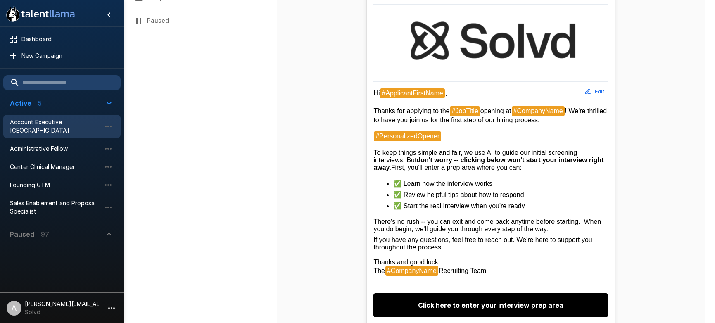
scroll to position [117, 0]
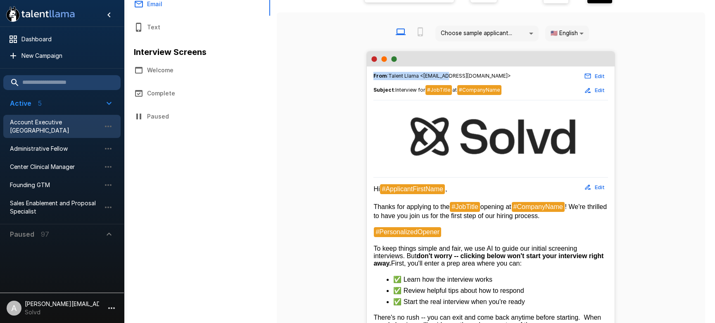
drag, startPoint x: 470, startPoint y: 73, endPoint x: 510, endPoint y: 69, distance: 40.3
click at [510, 70] on div "From : Talent Llama <interviews@talentllama.com> Edit" at bounding box center [491, 76] width 235 height 13
click at [505, 72] on div "From : Talent Llama <interviews@talentllama.com> Edit" at bounding box center [491, 76] width 235 height 13
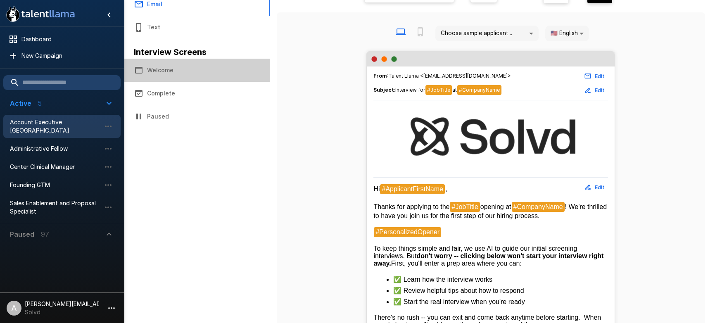
click at [164, 70] on button "Welcome" at bounding box center [197, 70] width 146 height 23
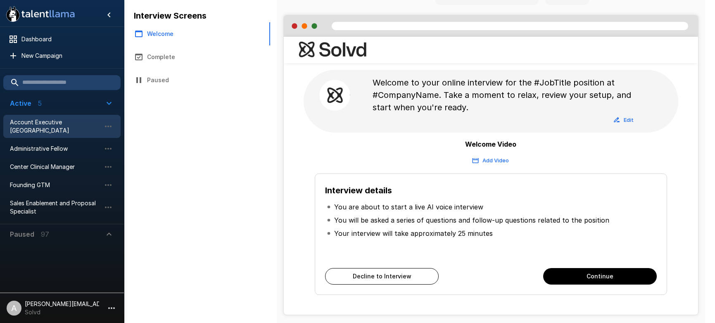
scroll to position [158, 0]
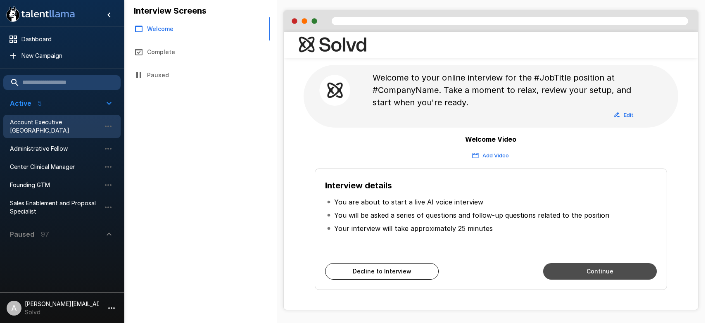
click at [565, 264] on button "Continue" at bounding box center [600, 271] width 114 height 17
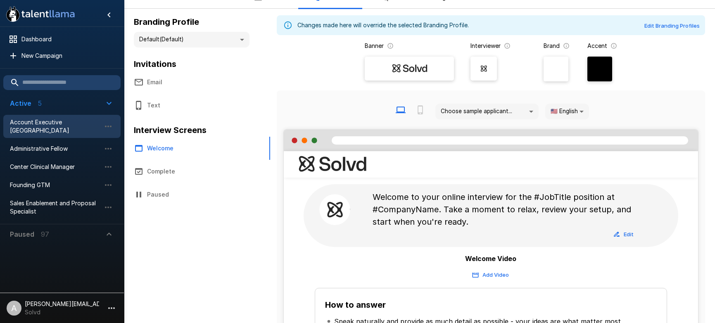
scroll to position [0, 0]
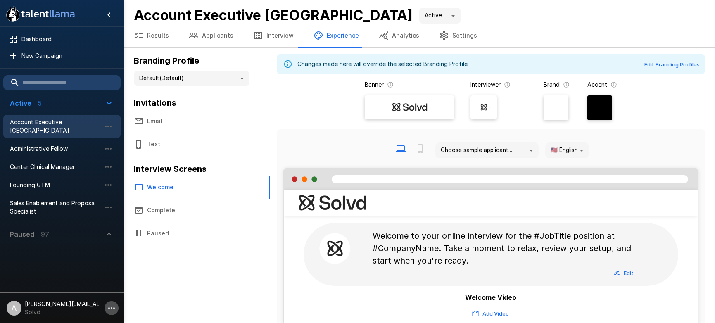
click at [108, 307] on icon "button" at bounding box center [112, 308] width 10 height 10
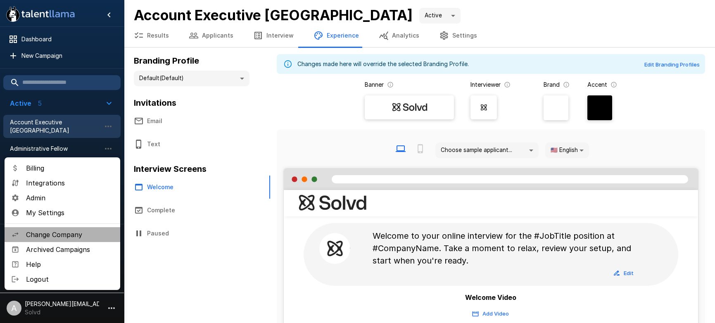
click at [79, 233] on span "Change Company" at bounding box center [70, 235] width 88 height 10
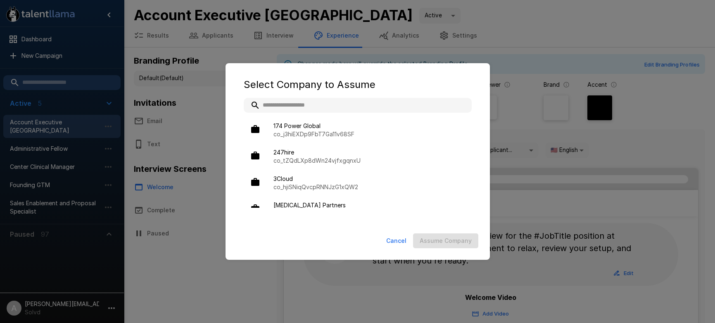
click at [328, 101] on input "text" at bounding box center [358, 105] width 228 height 15
drag, startPoint x: 304, startPoint y: 108, endPoint x: 257, endPoint y: 102, distance: 47.1
click at [257, 102] on input "***" at bounding box center [348, 105] width 208 height 15
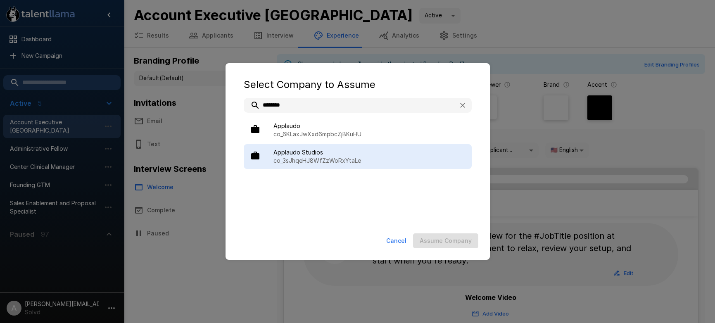
click at [296, 161] on p "co_3sJhqeHJ8WfZzWoRxYtaLe" at bounding box center [370, 161] width 192 height 8
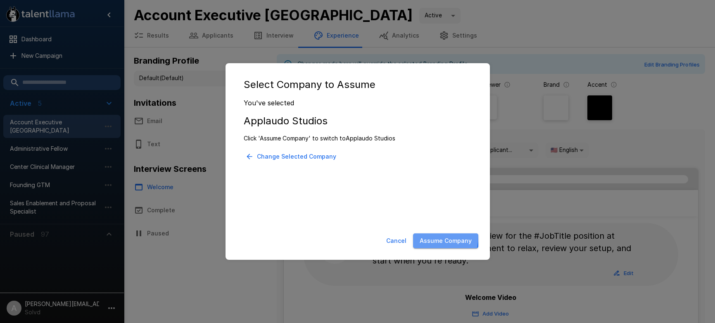
click at [429, 237] on button "Assume Company" at bounding box center [445, 240] width 65 height 15
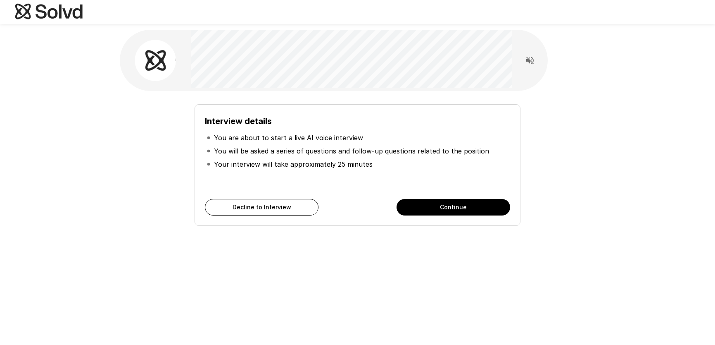
click at [463, 204] on button "Continue" at bounding box center [454, 207] width 114 height 17
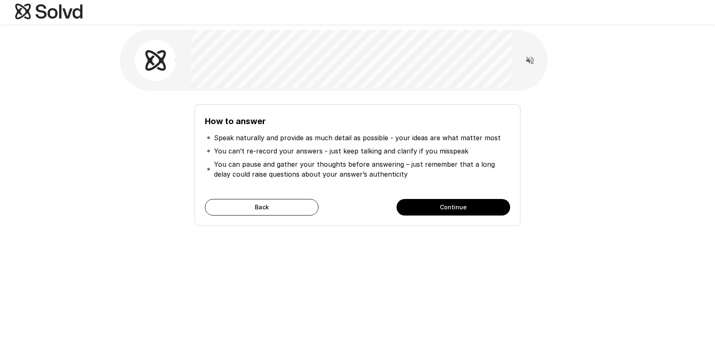
click at [463, 204] on button "Continue" at bounding box center [454, 207] width 114 height 17
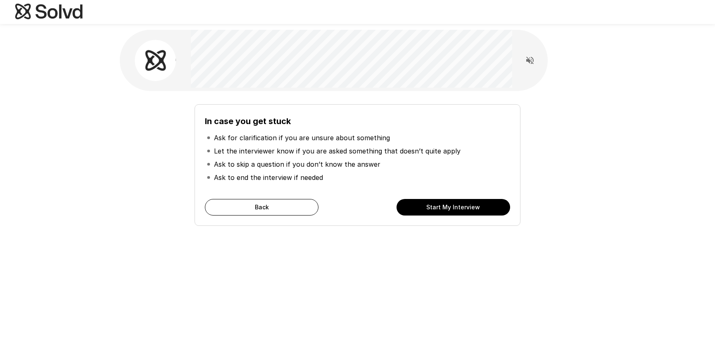
click at [463, 204] on button "Start My Interview" at bounding box center [454, 207] width 114 height 17
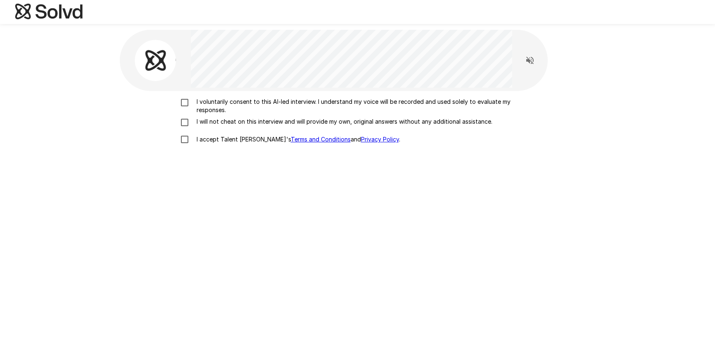
drag, startPoint x: 219, startPoint y: 110, endPoint x: 225, endPoint y: 122, distance: 13.9
click at [220, 111] on p "I voluntarily consent to this AI-led interview. I understand my voice will be r…" at bounding box center [366, 106] width 346 height 17
drag, startPoint x: 225, startPoint y: 122, endPoint x: 233, endPoint y: 141, distance: 20.4
click at [226, 123] on p "I will not cheat on this interview and will provide my own, original answers wi…" at bounding box center [342, 121] width 299 height 8
click at [233, 142] on p "I accept Talent Llama's Terms and Conditions and Privacy Policy ." at bounding box center [296, 139] width 207 height 8
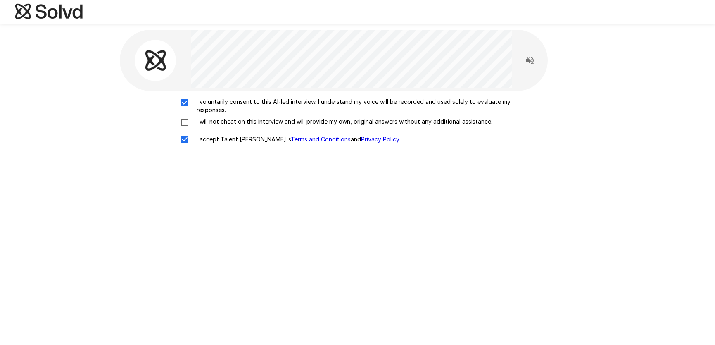
click at [207, 121] on p "I will not cheat on this interview and will provide my own, original answers wi…" at bounding box center [342, 121] width 299 height 8
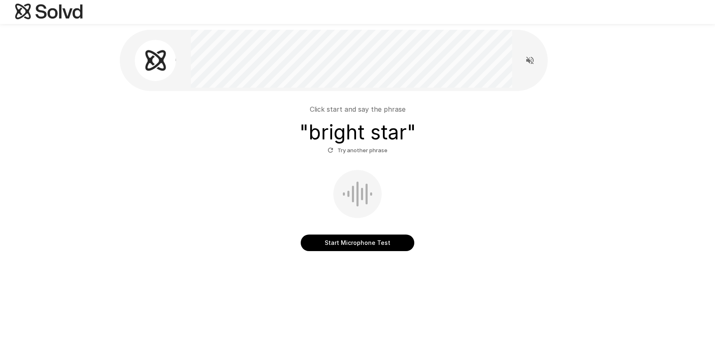
click at [346, 241] on button "Start Microphone Test" at bounding box center [358, 242] width 114 height 17
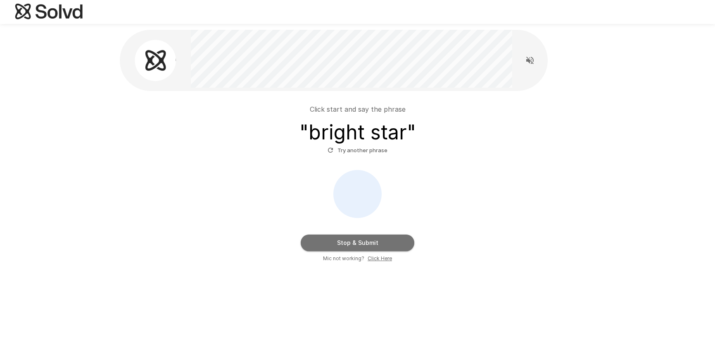
click at [363, 247] on button "Stop & Submit" at bounding box center [358, 242] width 114 height 17
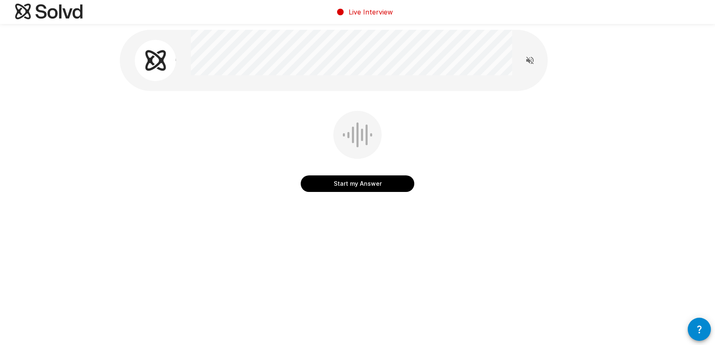
click at [364, 187] on button "Start my Answer" at bounding box center [358, 183] width 114 height 17
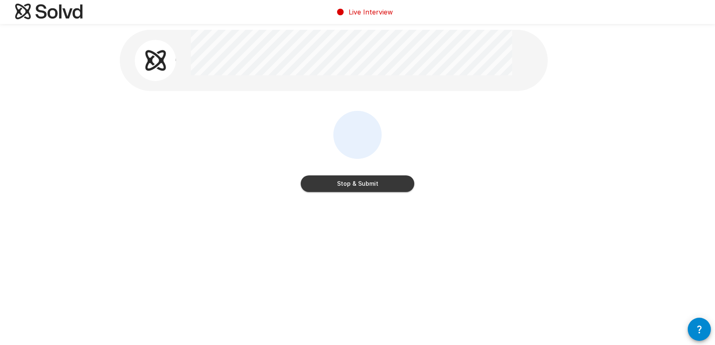
click at [364, 188] on button "Stop & Submit" at bounding box center [358, 183] width 114 height 17
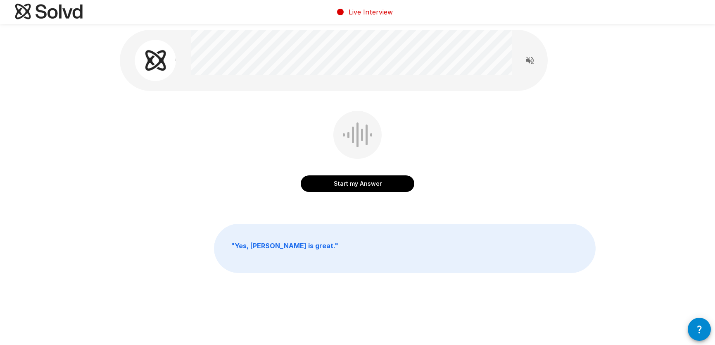
click at [375, 217] on div "Start my Answer " Yes, [PERSON_NAME] is great. "" at bounding box center [358, 169] width 496 height 339
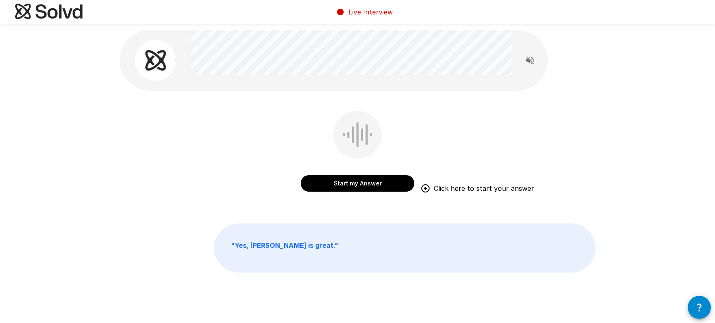
click at [276, 133] on div "Start my Answer Click here to start your answer" at bounding box center [358, 157] width 476 height 93
click at [372, 187] on button "Start my Answer" at bounding box center [358, 183] width 114 height 17
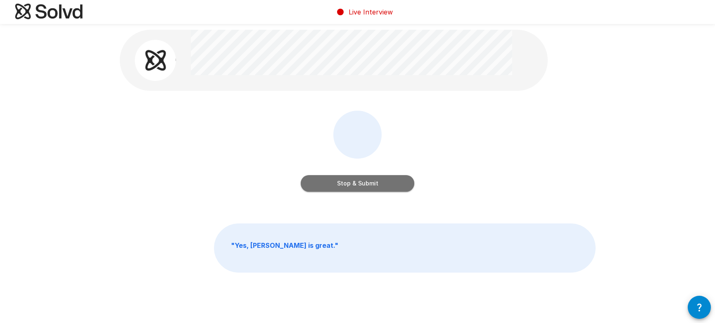
click at [357, 186] on button "Stop & Submit" at bounding box center [358, 183] width 114 height 17
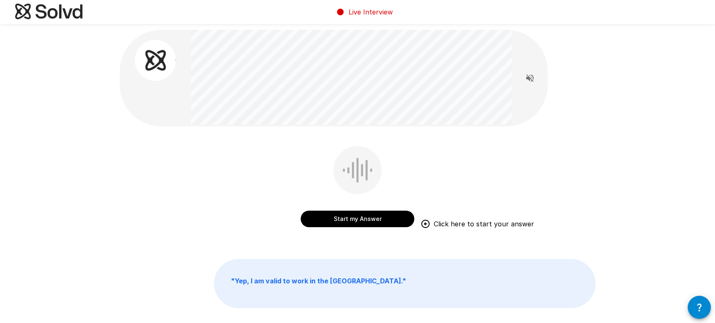
drag, startPoint x: 362, startPoint y: 222, endPoint x: 466, endPoint y: 158, distance: 121.9
click at [362, 222] on button "Start my Answer" at bounding box center [358, 219] width 114 height 17
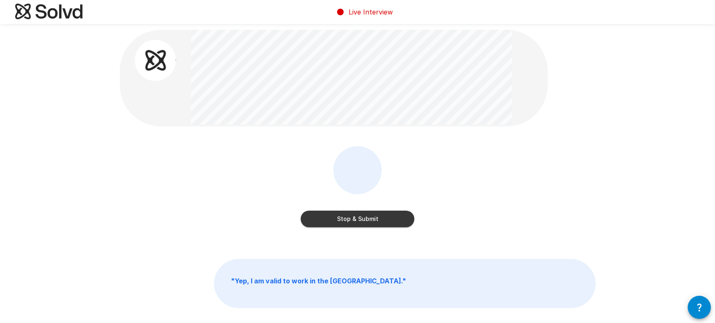
click at [400, 219] on button "Stop & Submit" at bounding box center [358, 219] width 114 height 17
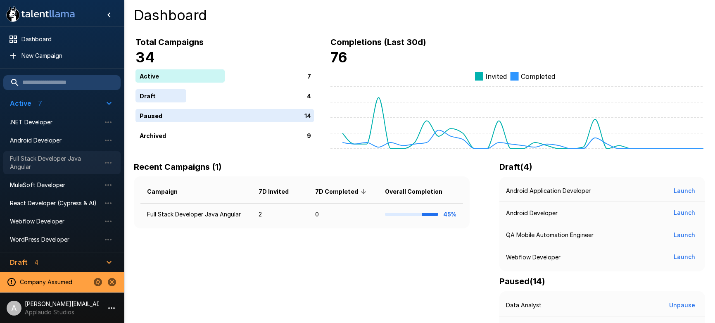
click at [45, 162] on span "Full Stack Developer Java Angular" at bounding box center [55, 163] width 91 height 17
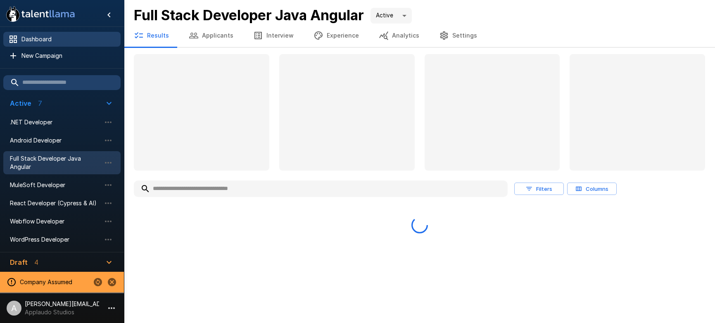
click at [53, 38] on span "Dashboard" at bounding box center [67, 39] width 93 height 8
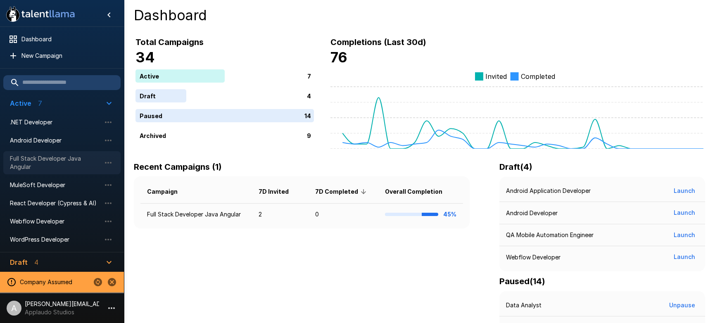
drag, startPoint x: 48, startPoint y: 163, endPoint x: 123, endPoint y: 28, distance: 154.6
click at [48, 163] on span "Full Stack Developer Java Angular" at bounding box center [55, 163] width 91 height 17
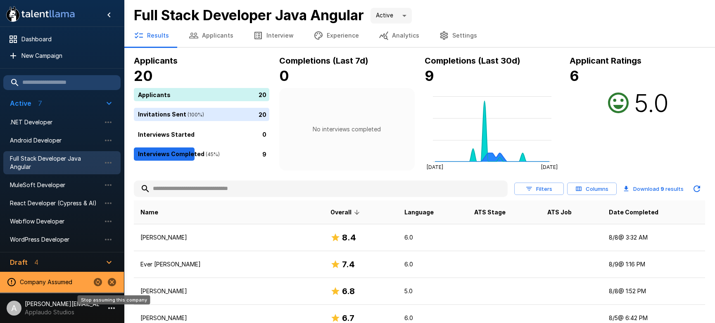
click at [114, 281] on icon "Stop assuming this company" at bounding box center [112, 282] width 8 height 8
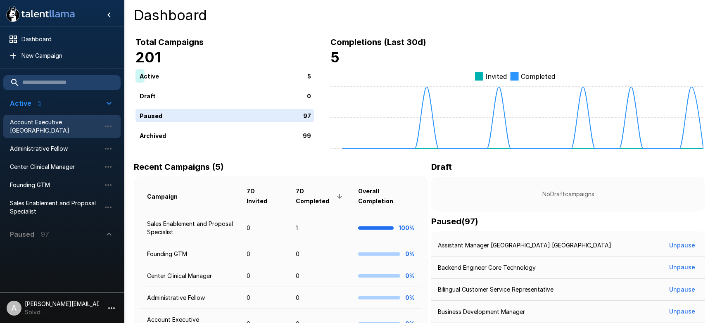
click at [48, 126] on span "Account Executive [GEOGRAPHIC_DATA]" at bounding box center [55, 126] width 91 height 17
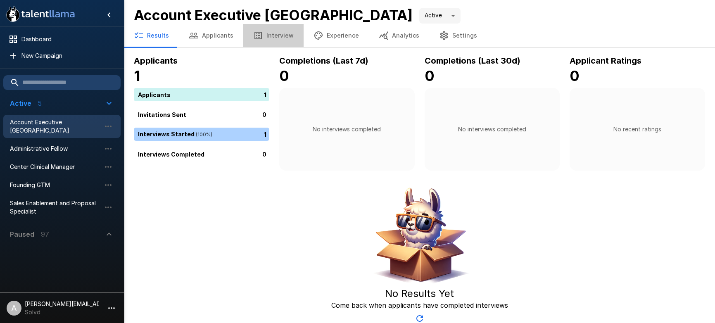
click at [274, 34] on button "Interview" at bounding box center [273, 35] width 60 height 23
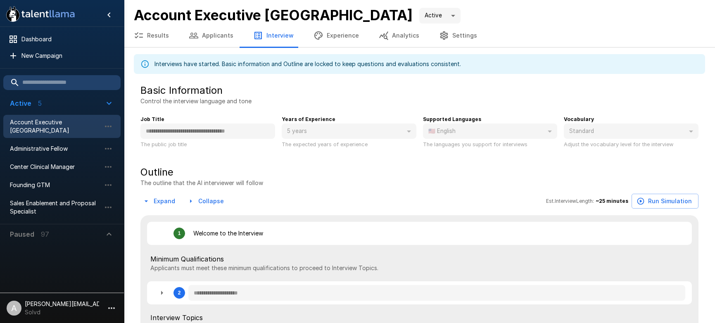
type textarea "*"
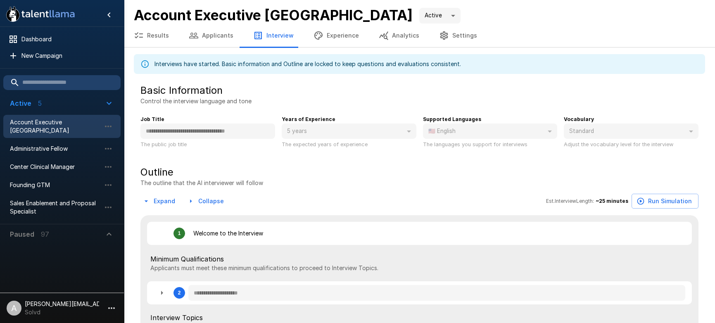
type textarea "*"
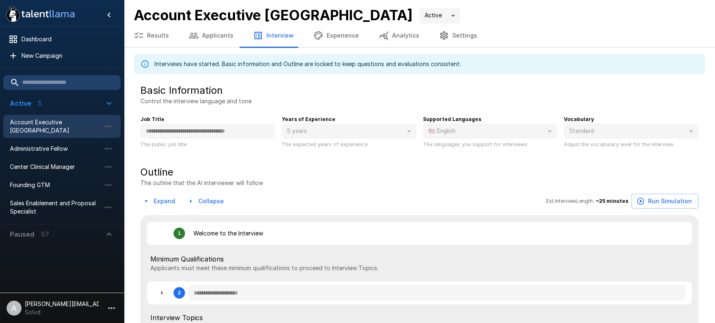
type textarea "*"
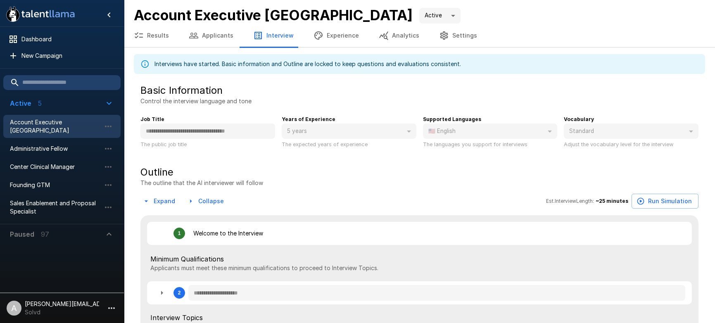
type textarea "*"
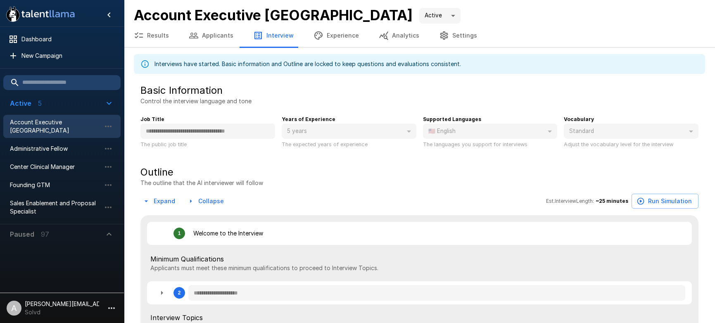
type textarea "*"
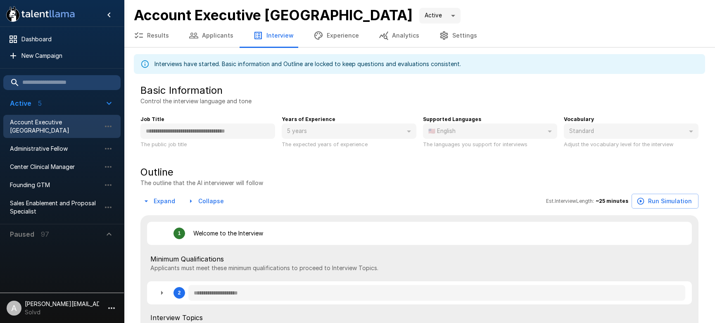
type textarea "*"
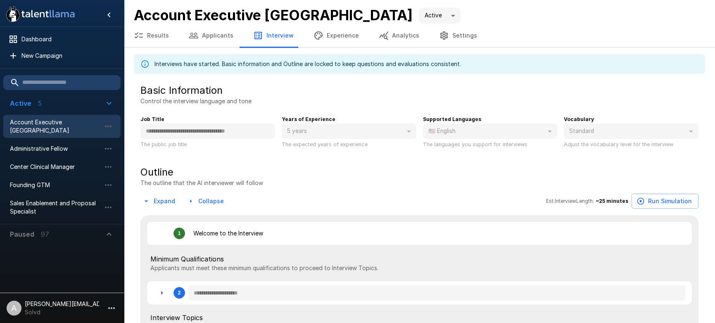
type textarea "*"
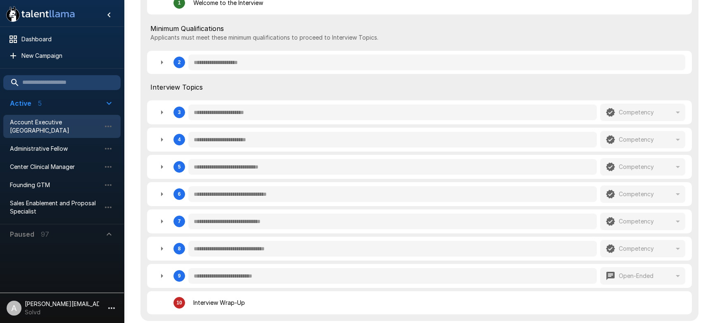
scroll to position [247, 0]
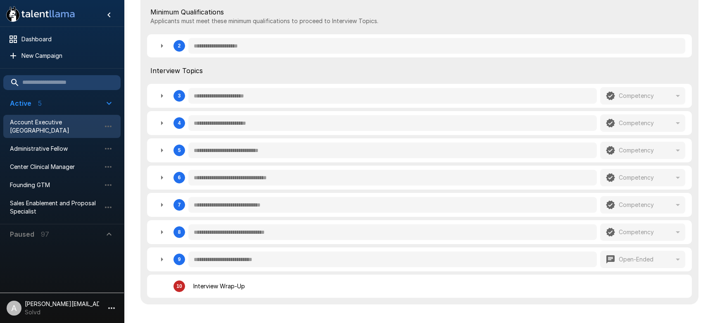
click at [158, 96] on icon "button" at bounding box center [162, 96] width 10 height 10
type textarea "*"
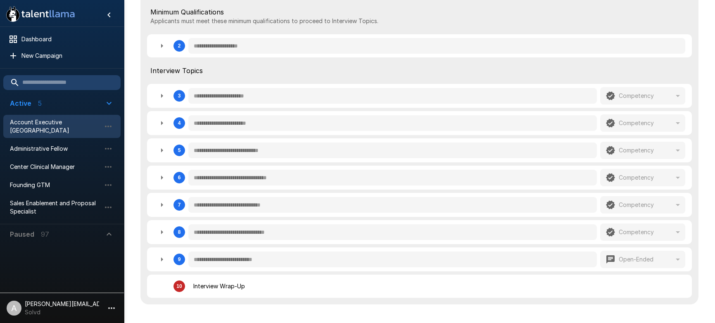
type textarea "*"
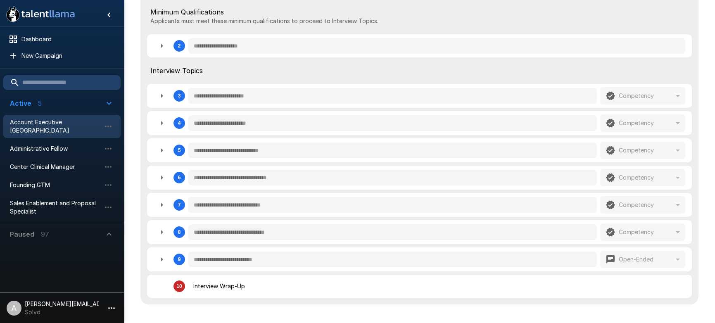
type textarea "*"
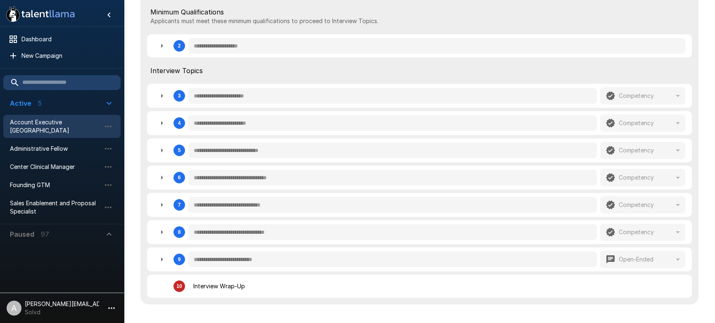
type textarea "*"
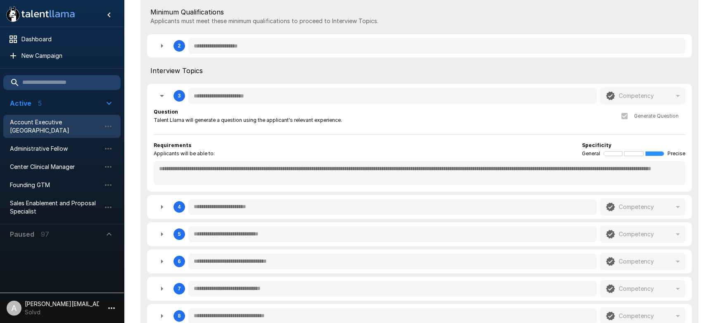
click at [103, 309] on li "A [PERSON_NAME][EMAIL_ADDRESS][DOMAIN_NAME] Solvd" at bounding box center [62, 306] width 124 height 26
type textarea "*"
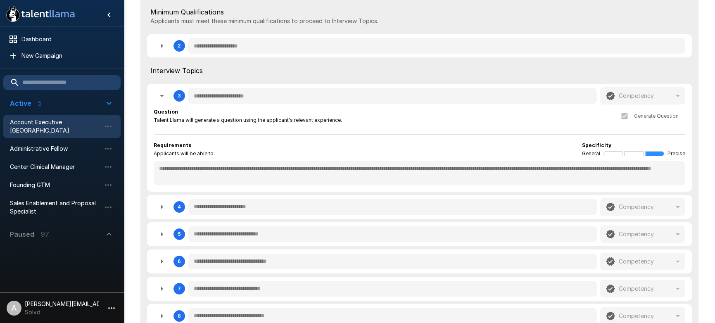
type textarea "*"
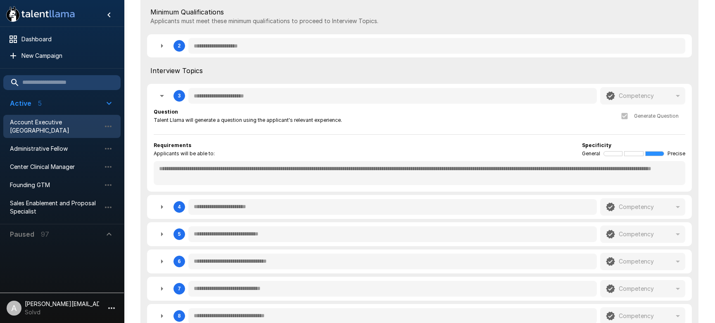
type textarea "*"
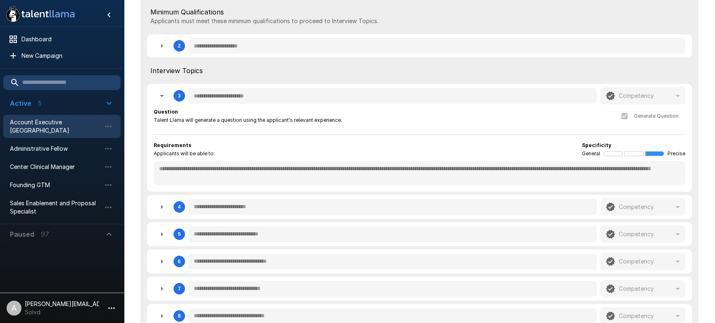
type textarea "*"
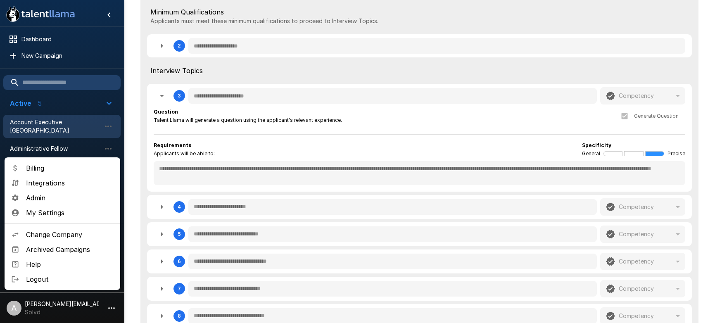
type textarea "*"
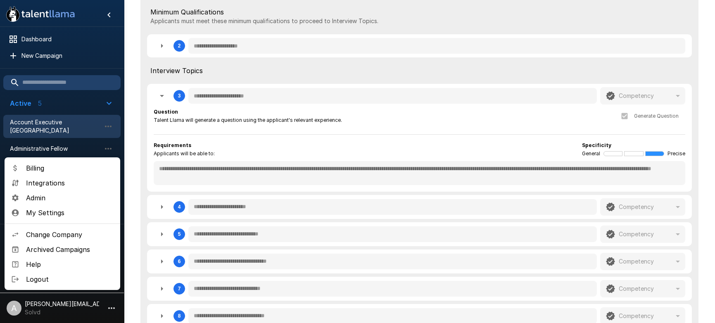
type textarea "*"
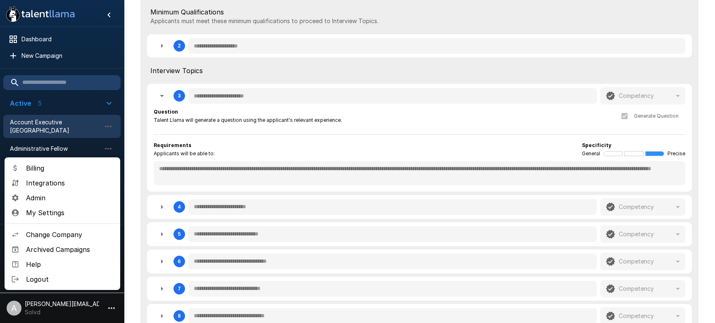
type textarea "*"
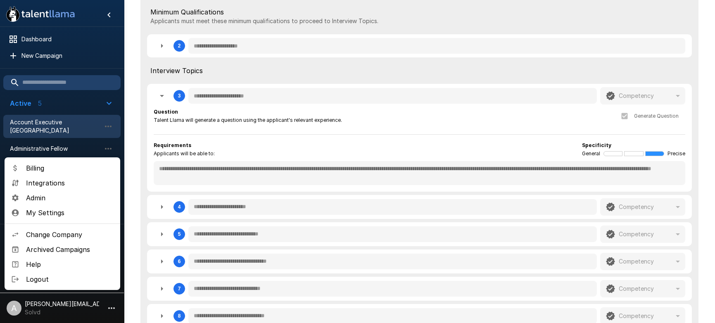
type textarea "*"
click at [63, 236] on span "Change Company" at bounding box center [70, 235] width 88 height 10
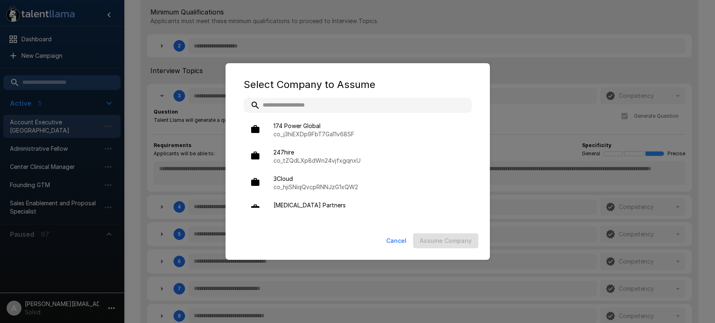
click at [290, 107] on input "text" at bounding box center [358, 105] width 228 height 15
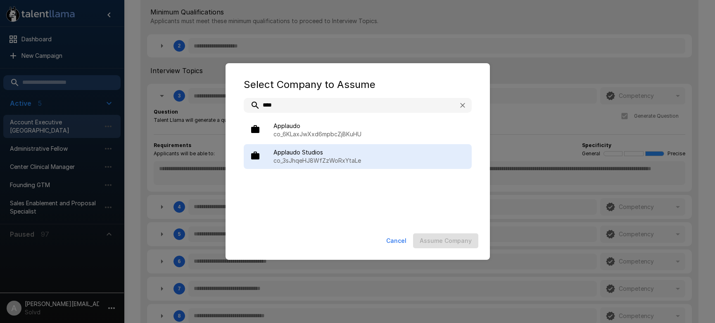
type input "****"
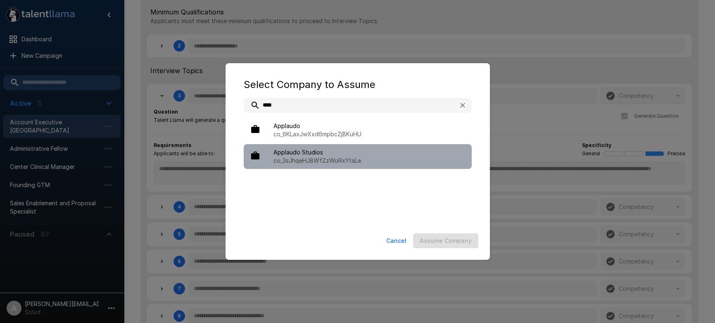
click at [324, 160] on p "co_3sJhqeHJ8WfZzWoRxYtaLe" at bounding box center [370, 161] width 192 height 8
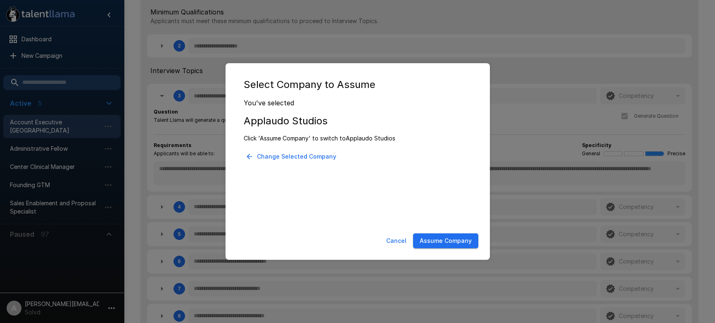
click at [437, 246] on button "Assume Company" at bounding box center [445, 240] width 65 height 15
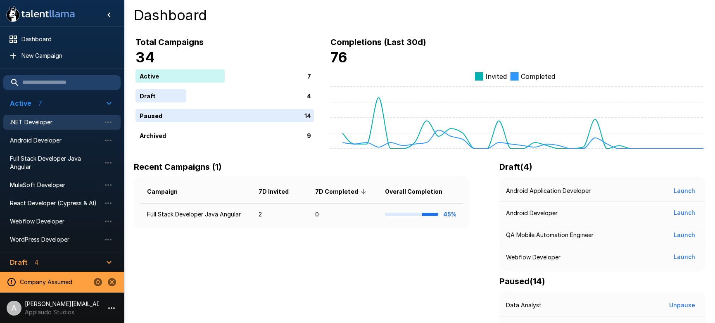
click at [47, 126] on span ".NET Developer" at bounding box center [55, 122] width 91 height 8
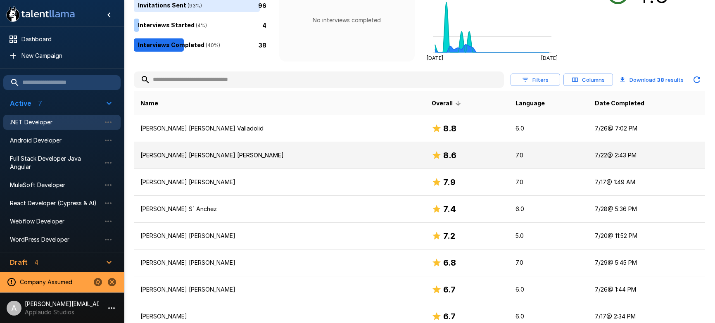
scroll to position [115, 0]
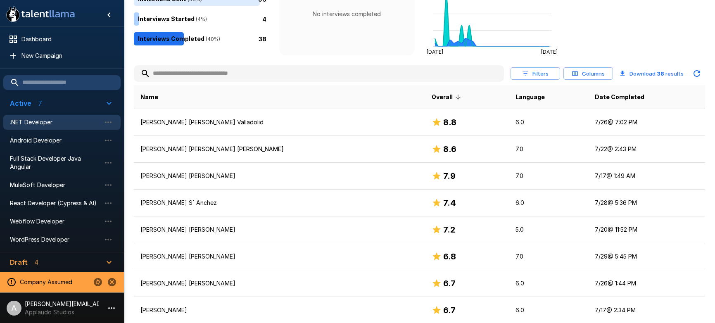
click at [577, 72] on icon "button" at bounding box center [575, 73] width 6 height 5
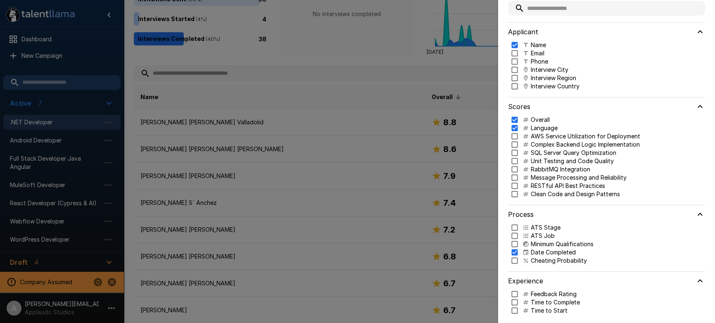
scroll to position [31, 0]
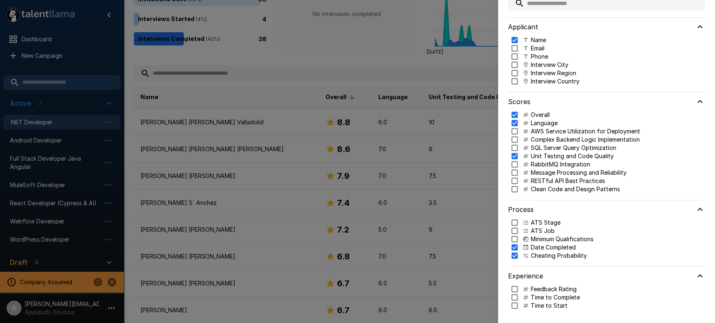
click at [456, 57] on div at bounding box center [357, 161] width 715 height 323
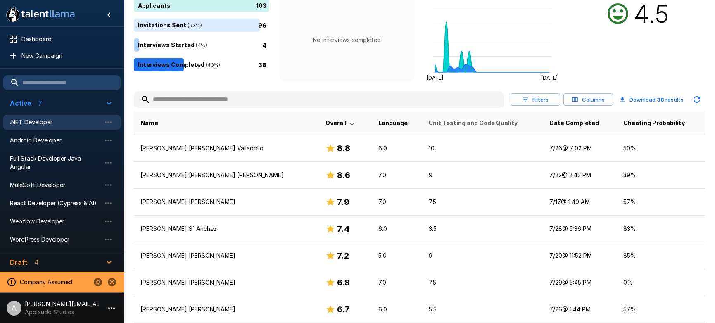
scroll to position [88, 0]
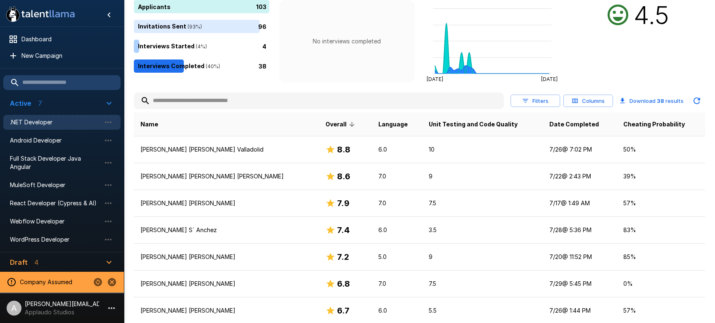
click at [532, 102] on button "Filters" at bounding box center [536, 101] width 50 height 13
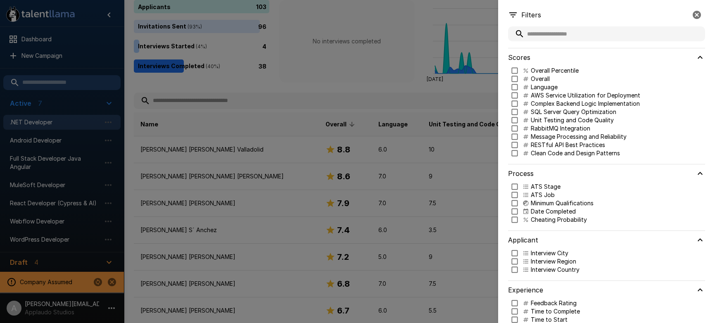
click at [536, 88] on p "Language" at bounding box center [544, 87] width 27 height 8
type input "***"
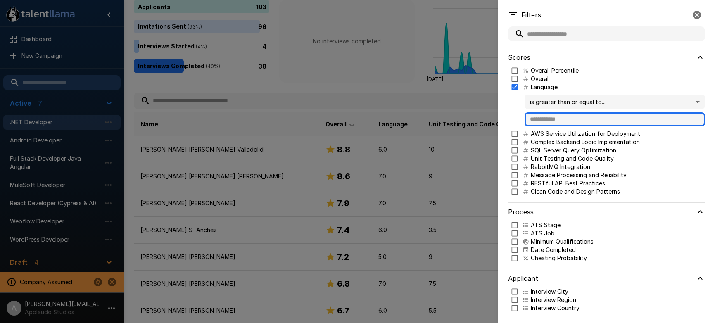
click at [553, 117] on input "text" at bounding box center [615, 119] width 181 height 14
type input "*"
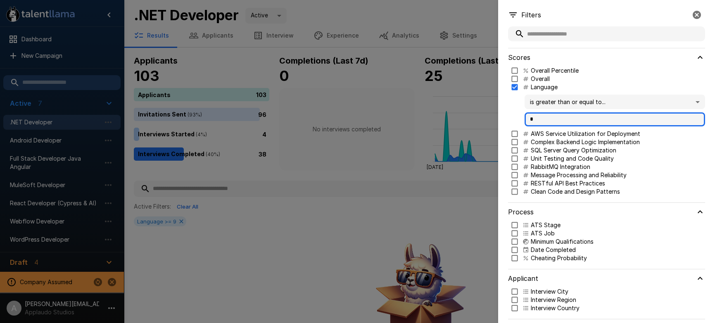
scroll to position [52, 0]
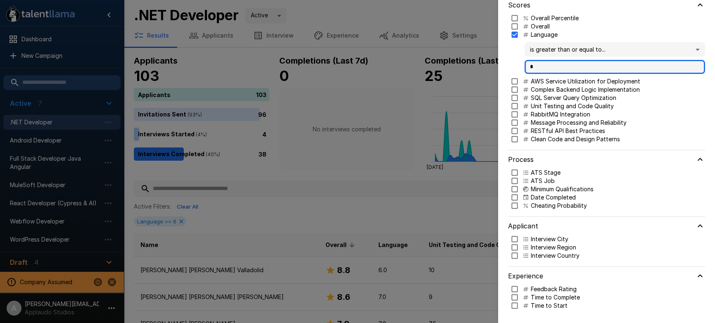
type input "*"
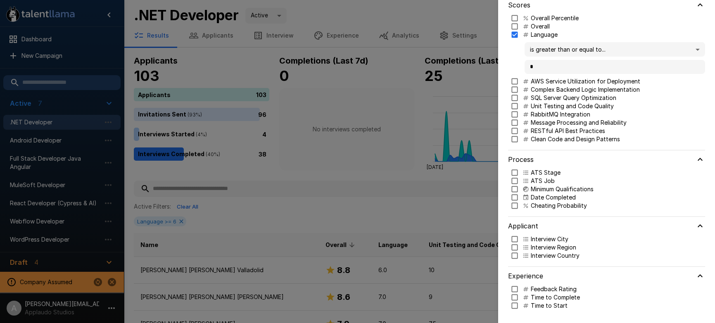
click at [539, 205] on p "Cheating Probability" at bounding box center [559, 206] width 56 height 8
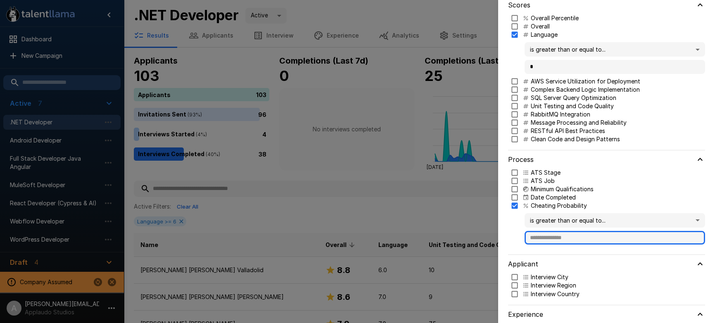
click at [554, 237] on input "text" at bounding box center [615, 238] width 181 height 14
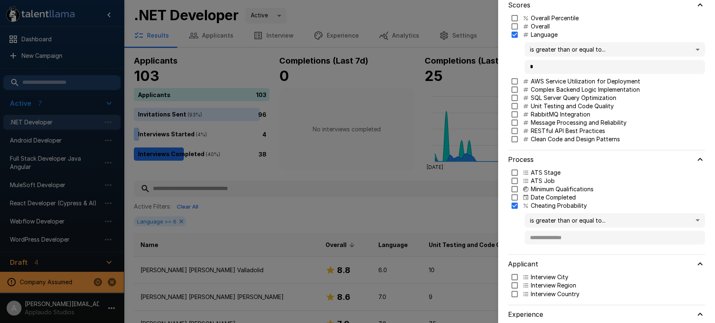
click at [567, 223] on body ".st0{fill:#FFFFFF;} .st1{fill:#76a4ed;} Dashboard New Campaign Active 7 .NET De…" at bounding box center [357, 161] width 715 height 323
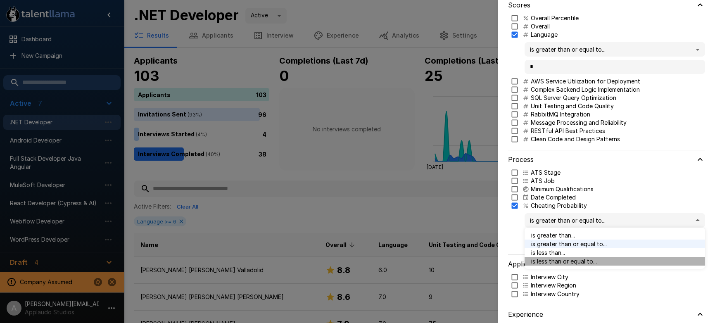
drag, startPoint x: 569, startPoint y: 259, endPoint x: 562, endPoint y: 241, distance: 19.5
click at [568, 259] on span "is less than or equal to..." at bounding box center [614, 261] width 167 height 9
type input "***"
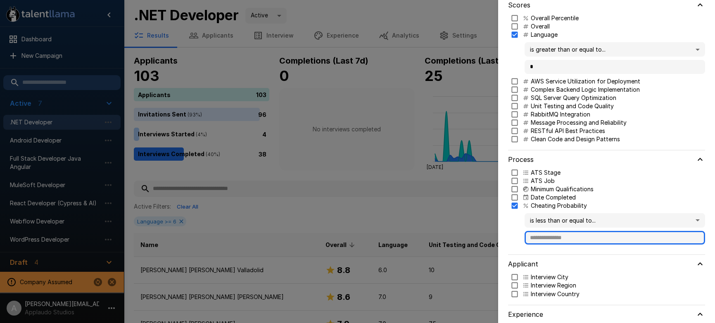
click at [561, 243] on input "text" at bounding box center [615, 238] width 181 height 14
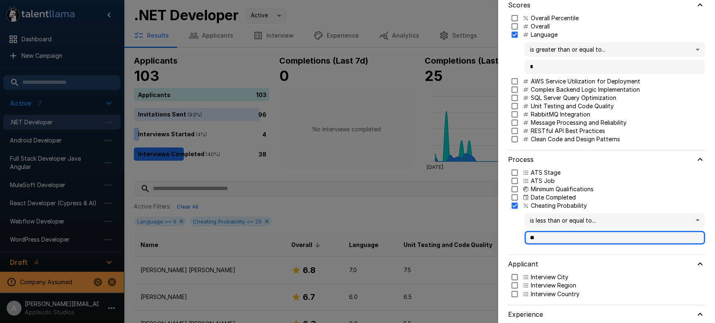
type input "**"
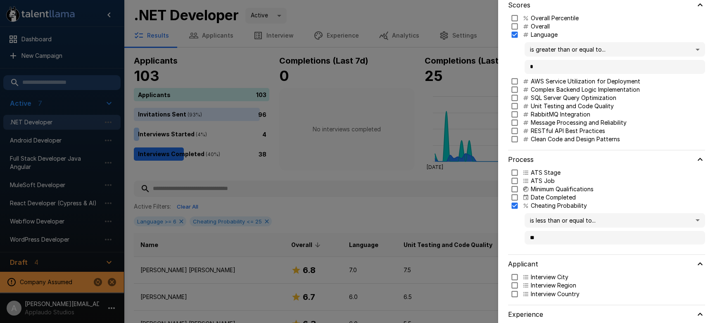
click at [448, 191] on div at bounding box center [357, 161] width 715 height 323
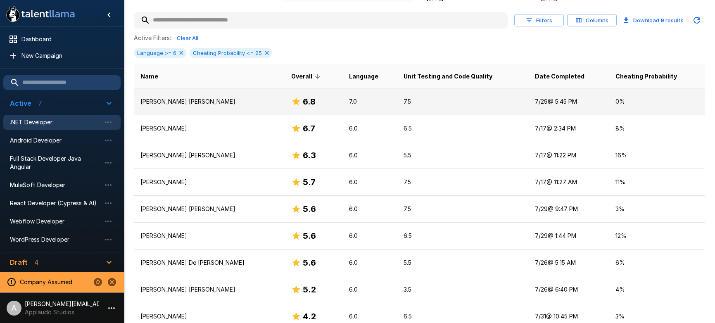
scroll to position [102, 0]
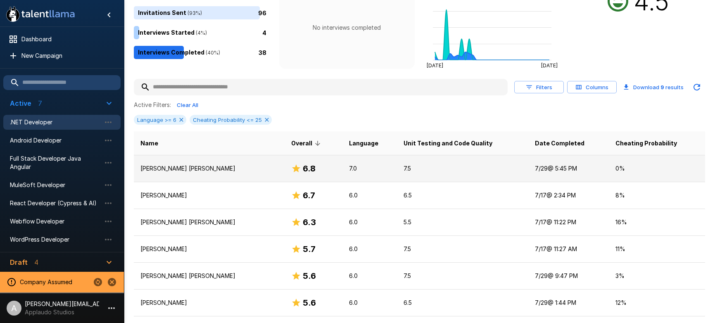
click at [365, 169] on p "7.0" at bounding box center [369, 168] width 41 height 8
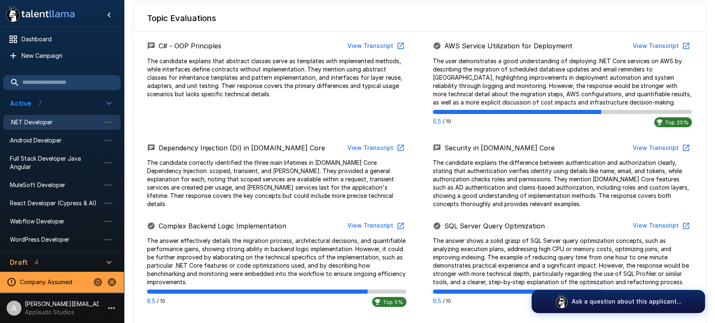
scroll to position [438, 0]
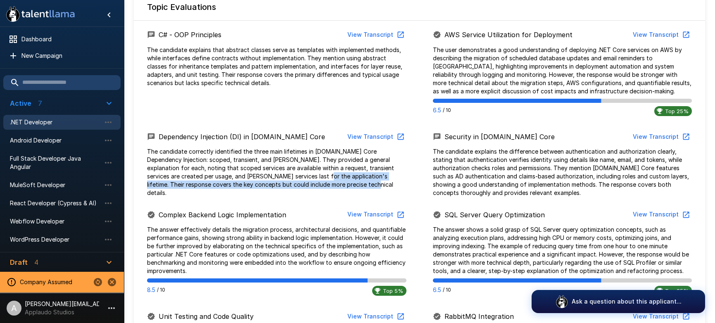
drag, startPoint x: 326, startPoint y: 186, endPoint x: 282, endPoint y: 175, distance: 45.9
click at [282, 175] on p "The candidate correctly identified the three main lifetimes in ASP.NET Core Dep…" at bounding box center [277, 173] width 260 height 50
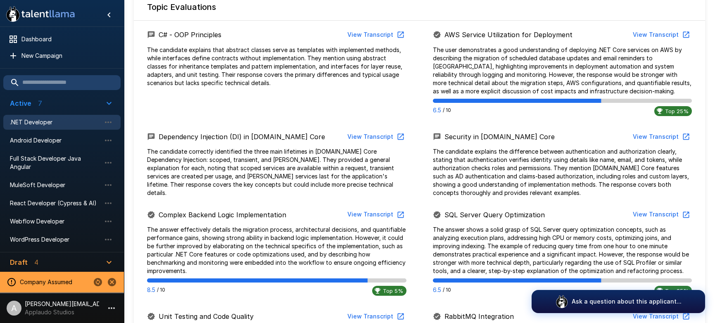
click at [272, 162] on p "The candidate correctly identified the three main lifetimes in ASP.NET Core Dep…" at bounding box center [277, 173] width 260 height 50
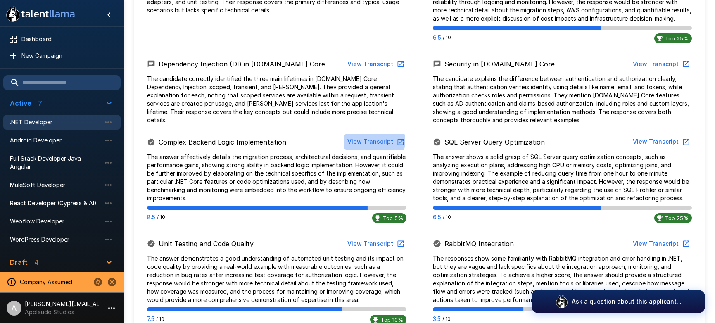
click at [371, 141] on button "View Transcript" at bounding box center [375, 141] width 62 height 15
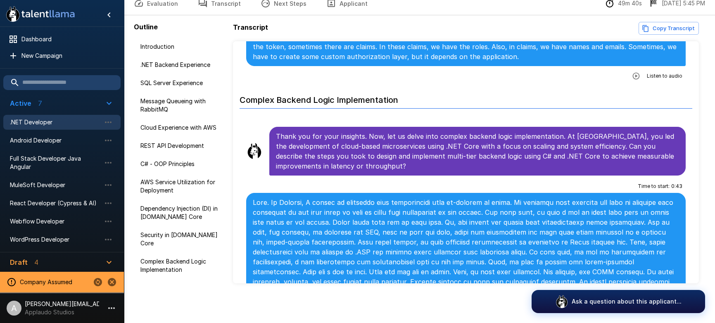
scroll to position [1625, 0]
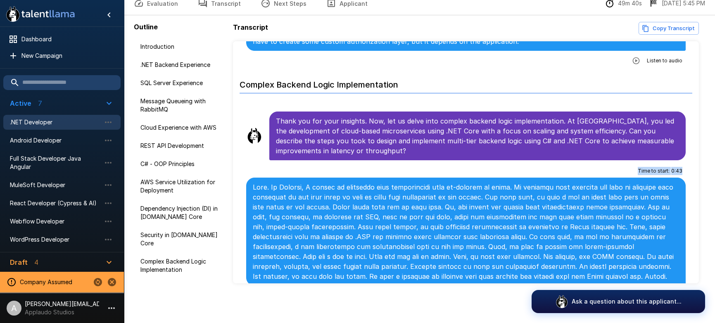
drag, startPoint x: 638, startPoint y: 130, endPoint x: 686, endPoint y: 133, distance: 48.5
click at [686, 162] on li "Time to start : 0 : 43 Listen to audio" at bounding box center [466, 233] width 453 height 143
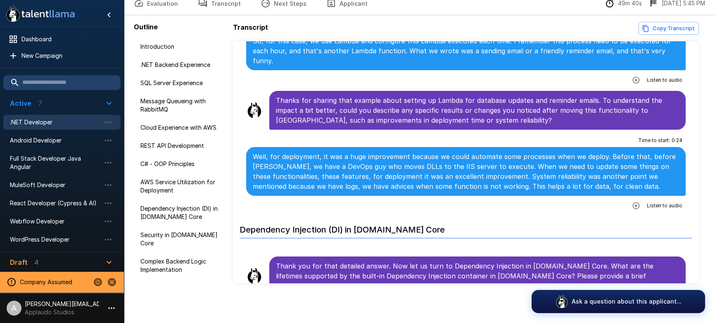
scroll to position [1144, 0]
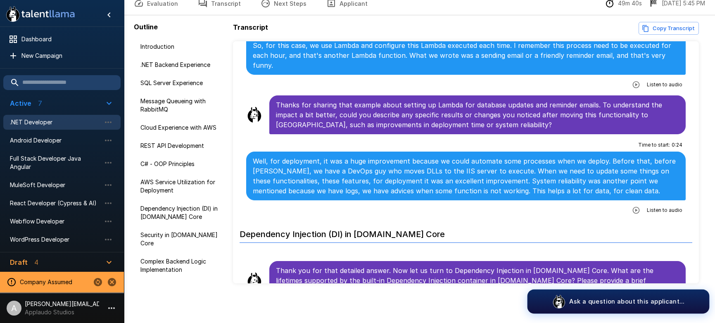
click at [598, 300] on p "Ask a question about this applicant..." at bounding box center [626, 301] width 115 height 9
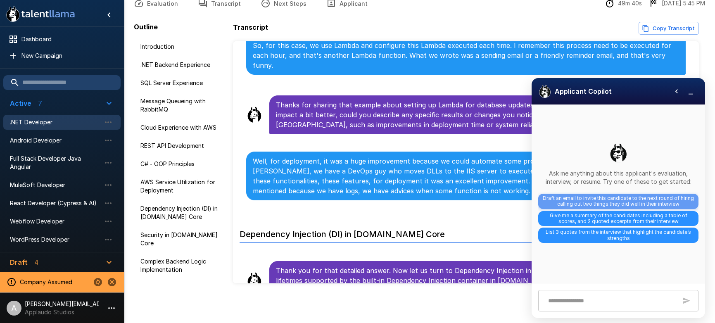
click at [613, 200] on span "Draft an email to invite this candidate to the next round of hiring calling out…" at bounding box center [618, 201] width 160 height 15
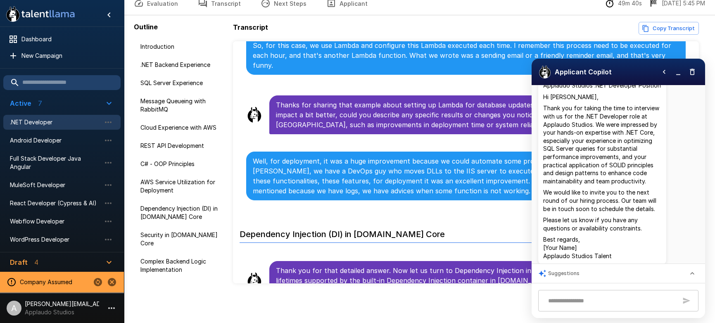
scroll to position [88, 0]
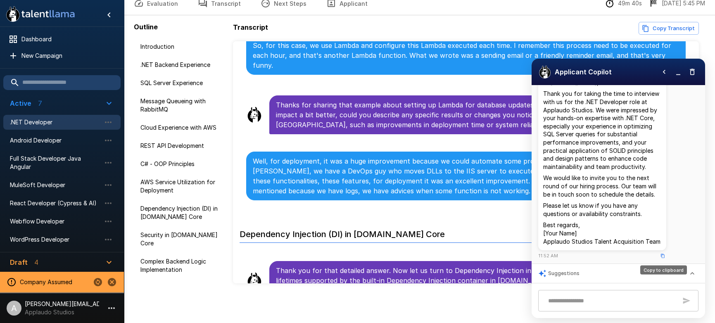
click at [662, 256] on icon "Copy to clipboard" at bounding box center [663, 256] width 5 height 5
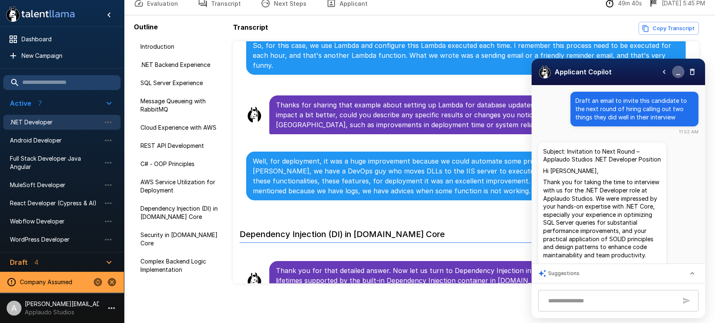
click at [678, 70] on icon "button" at bounding box center [678, 72] width 8 height 8
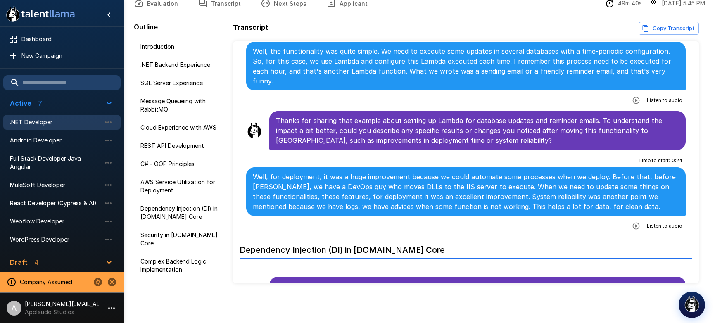
scroll to position [1119, 0]
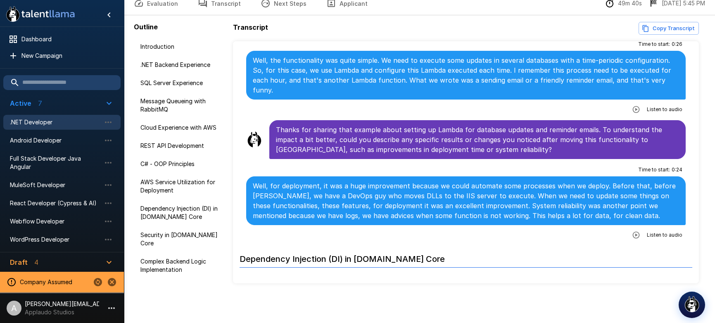
click at [333, 2] on button "Applicant" at bounding box center [347, 3] width 61 height 23
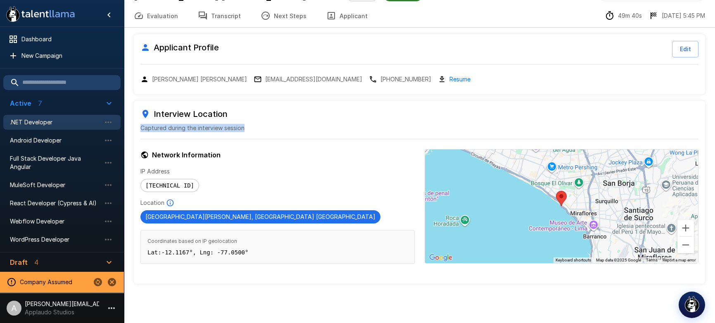
drag, startPoint x: 240, startPoint y: 131, endPoint x: 158, endPoint y: 120, distance: 82.9
click at [158, 121] on div "Interview Location Captured during the interview session" at bounding box center [419, 119] width 558 height 25
click at [297, 129] on p "Captured during the interview session" at bounding box center [419, 128] width 558 height 8
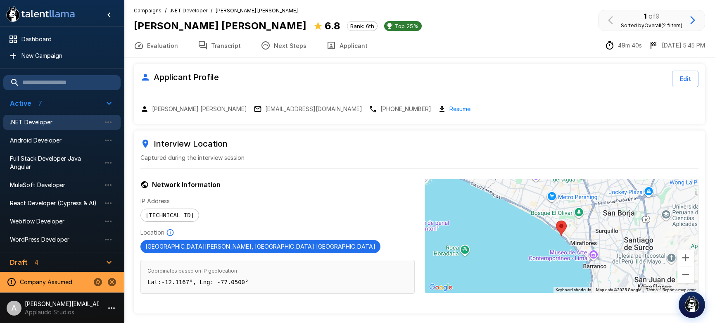
click at [197, 9] on u ".NET Developer" at bounding box center [189, 10] width 38 height 6
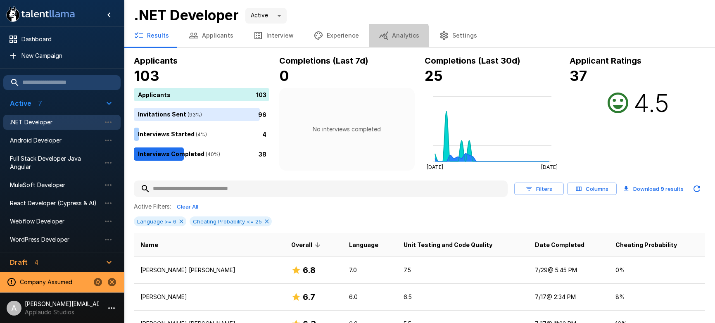
click at [384, 38] on button "Analytics" at bounding box center [399, 35] width 60 height 23
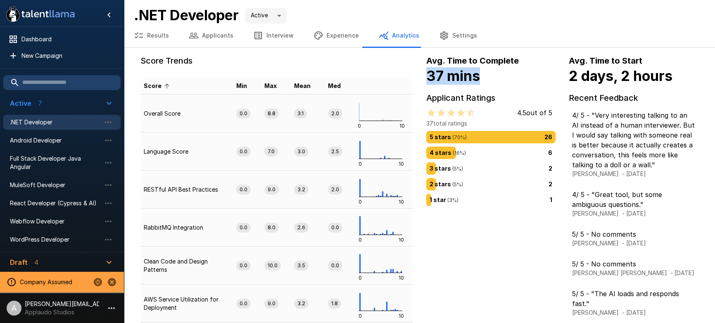
drag, startPoint x: 461, startPoint y: 76, endPoint x: 505, endPoint y: 77, distance: 44.2
click at [505, 77] on h4 "37 mins" at bounding box center [491, 75] width 130 height 17
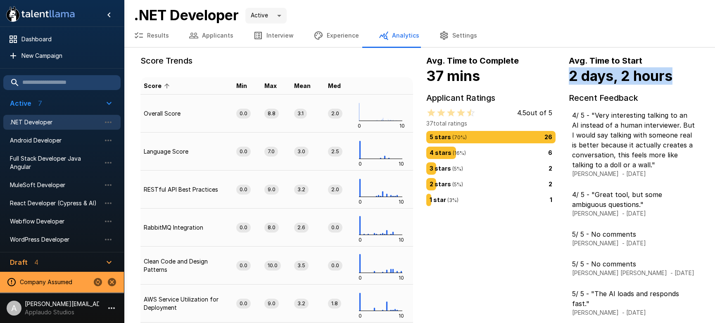
drag, startPoint x: 569, startPoint y: 75, endPoint x: 678, endPoint y: 75, distance: 108.7
click at [678, 75] on h4 "2 days, 2 hours" at bounding box center [634, 75] width 130 height 17
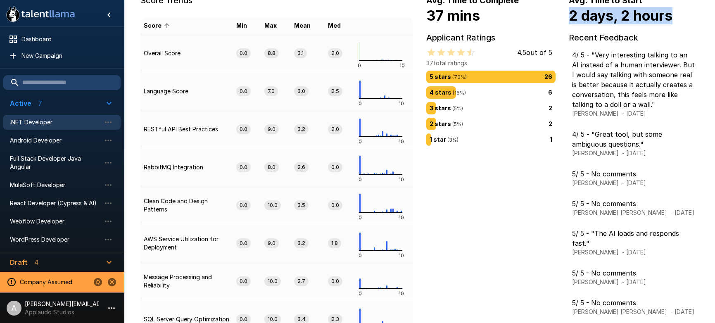
scroll to position [47, 0]
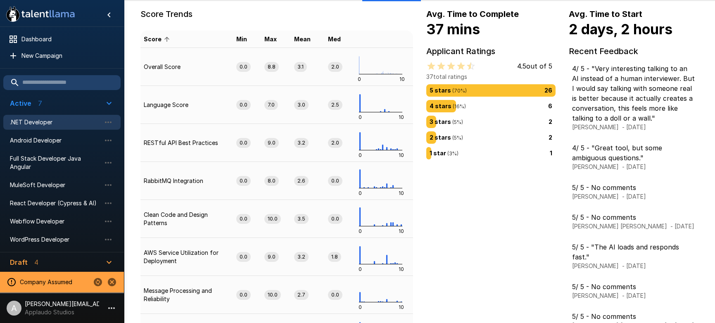
click at [472, 104] on div "4 stars ( 16 %) 6" at bounding box center [491, 106] width 123 height 9
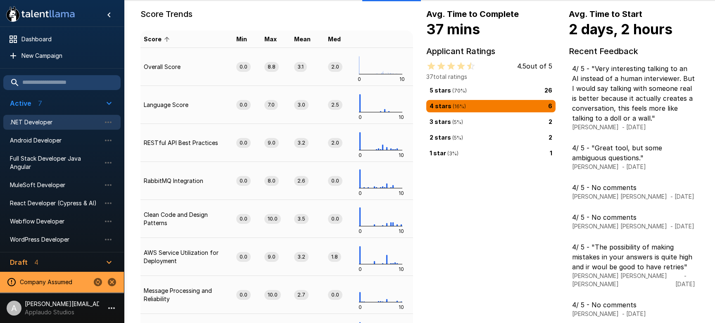
click at [474, 92] on div "5 stars ( 70 %) 26" at bounding box center [491, 90] width 123 height 9
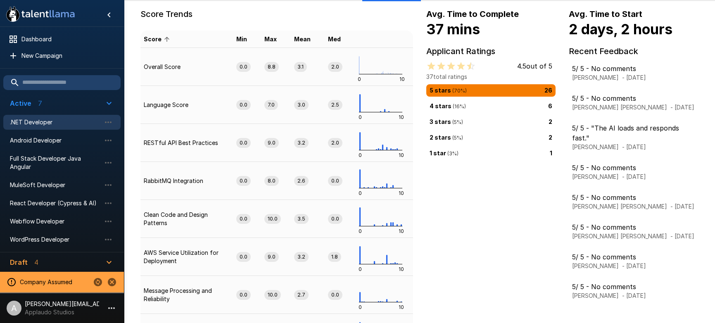
click at [501, 139] on div "2 stars ( 5 %) 2" at bounding box center [491, 137] width 123 height 9
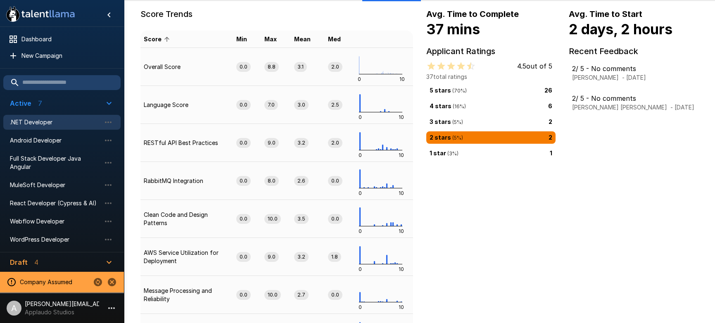
click at [514, 89] on div "5 stars ( 70 %) 26" at bounding box center [491, 90] width 123 height 9
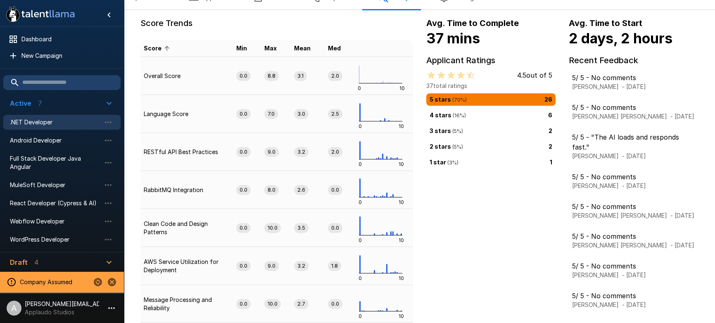
scroll to position [0, 0]
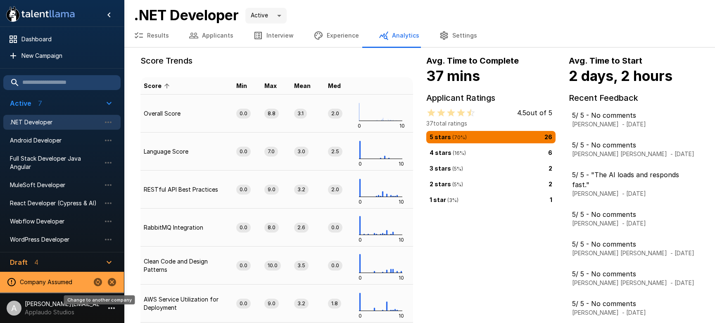
click at [98, 282] on icon "Change to another company" at bounding box center [98, 282] width 8 height 8
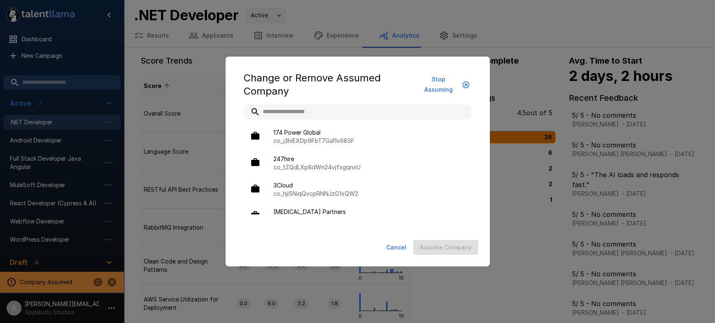
click at [279, 113] on input "text" at bounding box center [358, 112] width 228 height 15
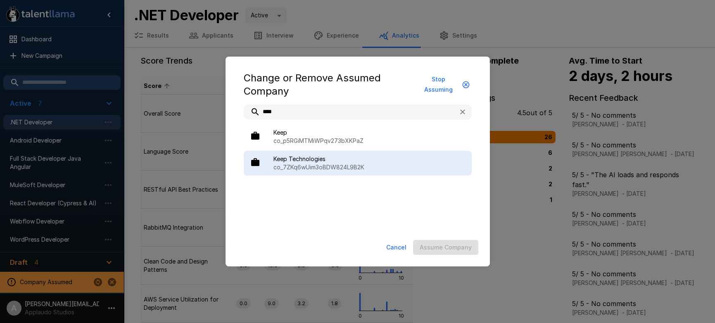
type input "****"
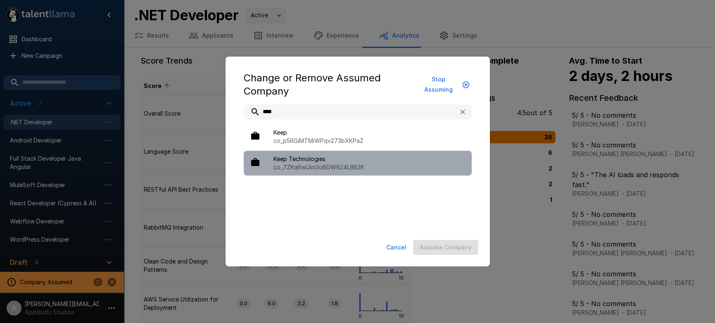
click at [298, 156] on span "Keep Technologies" at bounding box center [370, 159] width 192 height 8
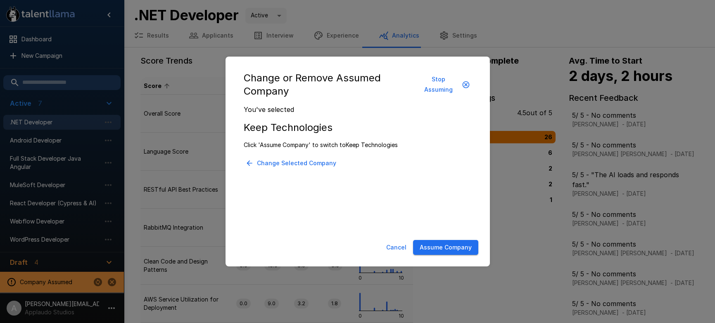
click at [443, 247] on button "Assume Company" at bounding box center [445, 247] width 65 height 15
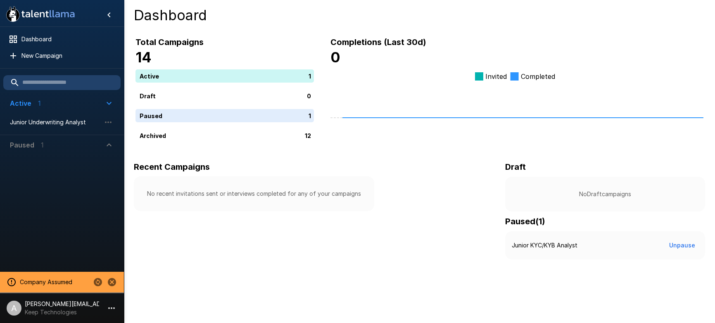
click at [95, 304] on p "[PERSON_NAME][EMAIL_ADDRESS][DOMAIN_NAME]" at bounding box center [62, 304] width 74 height 8
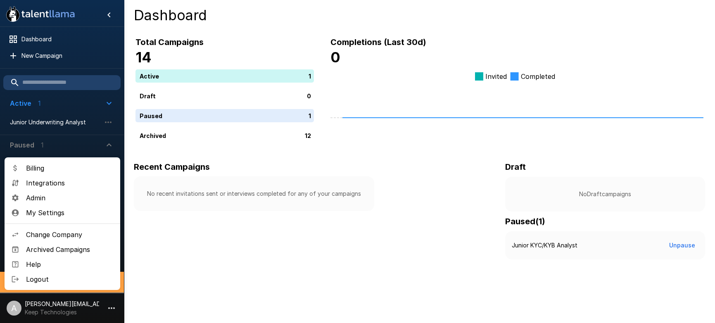
click at [218, 247] on div at bounding box center [357, 161] width 715 height 323
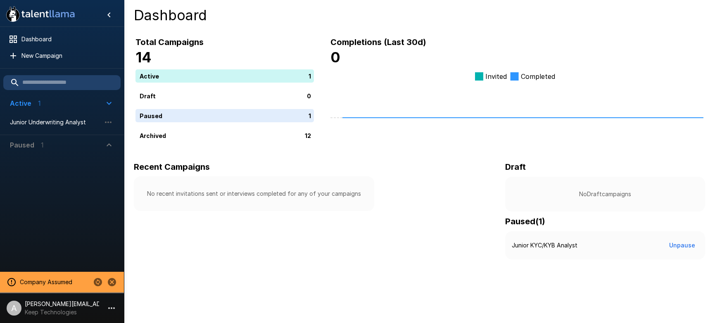
drag, startPoint x: 50, startPoint y: 119, endPoint x: 118, endPoint y: 112, distance: 68.6
click at [50, 119] on span "Junior Underwriting Analyst" at bounding box center [55, 122] width 91 height 8
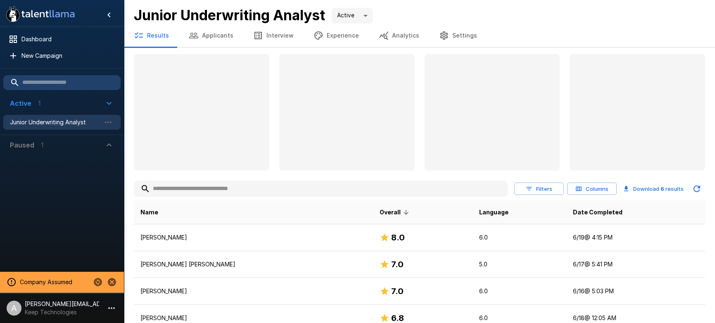
click at [443, 39] on button "Settings" at bounding box center [458, 35] width 58 height 23
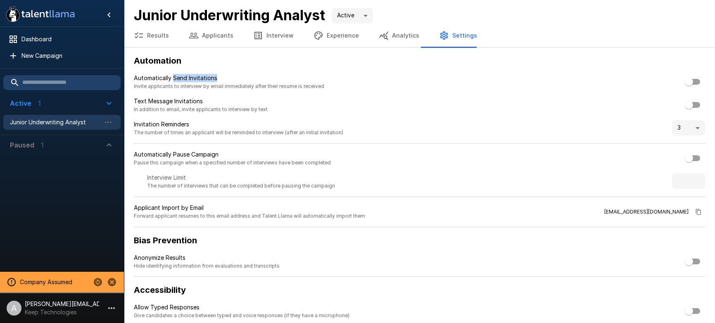
drag, startPoint x: 198, startPoint y: 80, endPoint x: 235, endPoint y: 79, distance: 36.4
click at [235, 79] on p "Automatically Send Invitations" at bounding box center [229, 78] width 191 height 8
click at [348, 37] on button "Experience" at bounding box center [336, 35] width 65 height 23
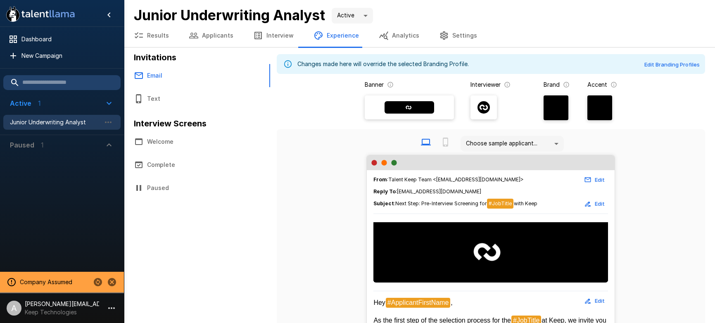
click at [164, 37] on button "Results" at bounding box center [151, 35] width 55 height 23
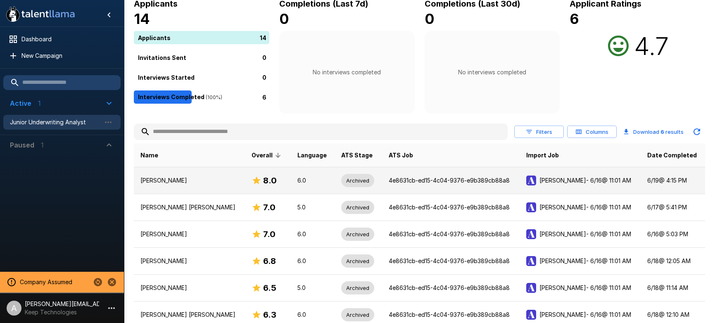
scroll to position [75, 0]
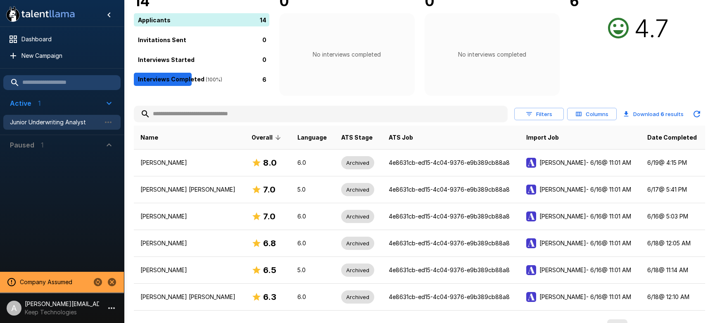
drag, startPoint x: 99, startPoint y: 148, endPoint x: 65, endPoint y: 159, distance: 35.9
click at [99, 148] on span "Paused 1" at bounding box center [57, 145] width 94 height 10
click at [60, 164] on span "Junior KYC/KYB Analyst" at bounding box center [55, 164] width 91 height 8
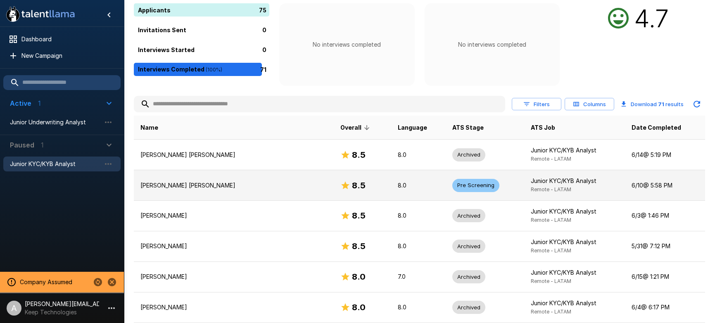
scroll to position [82, 0]
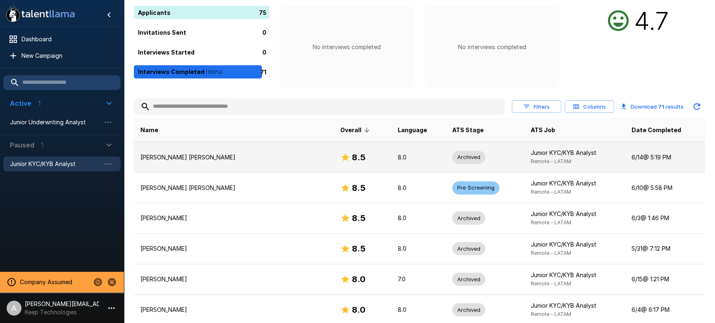
click at [391, 166] on td "8.0" at bounding box center [418, 157] width 55 height 31
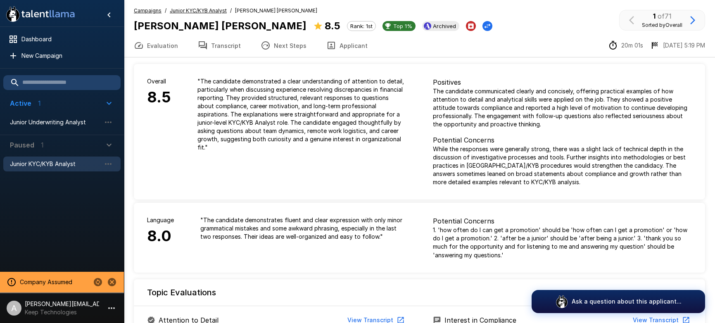
click at [203, 7] on span "Junior KYC/KYB Analyst" at bounding box center [198, 11] width 57 height 8
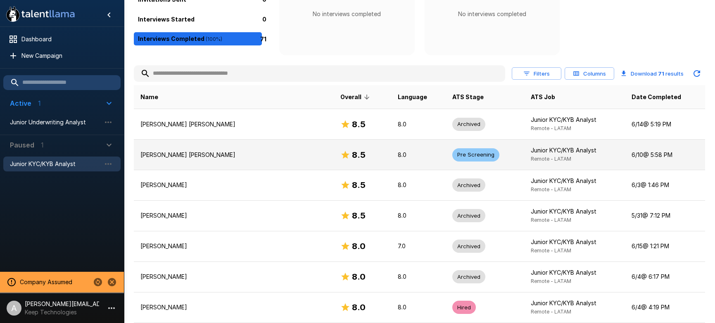
scroll to position [137, 0]
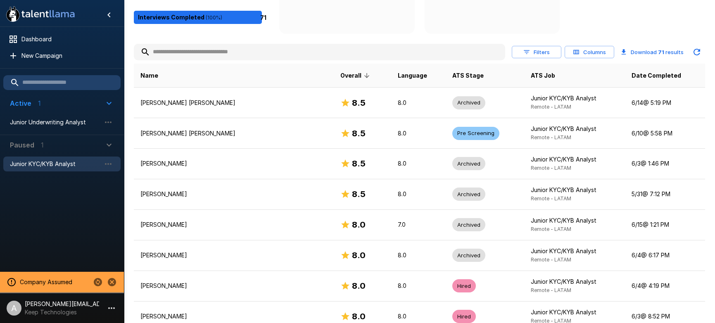
click at [588, 55] on button "Columns" at bounding box center [590, 52] width 50 height 13
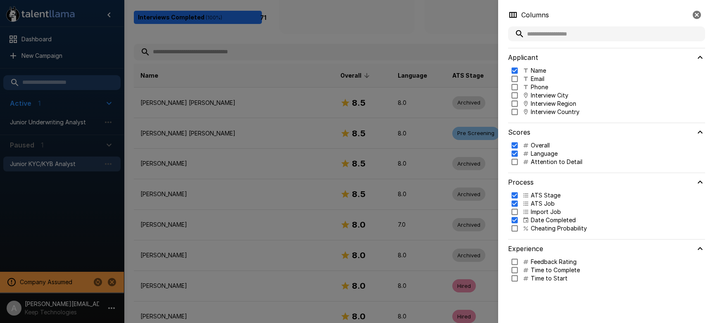
click at [540, 109] on p "Interview Country" at bounding box center [555, 112] width 49 height 8
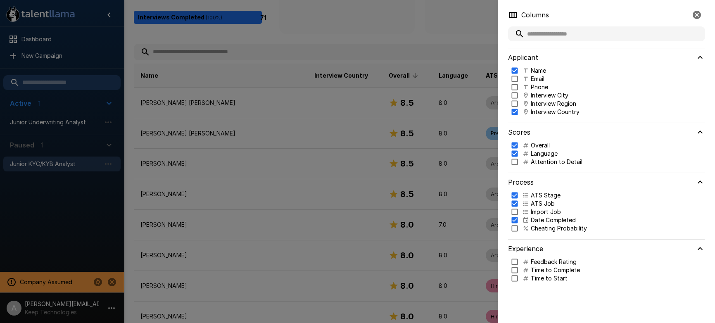
click at [540, 109] on p "Interview Country" at bounding box center [555, 112] width 49 height 8
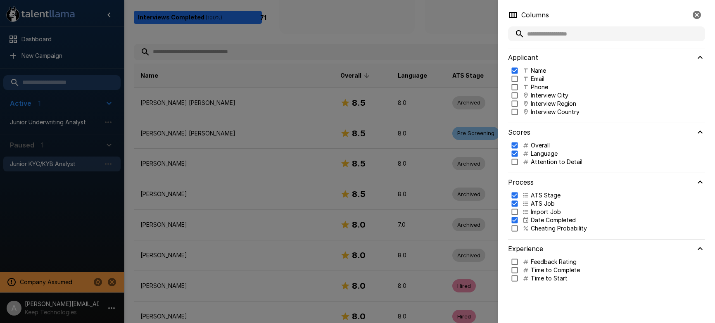
click at [163, 160] on div at bounding box center [357, 161] width 715 height 323
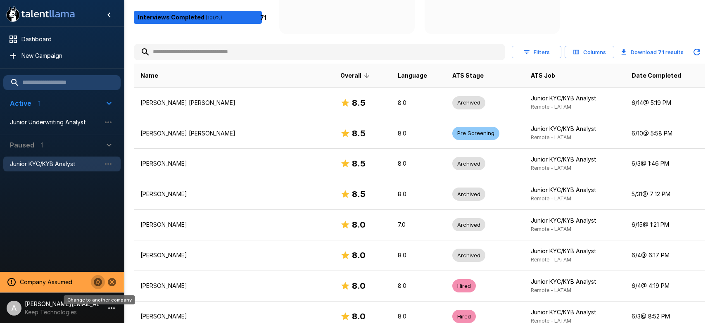
click at [95, 282] on icon "Change to another company" at bounding box center [98, 282] width 8 height 8
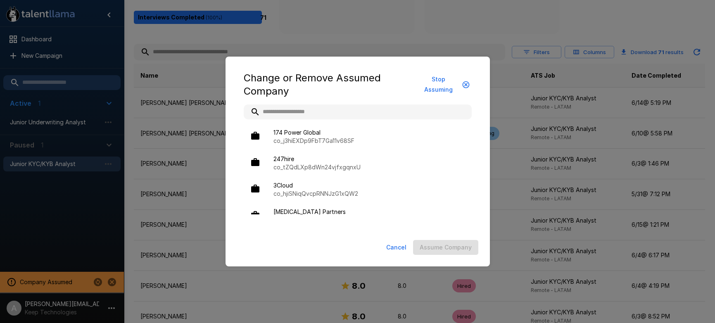
click at [174, 212] on div "Change or Remove Assumed Company Stop Assuming 174 Power Global co_j3hiEXDp9FbT…" at bounding box center [357, 161] width 715 height 323
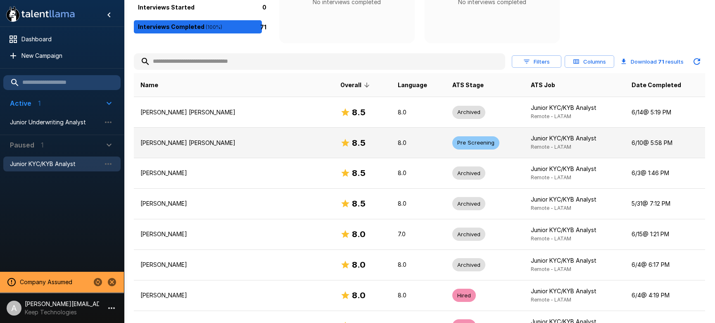
scroll to position [151, 0]
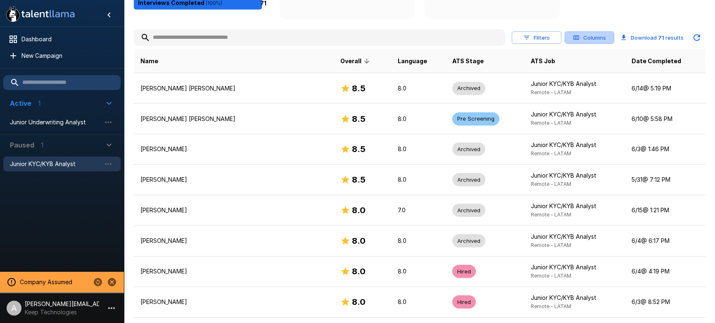
click at [587, 40] on button "Columns" at bounding box center [590, 37] width 50 height 13
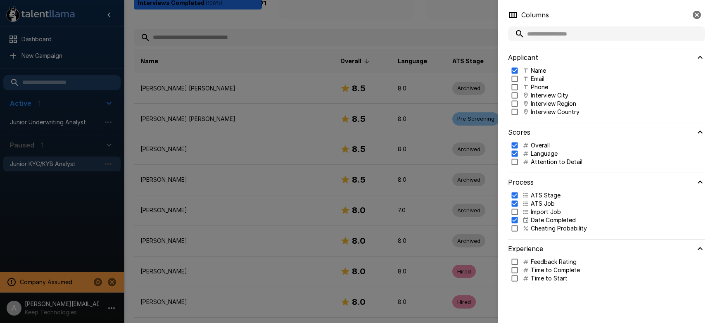
click at [251, 152] on div at bounding box center [357, 161] width 715 height 323
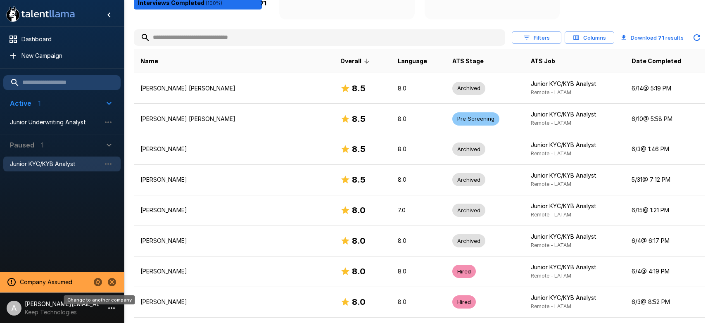
click at [100, 283] on icon "Change to another company" at bounding box center [98, 282] width 10 height 10
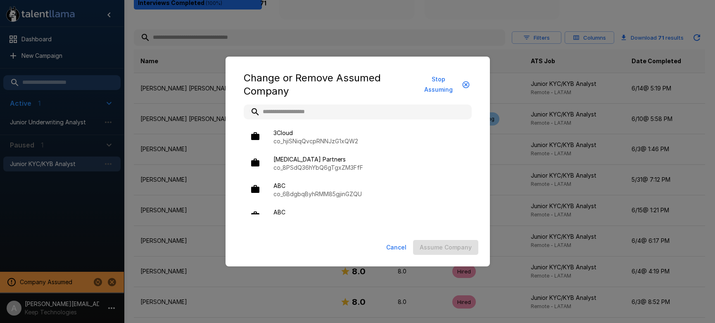
scroll to position [0, 0]
click at [301, 110] on input "text" at bounding box center [358, 112] width 228 height 15
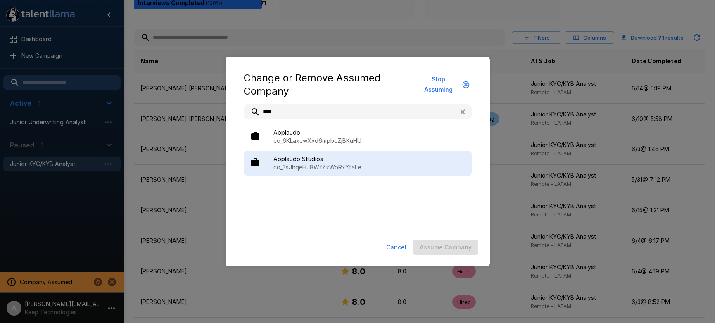
type input "****"
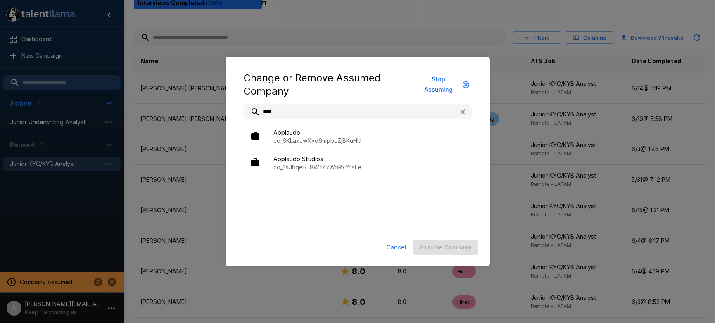
drag, startPoint x: 326, startPoint y: 170, endPoint x: 338, endPoint y: 176, distance: 13.7
click at [326, 170] on p "co_3sJhqeHJ8WfZzWoRxYtaLe" at bounding box center [370, 167] width 192 height 8
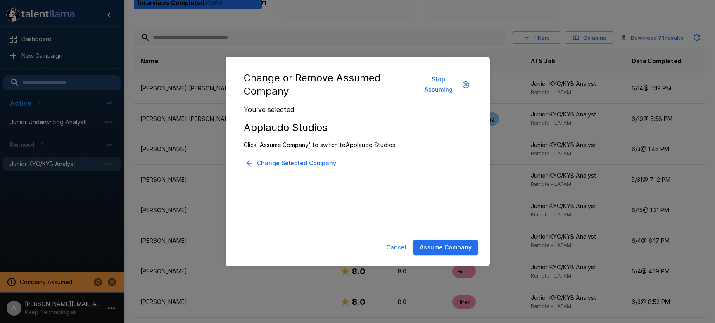
click at [444, 250] on button "Assume Company" at bounding box center [445, 247] width 65 height 15
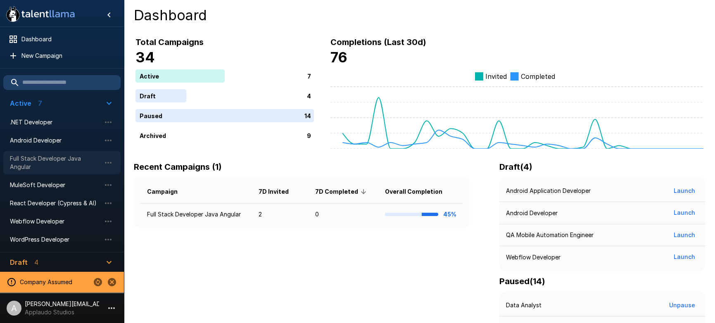
click at [43, 163] on span "Full Stack Developer Java Angular" at bounding box center [55, 163] width 91 height 17
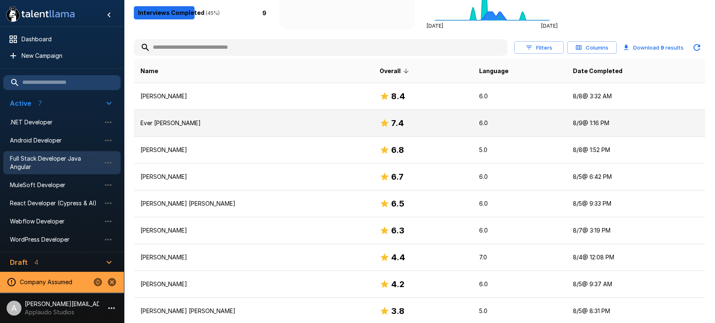
scroll to position [150, 0]
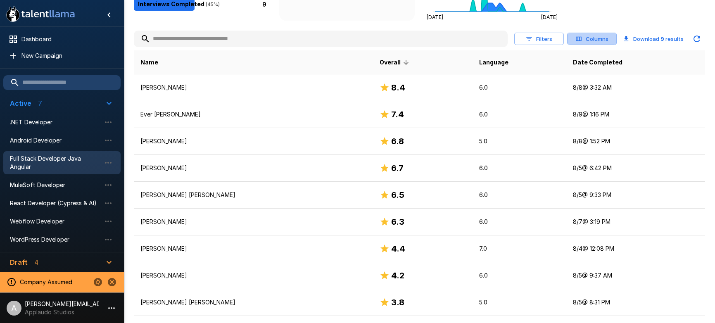
click at [591, 40] on button "Columns" at bounding box center [592, 39] width 50 height 13
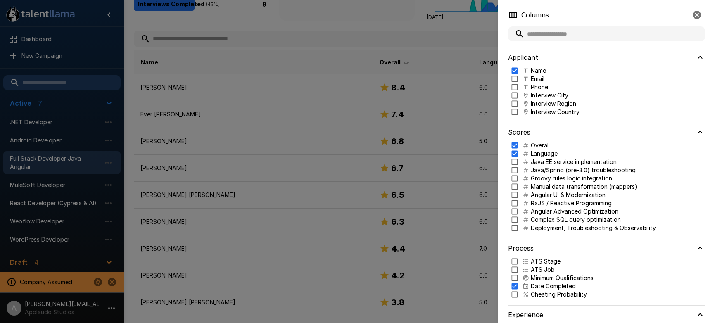
click at [541, 111] on p "Interview Country" at bounding box center [555, 112] width 49 height 8
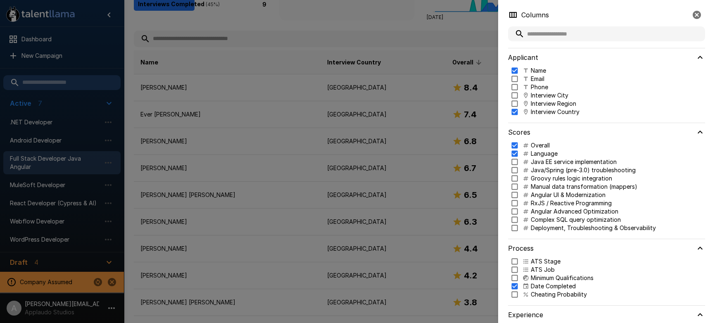
click at [546, 97] on p "Interview City" at bounding box center [550, 95] width 38 height 8
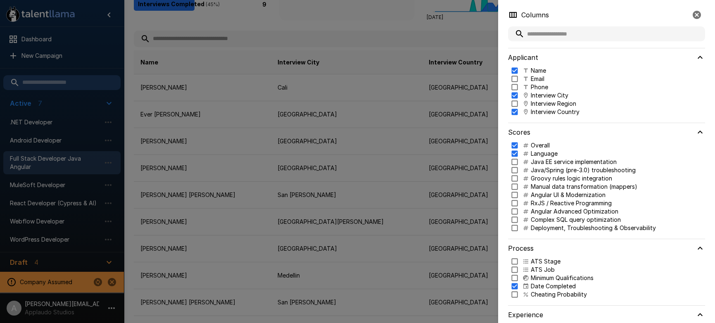
click at [419, 106] on div at bounding box center [357, 161] width 715 height 323
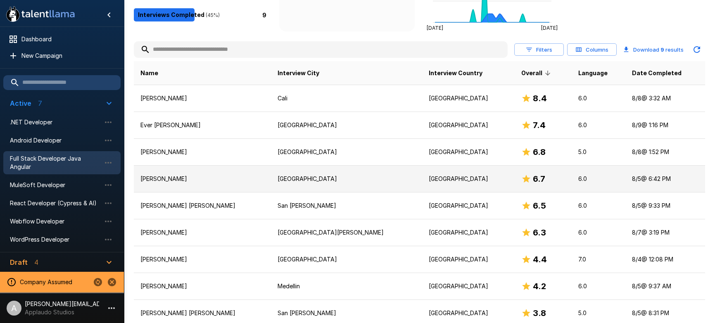
scroll to position [136, 0]
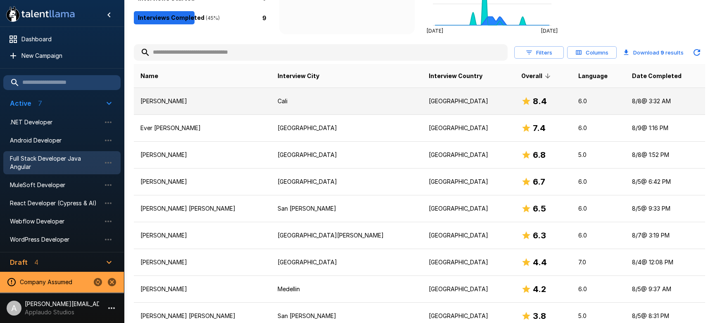
click at [422, 107] on td "[GEOGRAPHIC_DATA]" at bounding box center [468, 101] width 92 height 27
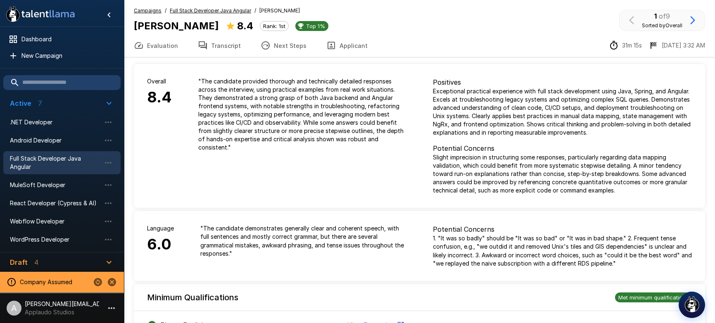
click at [224, 12] on u "Full Stack Developer Java Angular" at bounding box center [210, 10] width 81 height 6
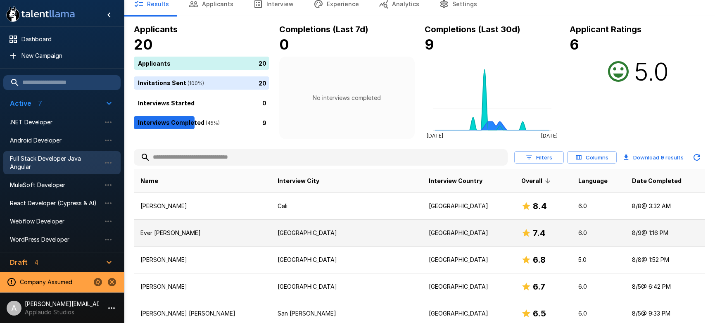
scroll to position [95, 0]
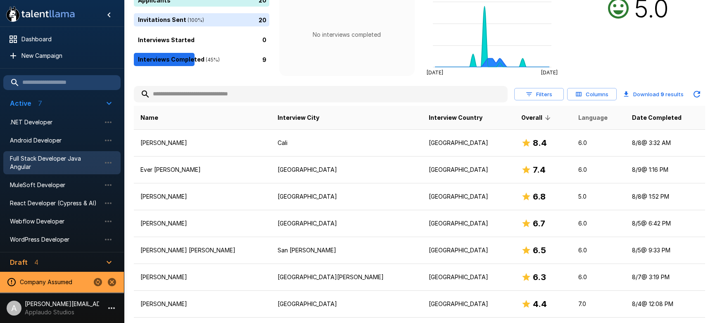
click at [579, 120] on span "Language" at bounding box center [593, 118] width 29 height 10
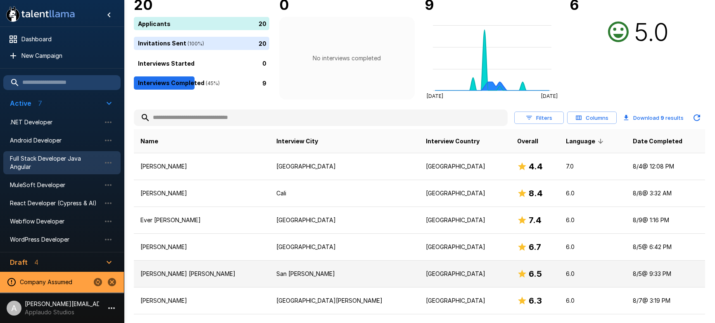
scroll to position [171, 0]
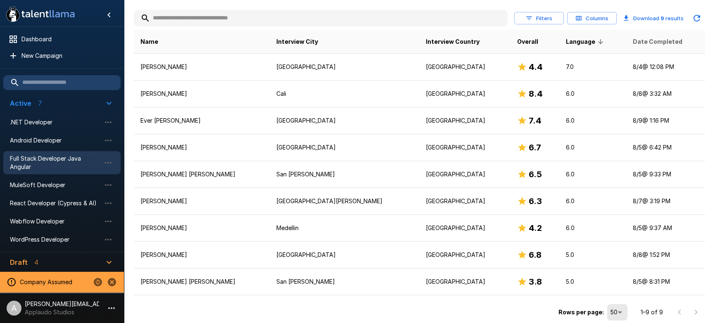
click at [655, 39] on span "Date Completed" at bounding box center [658, 42] width 50 height 10
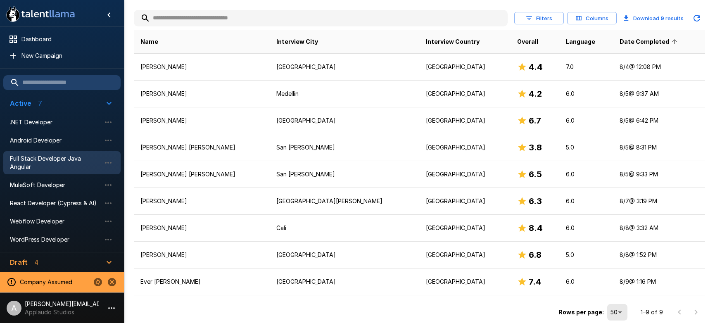
click at [640, 38] on span "Date Completed" at bounding box center [650, 42] width 60 height 10
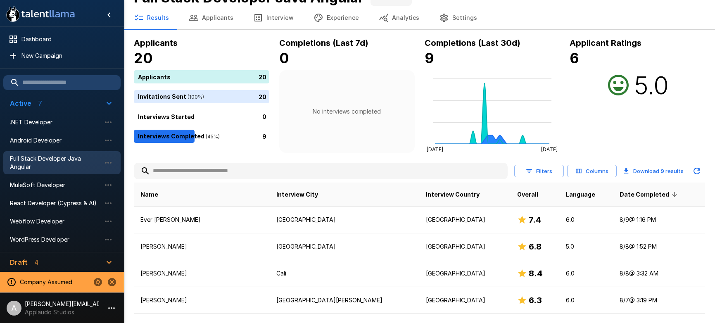
scroll to position [42, 0]
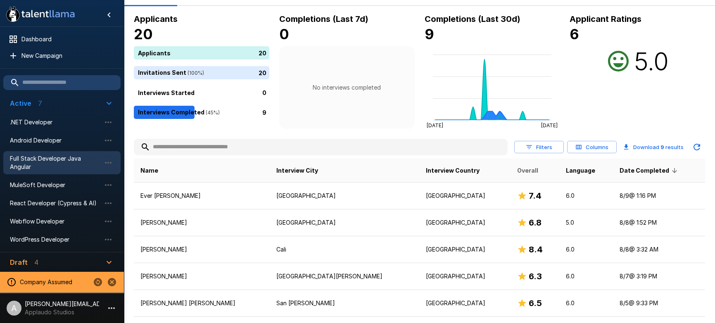
click at [517, 170] on span "Overall" at bounding box center [527, 171] width 21 height 10
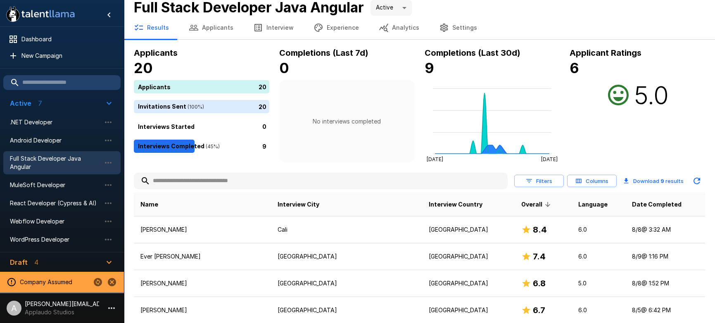
scroll to position [0, 0]
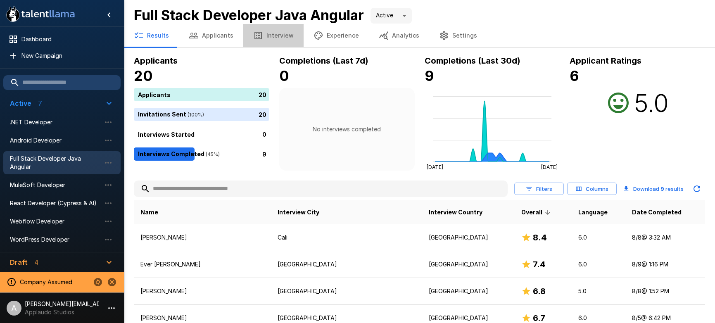
click at [274, 38] on button "Interview" at bounding box center [273, 35] width 60 height 23
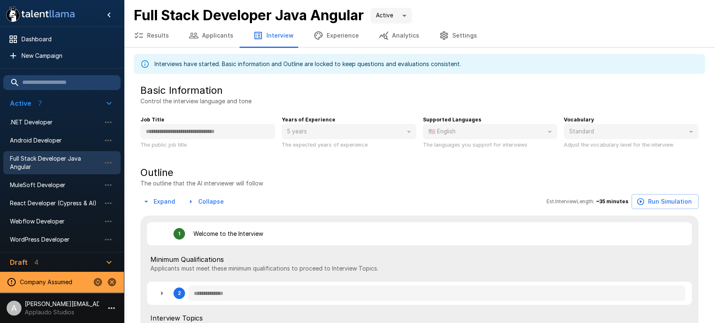
type textarea "*"
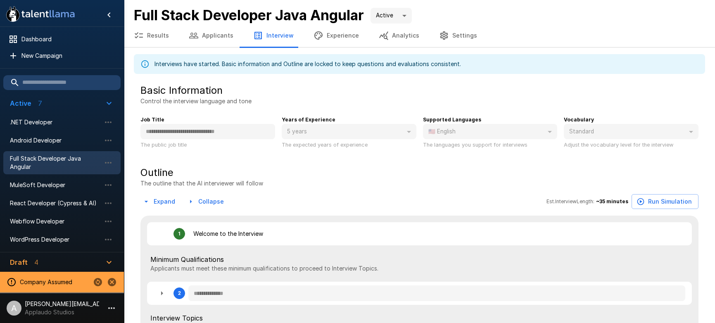
type textarea "*"
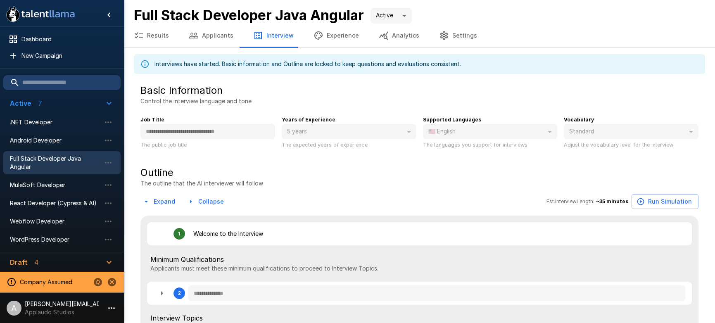
type textarea "*"
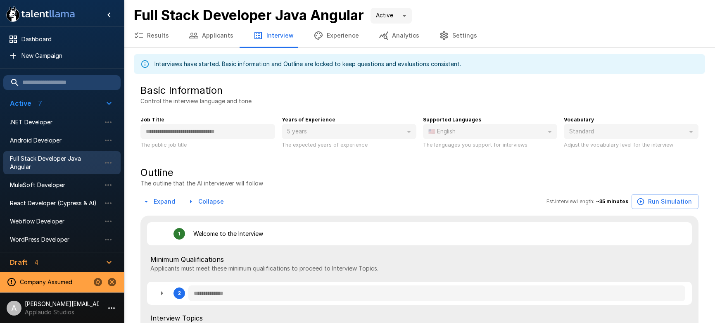
type textarea "*"
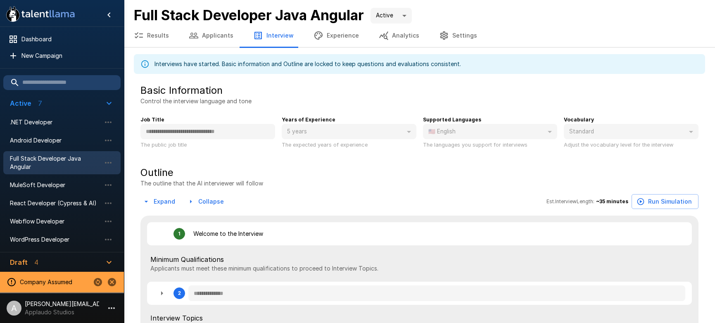
type textarea "*"
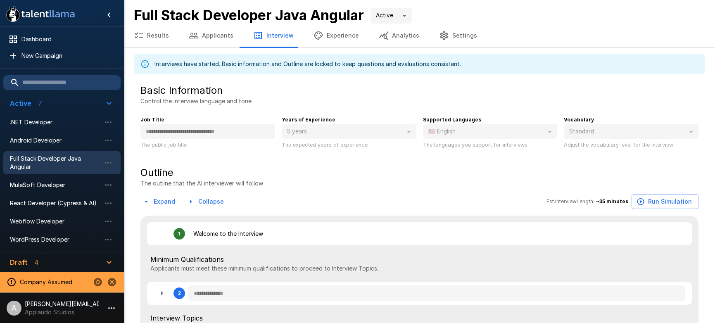
type textarea "*"
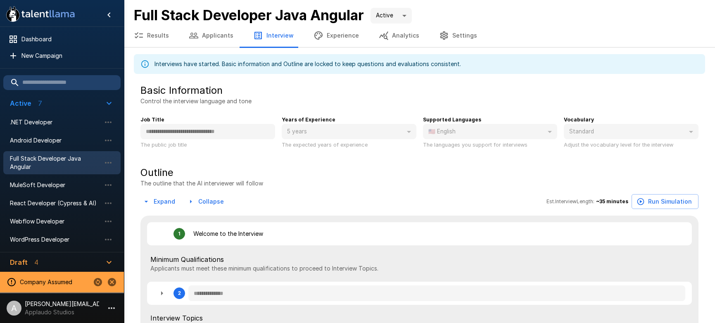
type textarea "*"
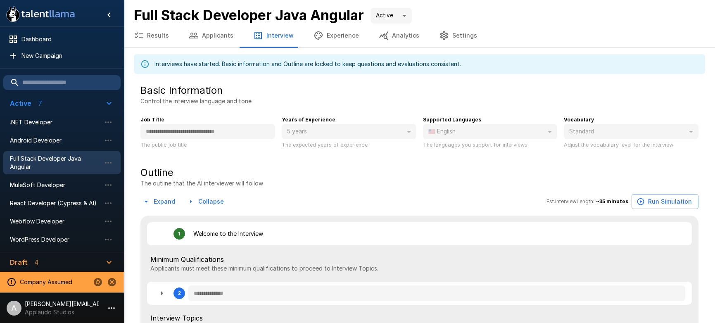
type textarea "*"
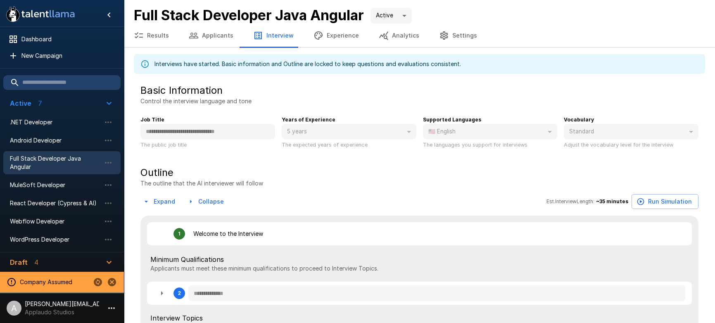
type textarea "*"
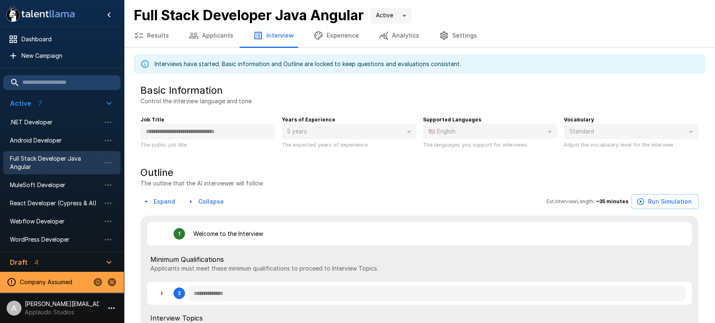
type textarea "*"
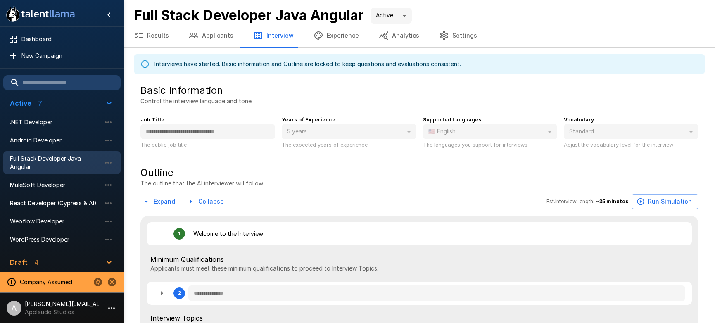
type textarea "*"
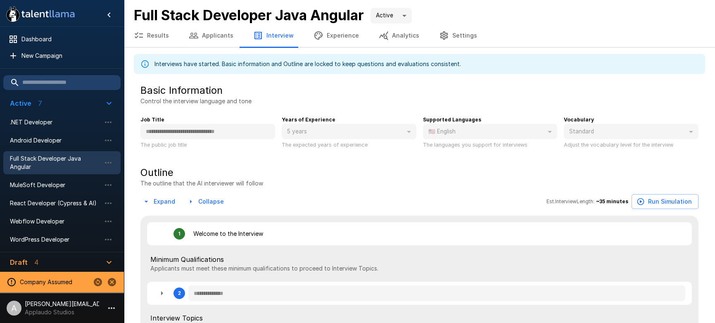
type textarea "*"
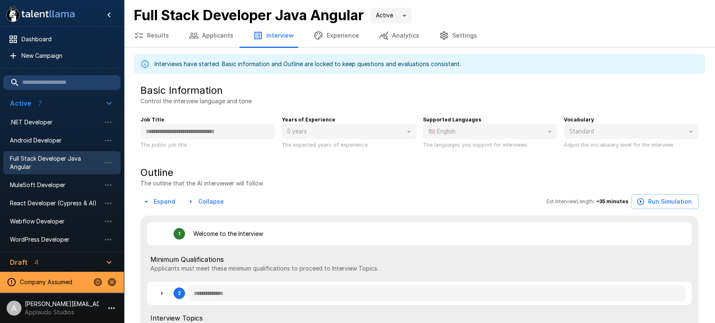
type textarea "*"
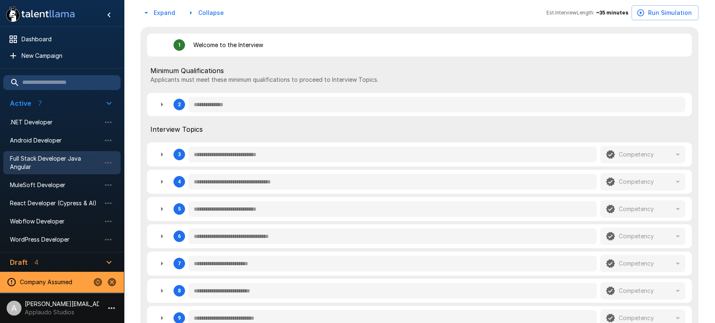
scroll to position [99, 0]
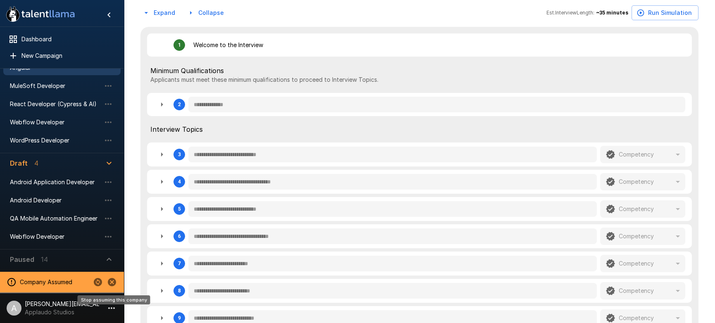
click at [112, 281] on icon "Stop assuming this company" at bounding box center [112, 282] width 8 height 8
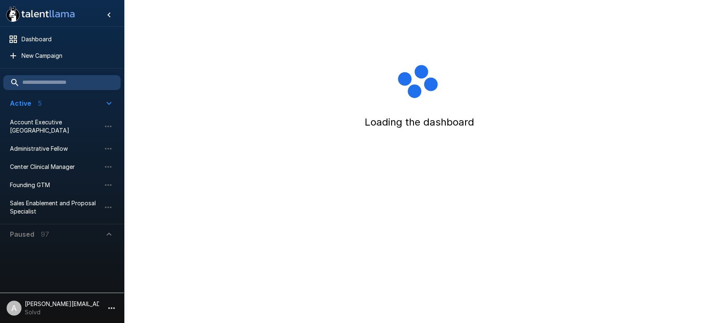
click at [105, 306] on button "button" at bounding box center [112, 308] width 14 height 14
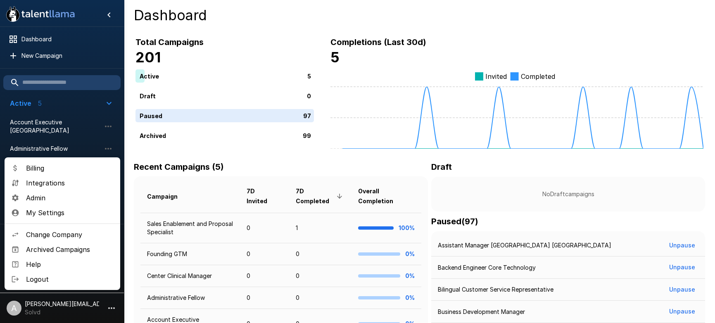
click at [59, 195] on span "Admin" at bounding box center [70, 198] width 88 height 10
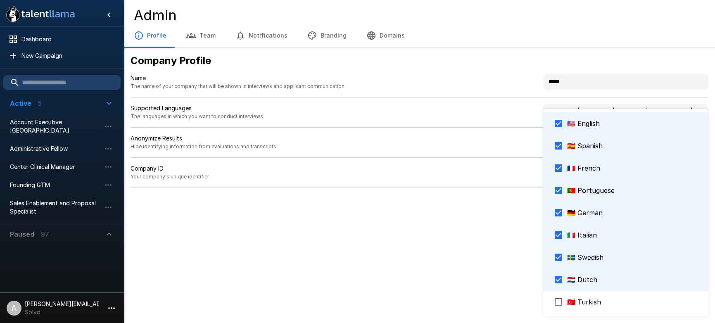
click at [565, 107] on body ".st0{fill:#FFFFFF;} .st1{fill:#76a4ed;} Dashboard New Campaign Active 5 Account…" at bounding box center [357, 161] width 715 height 323
click at [40, 127] on div at bounding box center [357, 161] width 715 height 323
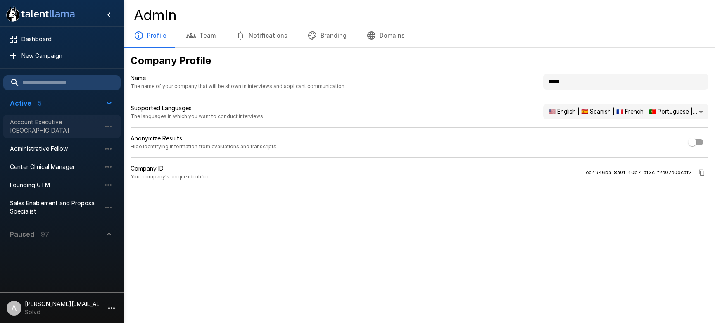
click at [42, 130] on span "Account Executive [GEOGRAPHIC_DATA]" at bounding box center [55, 126] width 91 height 17
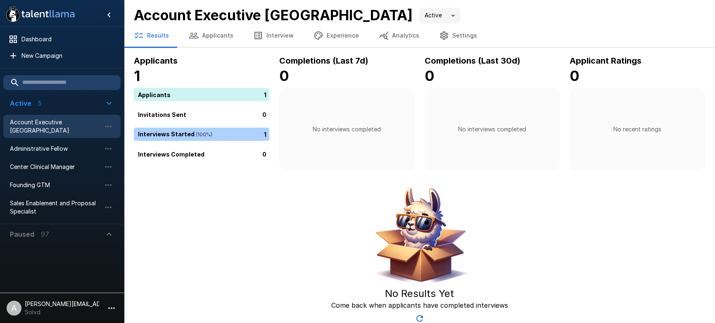
click at [280, 39] on button "Interview" at bounding box center [273, 35] width 60 height 23
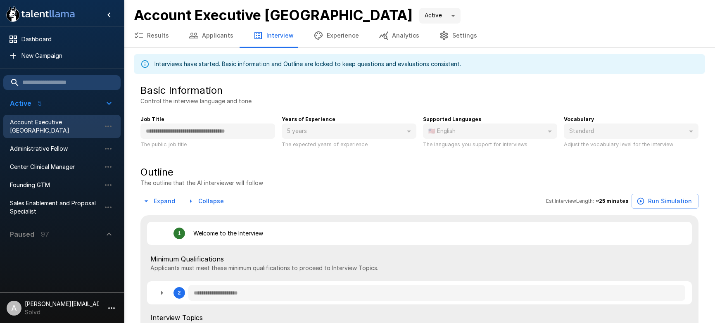
type textarea "*"
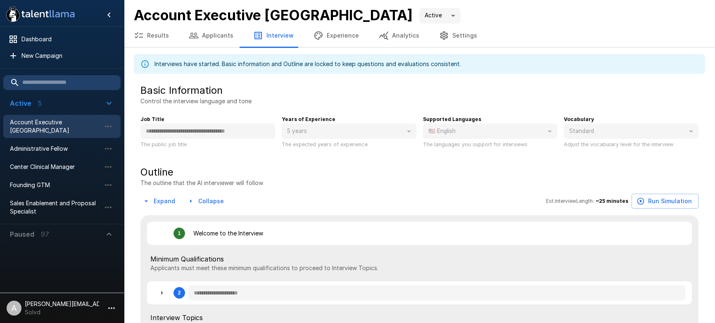
type textarea "*"
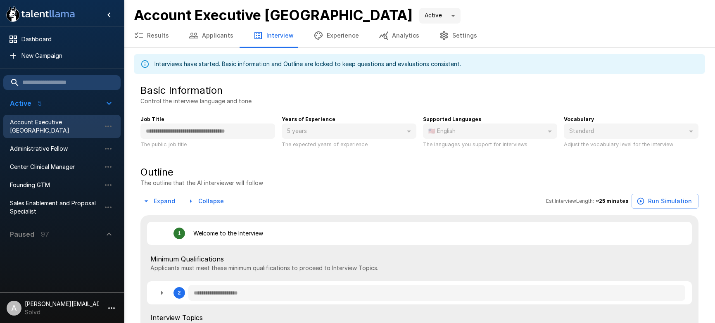
type textarea "*"
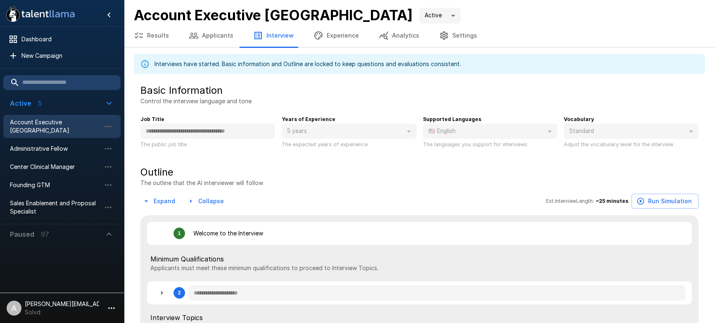
type textarea "*"
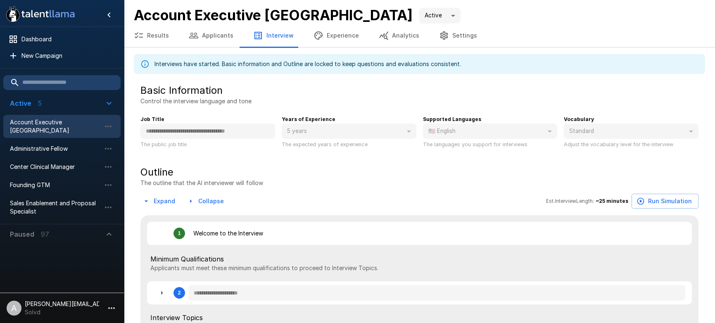
type textarea "*"
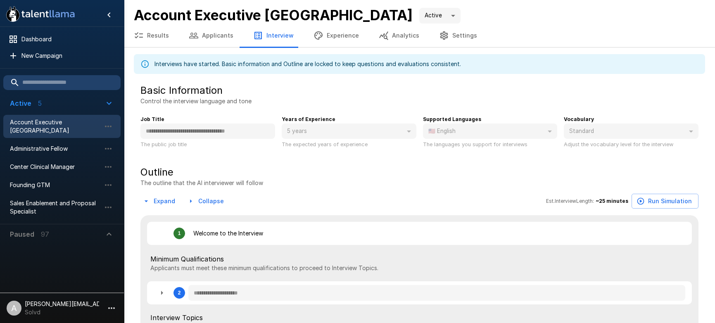
type textarea "*"
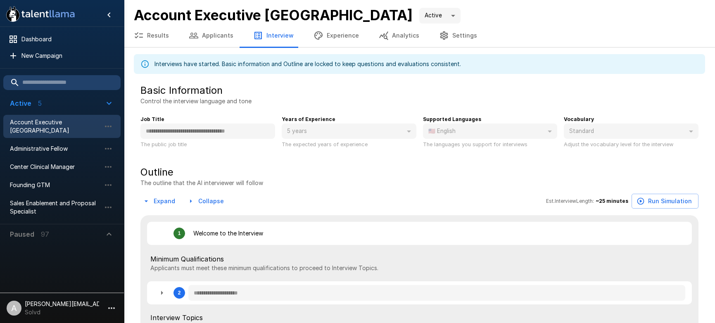
type textarea "*"
click at [497, 127] on div "🇺🇸 English" at bounding box center [490, 132] width 135 height 16
click at [52, 231] on span "Paused 97" at bounding box center [57, 234] width 94 height 10
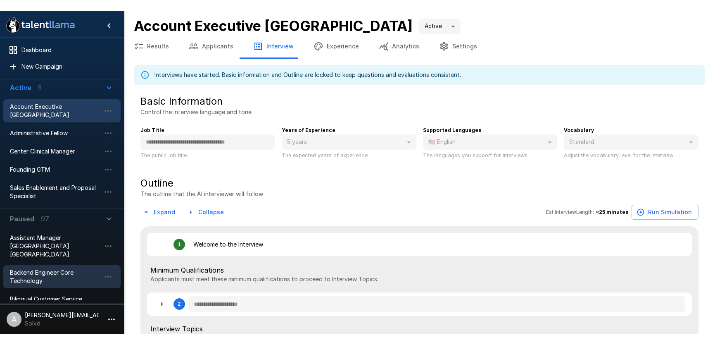
scroll to position [33, 0]
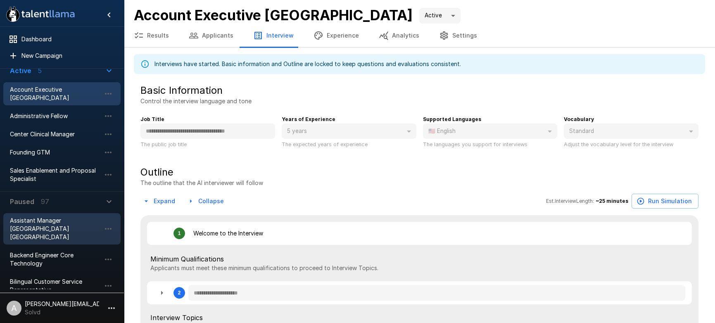
click at [58, 227] on div "Assistant Manager [GEOGRAPHIC_DATA] [GEOGRAPHIC_DATA]" at bounding box center [61, 228] width 117 height 31
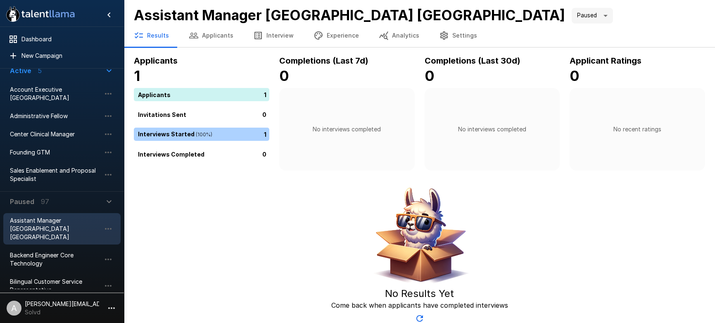
click at [275, 33] on button "Interview" at bounding box center [273, 35] width 60 height 23
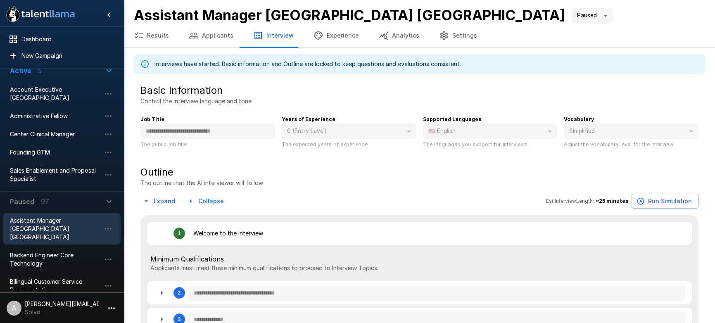
type textarea "*"
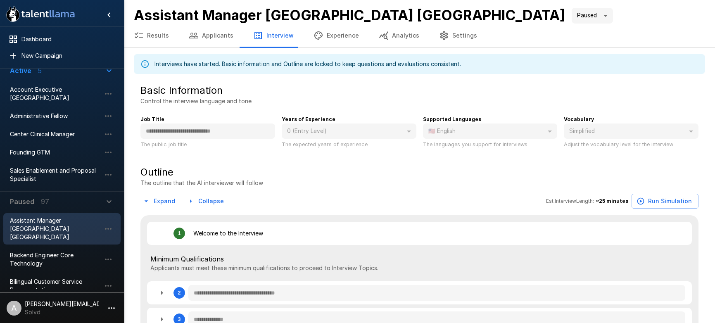
type textarea "*"
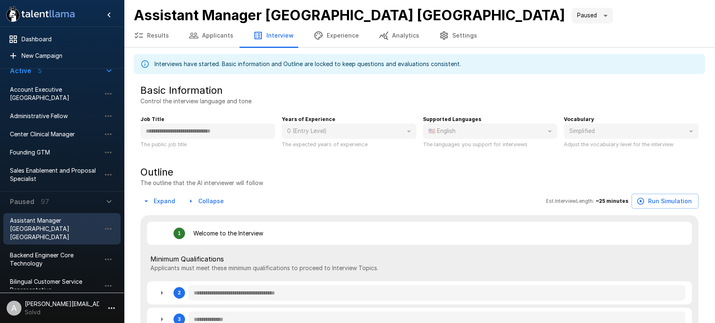
type textarea "*"
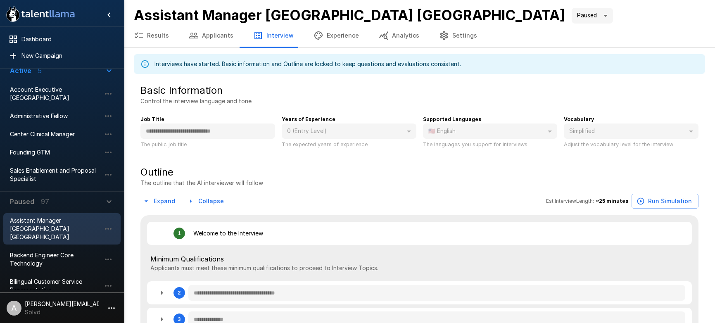
type textarea "*"
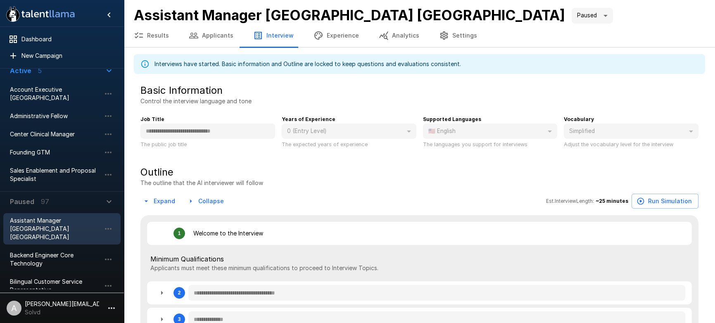
type textarea "*"
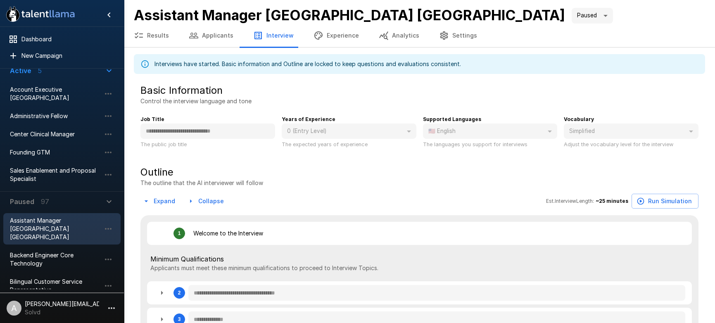
type textarea "*"
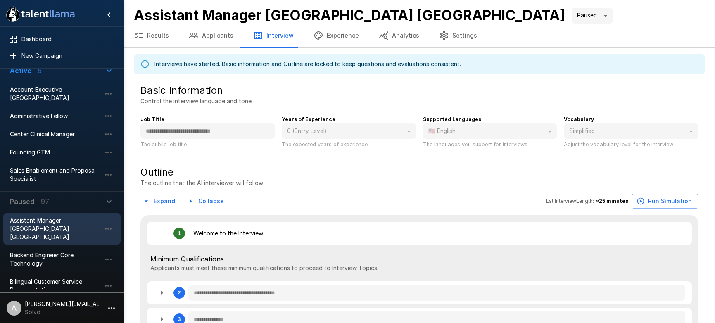
type textarea "*"
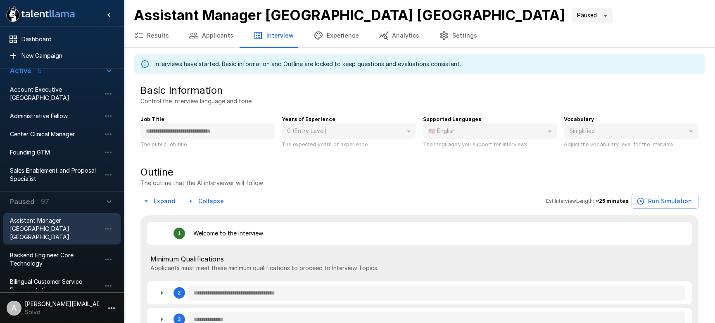
type textarea "*"
click at [205, 35] on button "Applicants" at bounding box center [211, 35] width 64 height 23
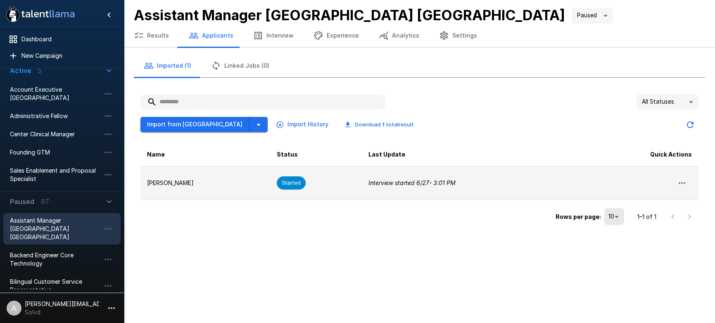
click at [685, 183] on icon "button" at bounding box center [682, 183] width 7 height 2
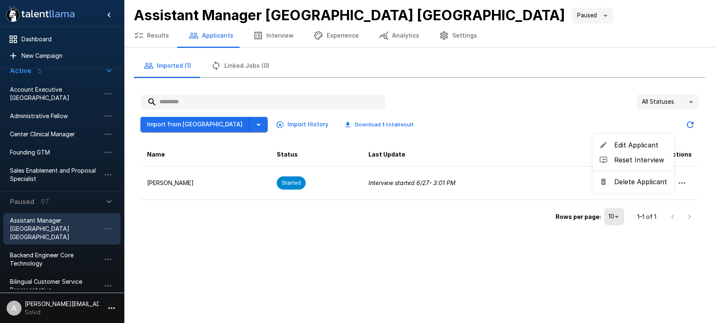
click at [635, 162] on span "Reset Interview" at bounding box center [640, 160] width 53 height 10
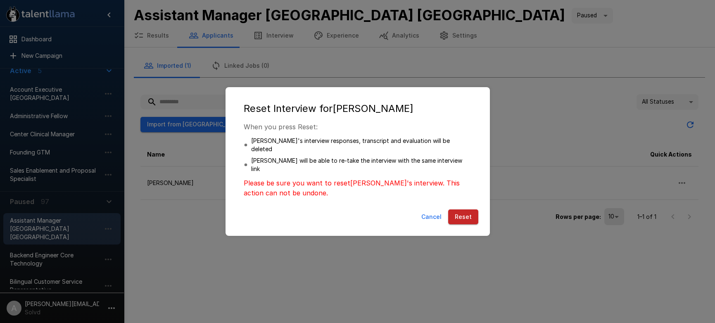
click at [464, 210] on button "Reset" at bounding box center [463, 217] width 30 height 15
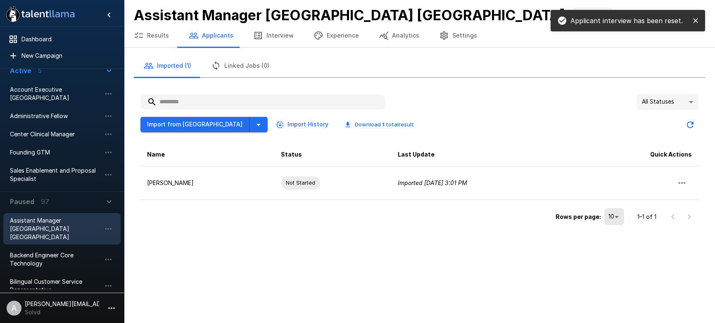
click at [277, 38] on button "Interview" at bounding box center [273, 35] width 60 height 23
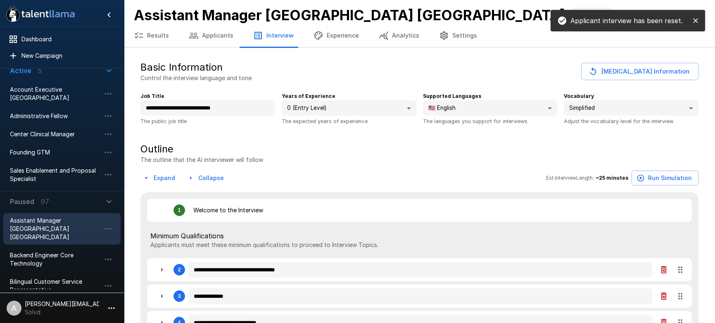
type textarea "*"
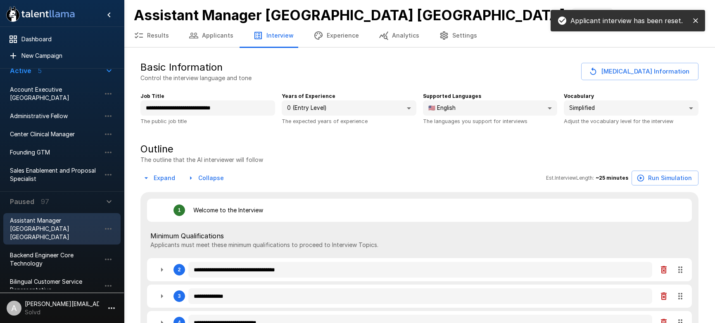
type textarea "*"
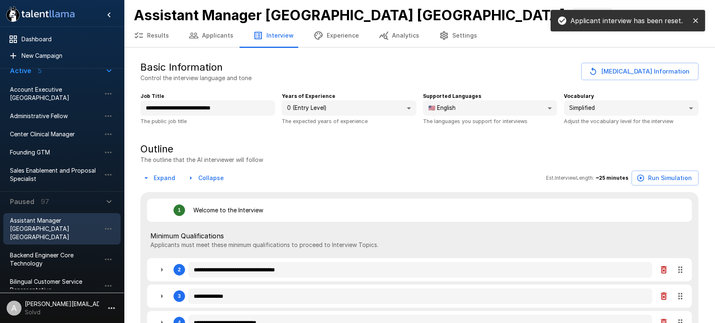
type textarea "*"
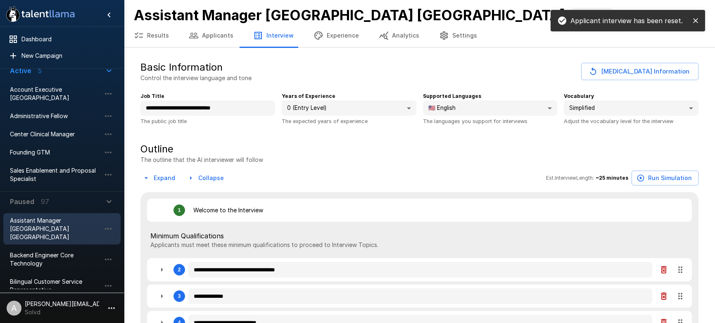
type textarea "*"
click at [504, 111] on body ".st0{fill:#FFFFFF;} .st1{fill:#76a4ed;} Dashboard New Campaign Active 5 Account…" at bounding box center [357, 161] width 715 height 323
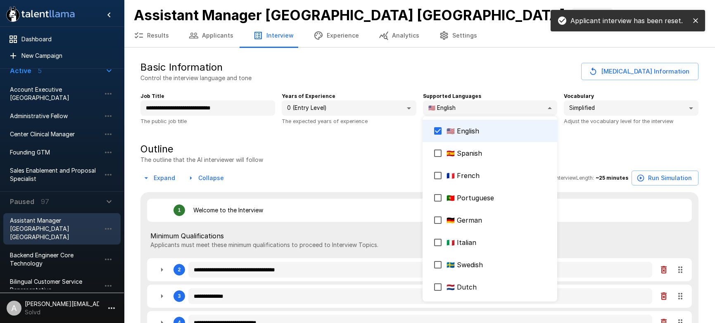
type textarea "*"
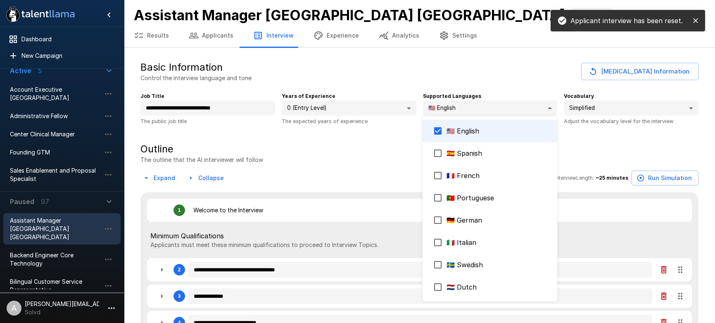
type textarea "*"
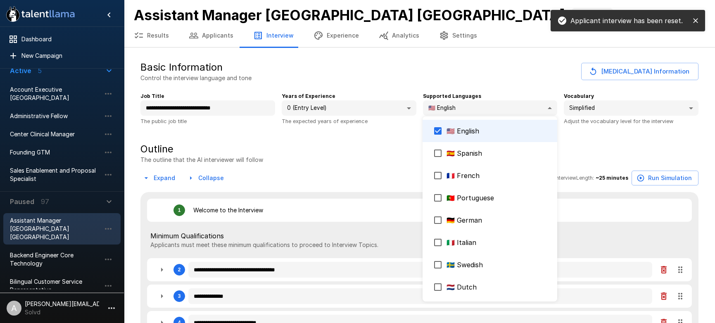
type textarea "*"
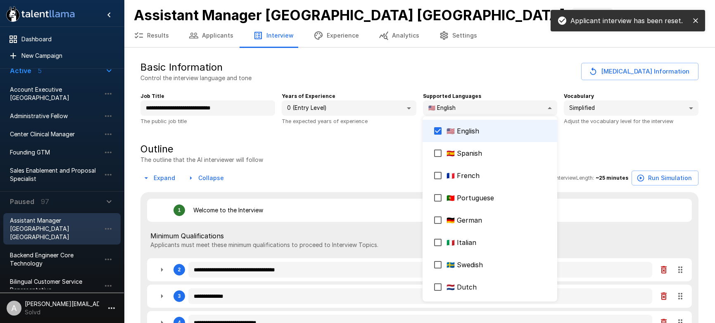
type textarea "*"
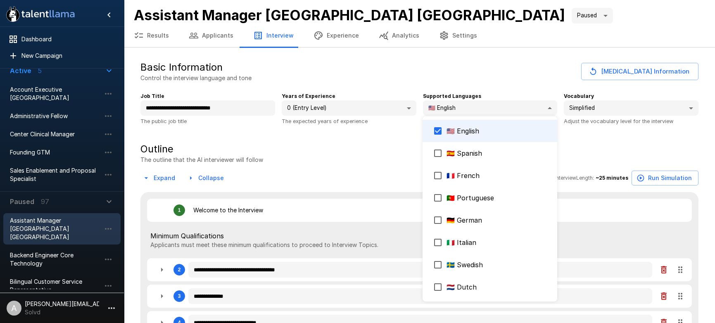
click at [538, 52] on div at bounding box center [357, 161] width 715 height 323
type textarea "*"
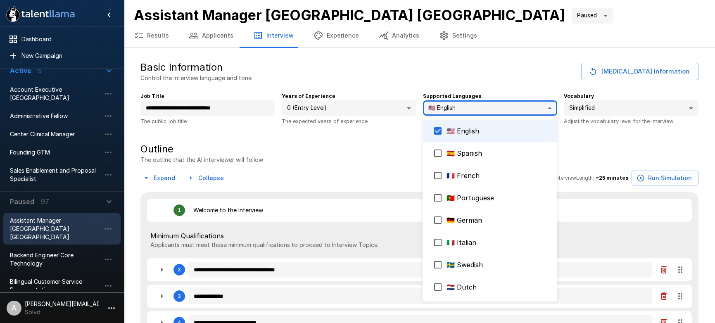
type textarea "*"
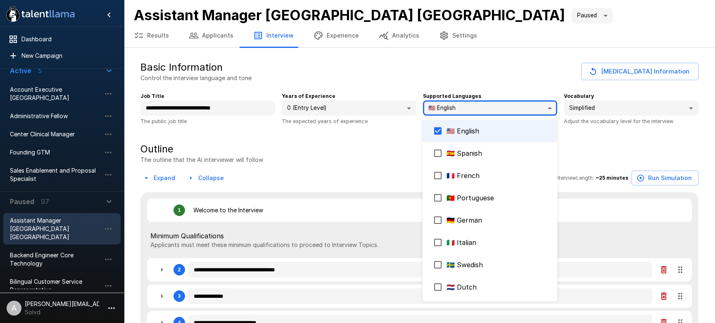
type textarea "*"
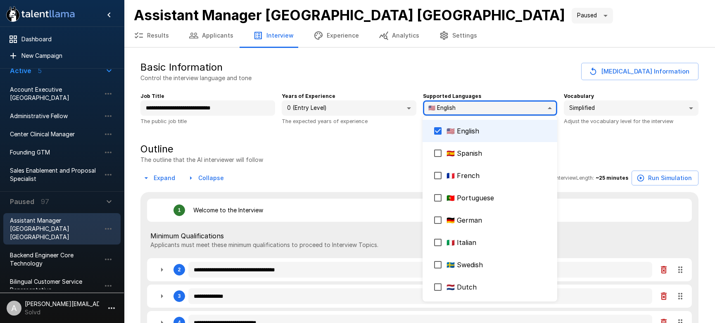
type textarea "*"
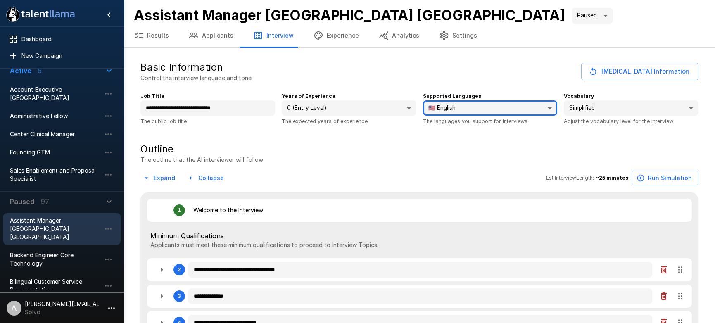
type textarea "*"
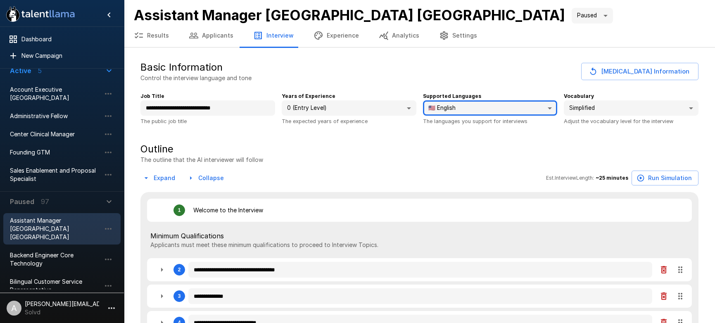
type textarea "*"
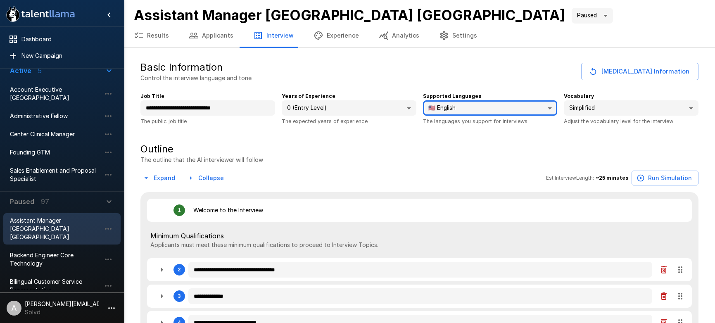
type textarea "*"
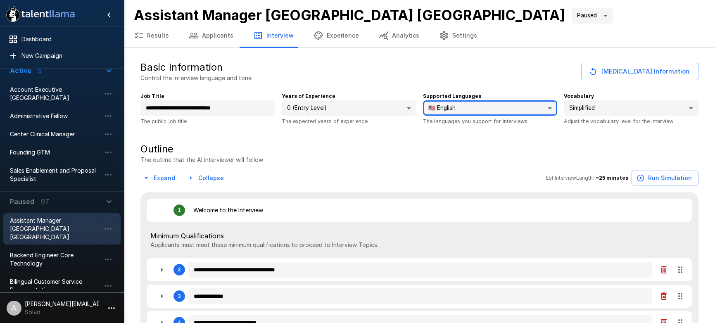
type textarea "*"
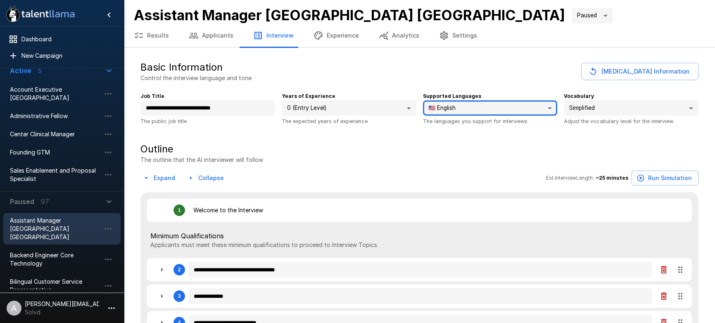
type textarea "*"
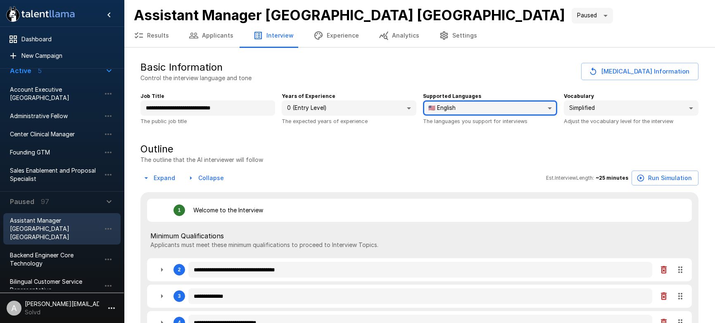
type textarea "*"
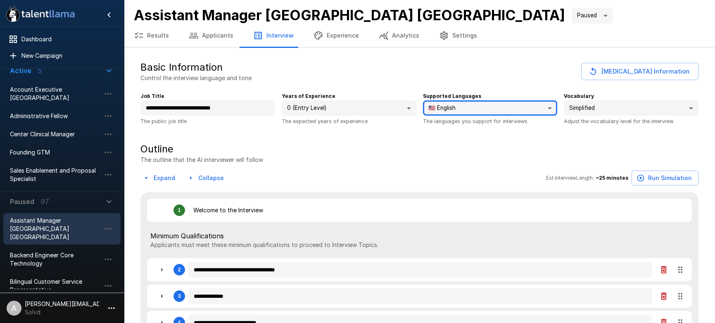
type textarea "*"
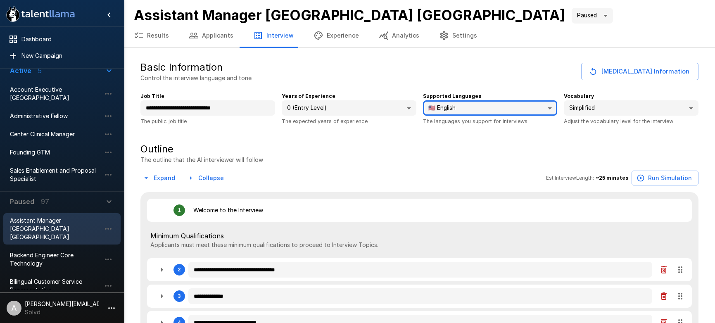
type textarea "*"
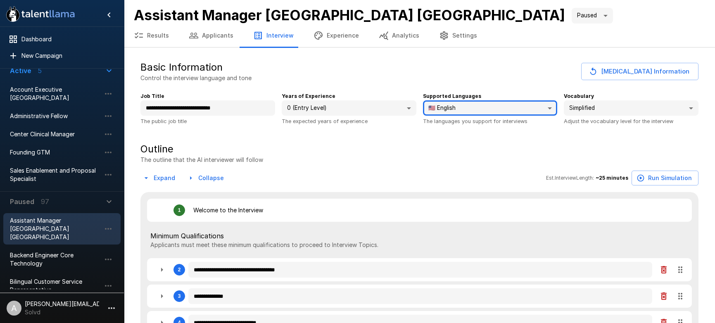
type textarea "*"
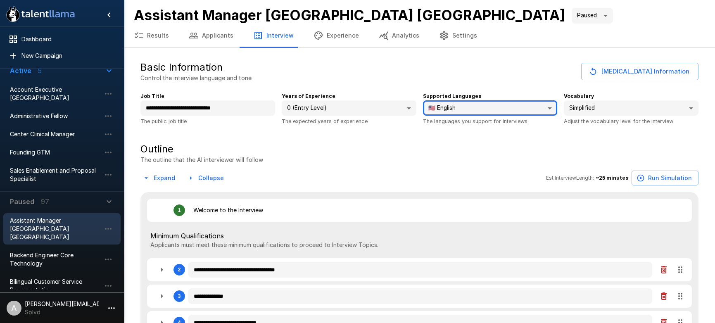
type textarea "*"
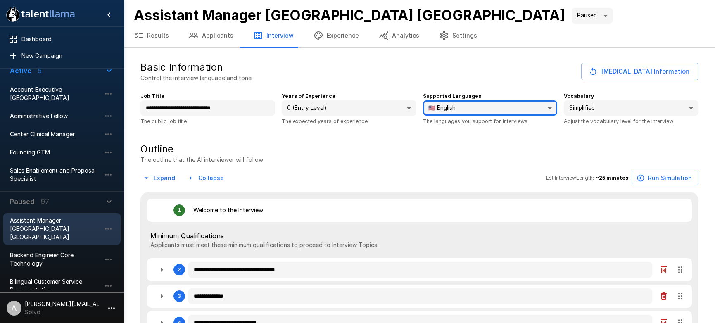
type textarea "*"
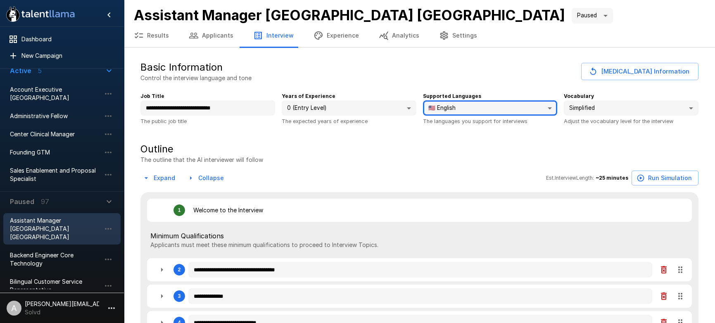
type textarea "*"
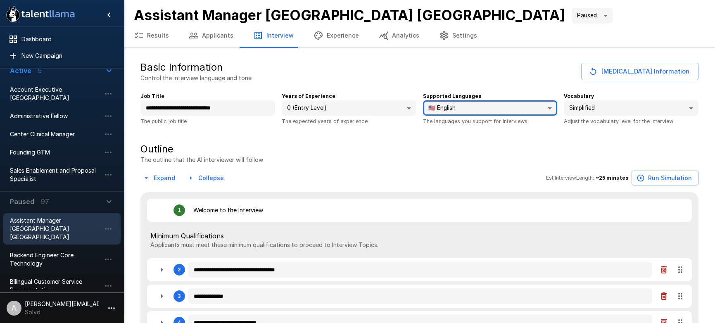
type textarea "*"
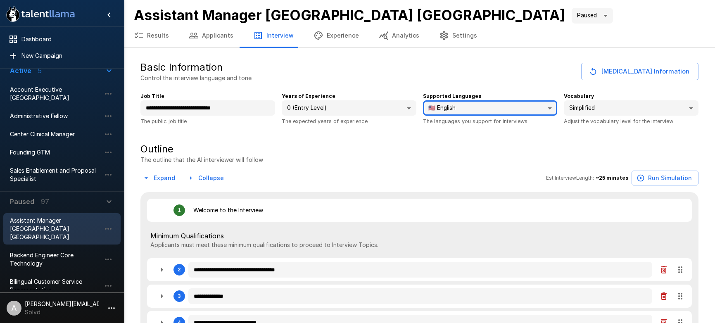
type textarea "*"
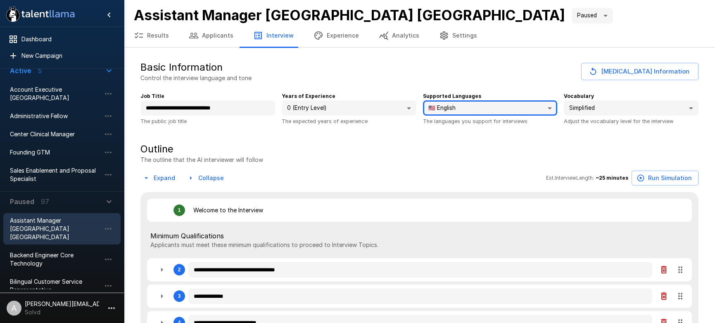
type textarea "*"
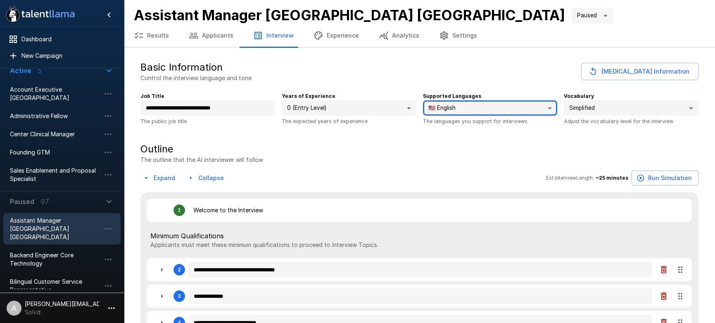
type textarea "*"
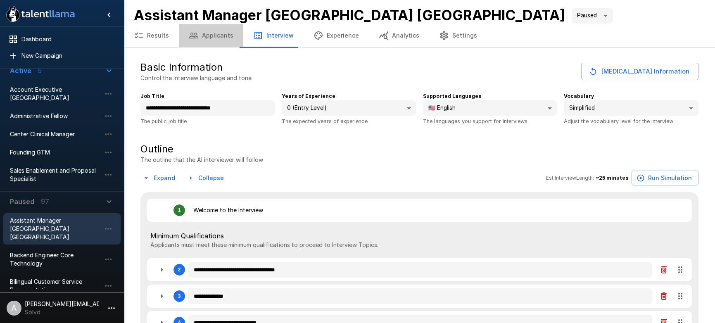
click at [215, 37] on button "Applicants" at bounding box center [211, 35] width 64 height 23
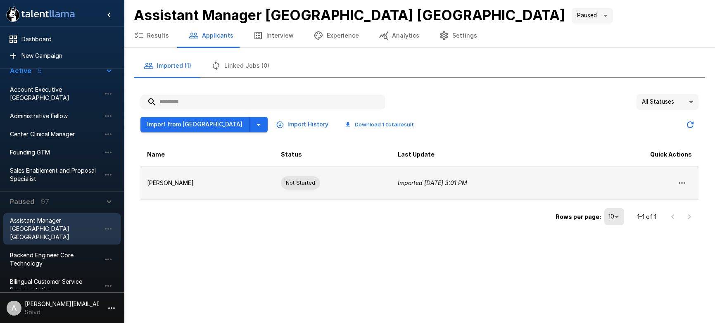
click at [222, 185] on p "[PERSON_NAME]" at bounding box center [207, 183] width 121 height 8
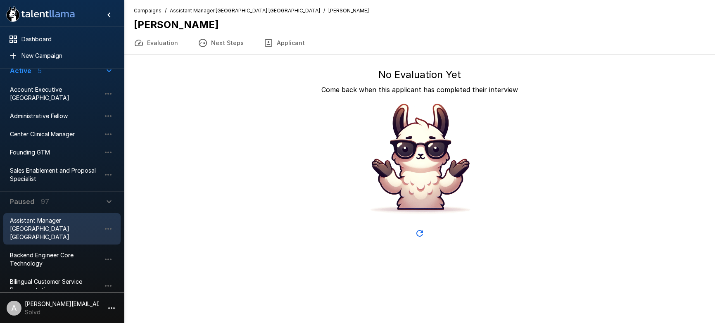
click at [288, 47] on button "Applicant" at bounding box center [284, 42] width 61 height 23
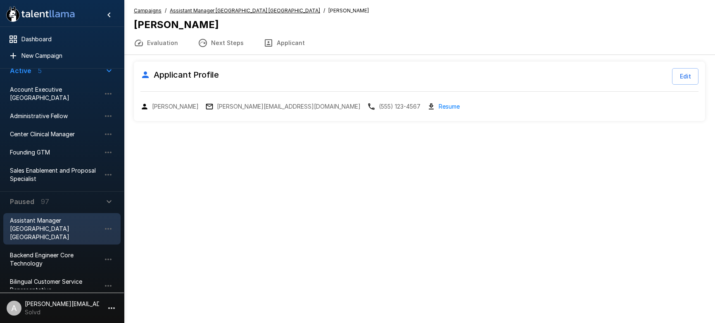
click at [186, 17] on div "Campaigns / Assistant Manager [GEOGRAPHIC_DATA] [GEOGRAPHIC_DATA] / [PERSON_NAM…" at bounding box center [251, 19] width 235 height 25
click at [187, 13] on u "Assistant Manager [GEOGRAPHIC_DATA] [GEOGRAPHIC_DATA]" at bounding box center [245, 10] width 150 height 6
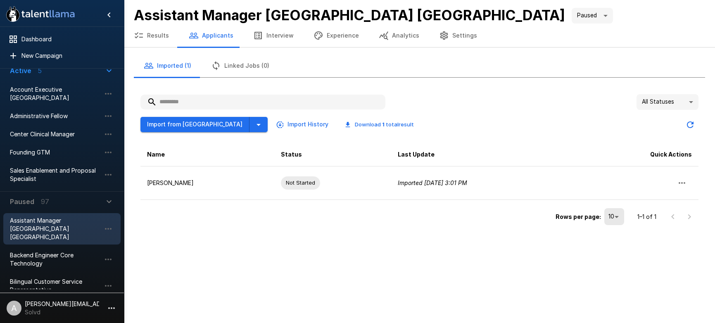
click at [146, 39] on button "Results" at bounding box center [151, 35] width 55 height 23
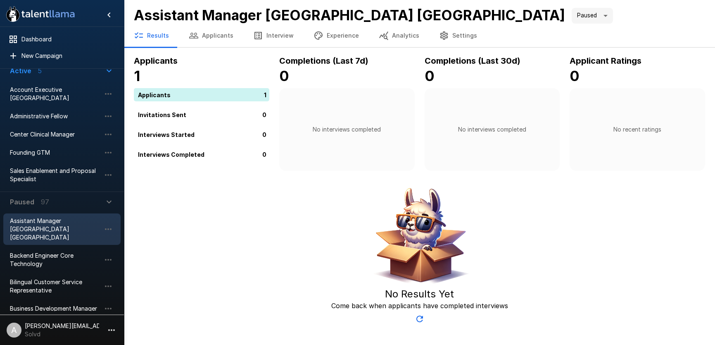
click at [92, 323] on p "[PERSON_NAME][EMAIL_ADDRESS][DOMAIN_NAME]" at bounding box center [62, 325] width 74 height 8
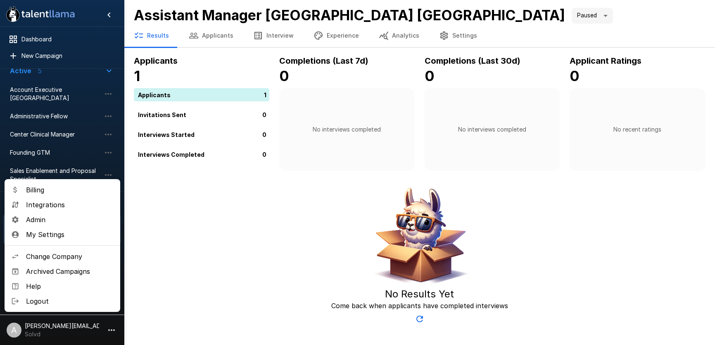
click at [247, 203] on div at bounding box center [357, 172] width 715 height 345
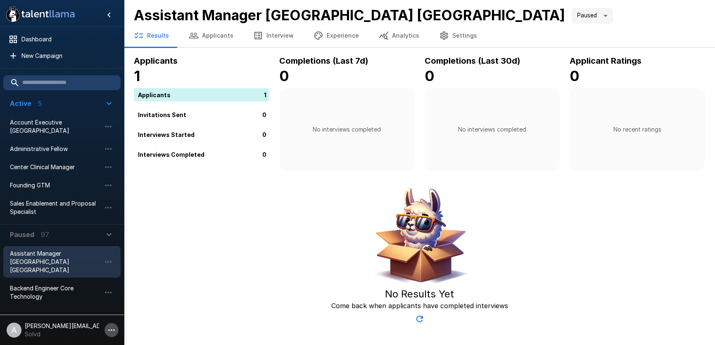
click at [116, 323] on icon "button" at bounding box center [112, 330] width 10 height 10
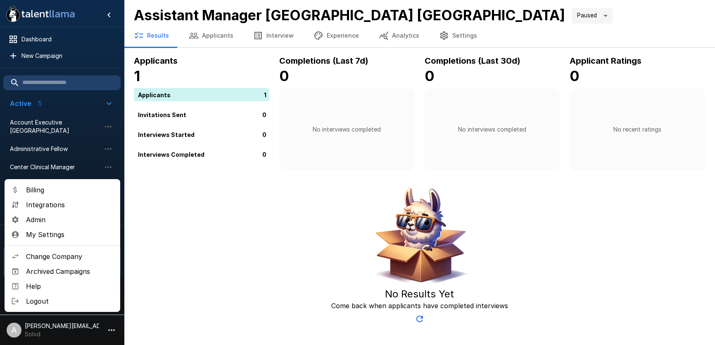
click at [219, 212] on div at bounding box center [357, 172] width 715 height 345
